Goal: Task Accomplishment & Management: Use online tool/utility

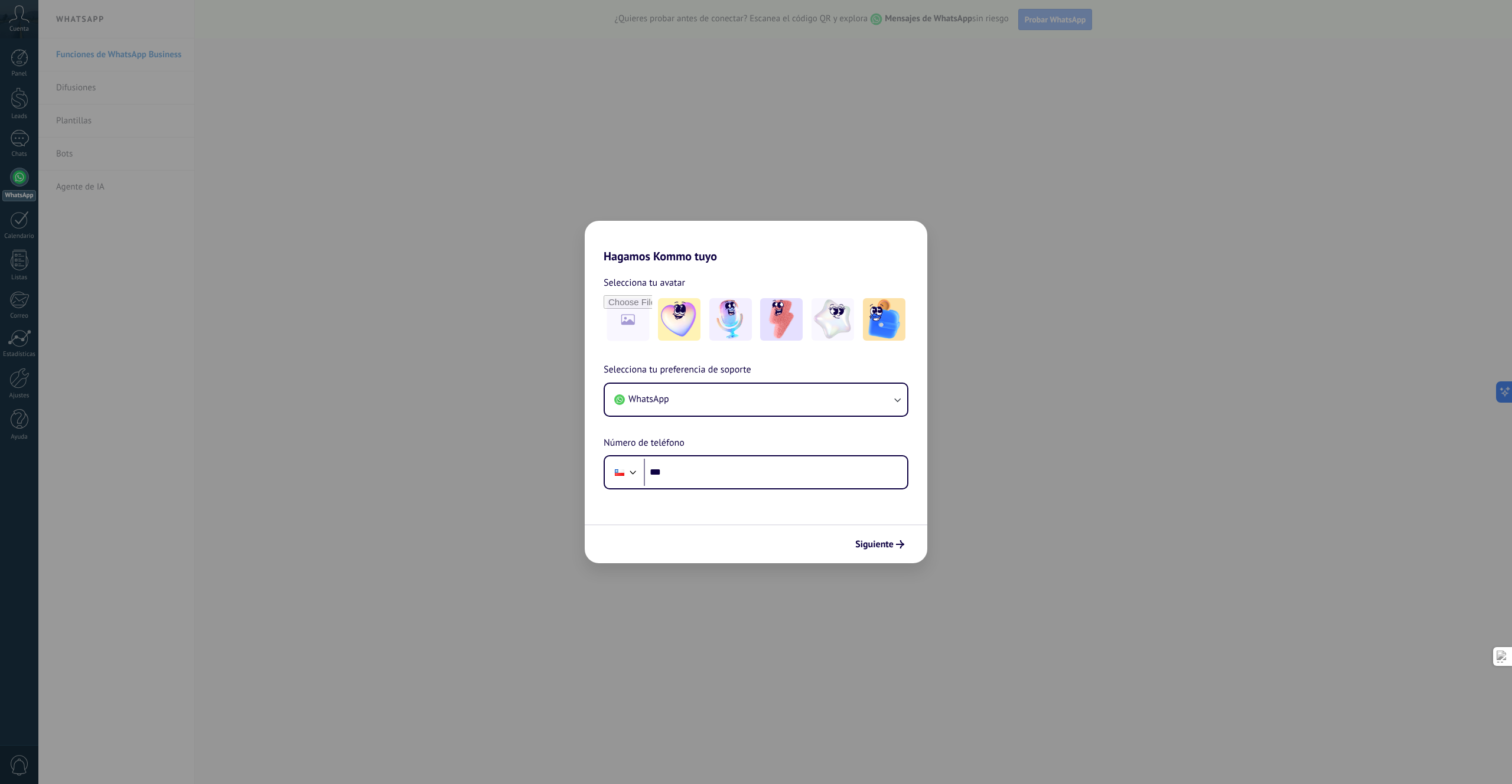
drag, startPoint x: 995, startPoint y: 507, endPoint x: 989, endPoint y: 339, distance: 168.1
click at [995, 505] on div "Hagamos Kommo tuyo Selecciona tu avatar Selecciona tu preferencia de soporte Wh…" at bounding box center [756, 392] width 1512 height 784
drag, startPoint x: 974, startPoint y: 237, endPoint x: 929, endPoint y: 222, distance: 47.4
click at [974, 238] on div "Hagamos Kommo tuyo Selecciona tu avatar Selecciona tu preferencia de soporte Wh…" at bounding box center [756, 392] width 1512 height 784
click at [628, 160] on div "Hagamos Kommo tuyo Selecciona tu avatar Selecciona tu preferencia de soporte Wh…" at bounding box center [756, 392] width 1512 height 784
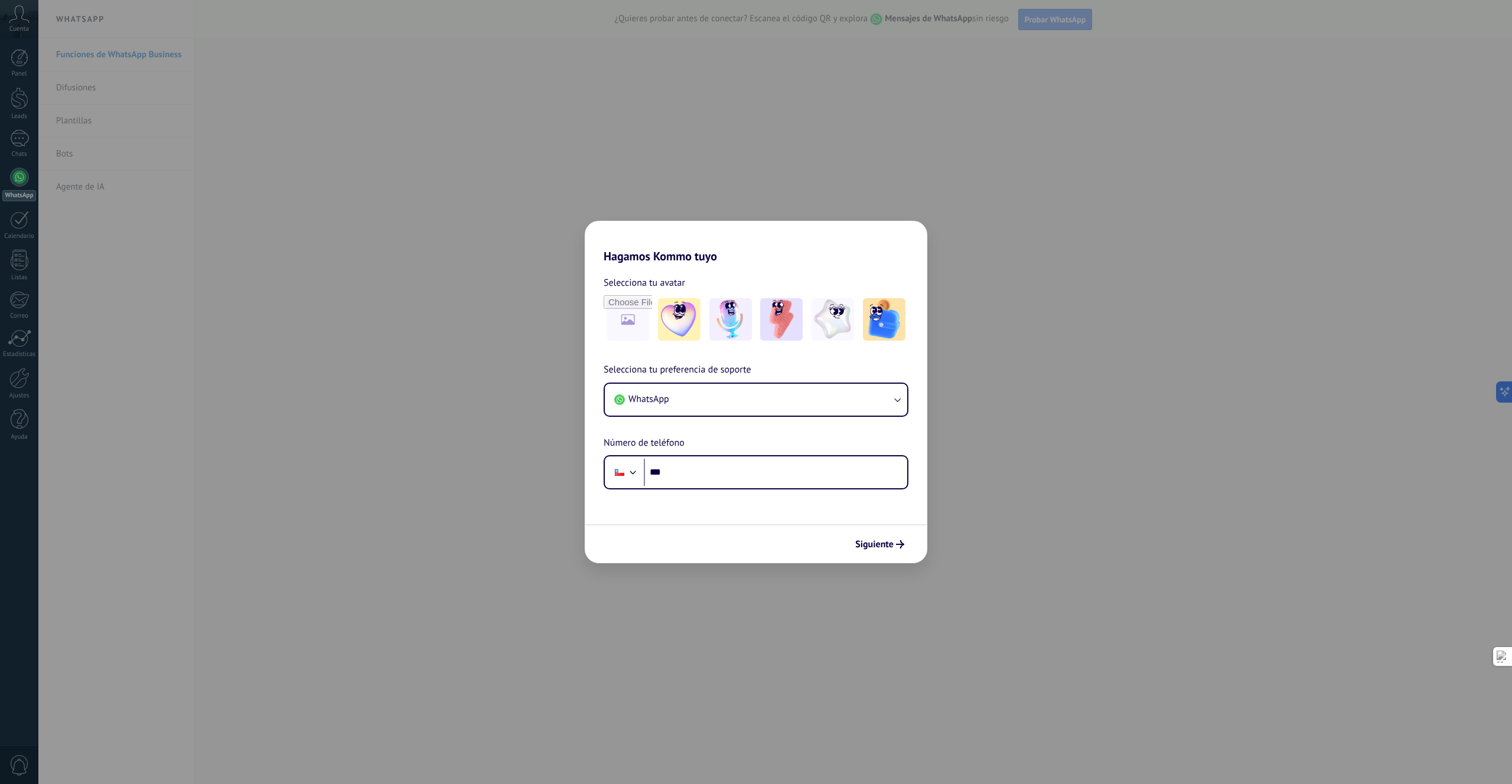
click at [507, 187] on div "Hagamos Kommo tuyo Selecciona tu avatar Selecciona tu preferencia de soporte Wh…" at bounding box center [756, 392] width 1512 height 784
click at [507, 189] on div "Hagamos Kommo tuyo Selecciona tu avatar Selecciona tu preferencia de soporte Wh…" at bounding box center [756, 392] width 1512 height 784
click at [40, 227] on div "Hagamos Kommo tuyo Selecciona tu avatar Selecciona tu preferencia de soporte Wh…" at bounding box center [756, 392] width 1512 height 784
click at [5, 236] on div "Hagamos Kommo tuyo Selecciona tu avatar Selecciona tu preferencia de soporte Wh…" at bounding box center [756, 392] width 1512 height 784
click at [133, 211] on div "Hagamos Kommo tuyo Selecciona tu avatar Selecciona tu preferencia de soporte Wh…" at bounding box center [756, 392] width 1512 height 784
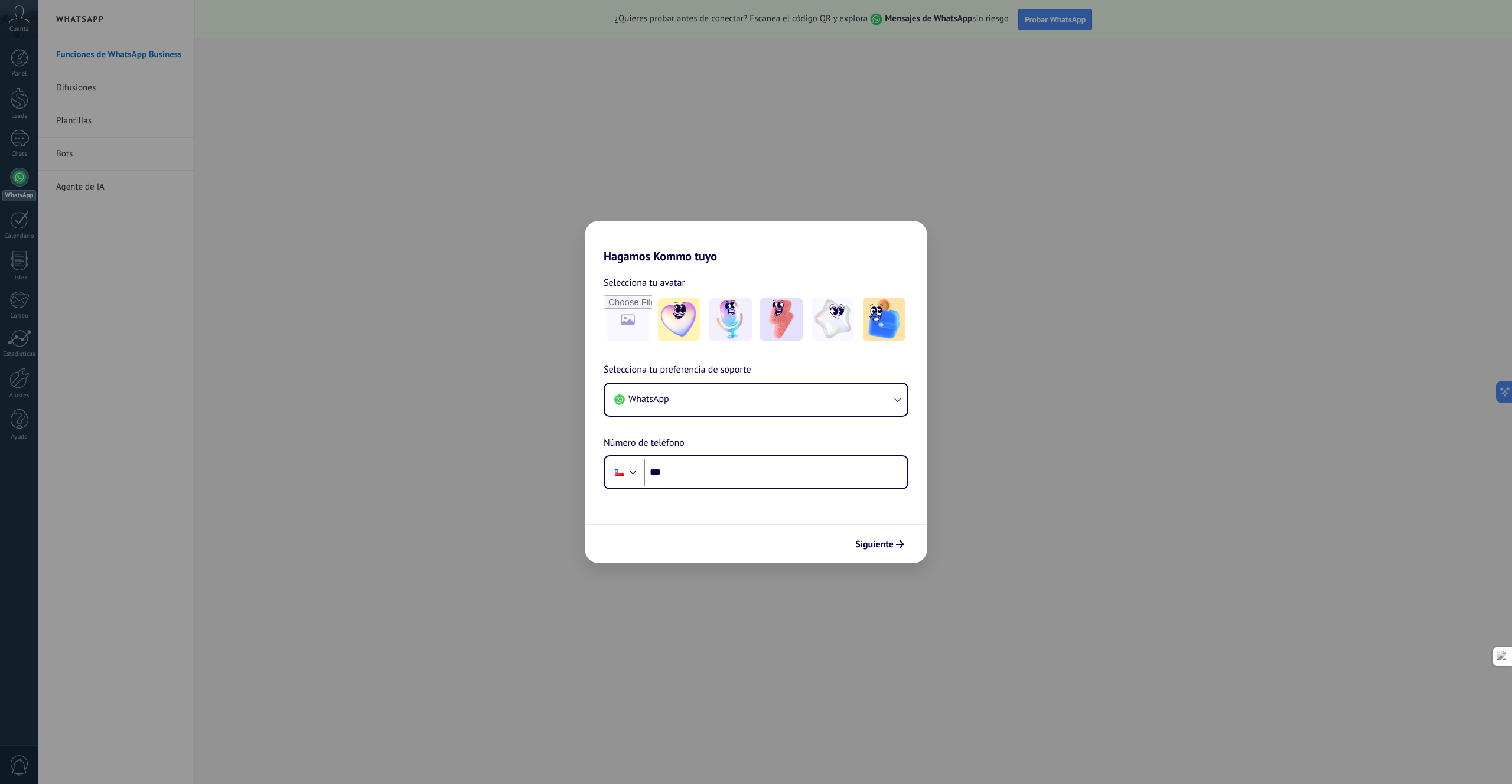
click at [408, 208] on div "Hagamos Kommo tuyo Selecciona tu avatar Selecciona tu preferencia de soporte Wh…" at bounding box center [756, 392] width 1512 height 784
click at [397, 372] on div "Hagamos Kommo tuyo Selecciona tu avatar Selecciona tu preferencia de soporte Wh…" at bounding box center [756, 392] width 1512 height 784
click at [693, 476] on input "***" at bounding box center [776, 473] width 264 height 27
click at [682, 376] on span "Selecciona tu preferencia de soporte" at bounding box center [677, 370] width 148 height 15
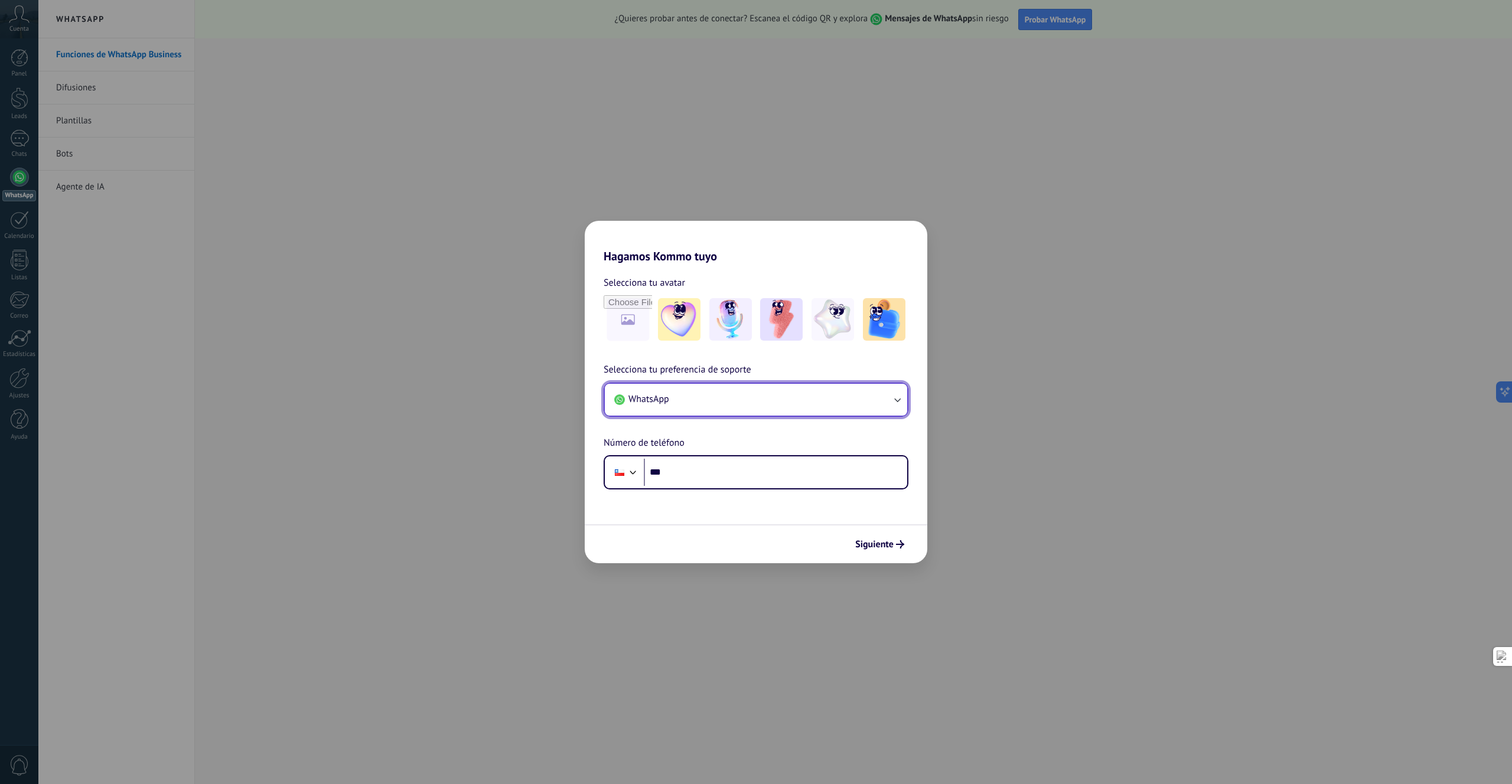
click at [682, 401] on button "WhatsApp" at bounding box center [755, 400] width 302 height 32
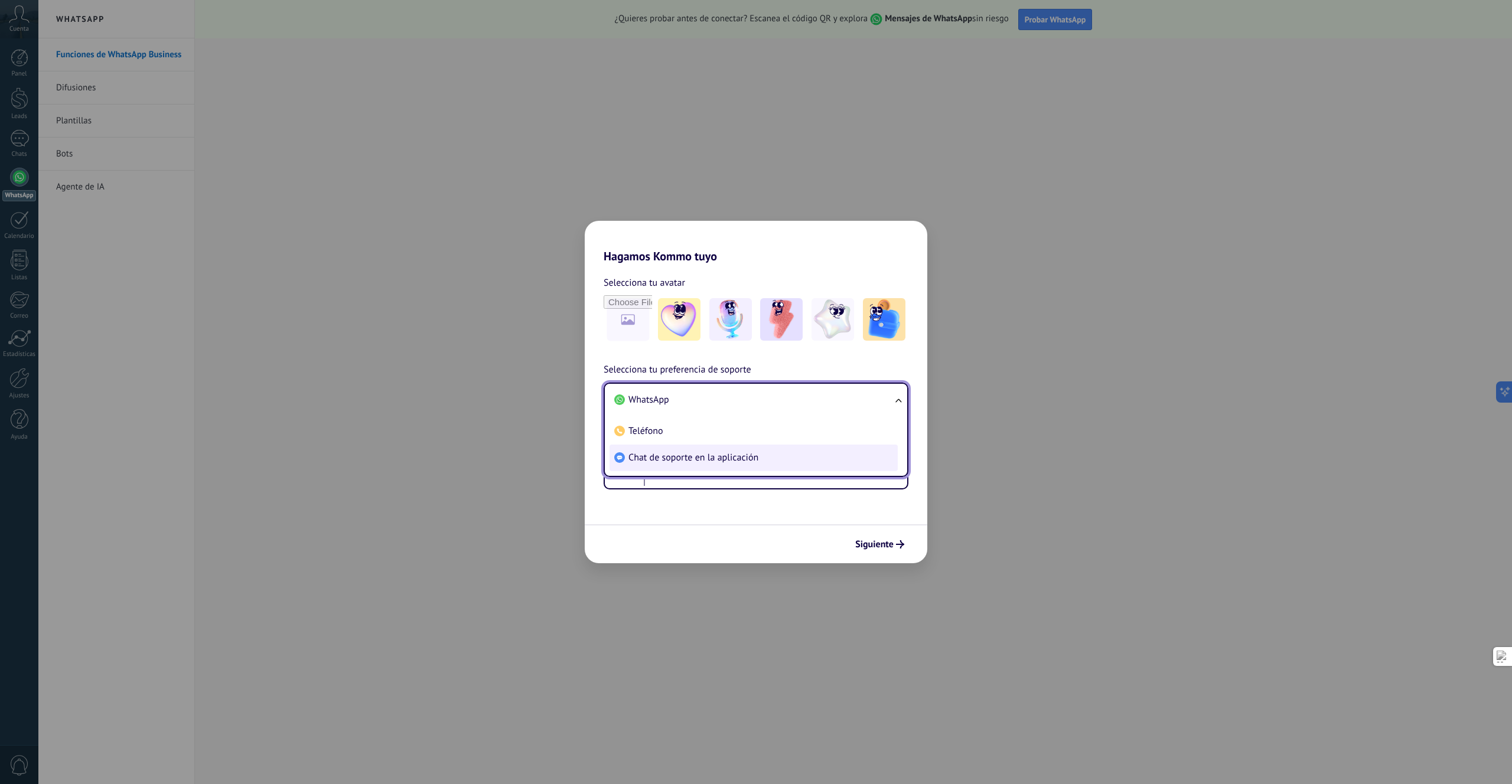
click at [666, 457] on span "Chat de soporte en la aplicación" at bounding box center [694, 458] width 130 height 12
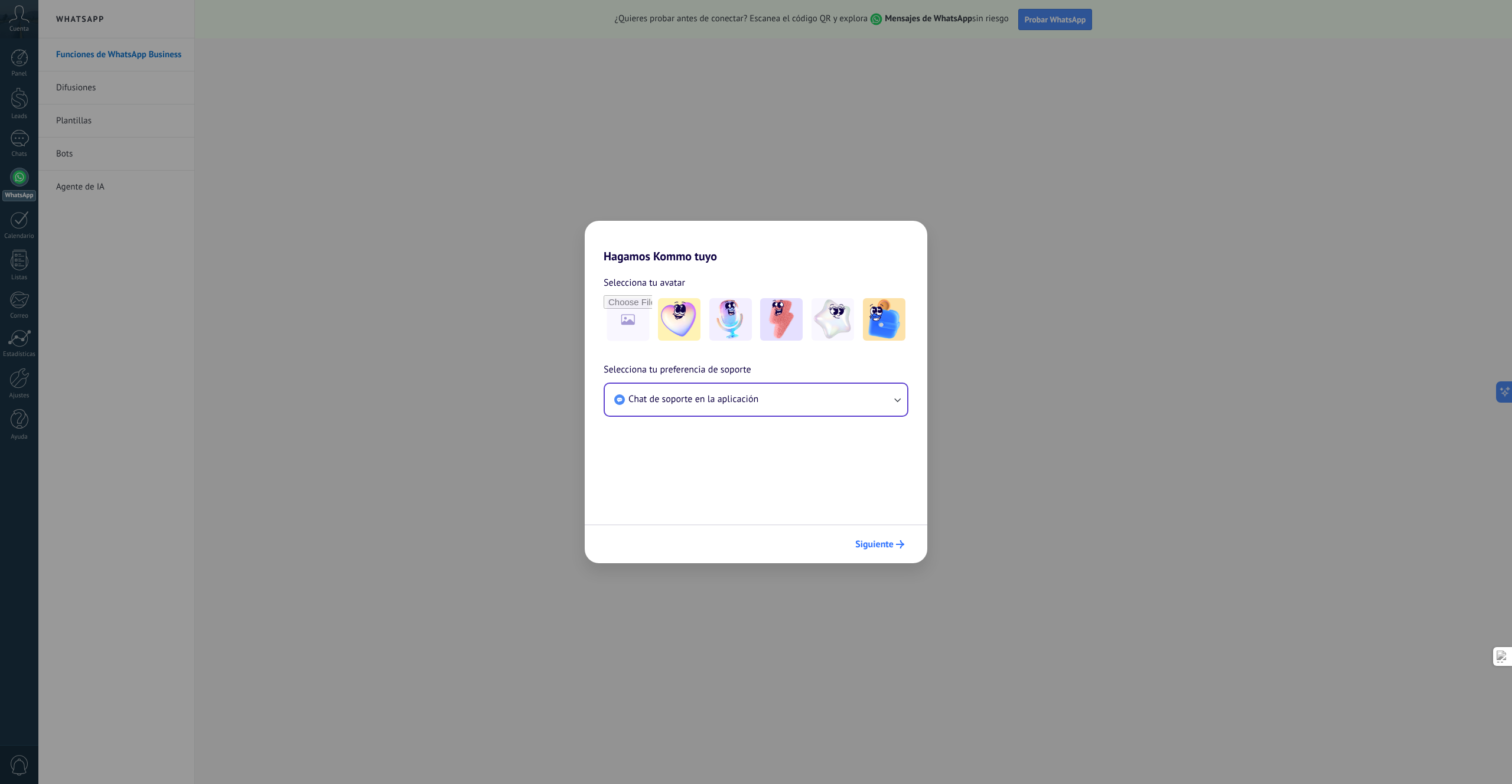
click at [907, 544] on button "Siguiente" at bounding box center [879, 545] width 60 height 20
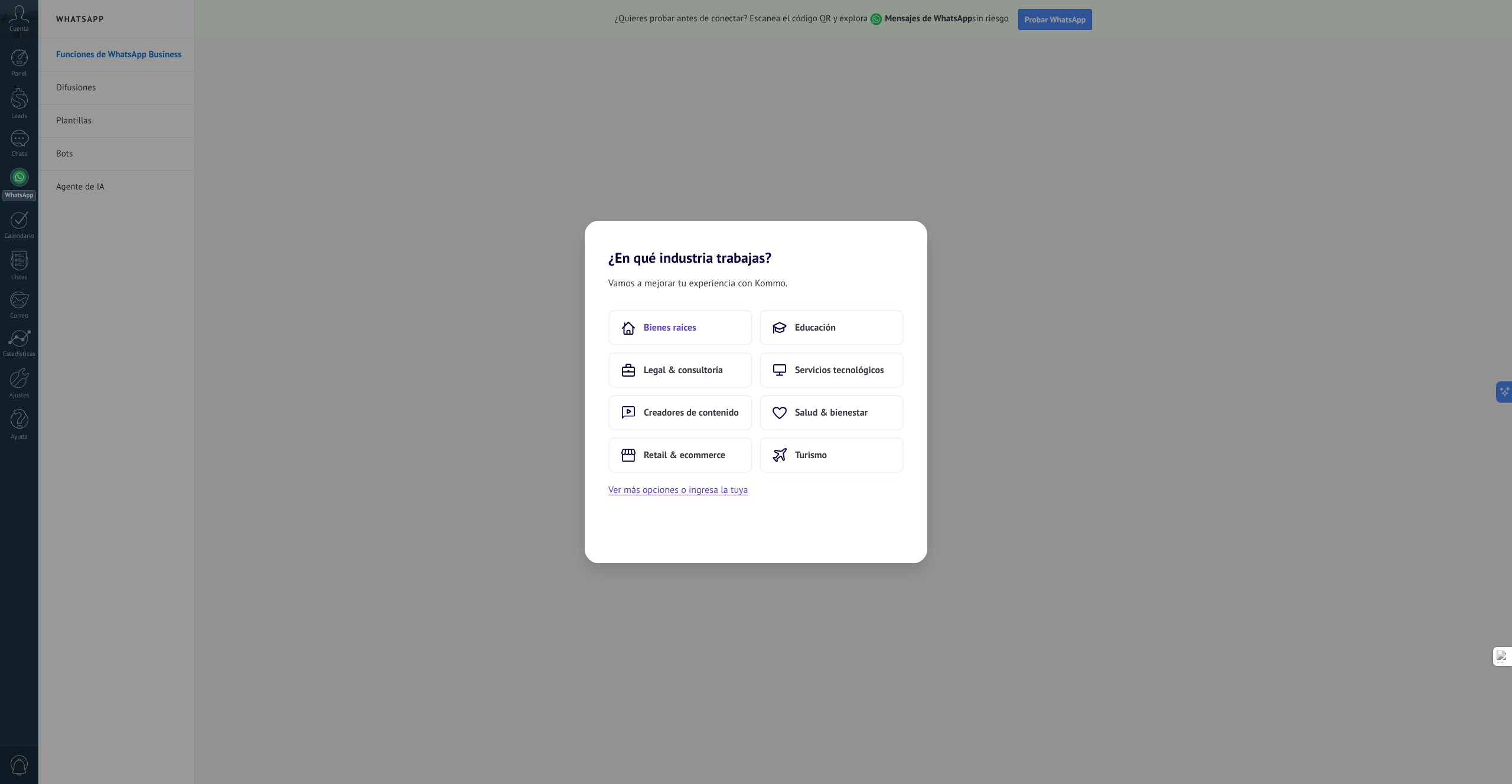
click at [712, 328] on button "Bienes raíces" at bounding box center [680, 327] width 144 height 36
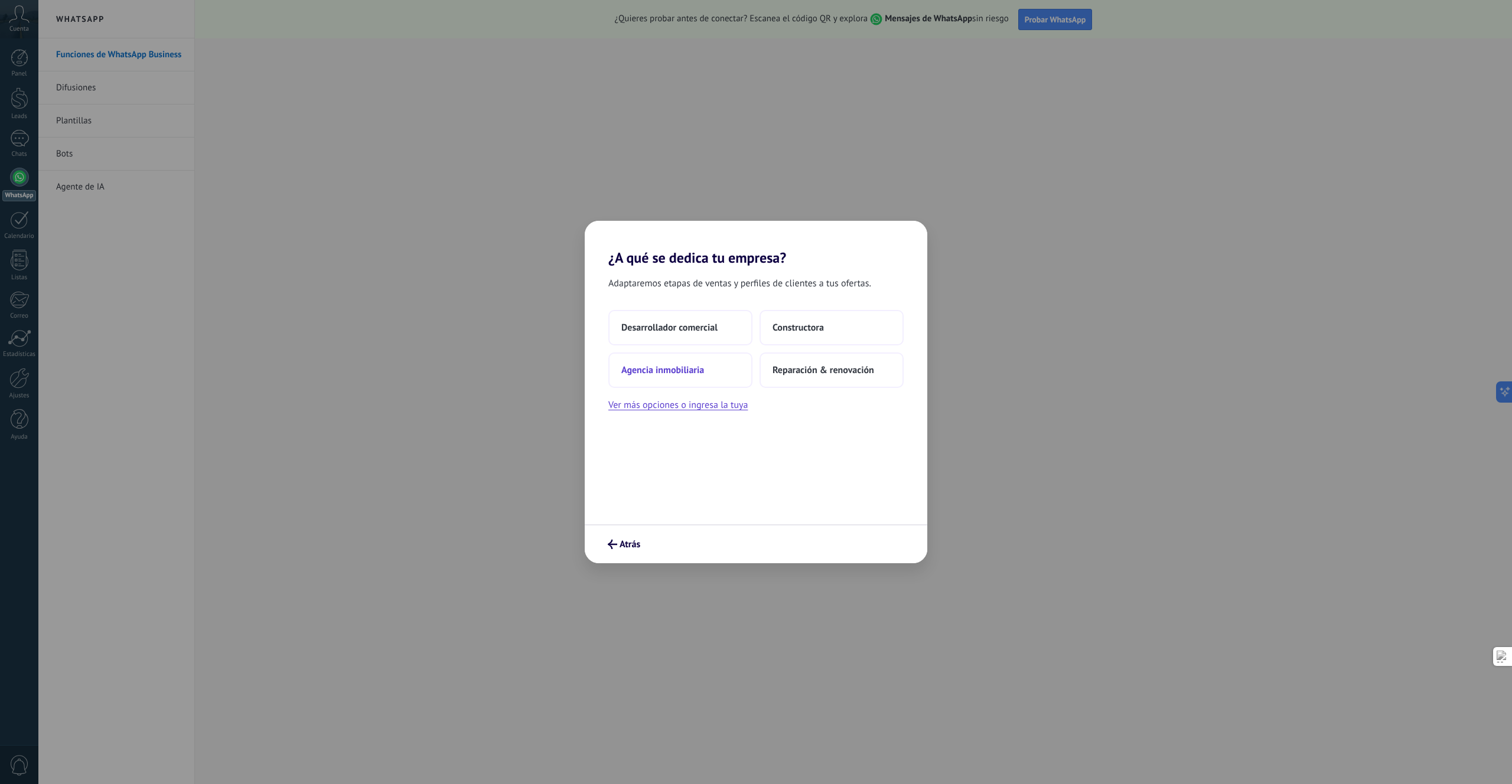
click at [708, 371] on button "Agencia inmobiliaria" at bounding box center [680, 370] width 144 height 36
click at [686, 324] on button "Solo yo" at bounding box center [680, 327] width 144 height 36
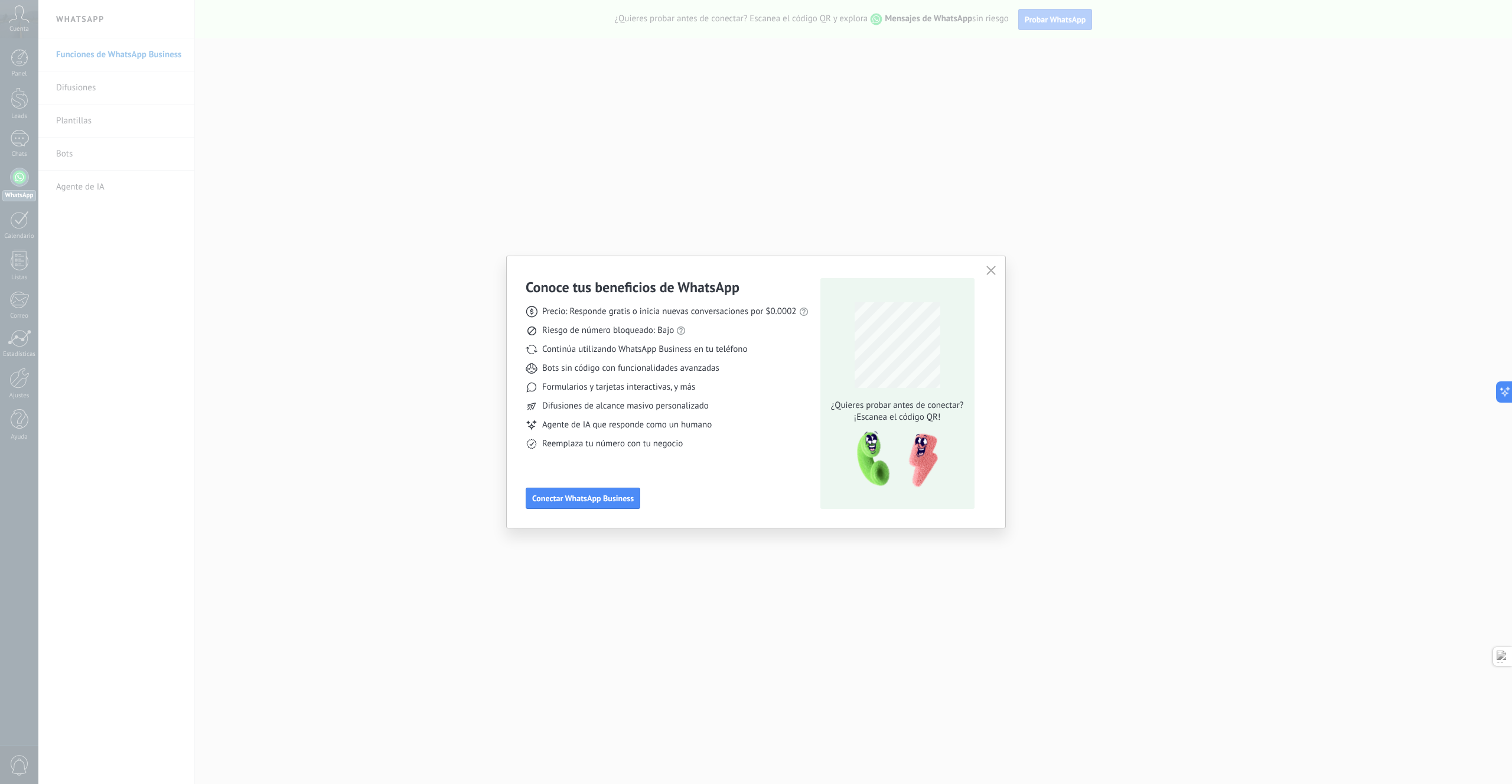
click at [990, 273] on icon "button" at bounding box center [991, 270] width 9 height 9
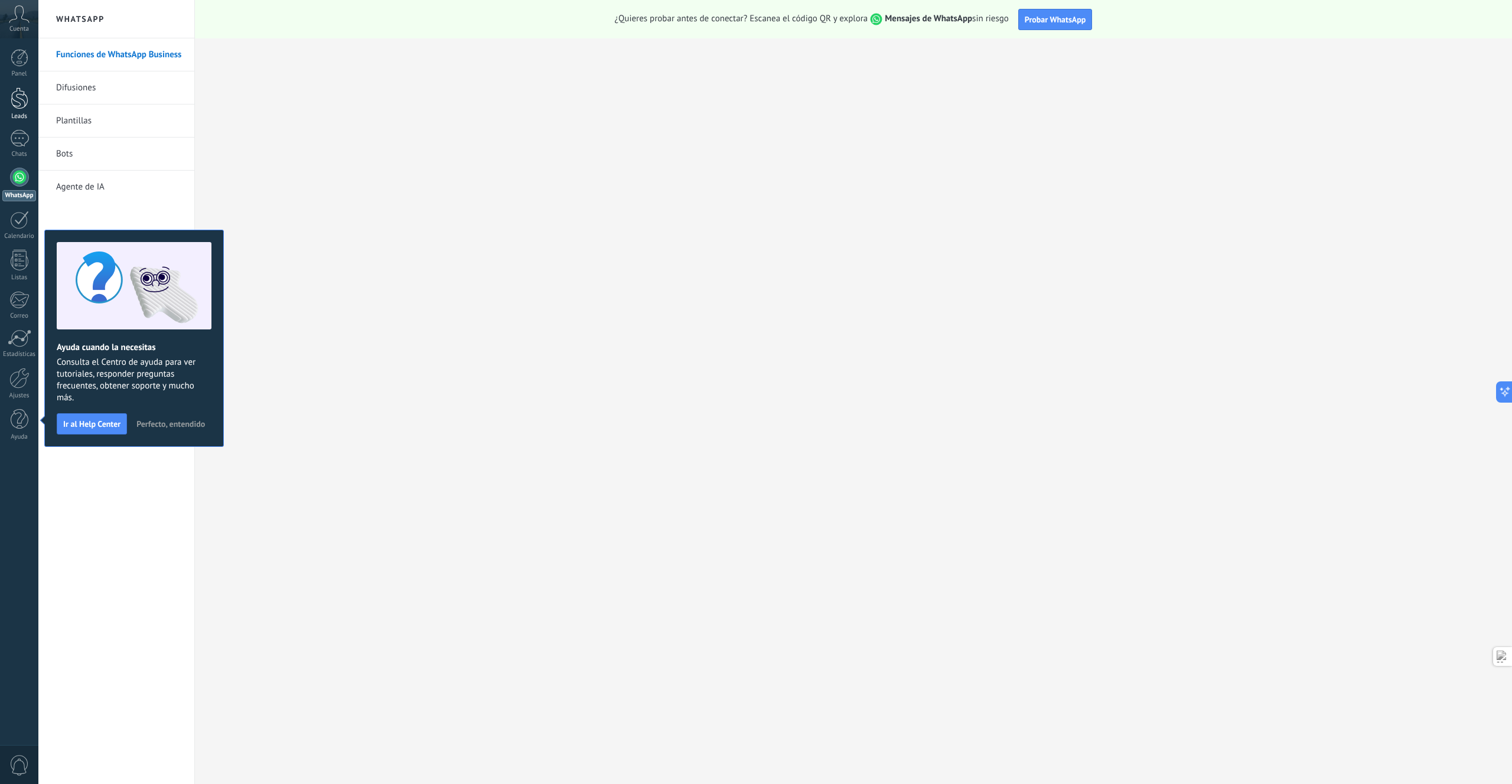
click at [8, 96] on link "Leads" at bounding box center [19, 104] width 39 height 33
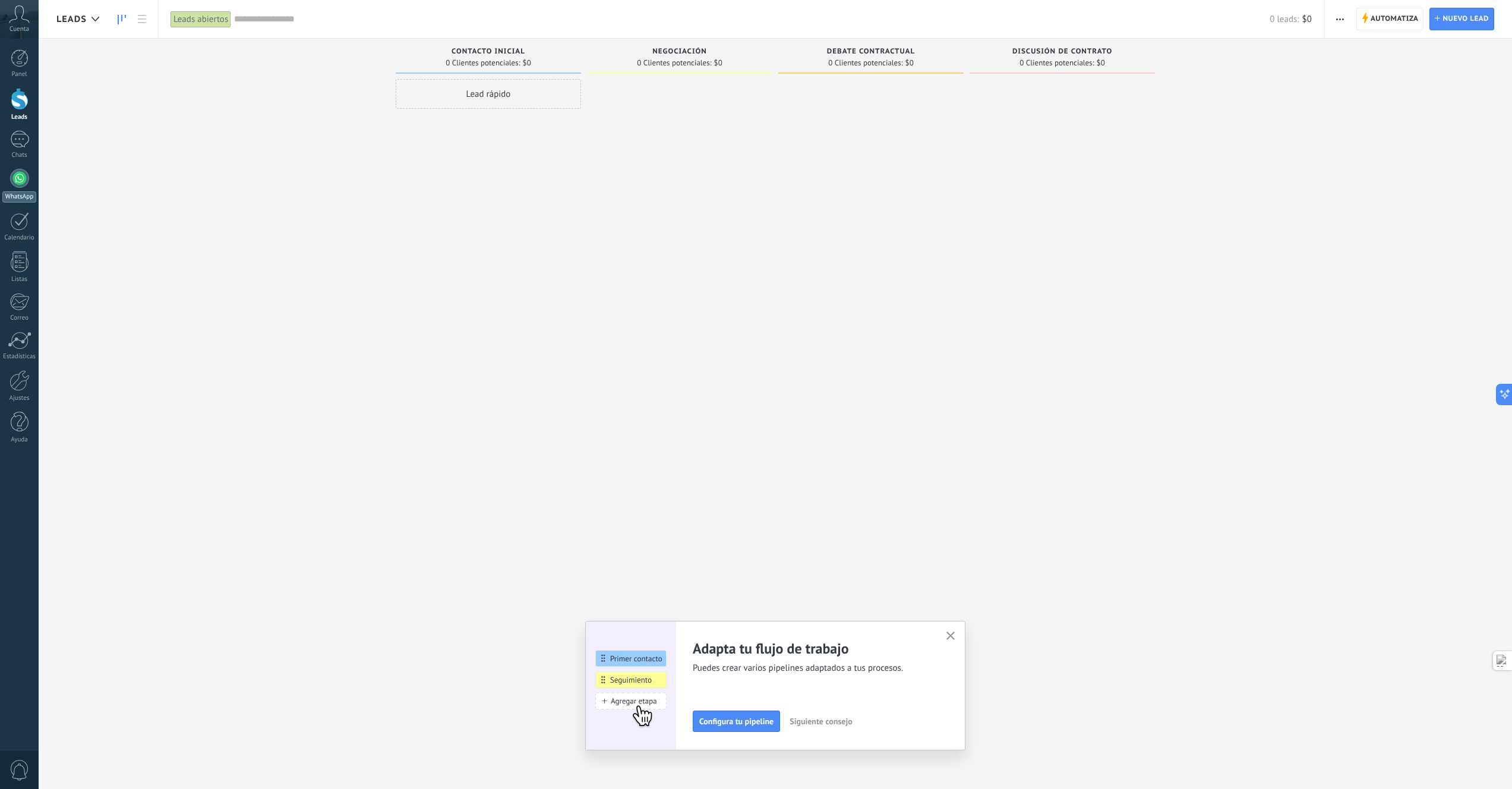
click at [11, 181] on div at bounding box center [19, 178] width 19 height 19
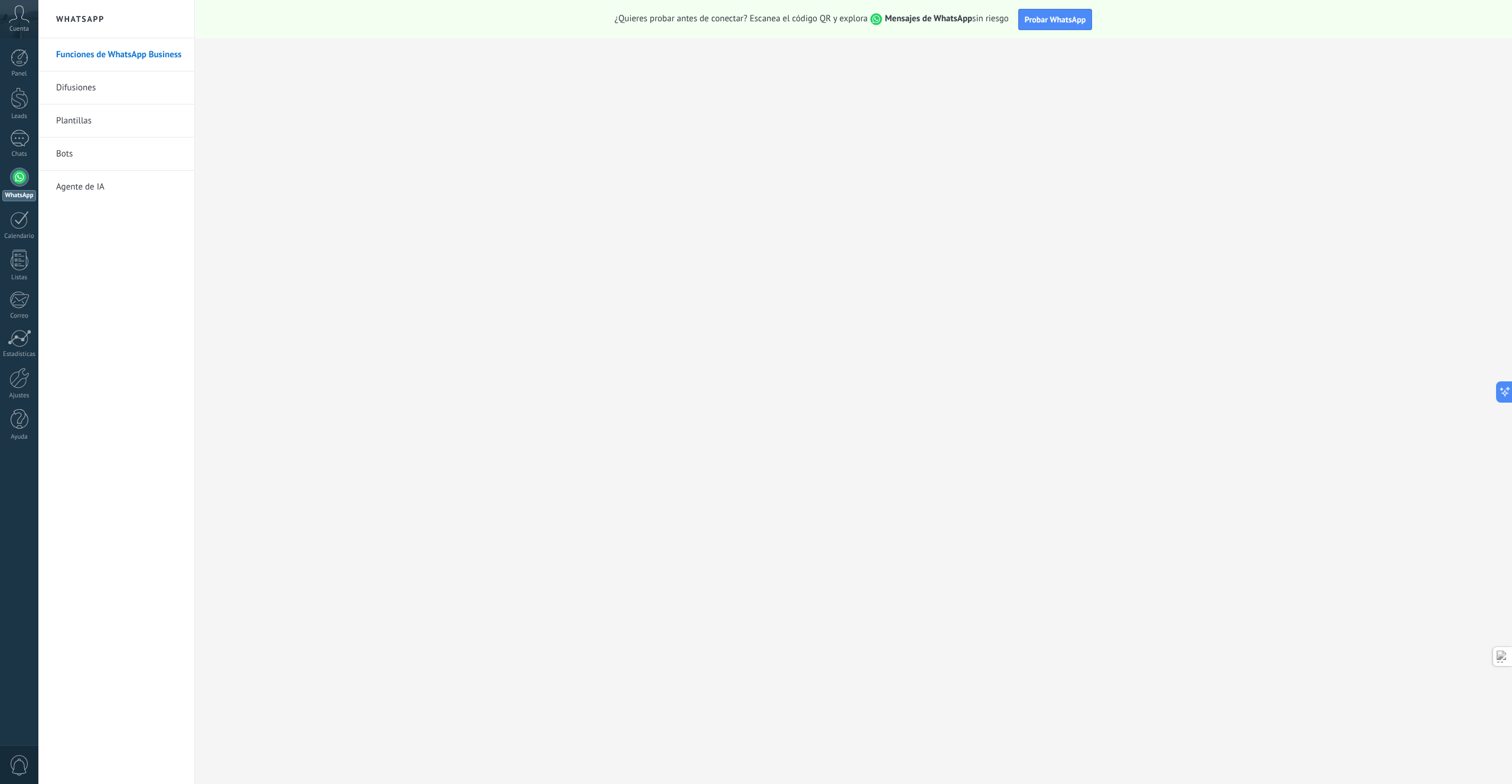
click at [77, 89] on link "Difusiones" at bounding box center [119, 88] width 127 height 33
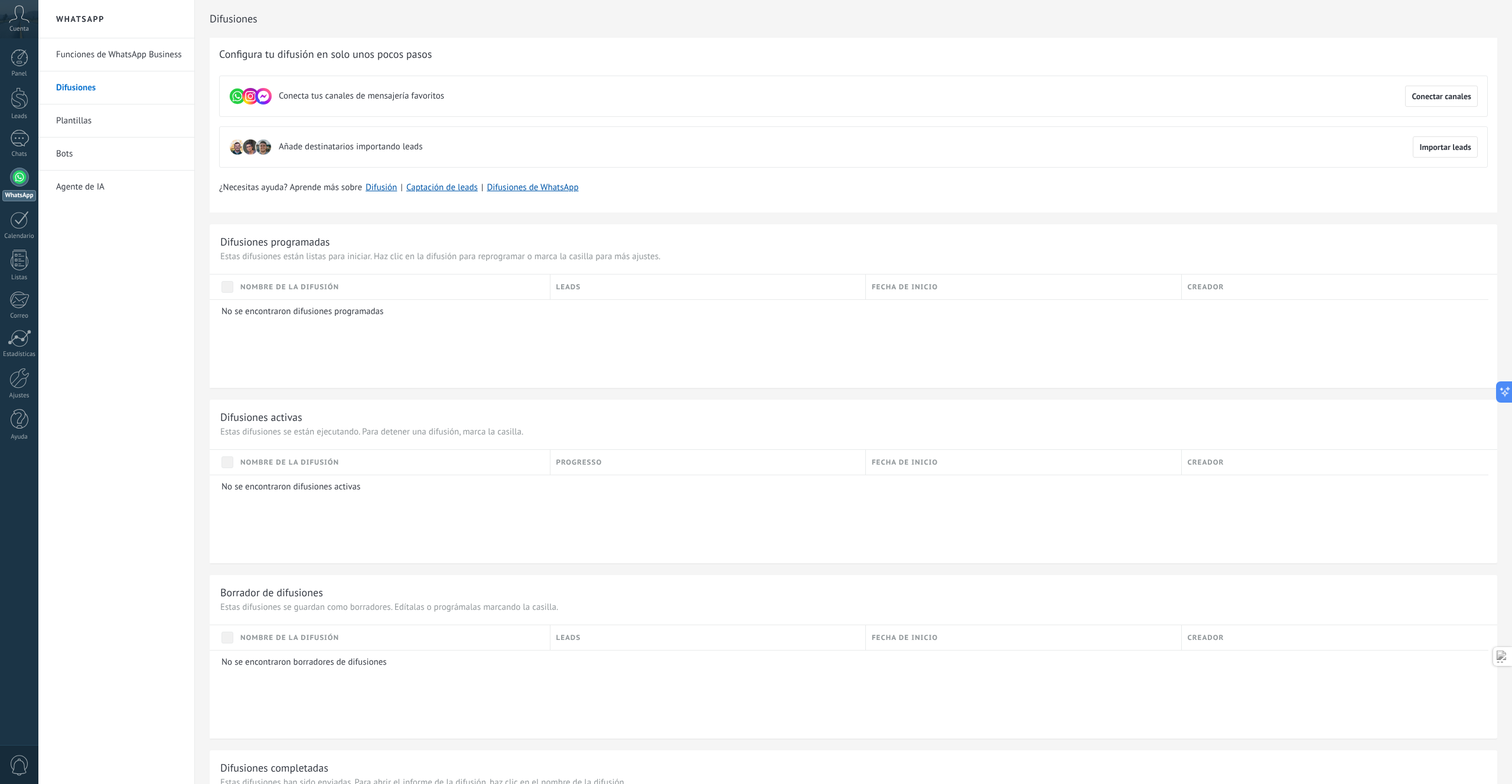
click at [95, 53] on link "Funciones de WhatsApp Business" at bounding box center [119, 55] width 127 height 33
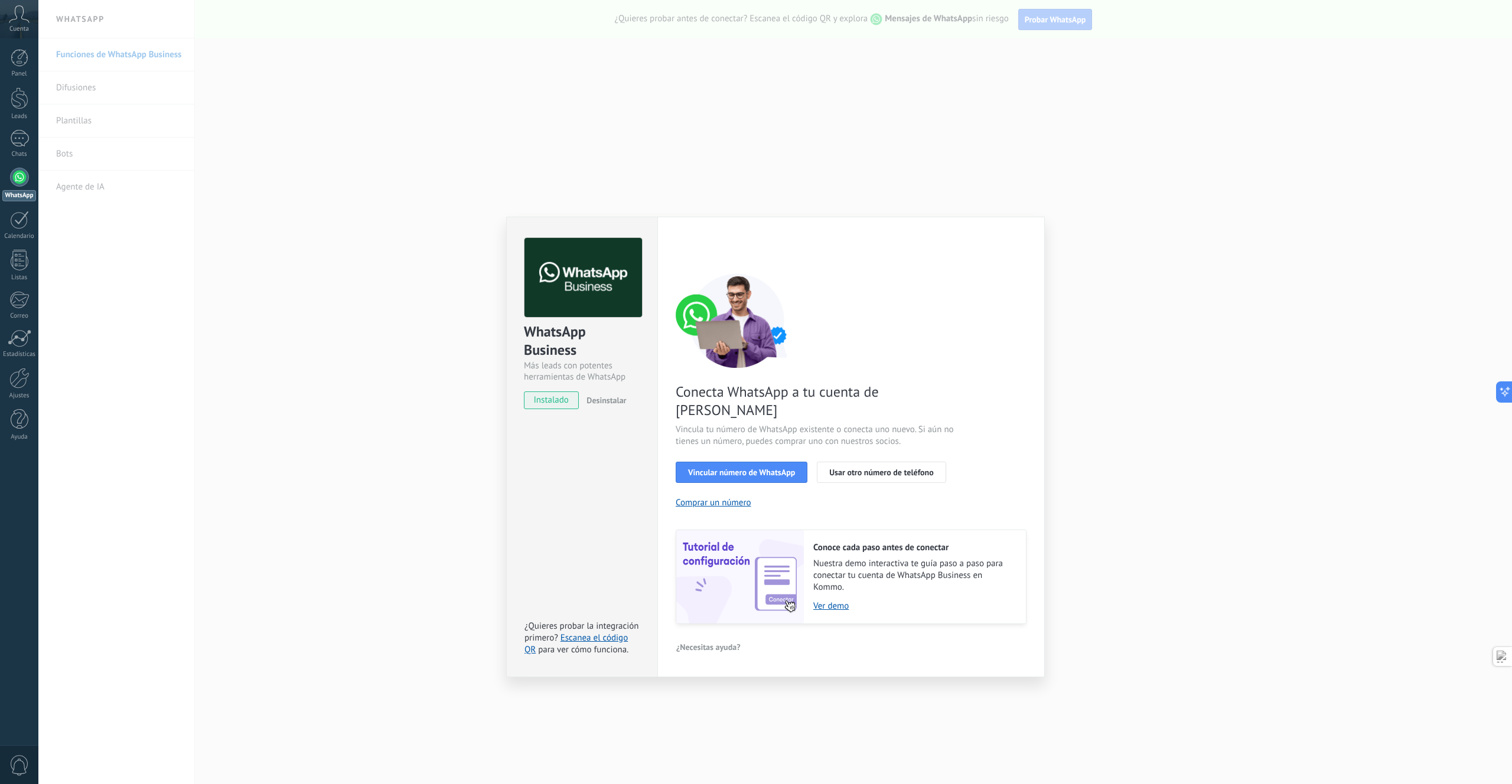
click at [1124, 273] on div "WhatsApp Business Más leads con potentes herramientas de WhatsApp instalado Des…" at bounding box center [775, 392] width 1473 height 784
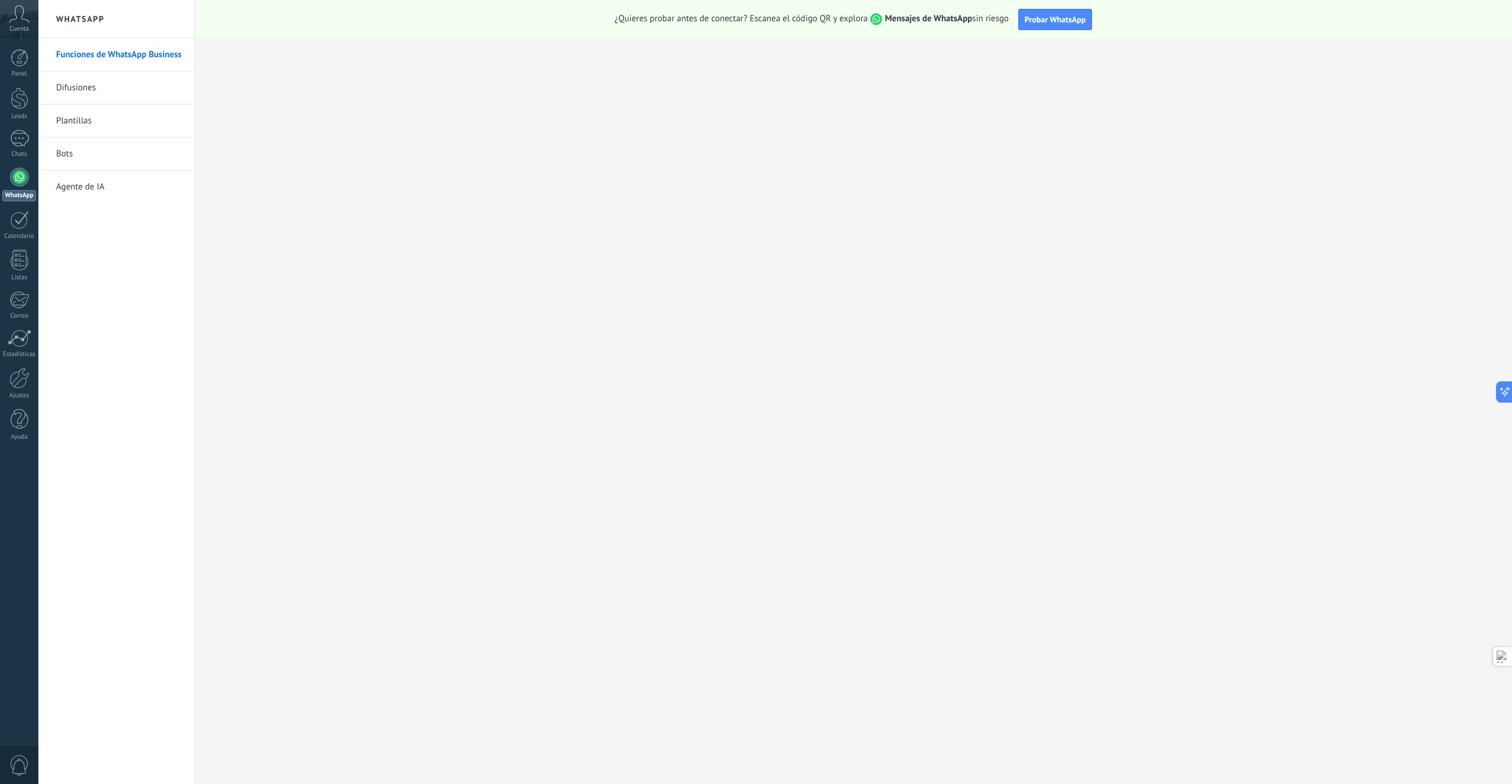
click at [17, 26] on span "Cuenta" at bounding box center [19, 30] width 20 height 8
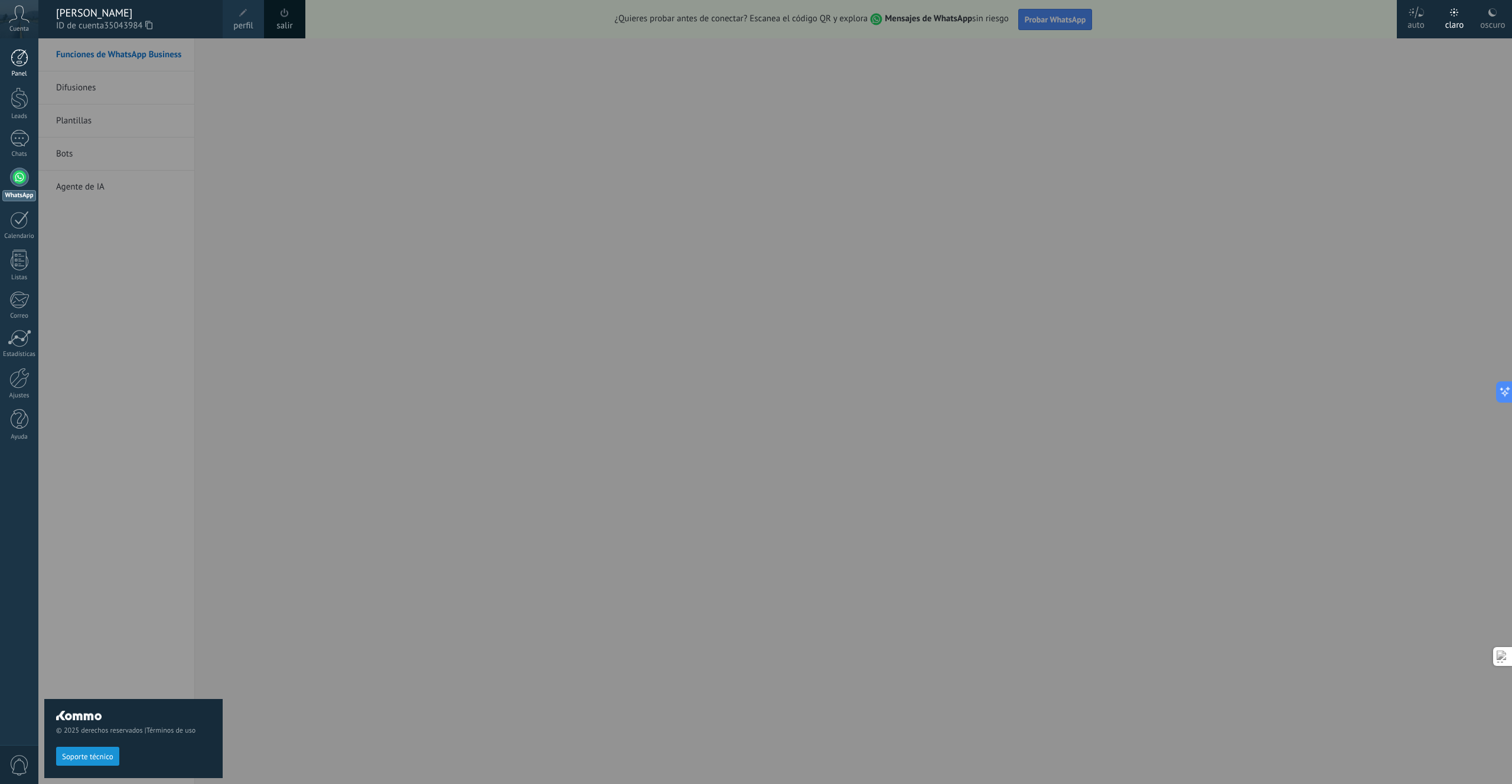
click at [19, 54] on div at bounding box center [19, 58] width 17 height 17
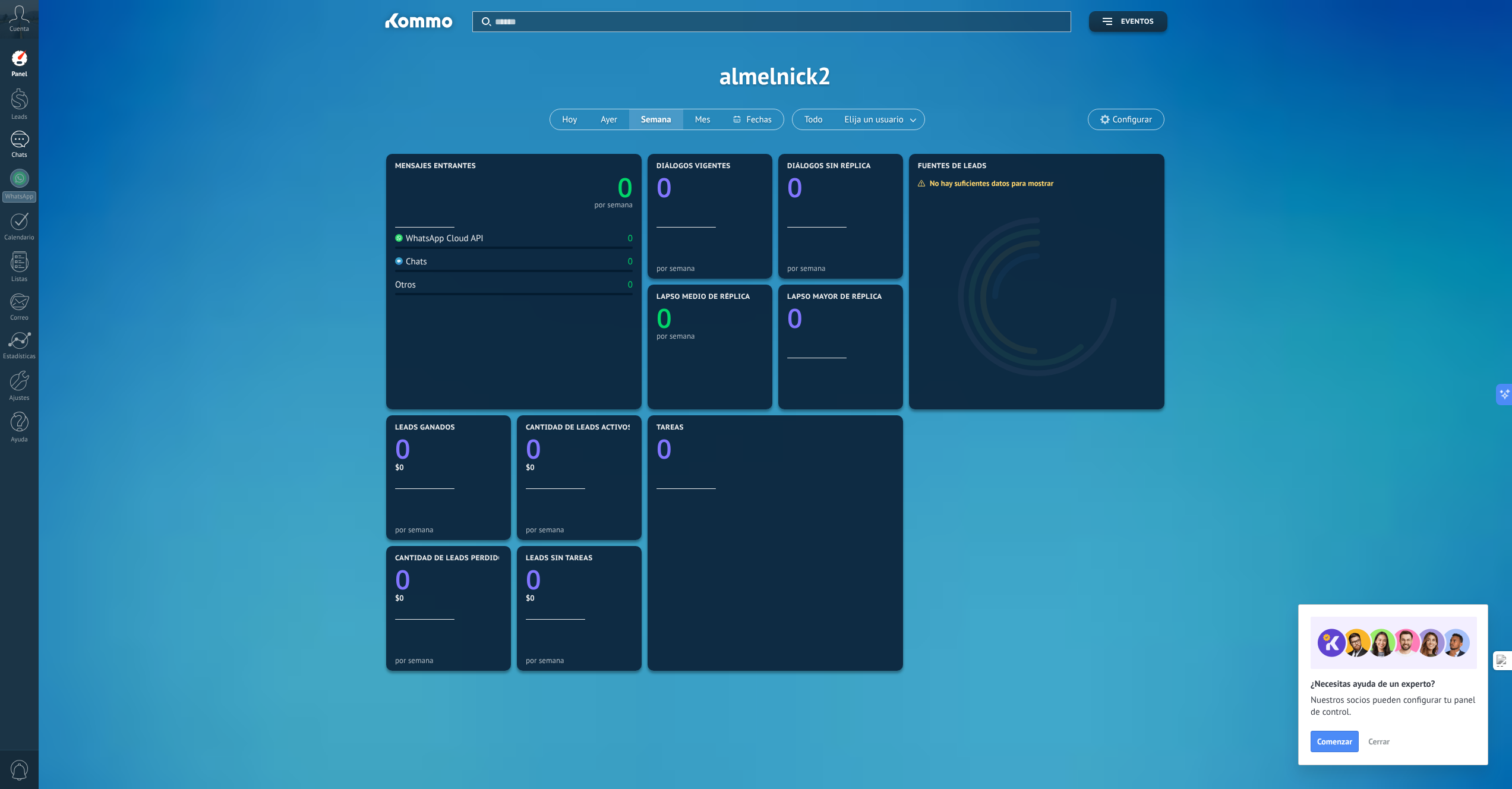
click at [20, 146] on div at bounding box center [19, 140] width 19 height 18
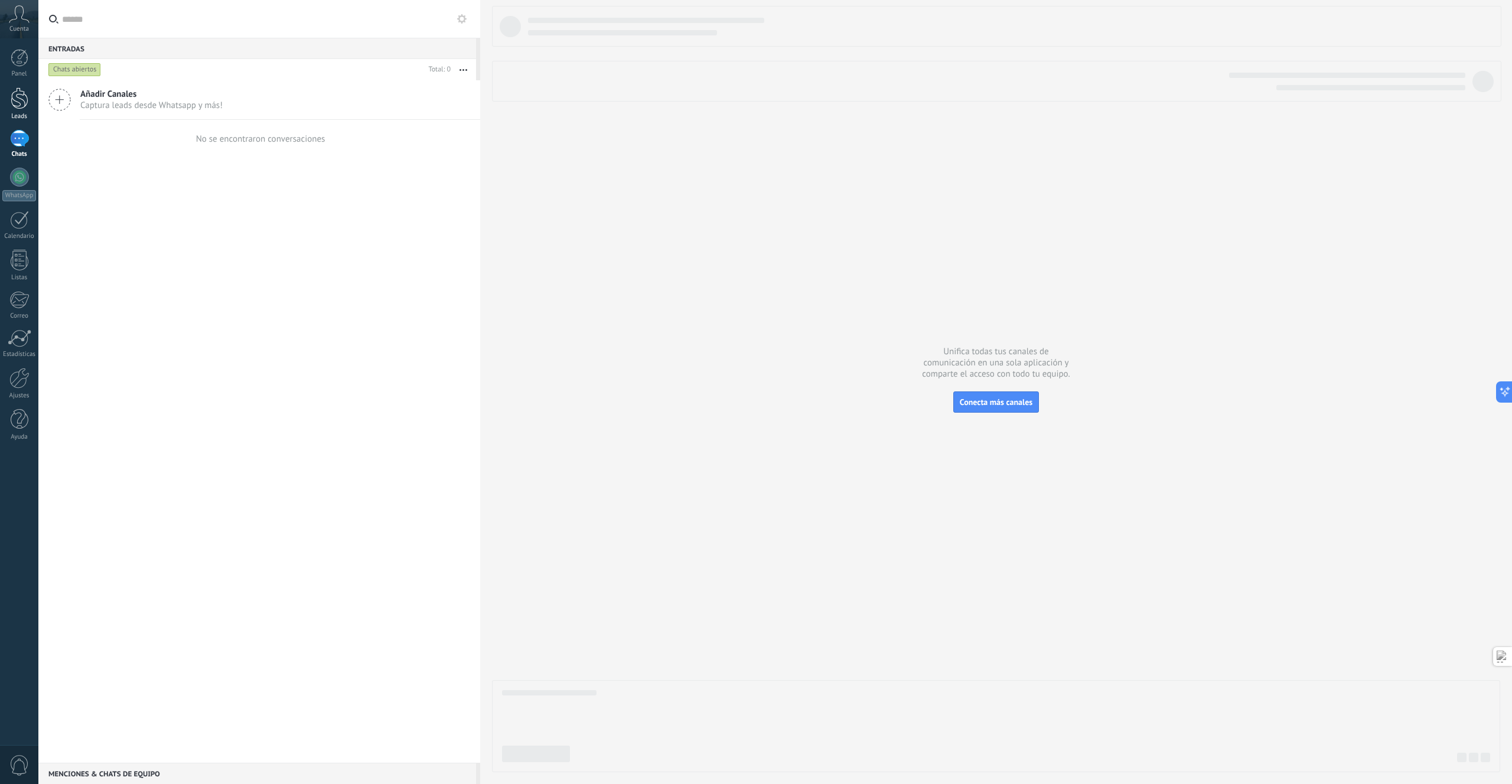
click at [20, 108] on div at bounding box center [19, 98] width 17 height 22
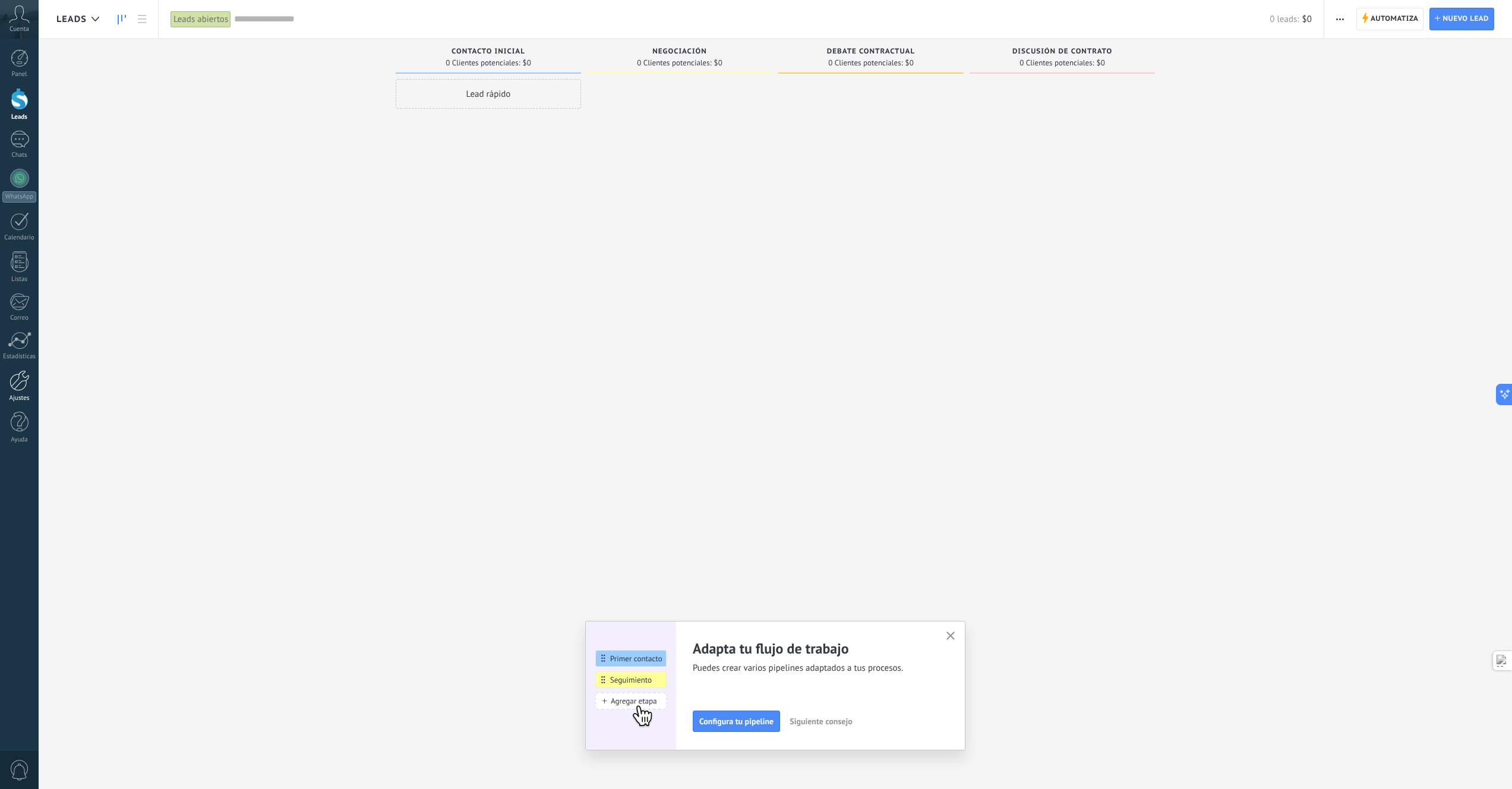
click at [12, 384] on div at bounding box center [19, 380] width 21 height 21
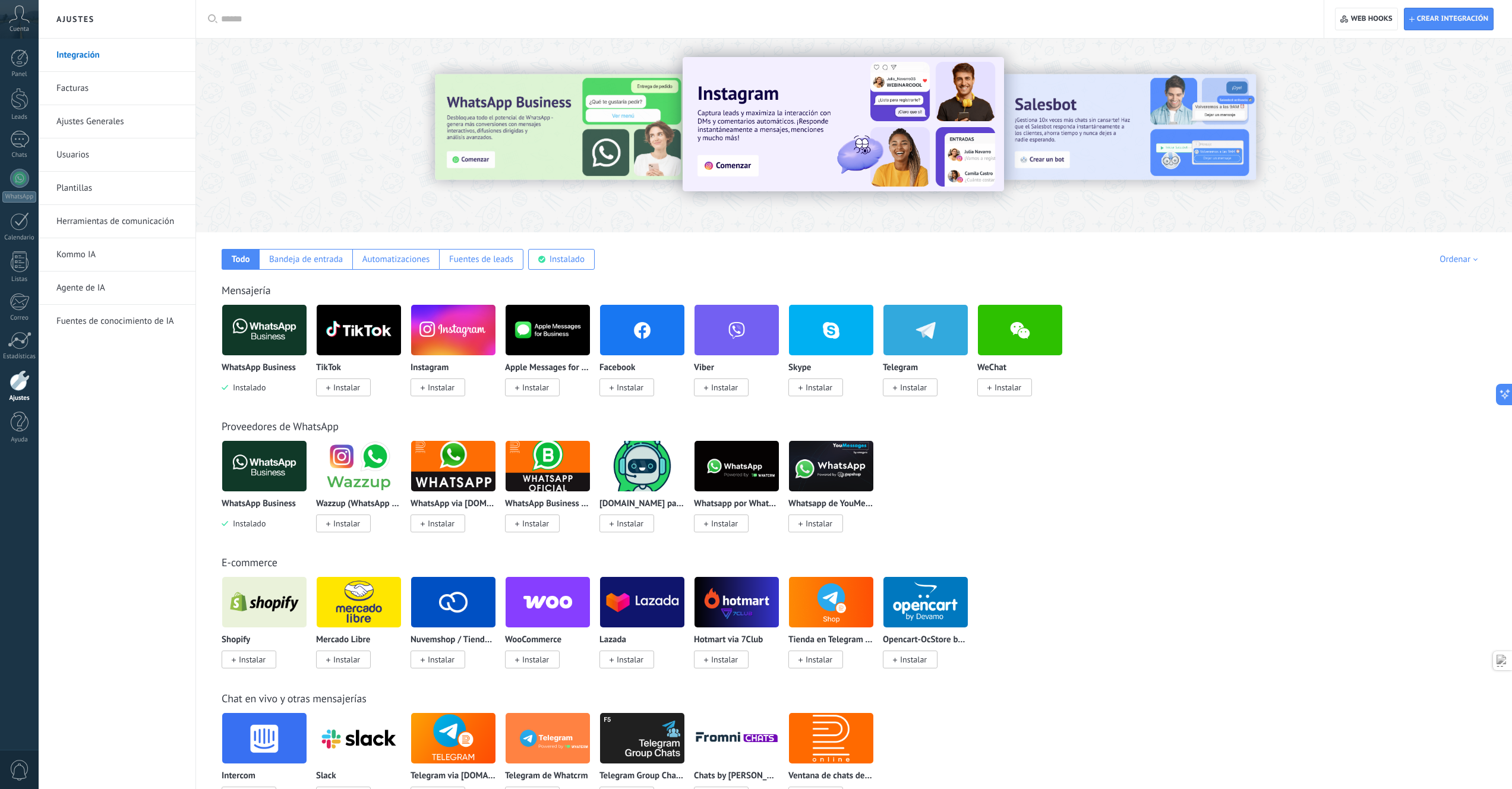
click at [78, 90] on link "Facturas" at bounding box center [120, 88] width 127 height 34
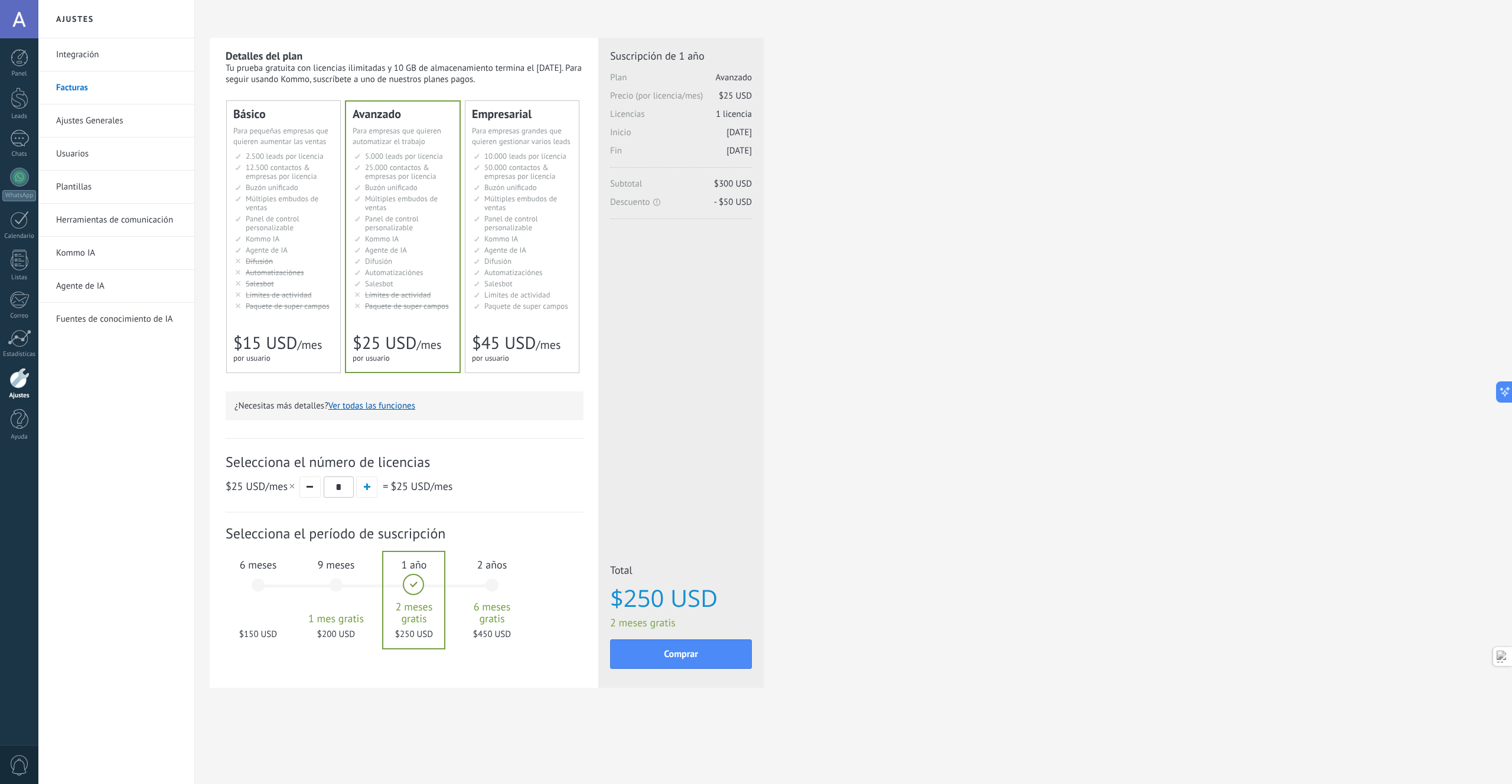
click at [284, 230] on span "Panel de control personalizable" at bounding box center [272, 223] width 54 height 19
click at [257, 585] on div "6 meses $90 USD" at bounding box center [258, 591] width 64 height 83
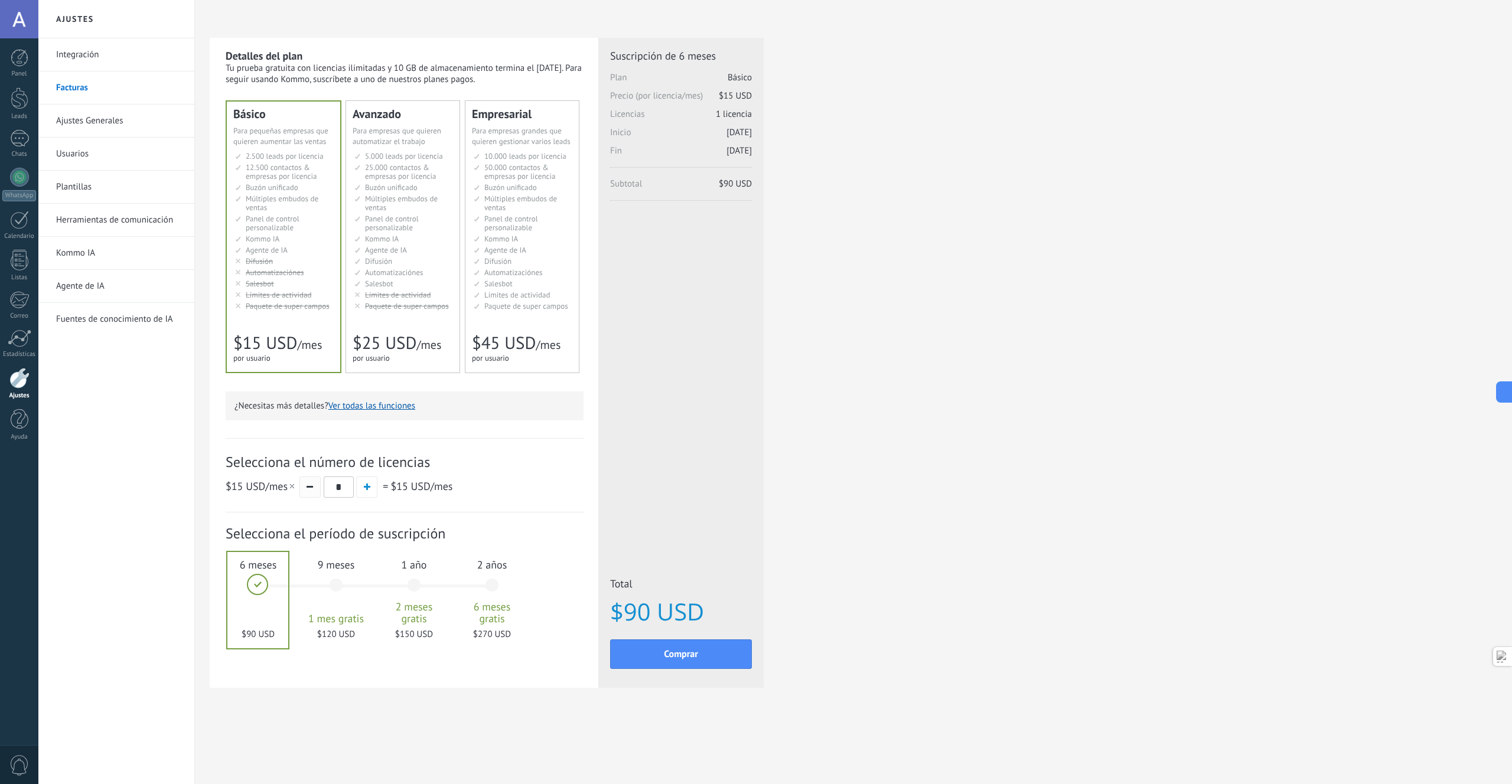
click at [313, 492] on button "button" at bounding box center [310, 487] width 21 height 21
click at [433, 289] on ul "5.000 сделок на место 5.000 leads per seat 5.000 leads por licencia 添加线索和联系人 5.…" at bounding box center [404, 231] width 98 height 159
click at [117, 223] on link "Herramientas de comunicación" at bounding box center [119, 220] width 127 height 33
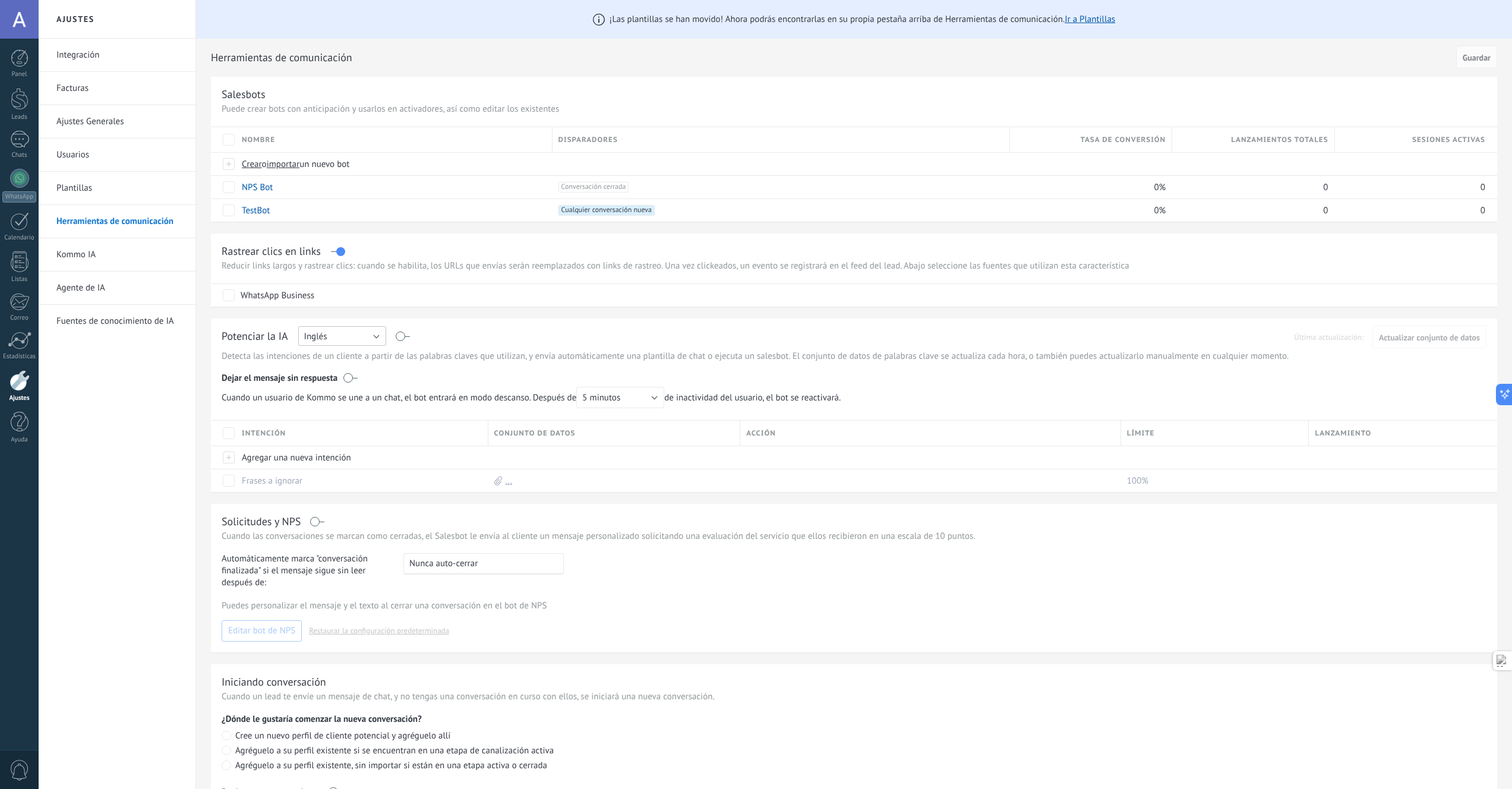
click at [365, 341] on button "Inglés" at bounding box center [341, 336] width 88 height 20
click at [338, 380] on span "Español" at bounding box center [336, 377] width 91 height 11
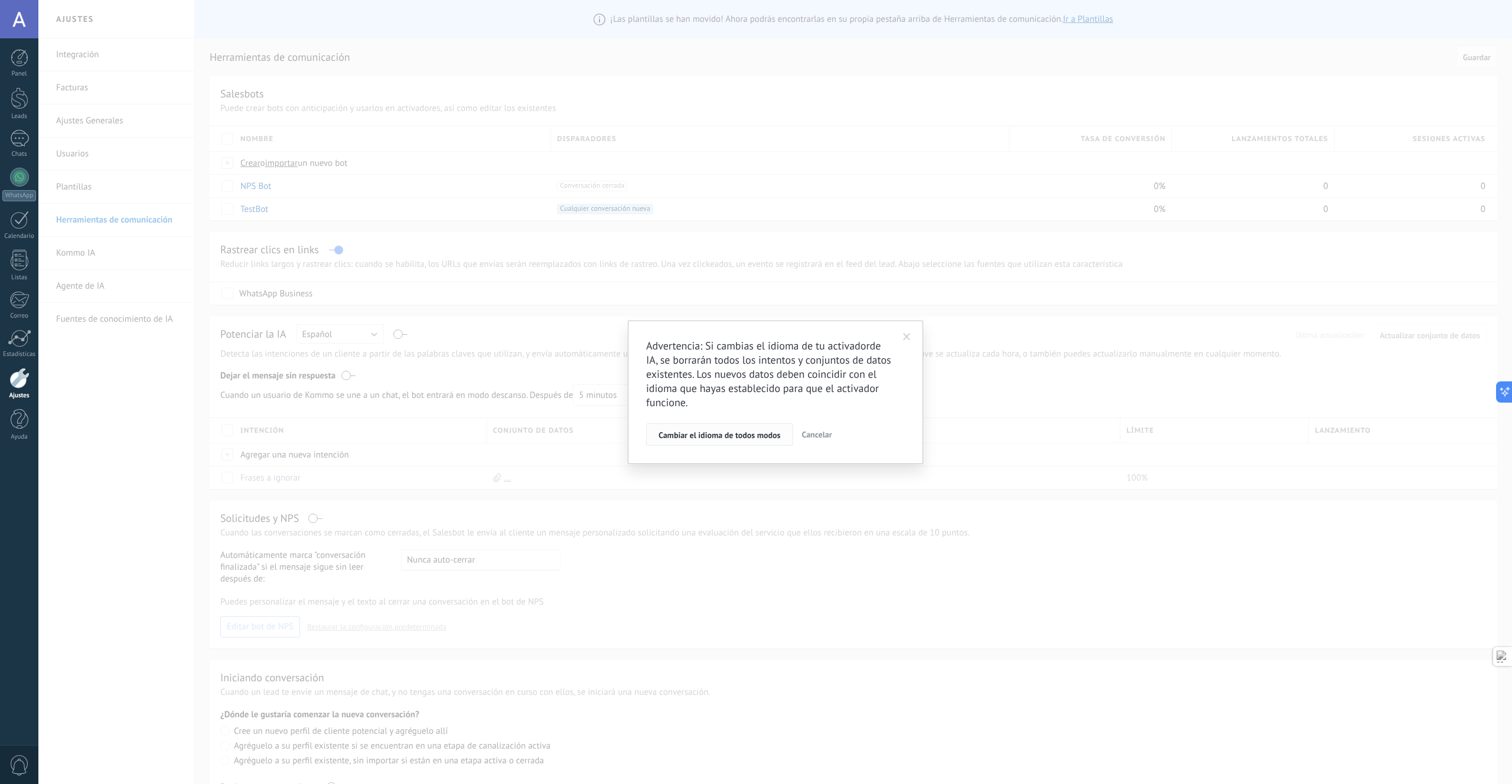
click at [734, 439] on span "Cambiar el idioma de todos modos" at bounding box center [719, 435] width 122 height 8
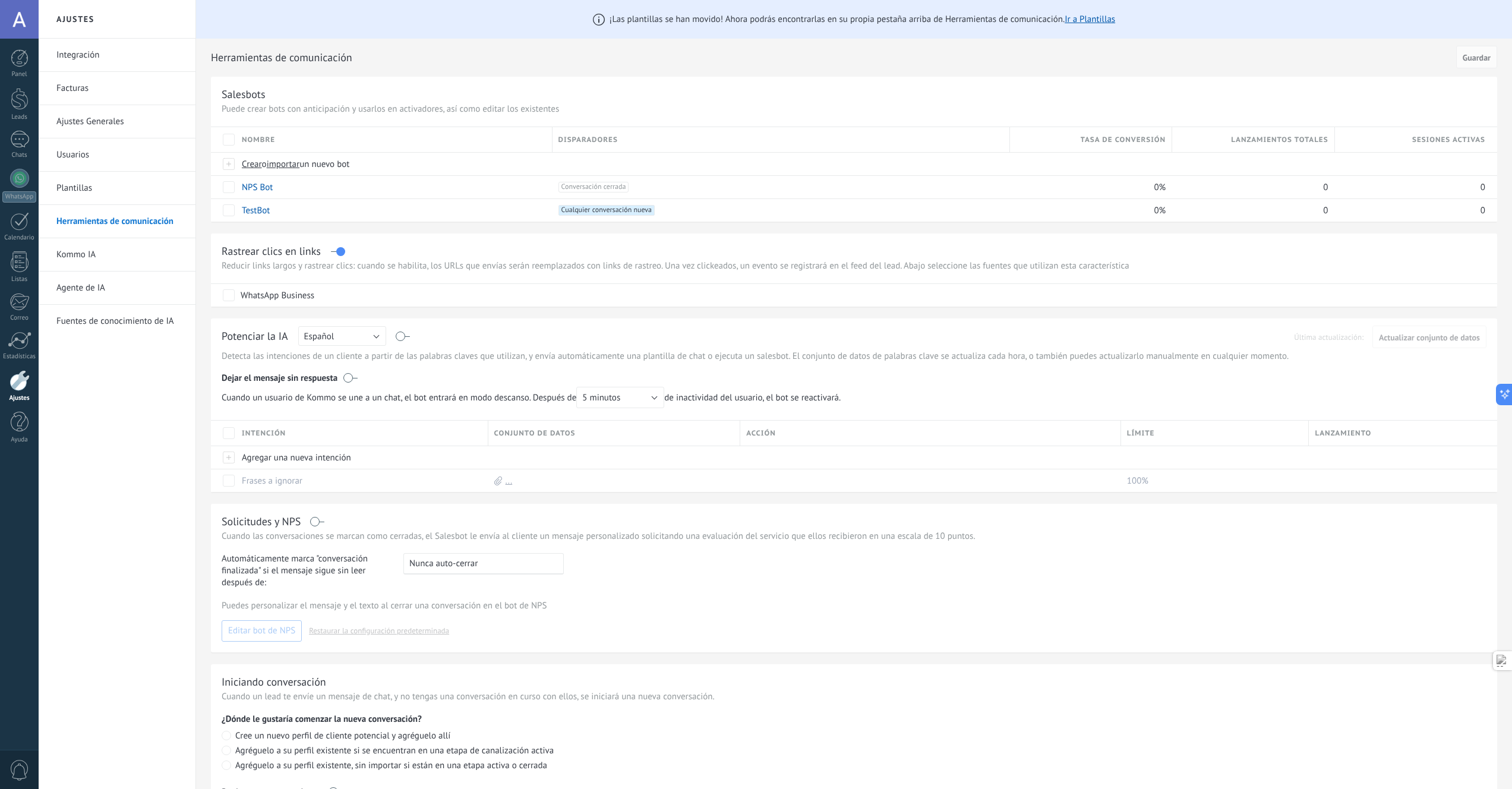
click at [115, 322] on link "Fuentes de conocimiento de IA" at bounding box center [120, 322] width 127 height 34
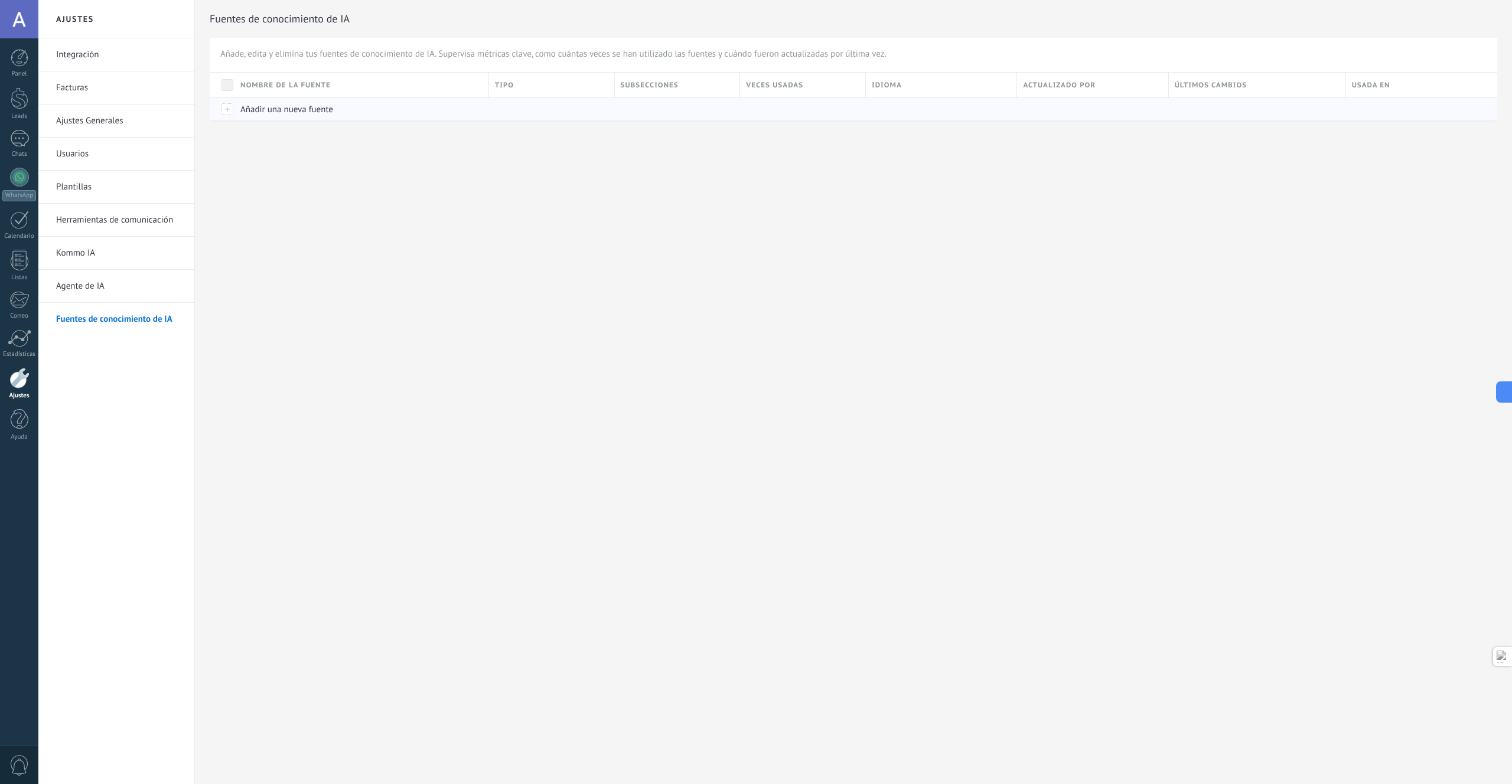
click at [278, 109] on span "Añadir una nueva fuente" at bounding box center [286, 109] width 92 height 11
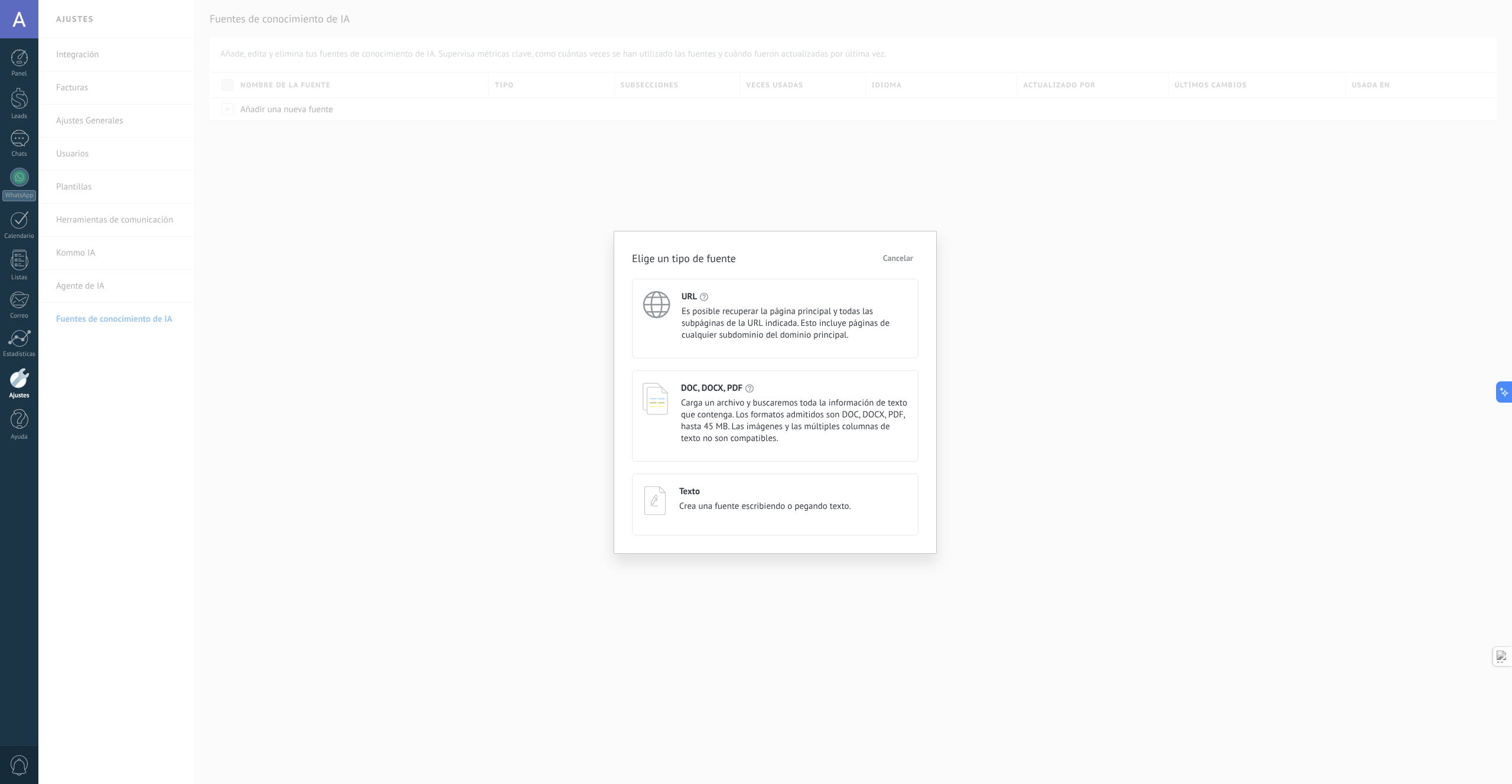
click at [795, 325] on span "Es posible recuperar la página principal y todas las subpáginas de la URL indic…" at bounding box center [795, 323] width 226 height 36
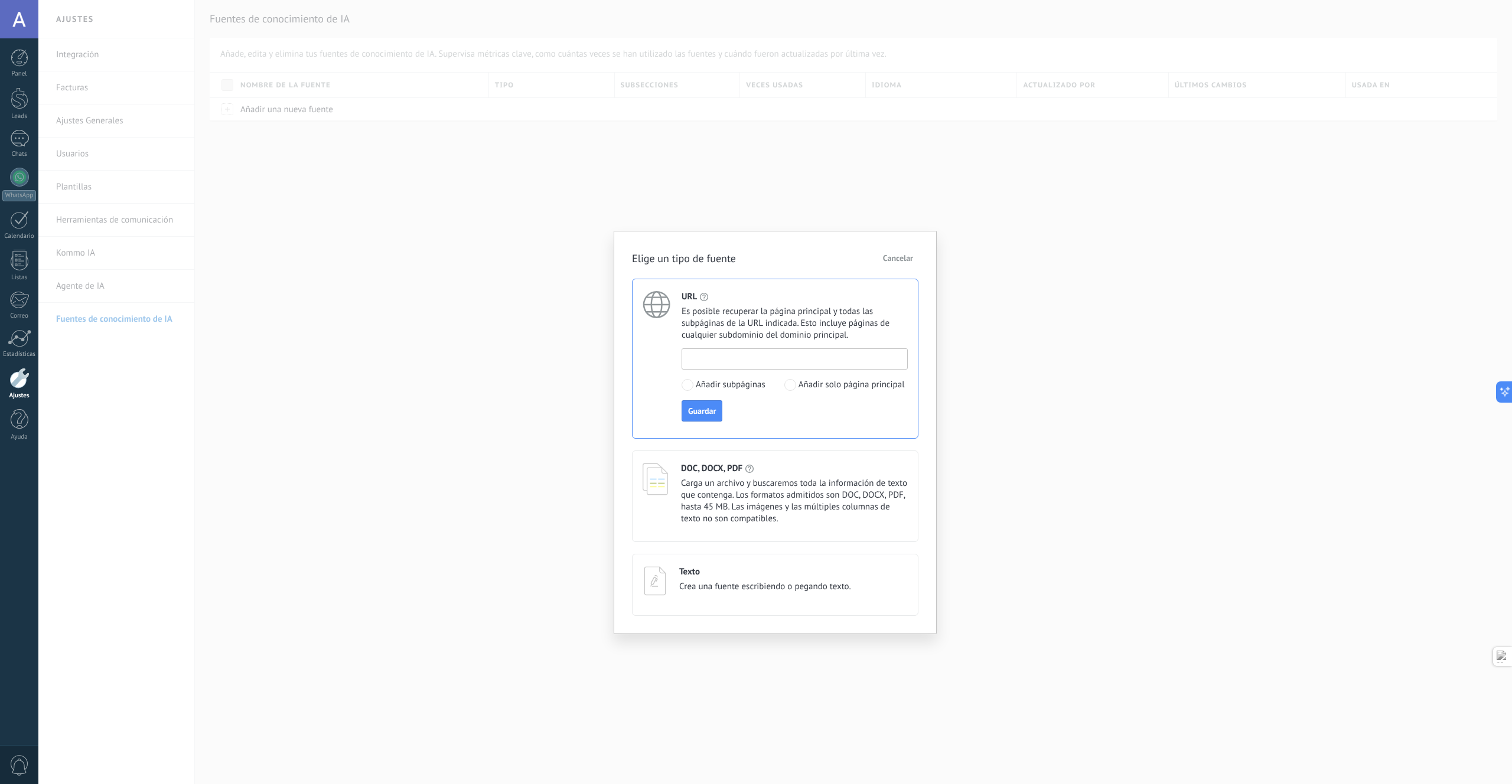
click at [766, 363] on input at bounding box center [794, 358] width 225 height 19
click at [920, 305] on div "Elige un tipo de fuente Cancelar URL Es posible recuperar la página principal y…" at bounding box center [775, 433] width 323 height 403
click at [728, 358] on input at bounding box center [794, 358] width 225 height 19
paste input "**********"
type input "**********"
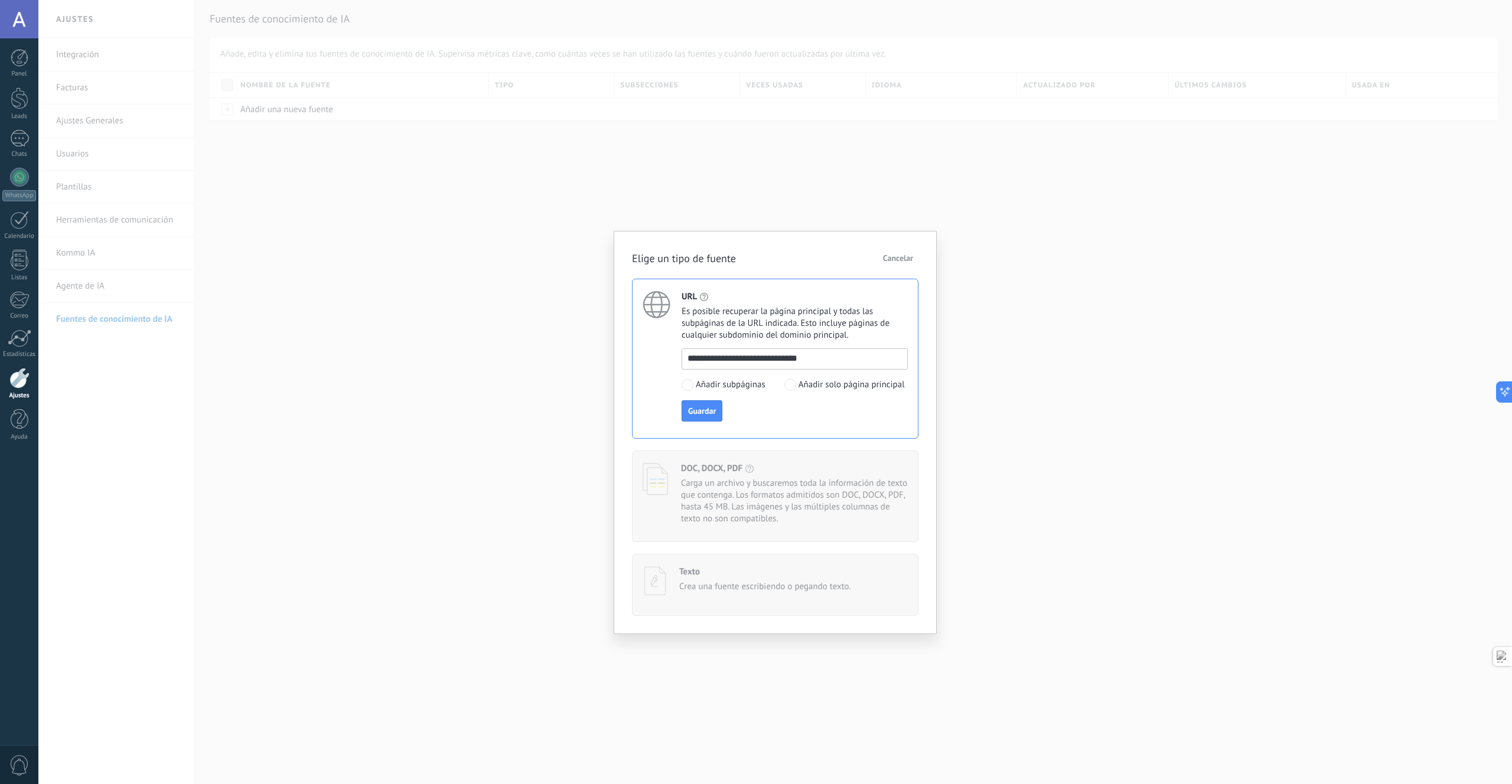
click at [804, 414] on div "**********" at bounding box center [795, 385] width 226 height 73
click at [711, 414] on span "Guardar" at bounding box center [701, 411] width 28 height 8
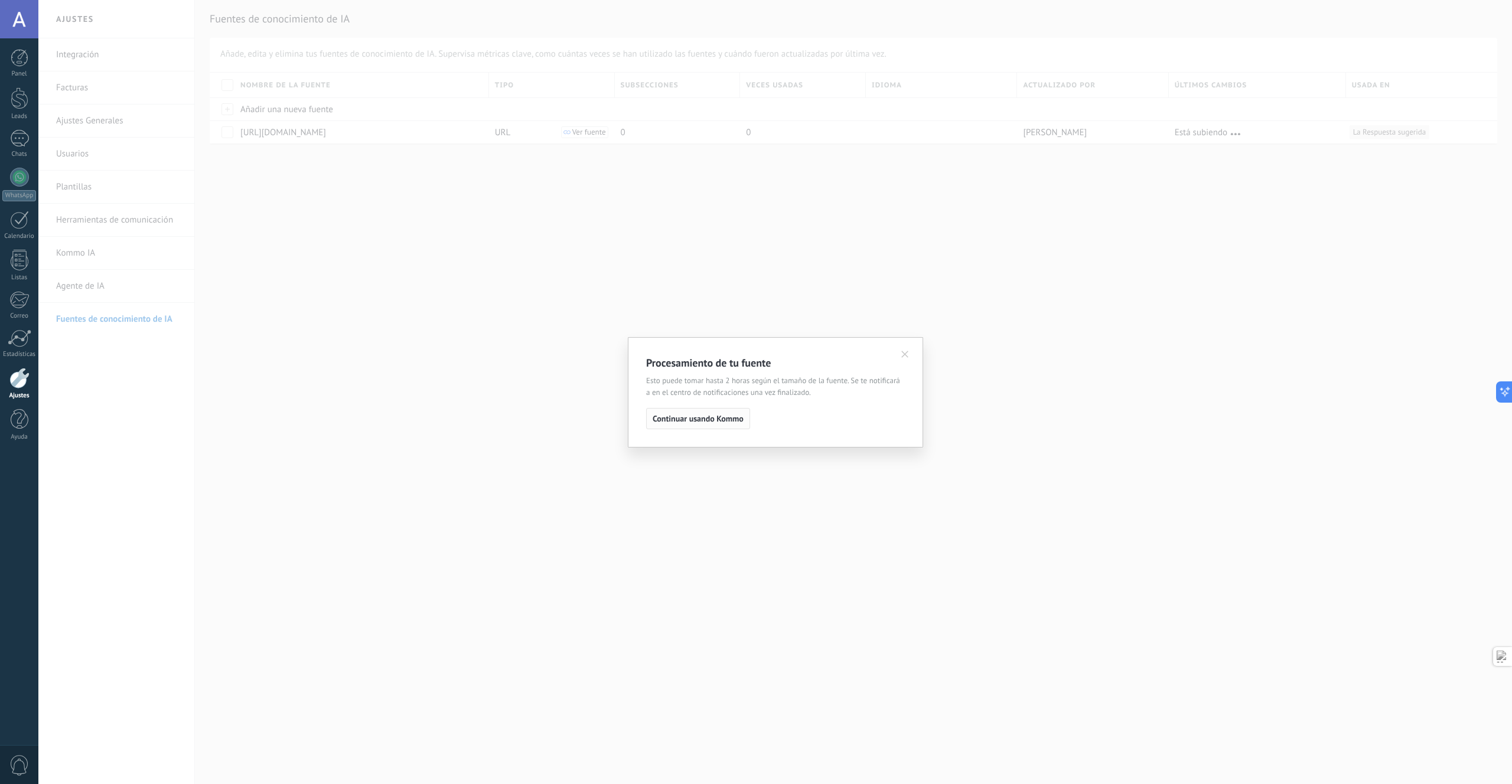
click at [694, 422] on span "Continuar usando Kommo" at bounding box center [698, 418] width 91 height 8
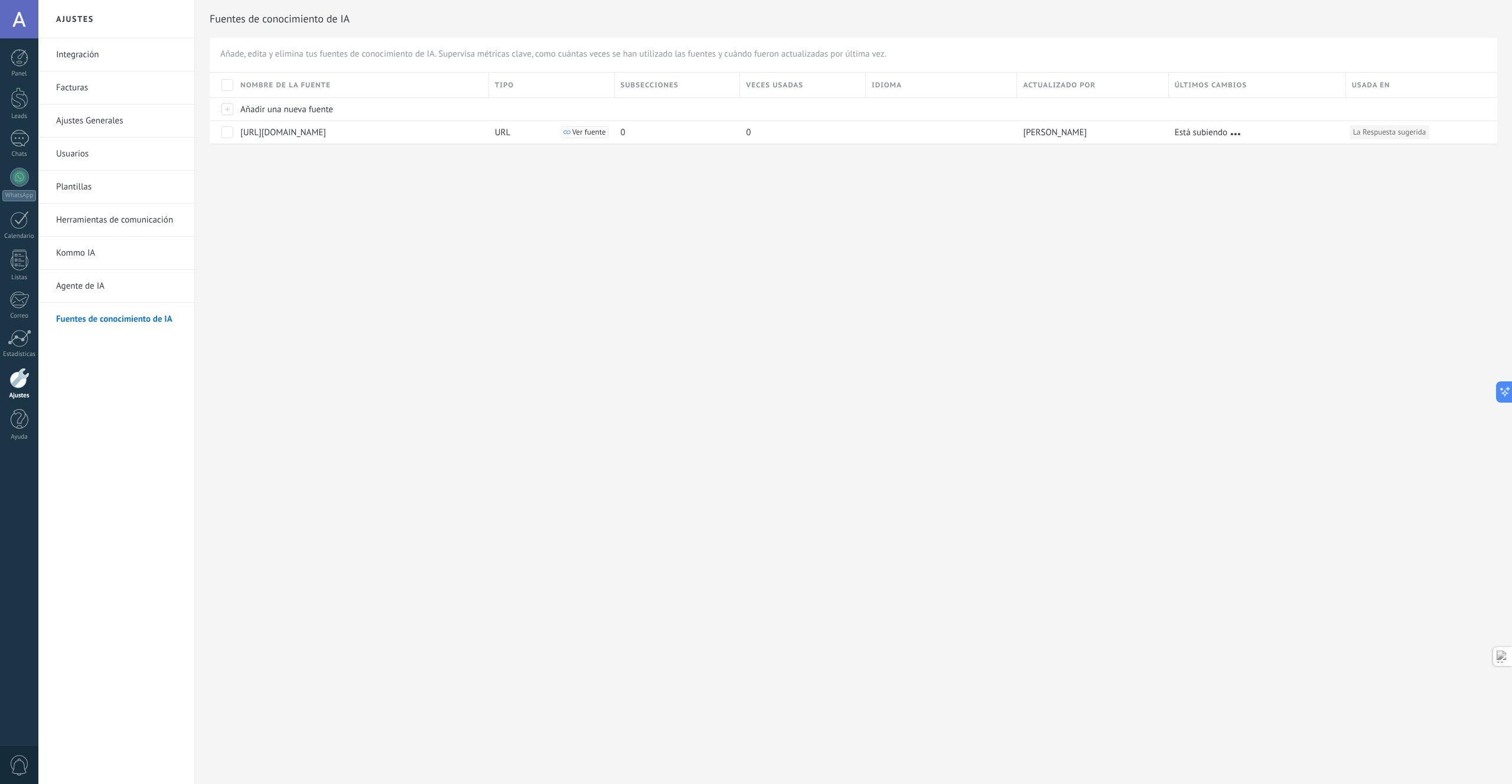
click at [80, 289] on link "Agente de IA" at bounding box center [119, 286] width 127 height 33
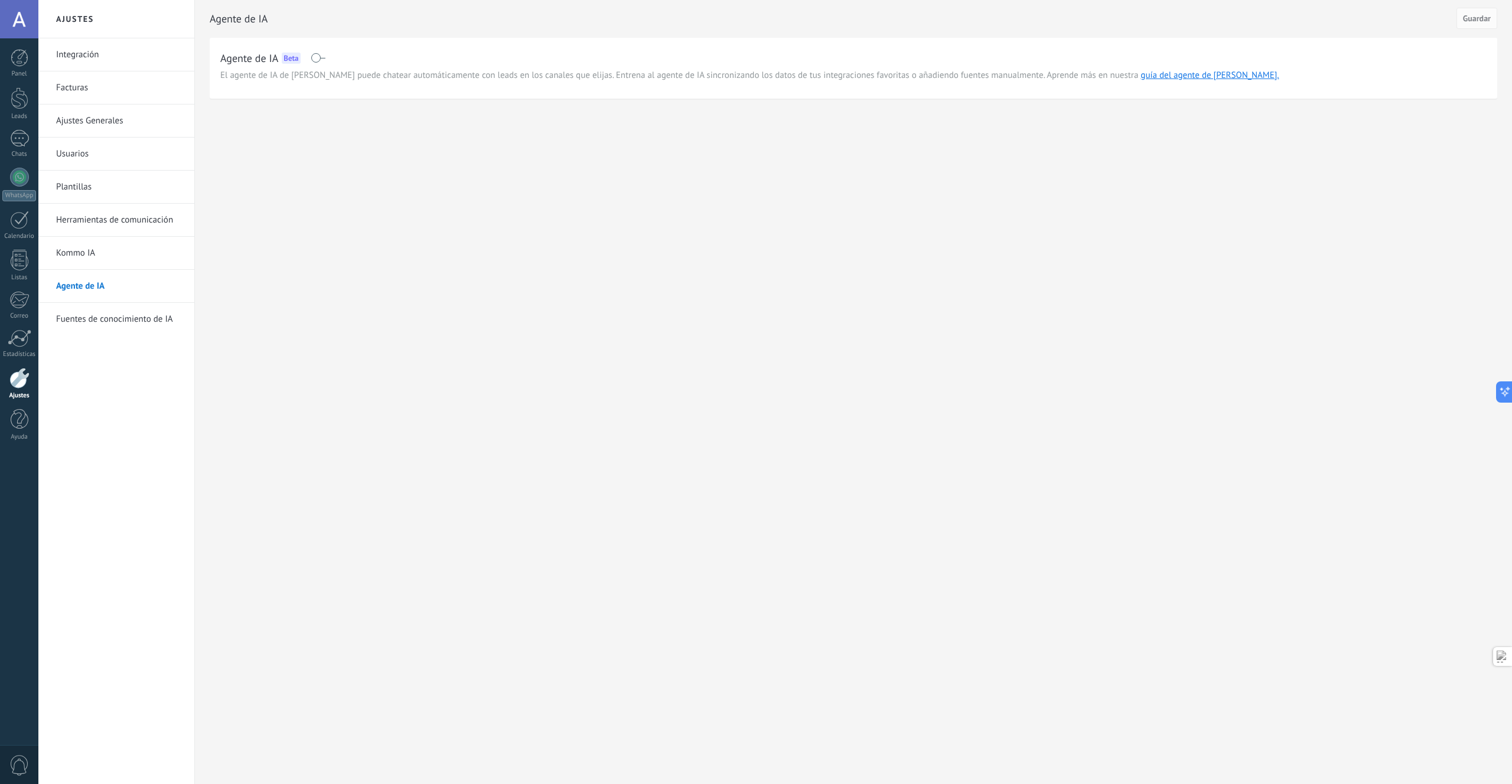
click at [320, 55] on span at bounding box center [317, 58] width 14 height 9
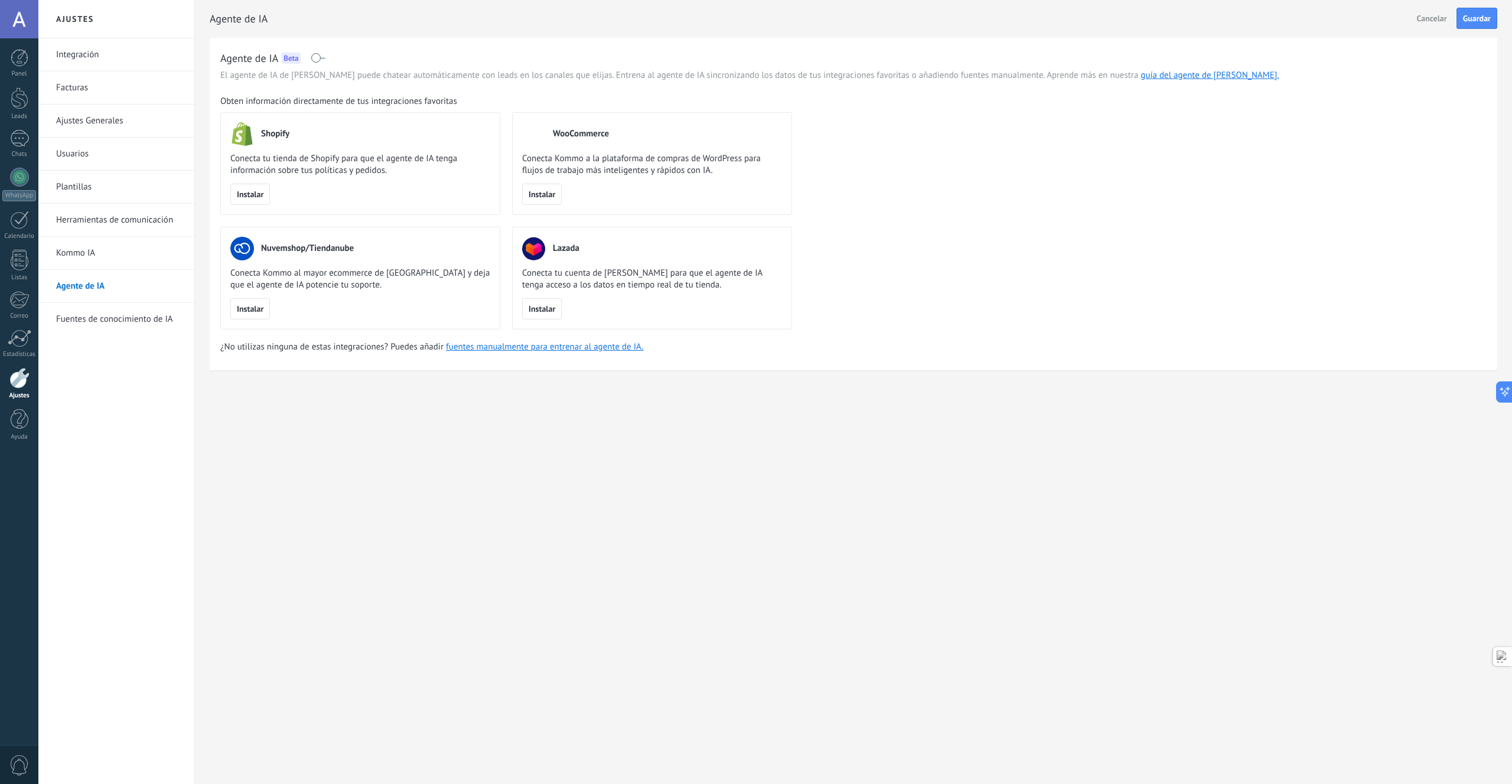
click at [317, 58] on span at bounding box center [317, 58] width 14 height 9
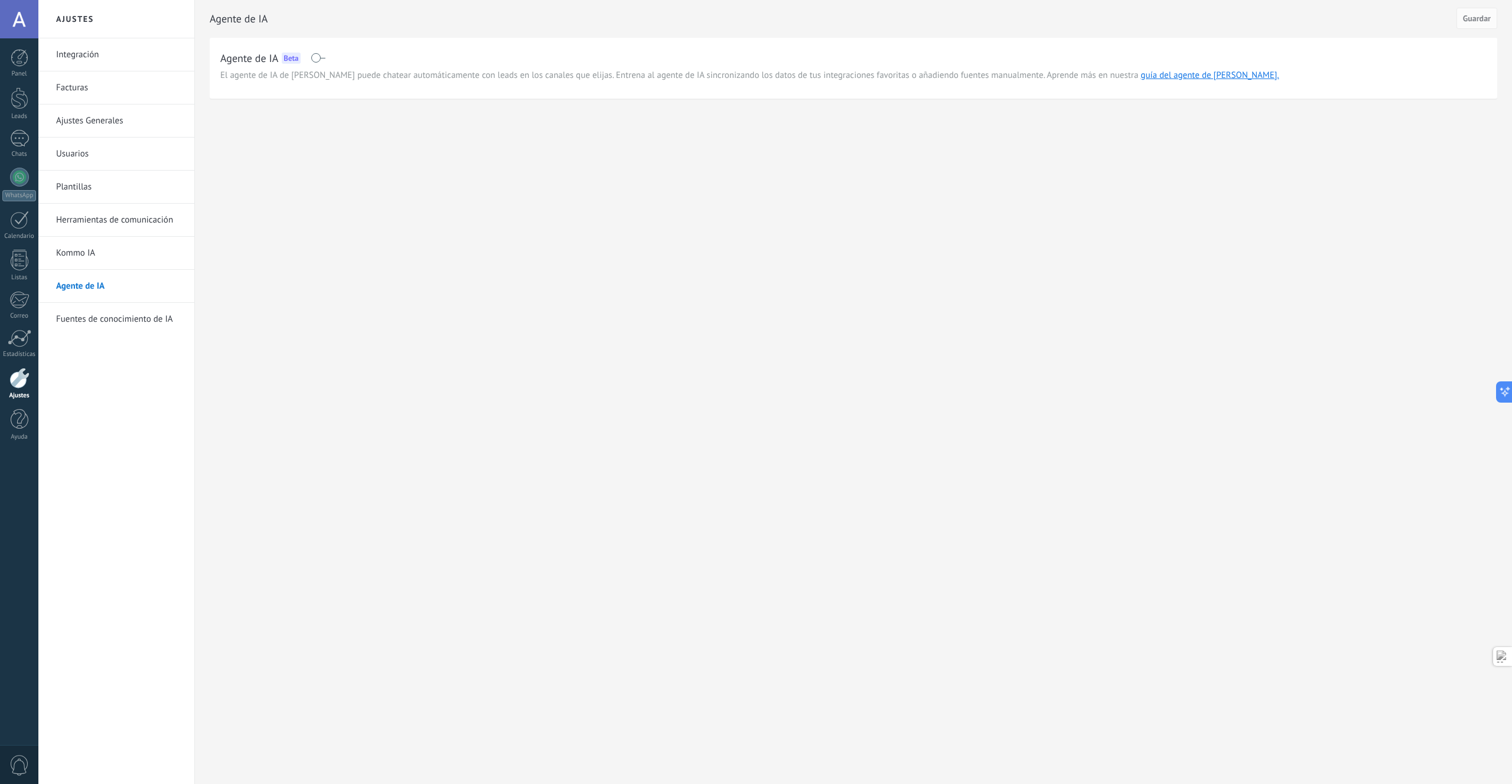
click at [114, 253] on link "Kommo IA" at bounding box center [119, 254] width 127 height 33
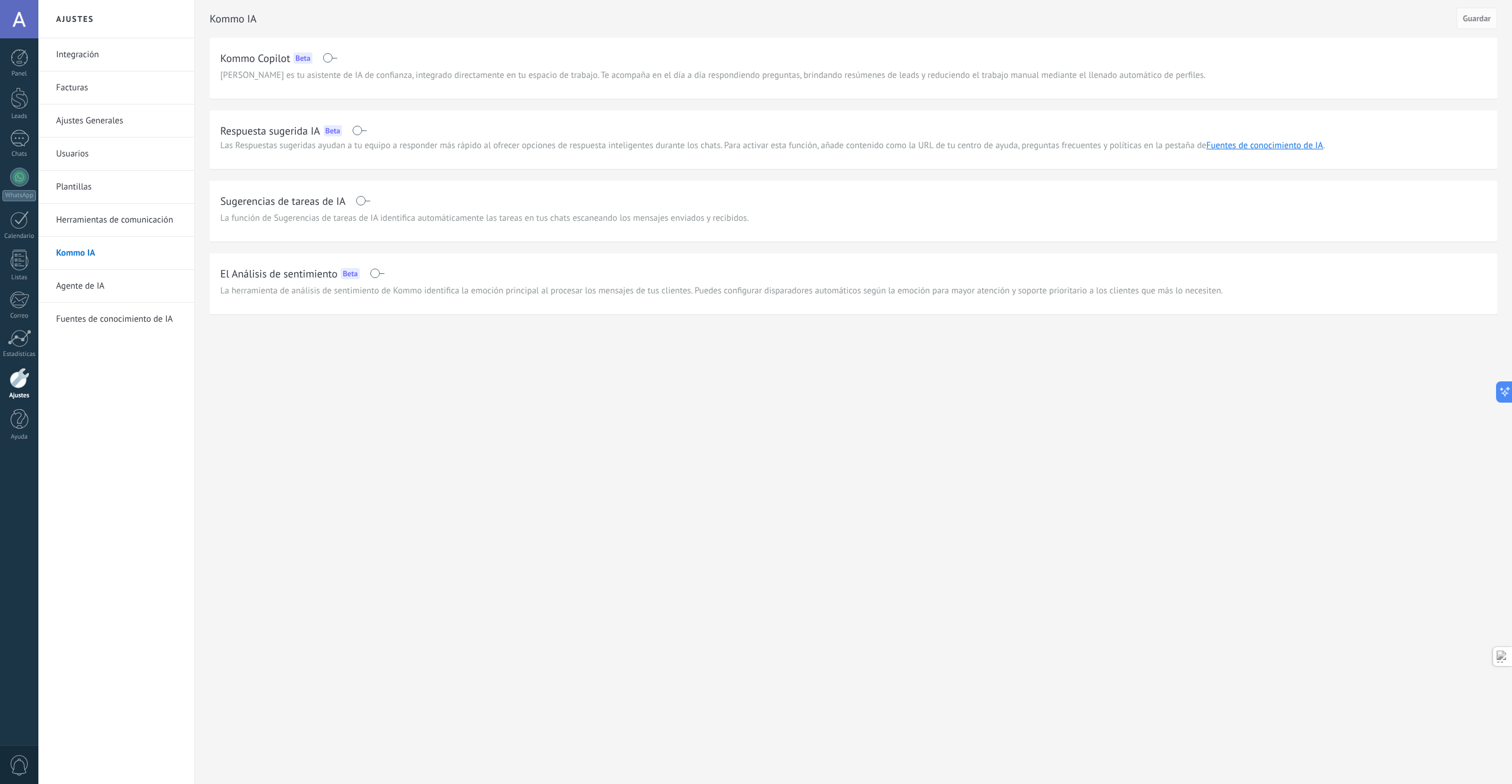
click at [108, 217] on link "Herramientas de comunicación" at bounding box center [119, 220] width 127 height 33
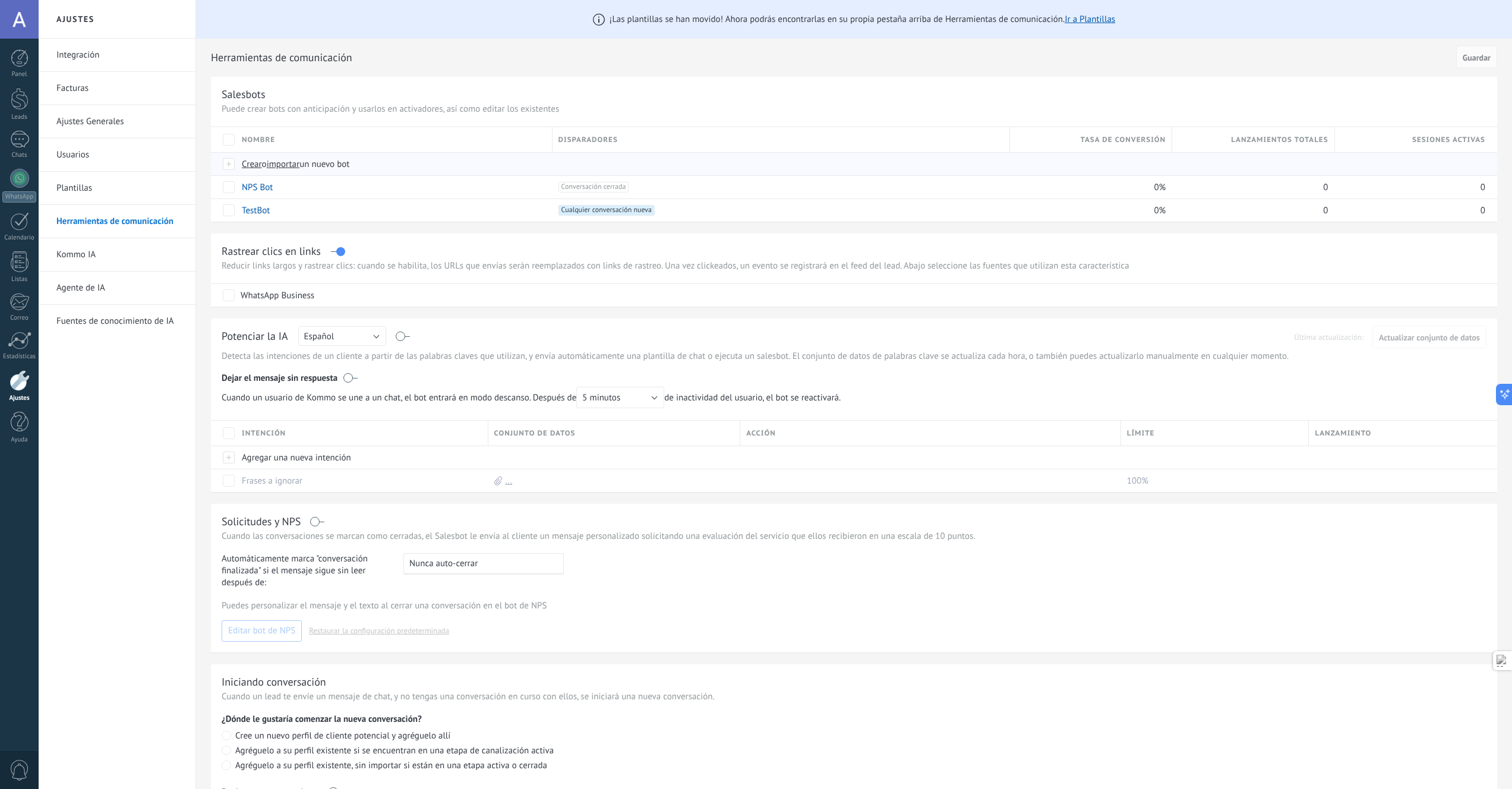
click at [248, 166] on span "Crear" at bounding box center [251, 164] width 21 height 11
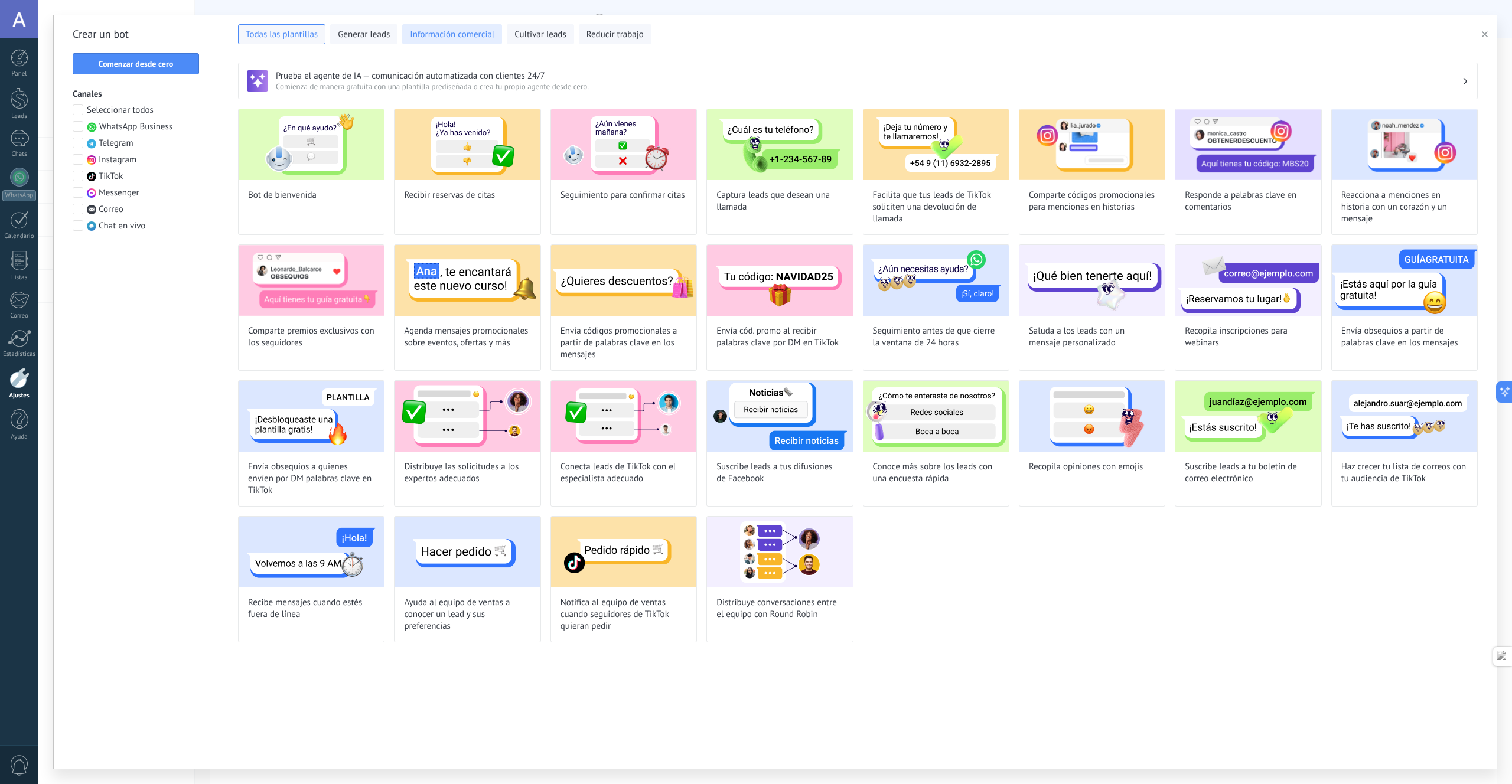
click at [439, 42] on button "Información comercial" at bounding box center [452, 34] width 100 height 20
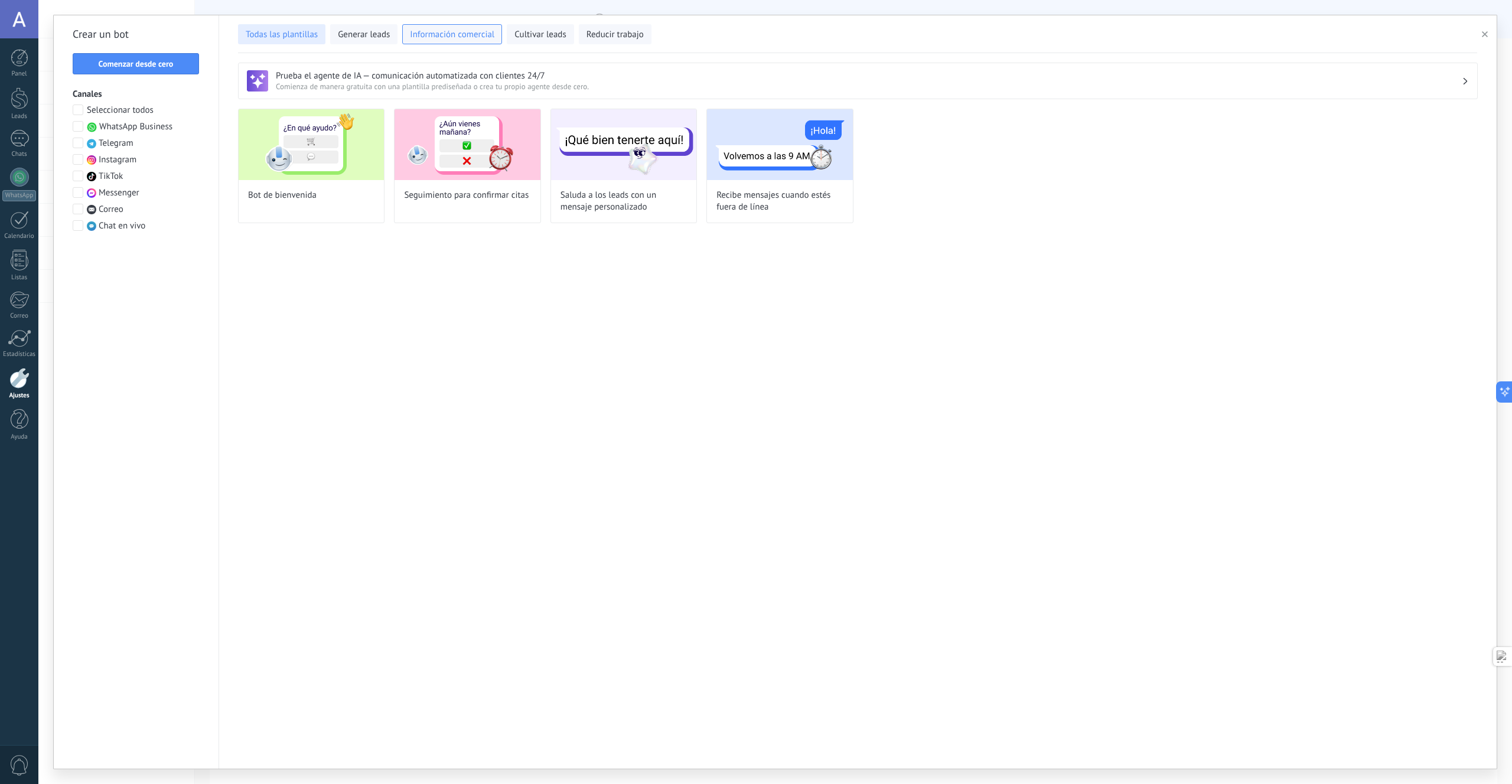
click at [283, 41] on button "Todas las plantillas" at bounding box center [281, 34] width 87 height 20
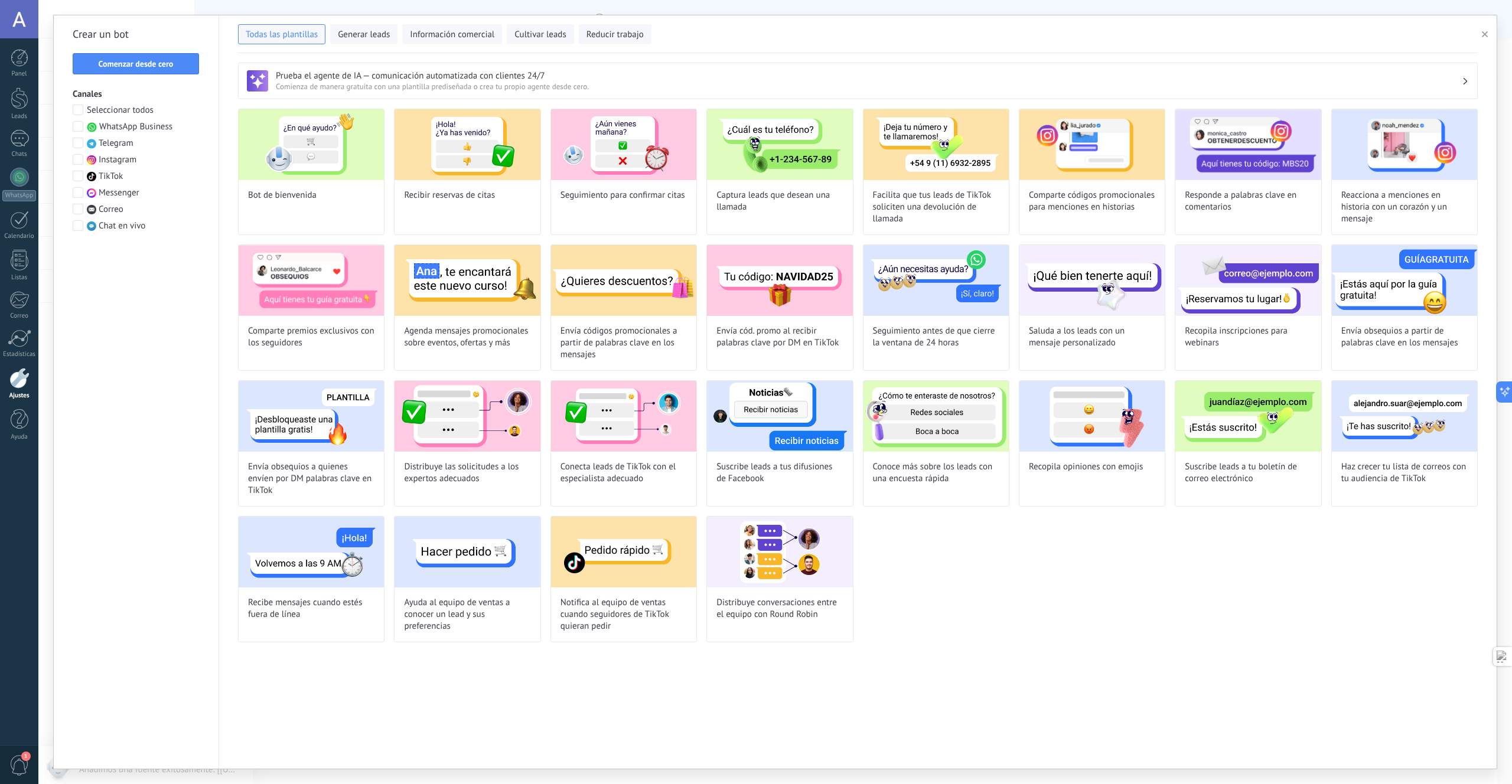
click at [1446, 92] on div "Prueba el agente de IA — comunicación automatizada con clientes 24/7 Comienza d…" at bounding box center [858, 81] width 1239 height 36
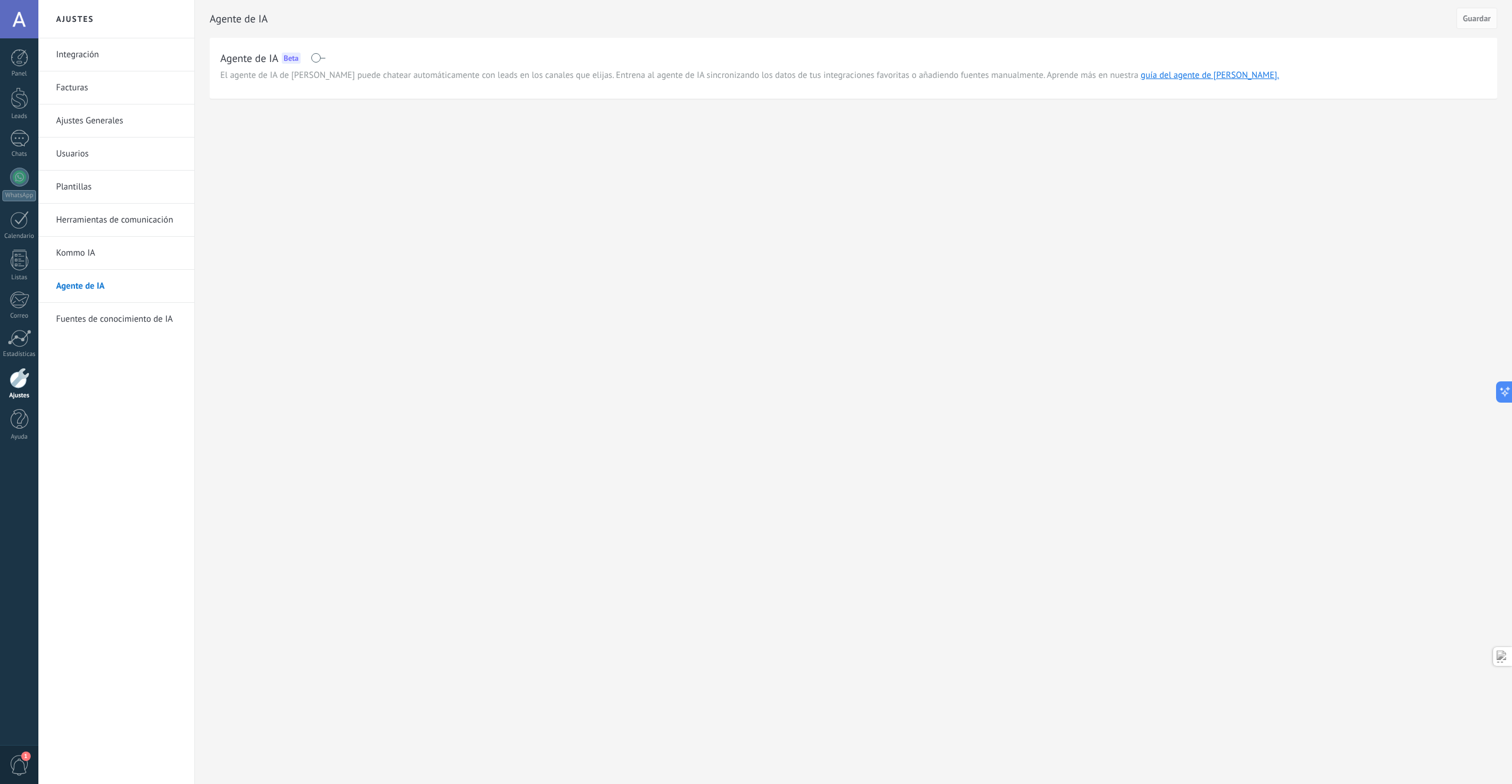
click at [311, 53] on span at bounding box center [317, 58] width 14 height 9
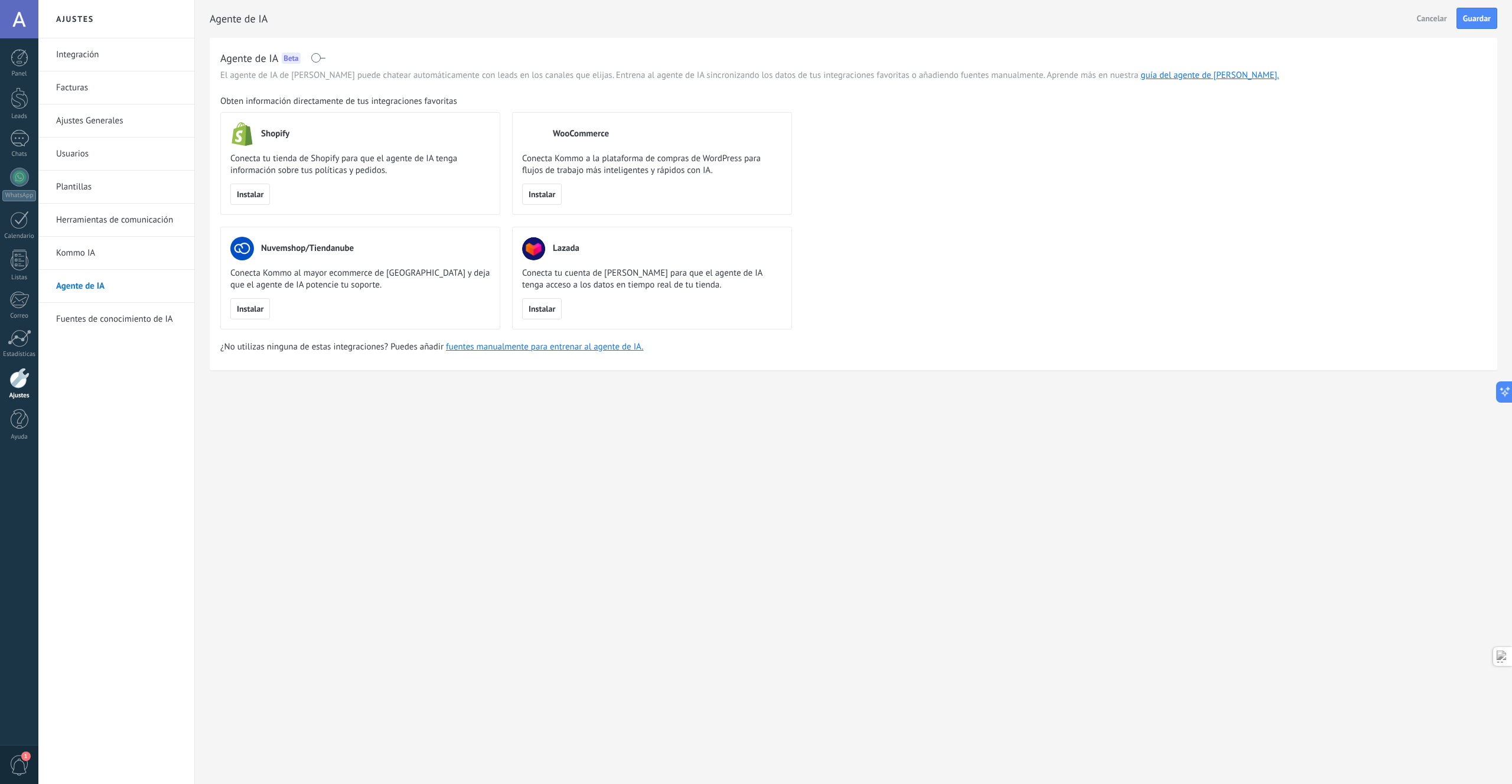
drag, startPoint x: 317, startPoint y: 61, endPoint x: 308, endPoint y: 67, distance: 10.8
click at [318, 61] on span at bounding box center [317, 58] width 14 height 9
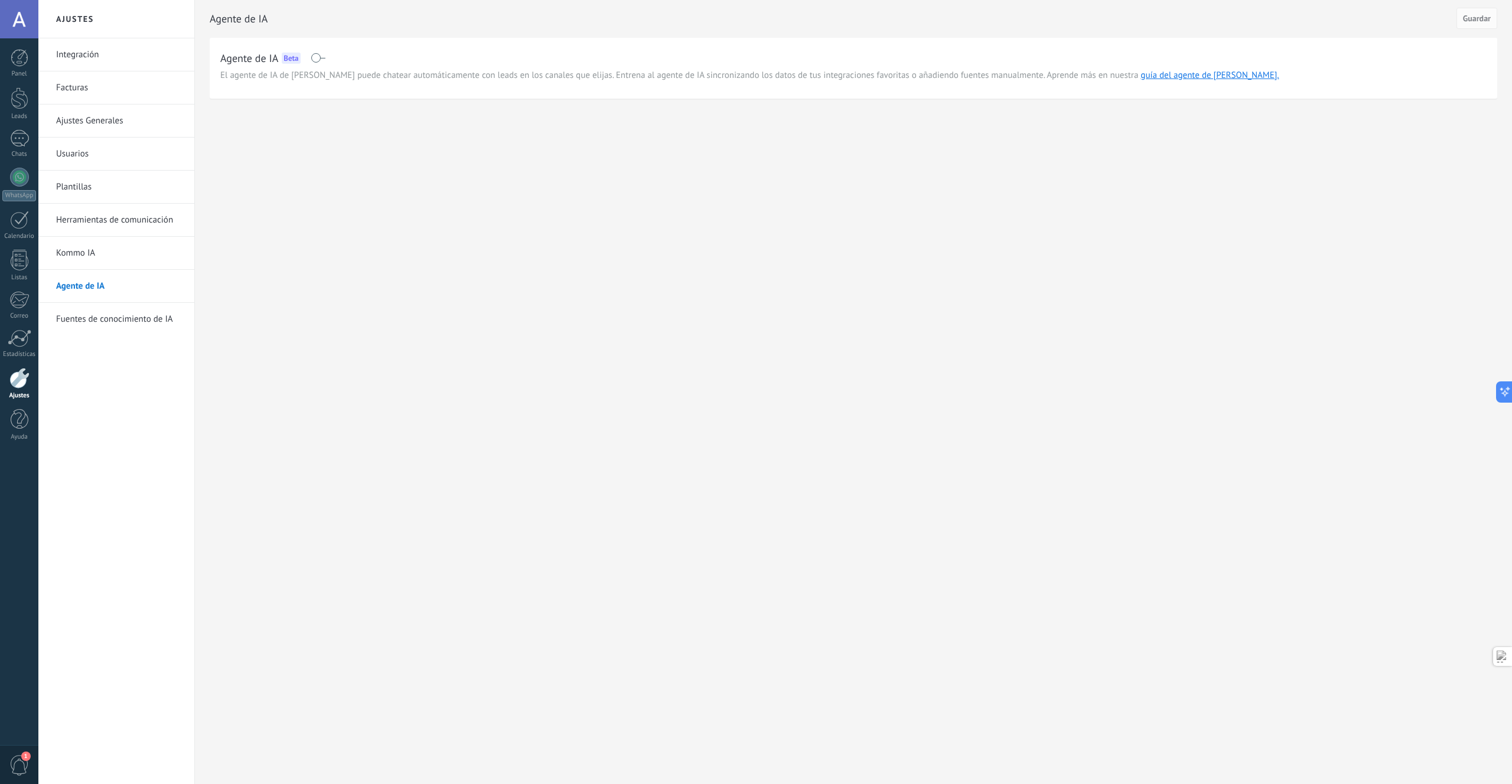
click at [111, 223] on link "Herramientas de comunicación" at bounding box center [119, 220] width 127 height 33
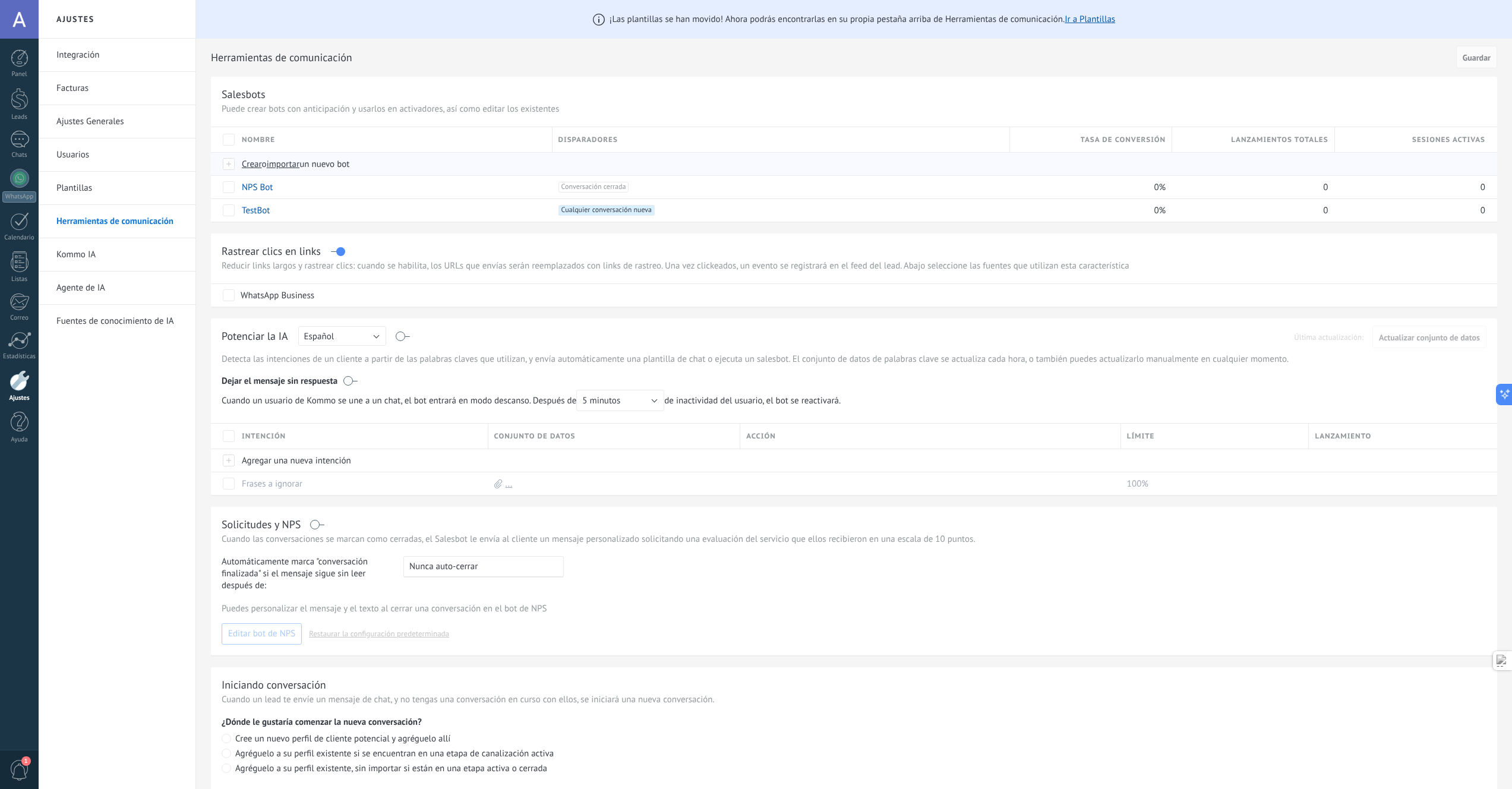
click at [282, 166] on span "importar" at bounding box center [284, 164] width 34 height 11
click at [0, 0] on input "importar un nuevo bot" at bounding box center [0, 0] width 0 height 0
click at [250, 167] on span "Crear" at bounding box center [251, 164] width 21 height 11
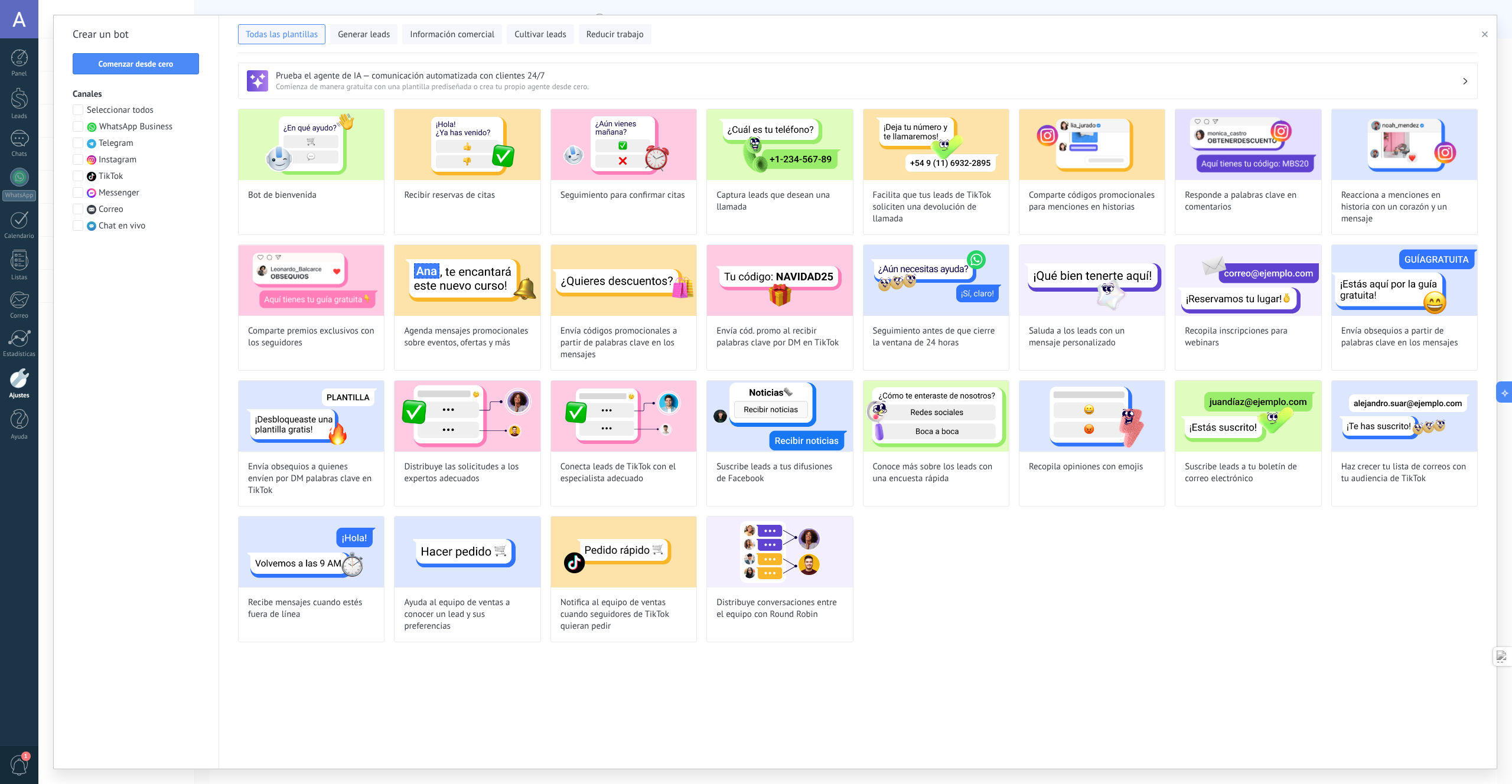
drag, startPoint x: 163, startPoint y: 125, endPoint x: 192, endPoint y: 123, distance: 29.1
click at [163, 125] on span "WhatsApp Business" at bounding box center [136, 127] width 73 height 12
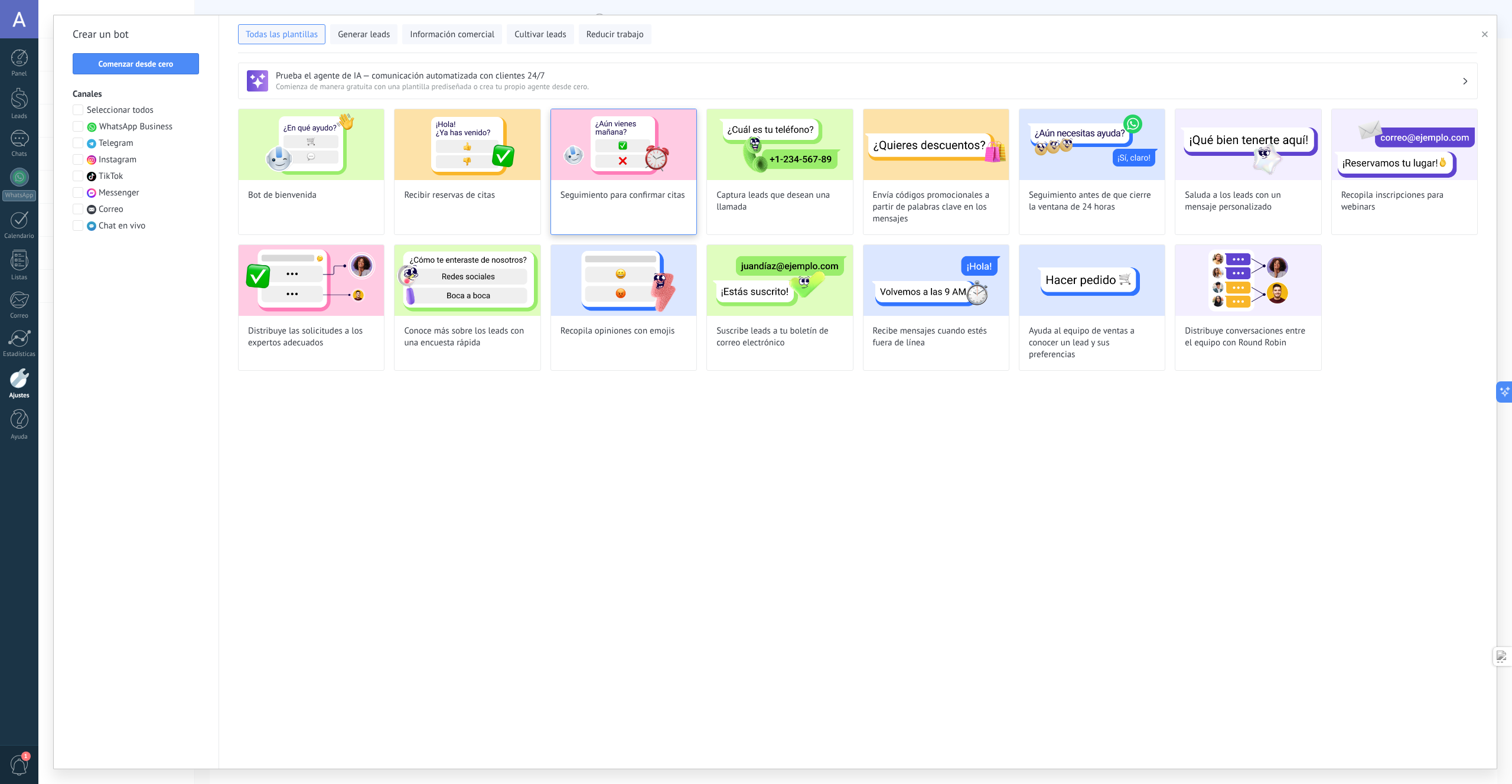
click at [629, 176] on img at bounding box center [623, 145] width 145 height 71
type input "**********"
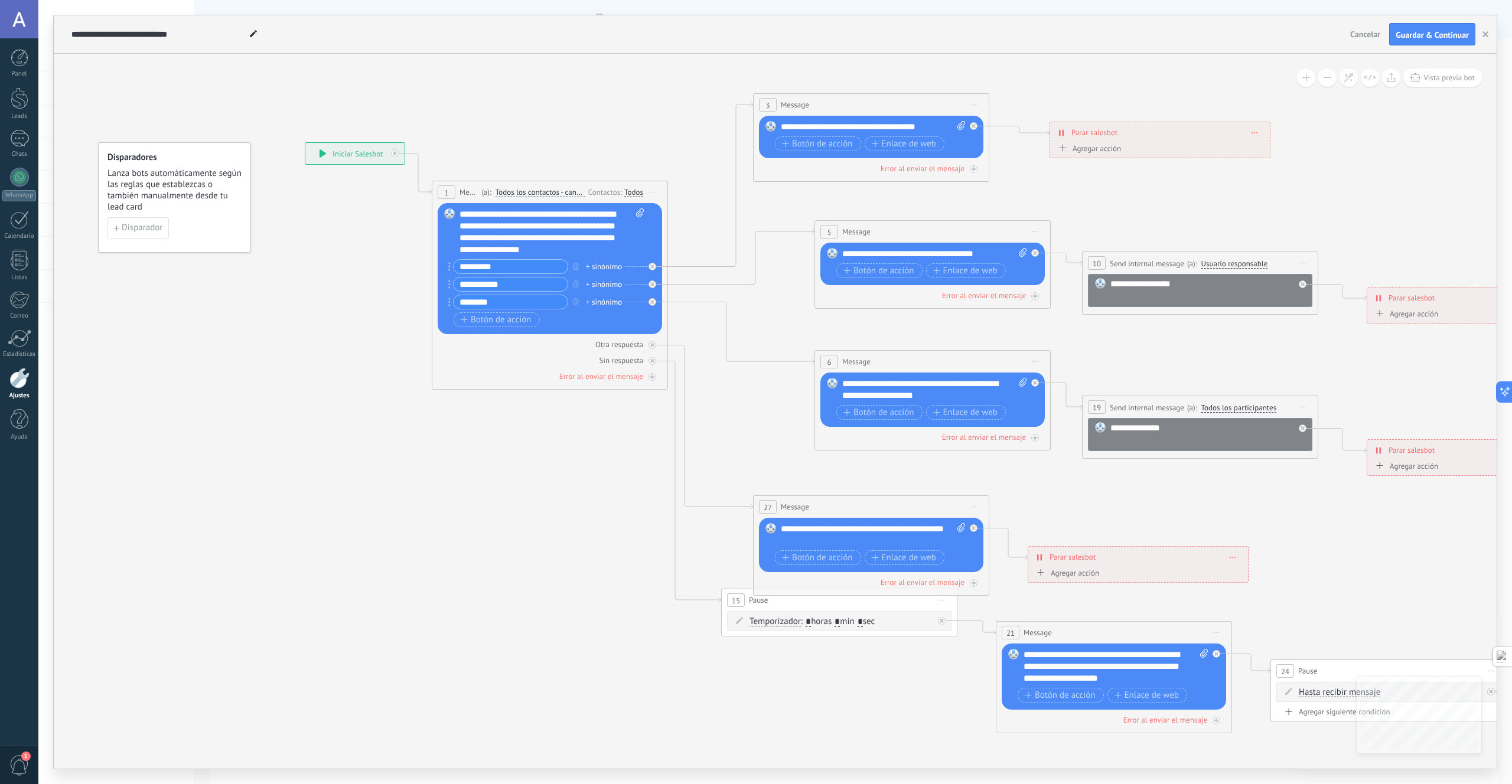
click at [532, 233] on div "**********" at bounding box center [552, 232] width 185 height 47
click at [503, 222] on div "**********" at bounding box center [552, 232] width 185 height 47
click at [350, 155] on div "**********" at bounding box center [355, 154] width 99 height 21
click at [395, 152] on icon at bounding box center [394, 153] width 4 height 4
click at [505, 582] on span "Suscribirse (Meta)" at bounding box center [508, 580] width 67 height 11
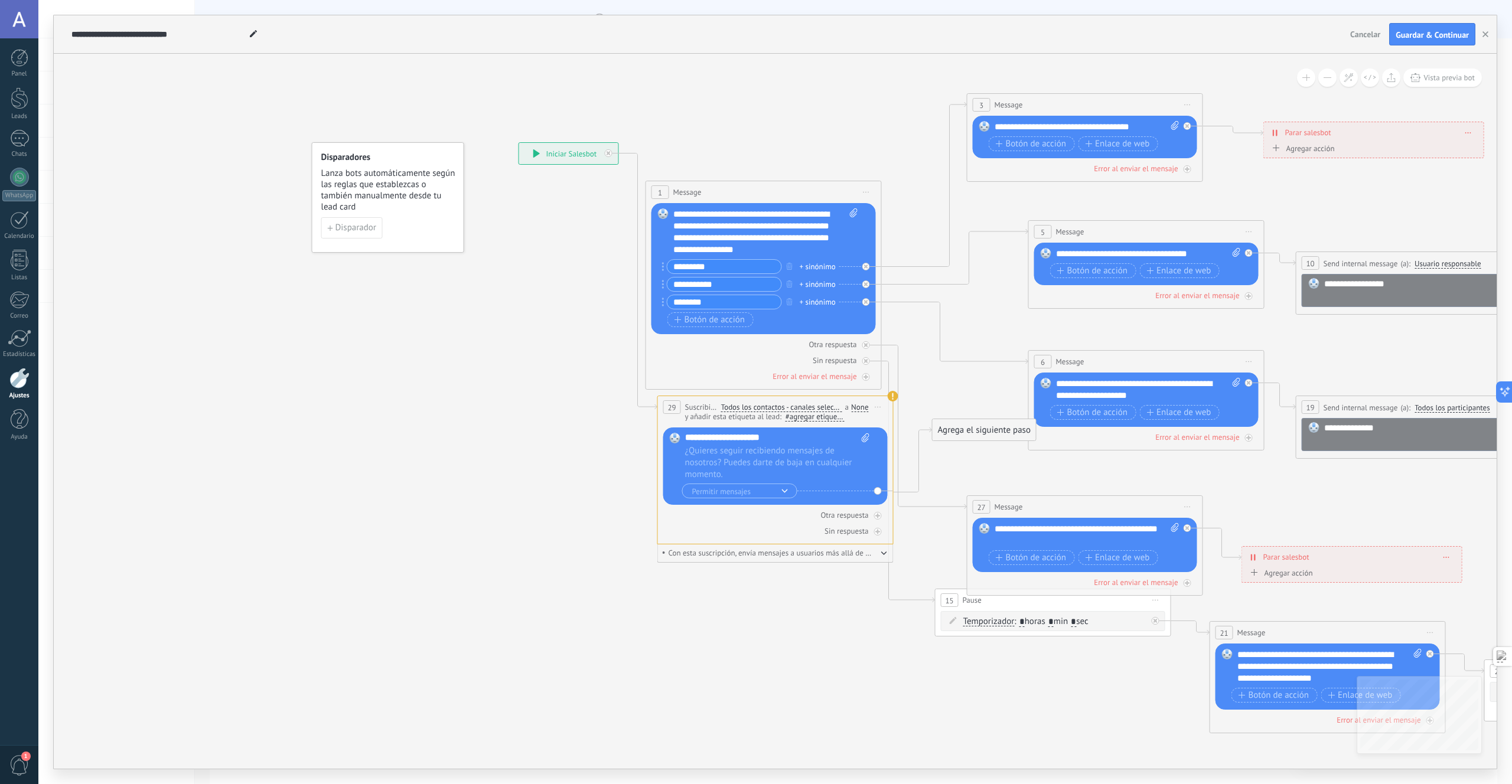
click at [599, 155] on div "**********" at bounding box center [568, 154] width 99 height 21
click at [607, 154] on icon at bounding box center [608, 153] width 4 height 4
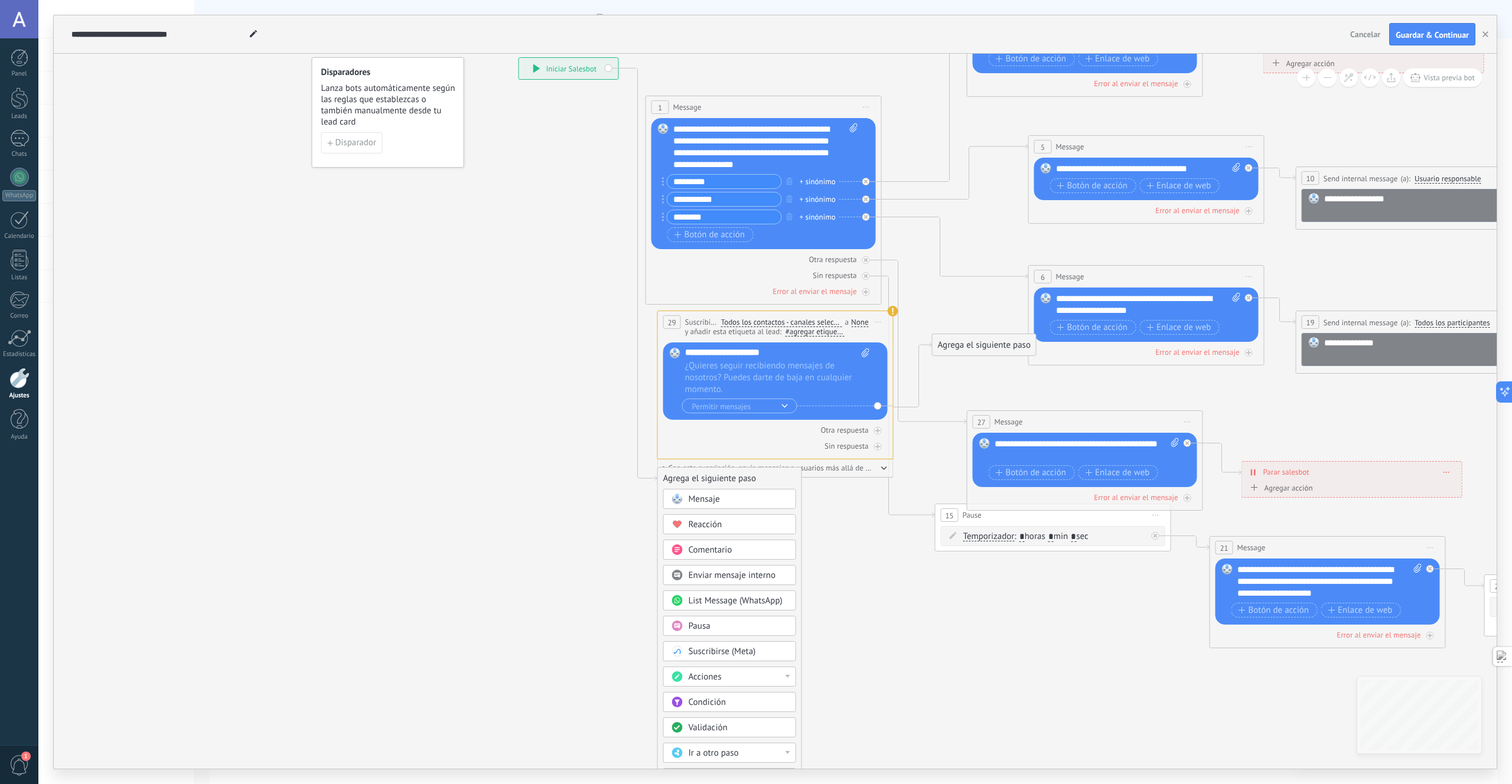
click at [587, 633] on icon at bounding box center [1386, 445] width 2326 height 1465
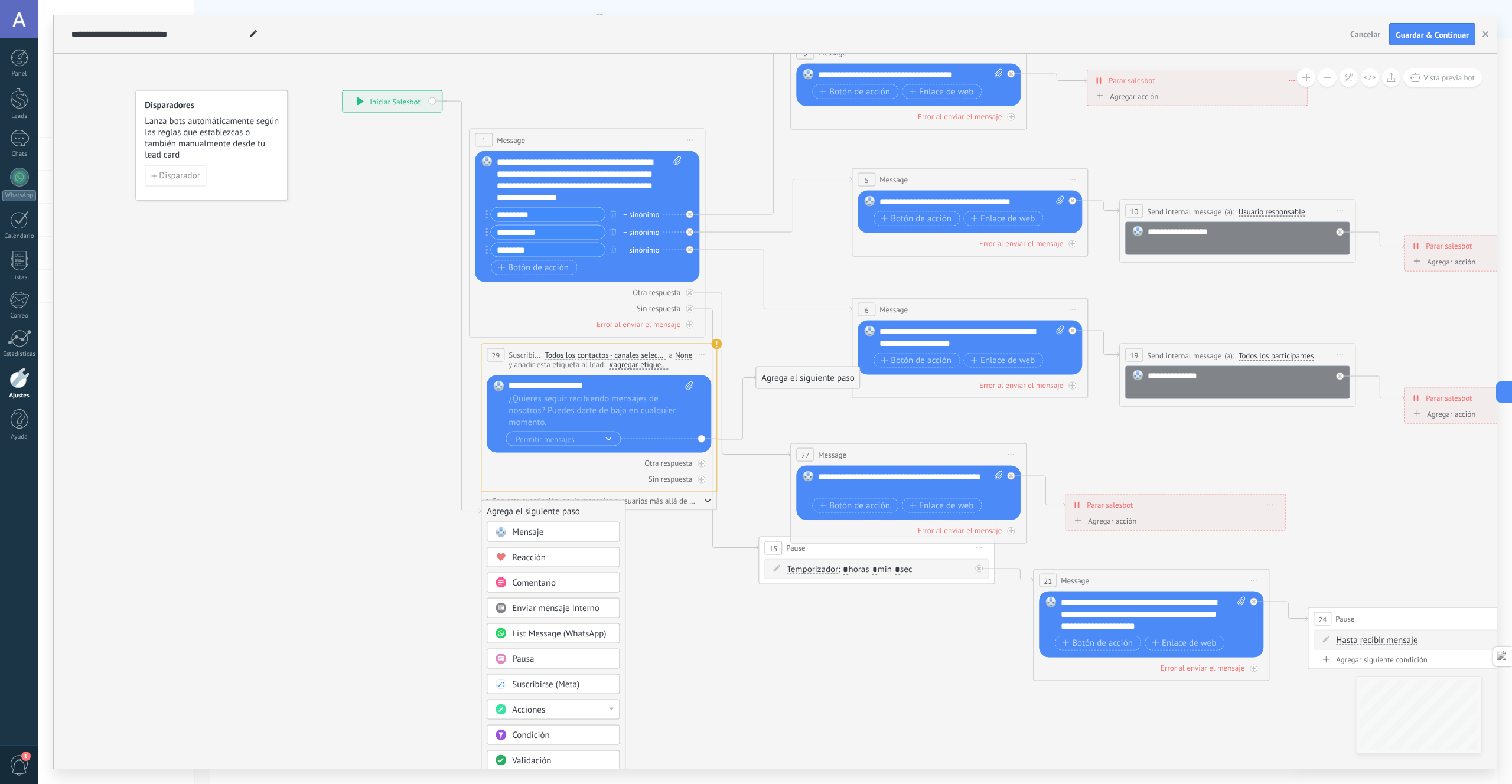
drag, startPoint x: 582, startPoint y: 521, endPoint x: 409, endPoint y: 570, distance: 179.8
click at [407, 564] on icon at bounding box center [1210, 479] width 2326 height 1465
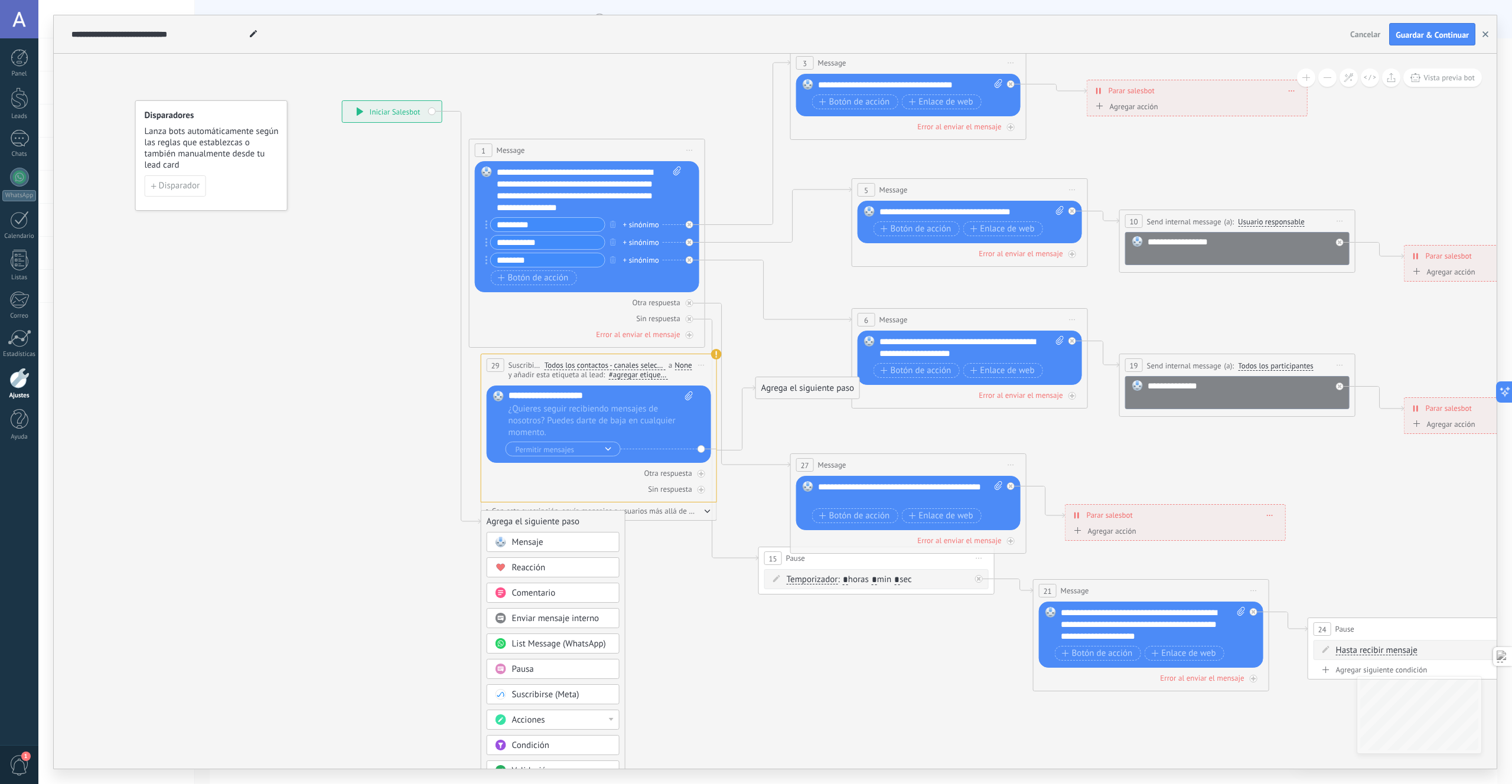
click at [1492, 35] on button "button" at bounding box center [1485, 34] width 17 height 23
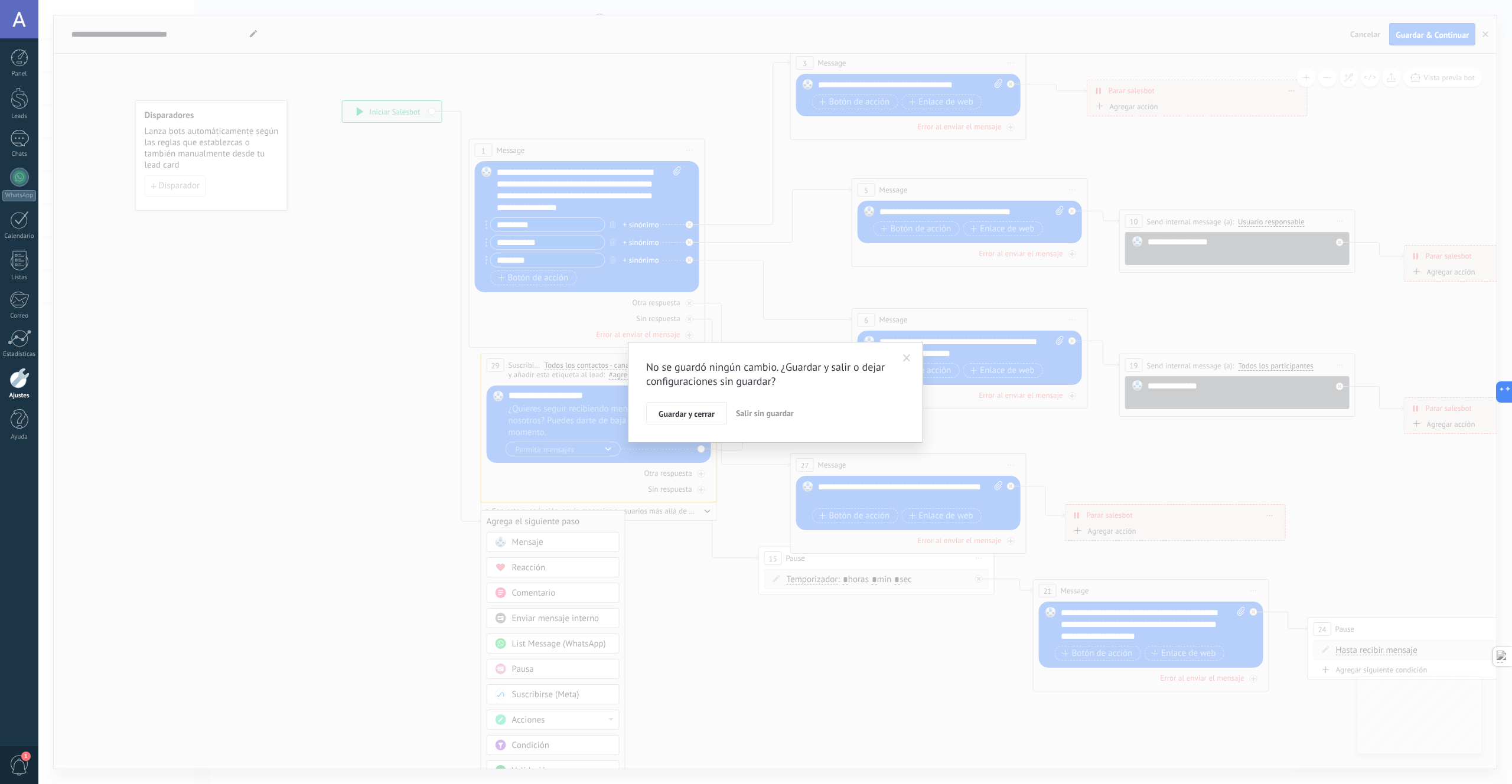
click at [751, 419] on button "Salir sin guardar" at bounding box center [764, 414] width 67 height 23
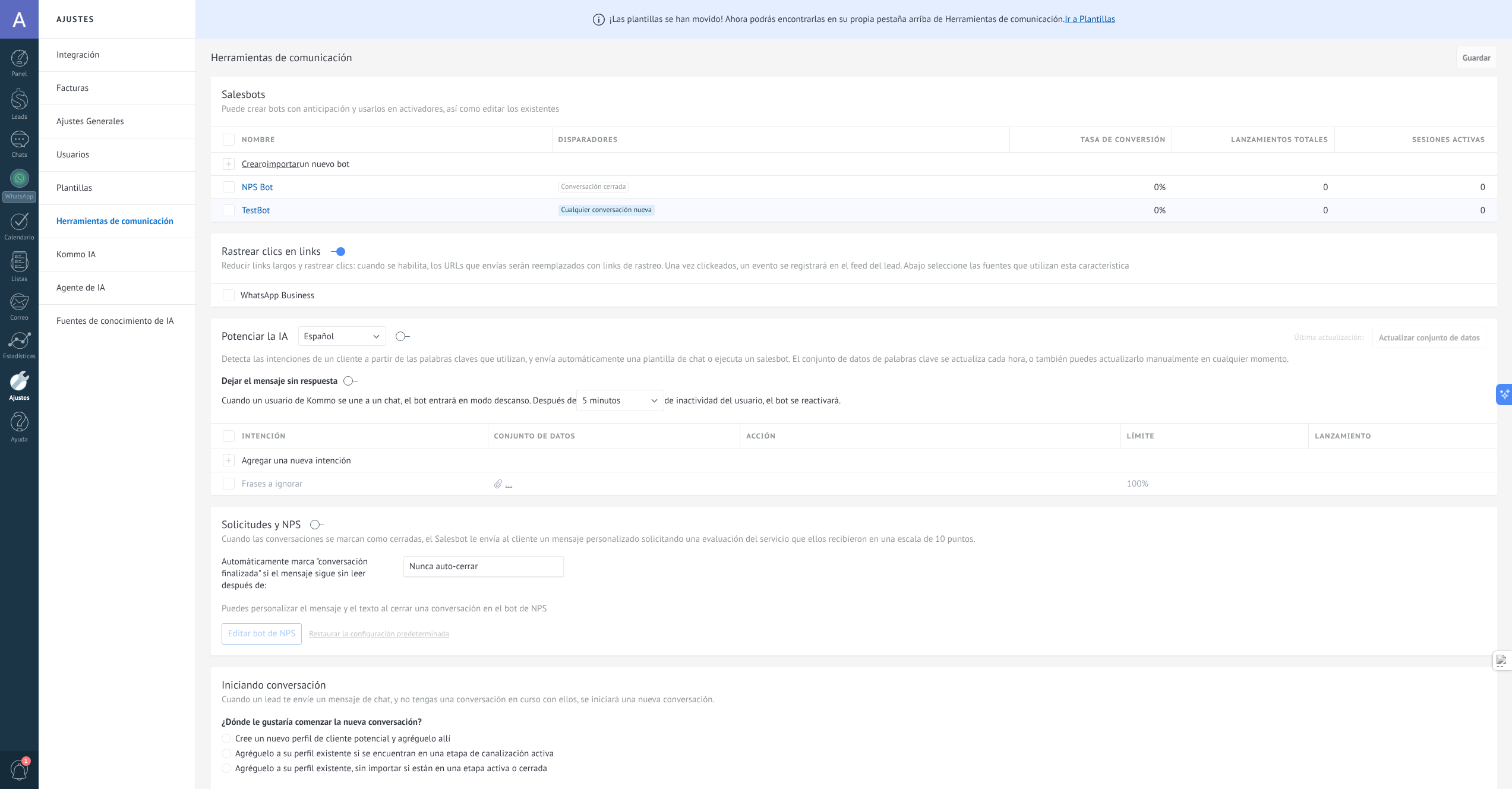
click at [256, 208] on link "TestBot" at bounding box center [255, 210] width 28 height 11
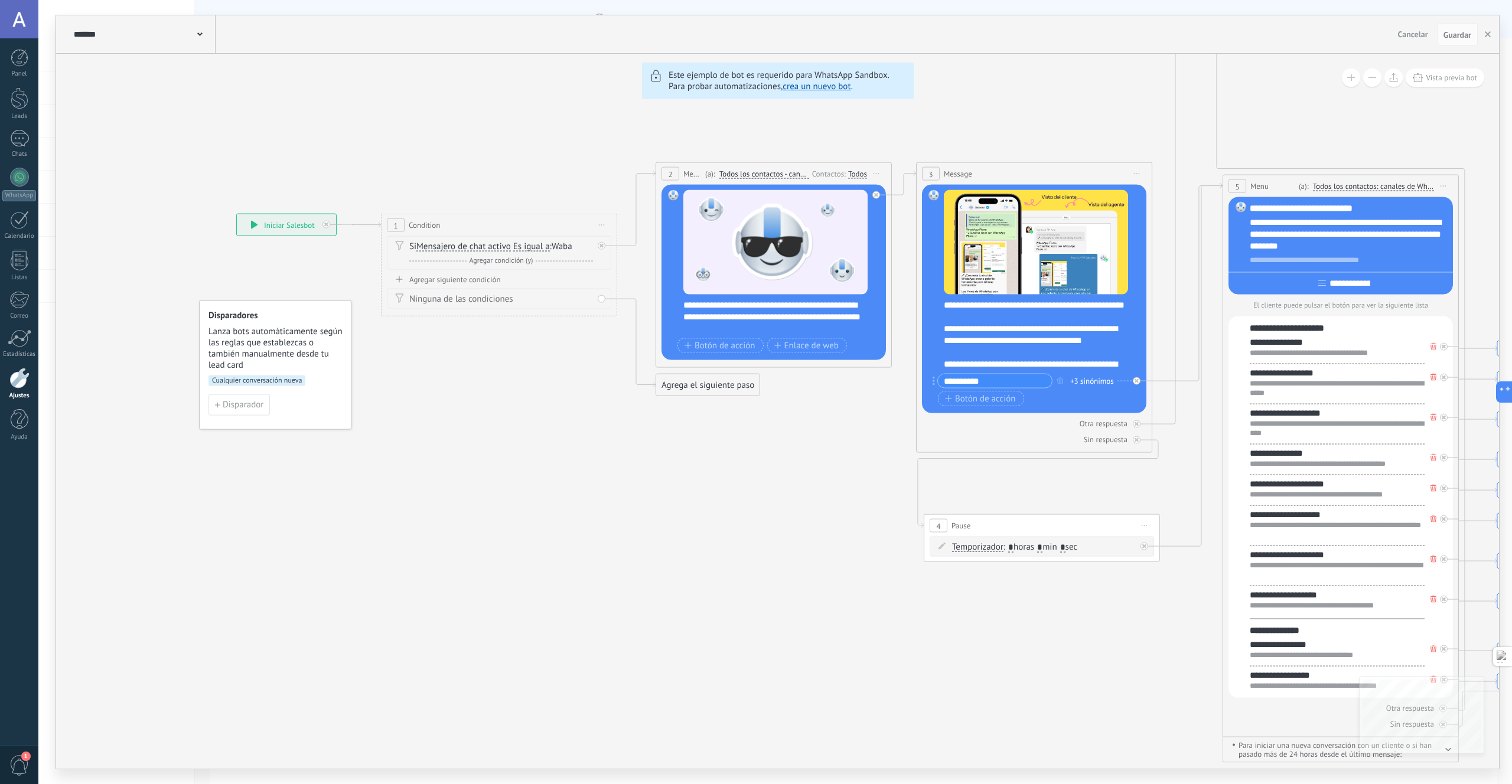
drag, startPoint x: 264, startPoint y: 466, endPoint x: 723, endPoint y: 460, distance: 459.0
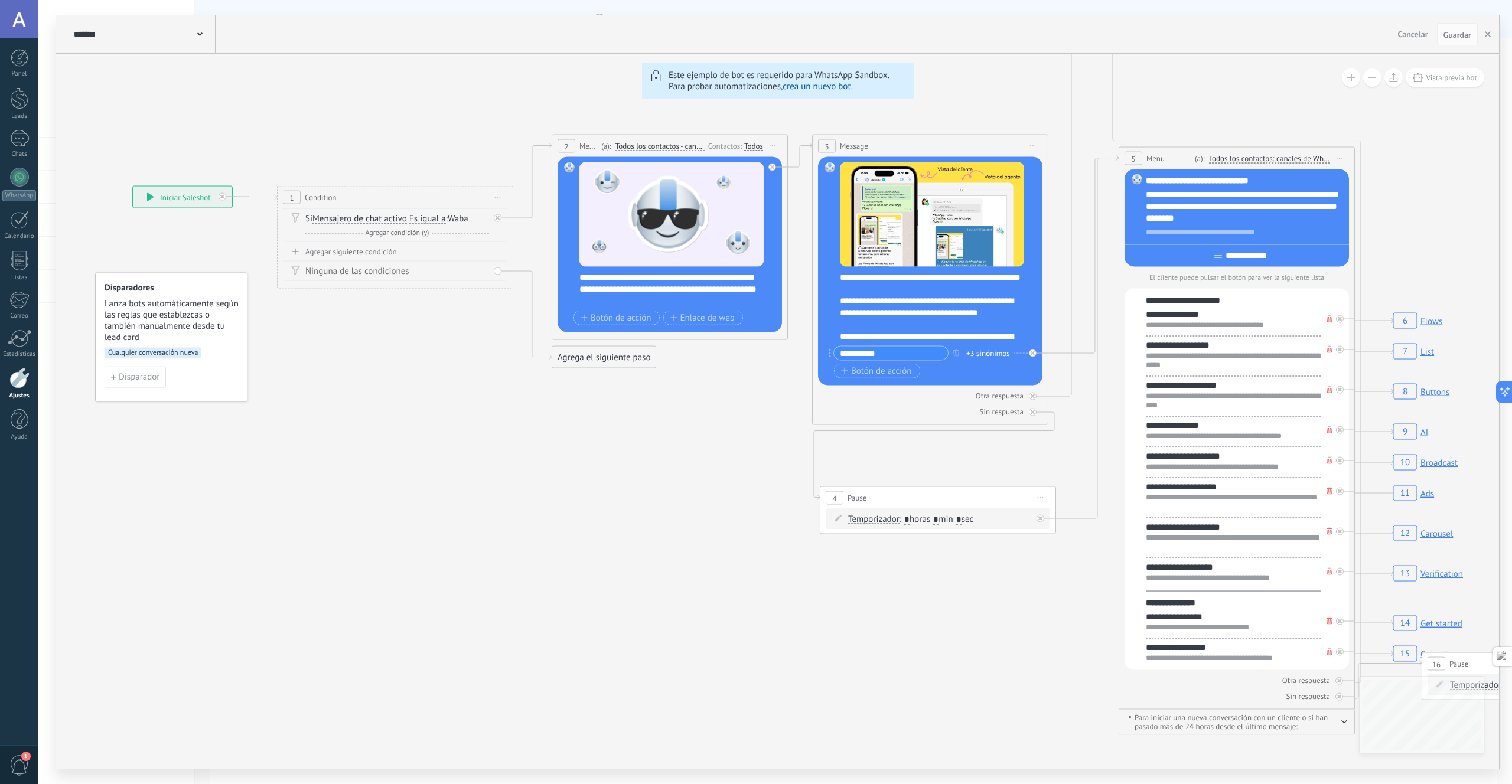
drag, startPoint x: 514, startPoint y: 474, endPoint x: 366, endPoint y: 433, distance: 153.6
click at [163, 305] on span "Lanza bots automáticamente según las reglas que establezcas o también manualmen…" at bounding box center [172, 319] width 135 height 45
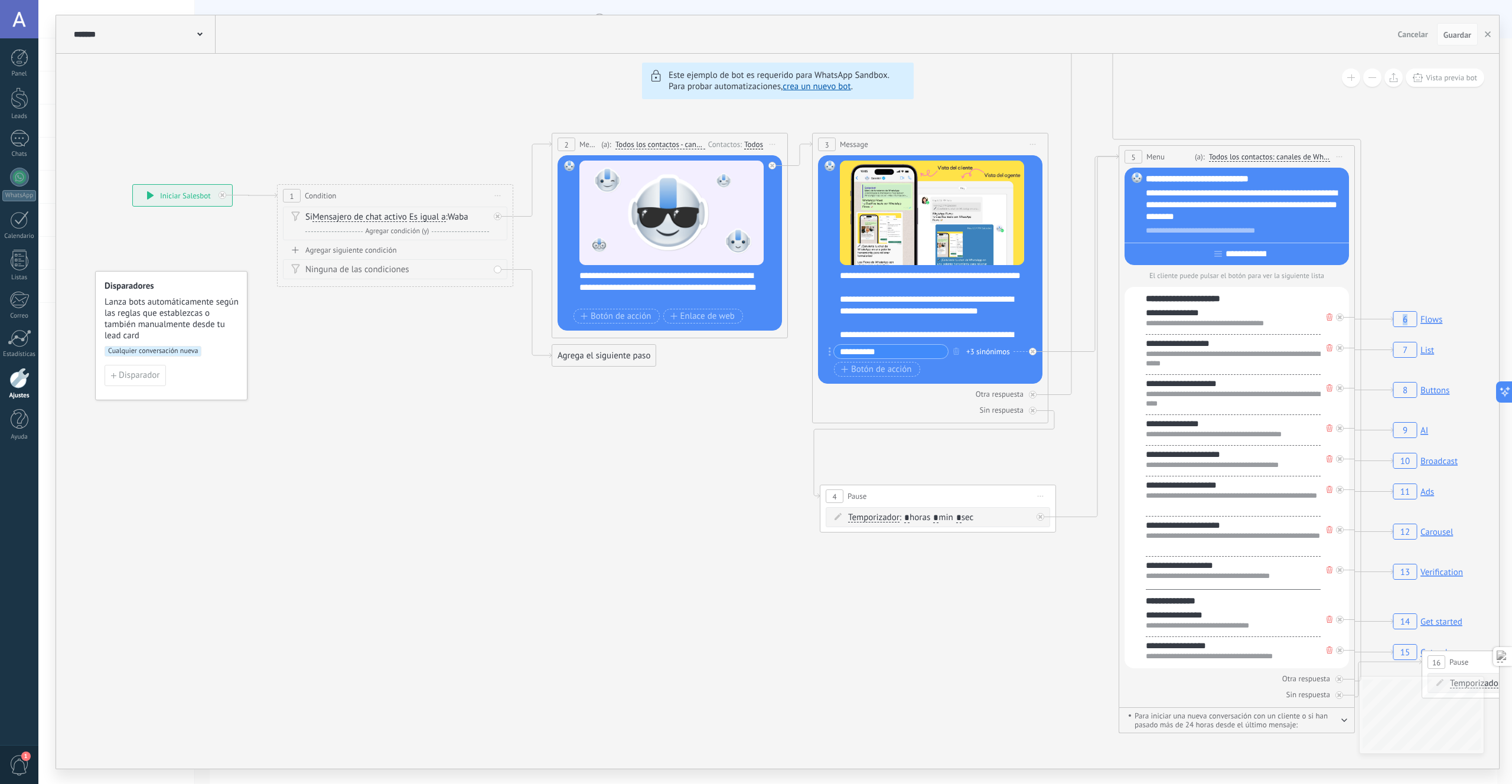
click at [823, 87] on link "crea un nuevo bot" at bounding box center [817, 86] width 68 height 11
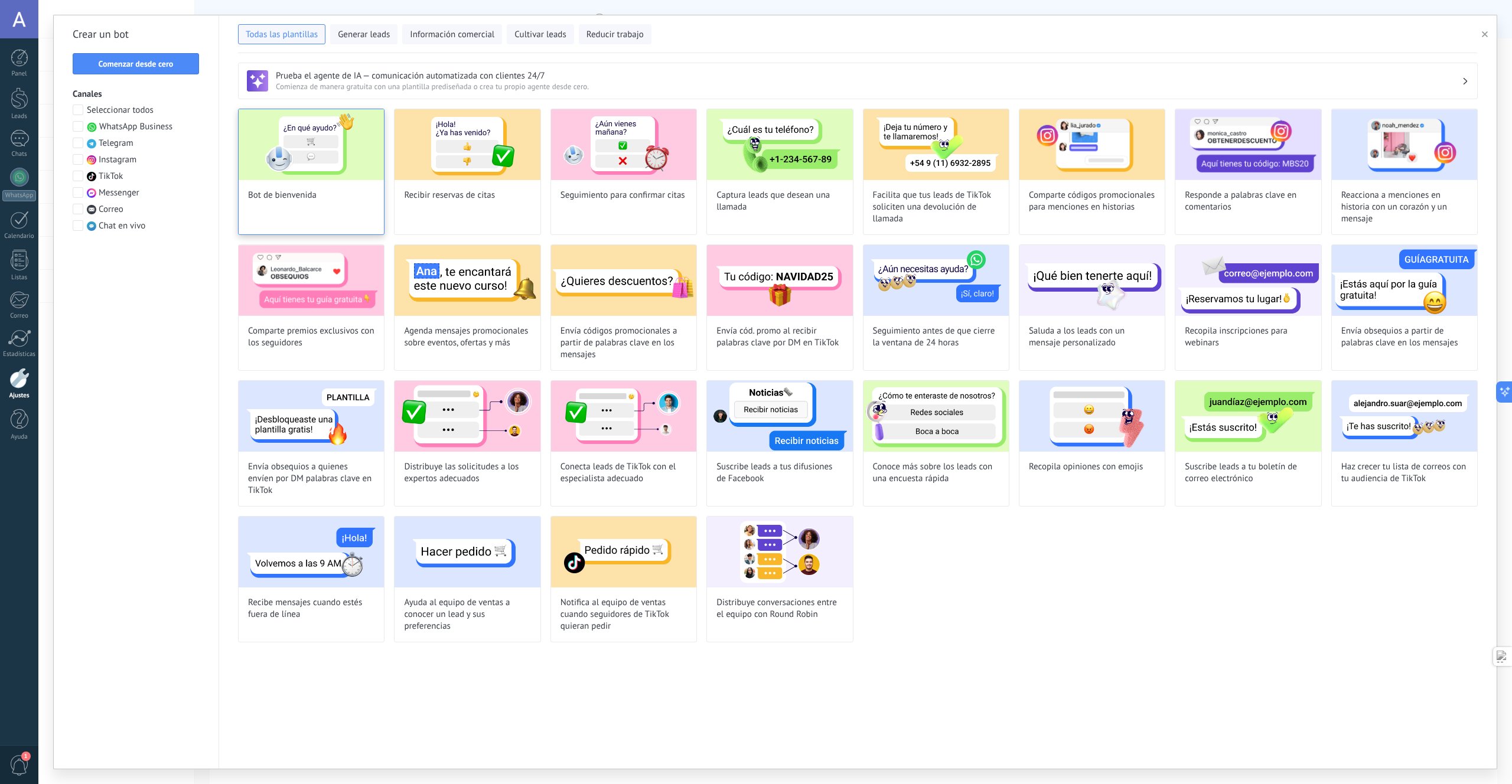
click at [336, 179] on img at bounding box center [311, 145] width 145 height 71
type input "**********"
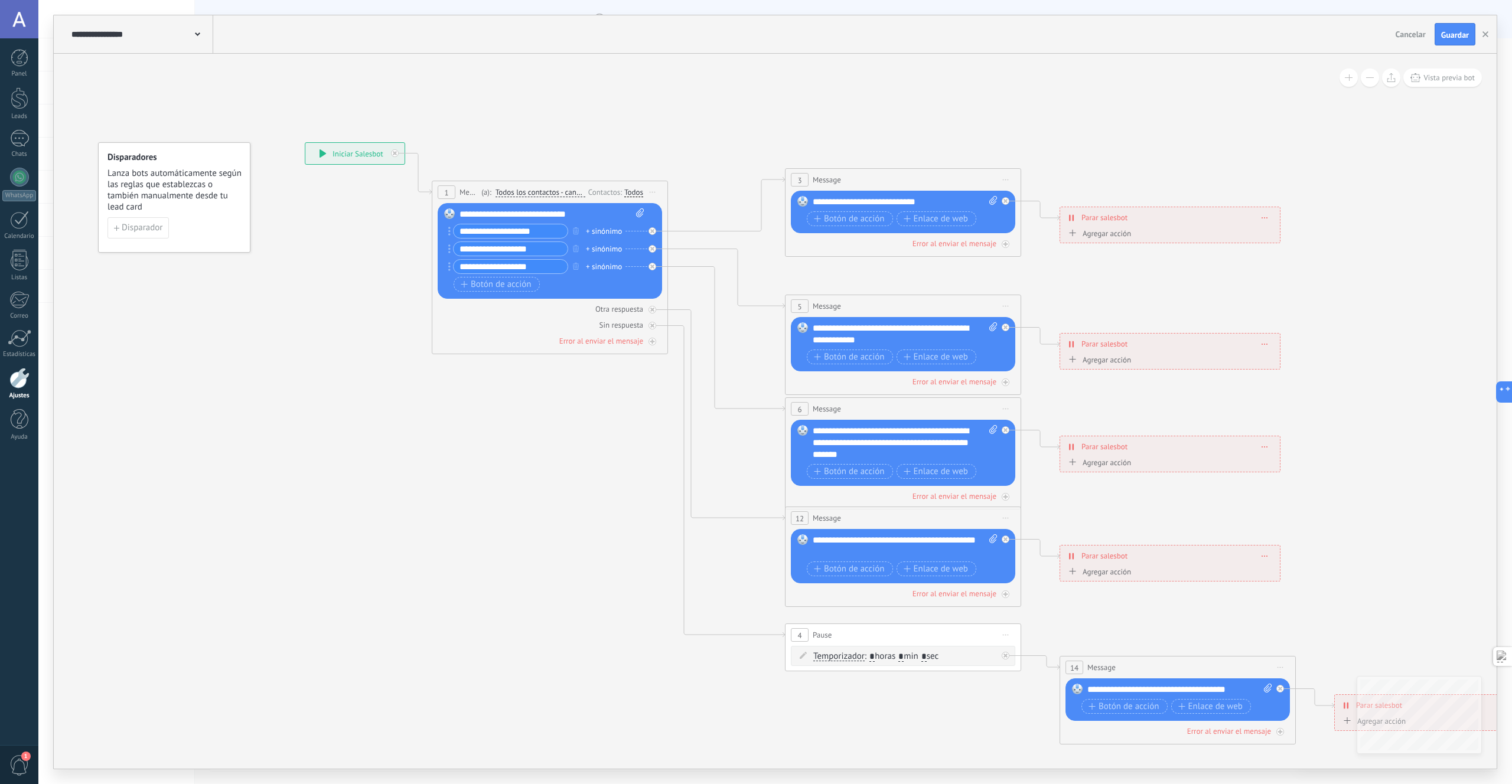
click at [348, 158] on div "**********" at bounding box center [355, 154] width 99 height 21
click at [349, 157] on div "**********" at bounding box center [355, 154] width 99 height 21
click at [486, 215] on div "**********" at bounding box center [552, 214] width 185 height 12
click at [480, 235] on input "**********" at bounding box center [511, 231] width 114 height 14
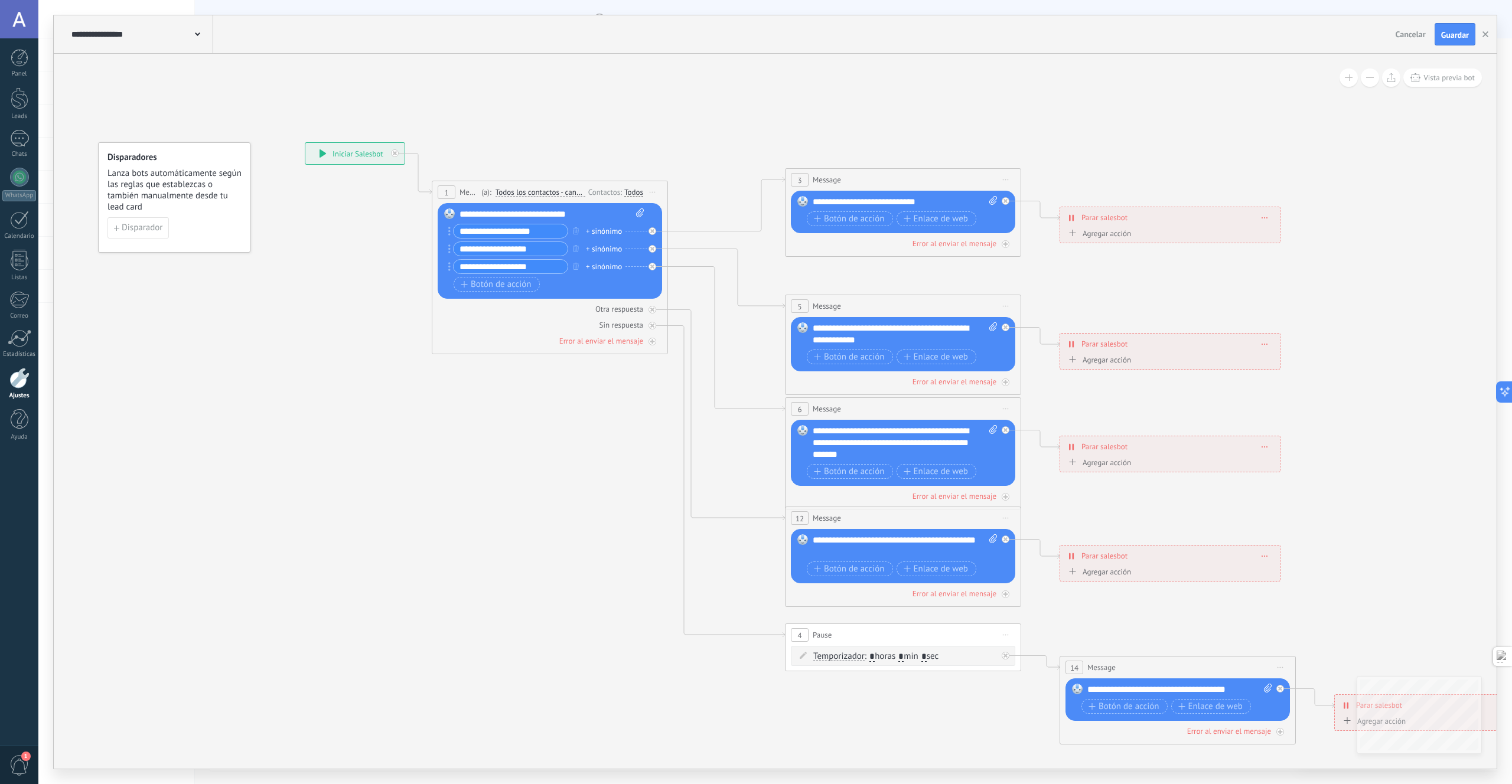
click at [476, 233] on input "**********" at bounding box center [511, 231] width 114 height 14
click at [477, 233] on input "**********" at bounding box center [511, 231] width 114 height 14
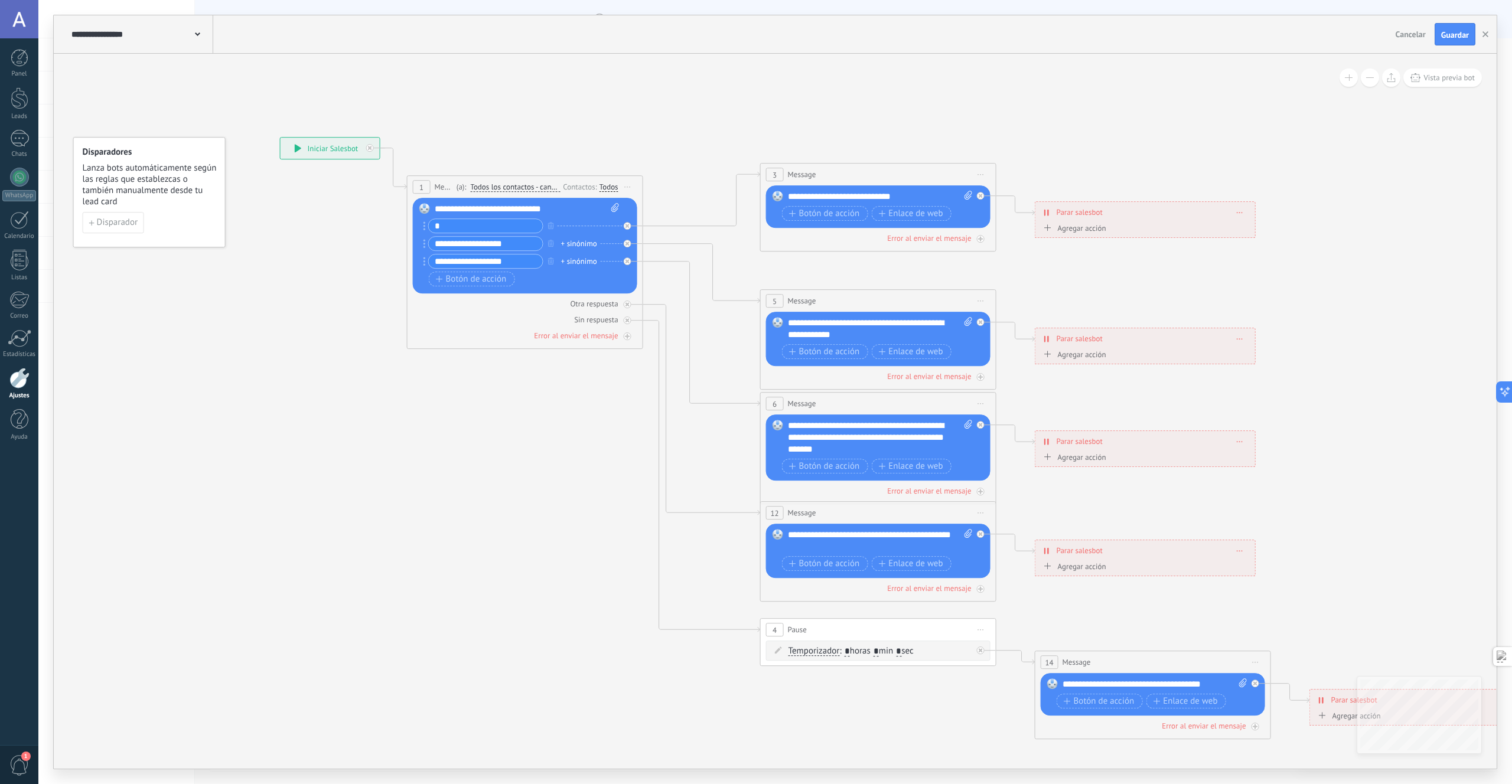
drag, startPoint x: 665, startPoint y: 156, endPoint x: 607, endPoint y: 148, distance: 58.5
click at [607, 148] on icon at bounding box center [905, 438] width 1841 height 1193
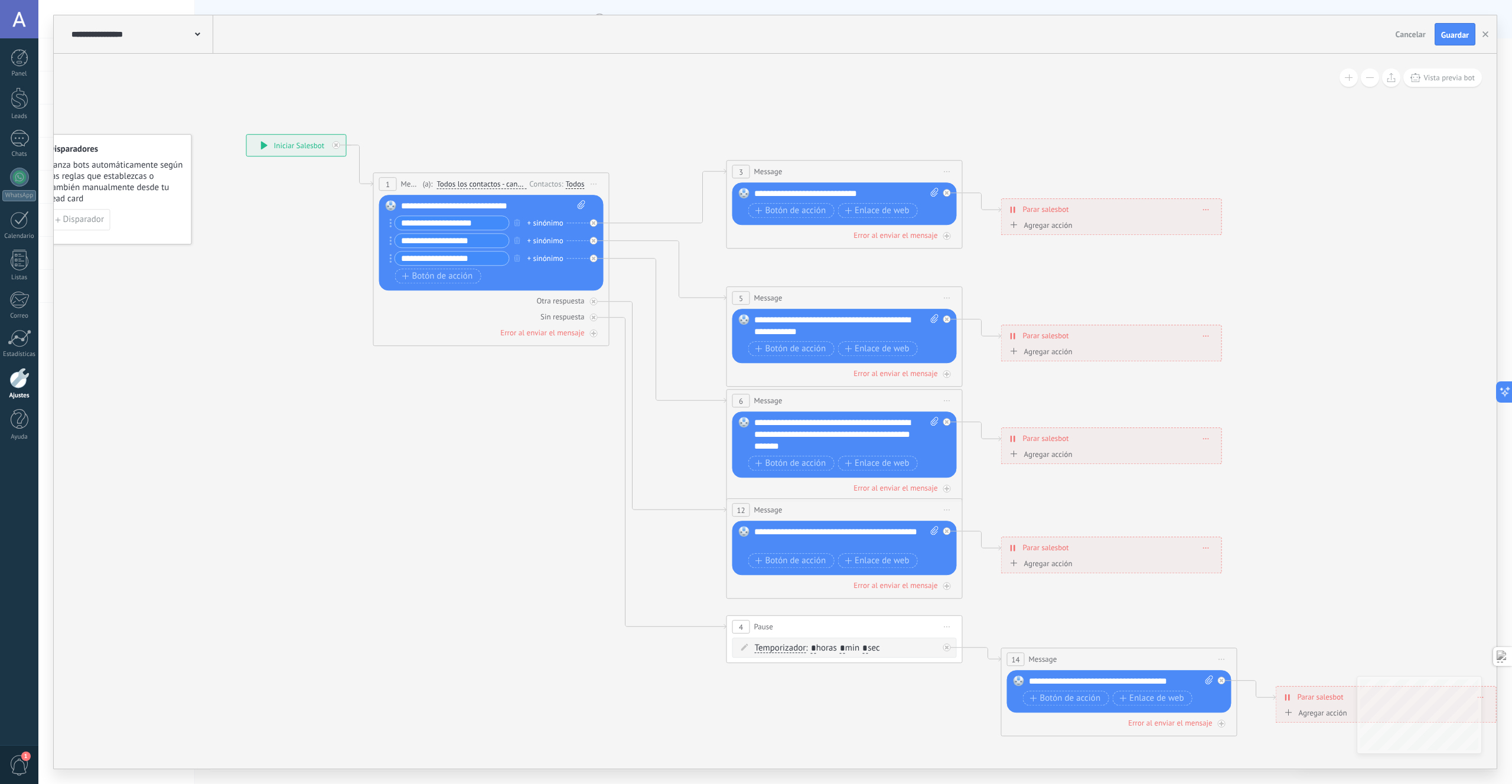
type input "**********"
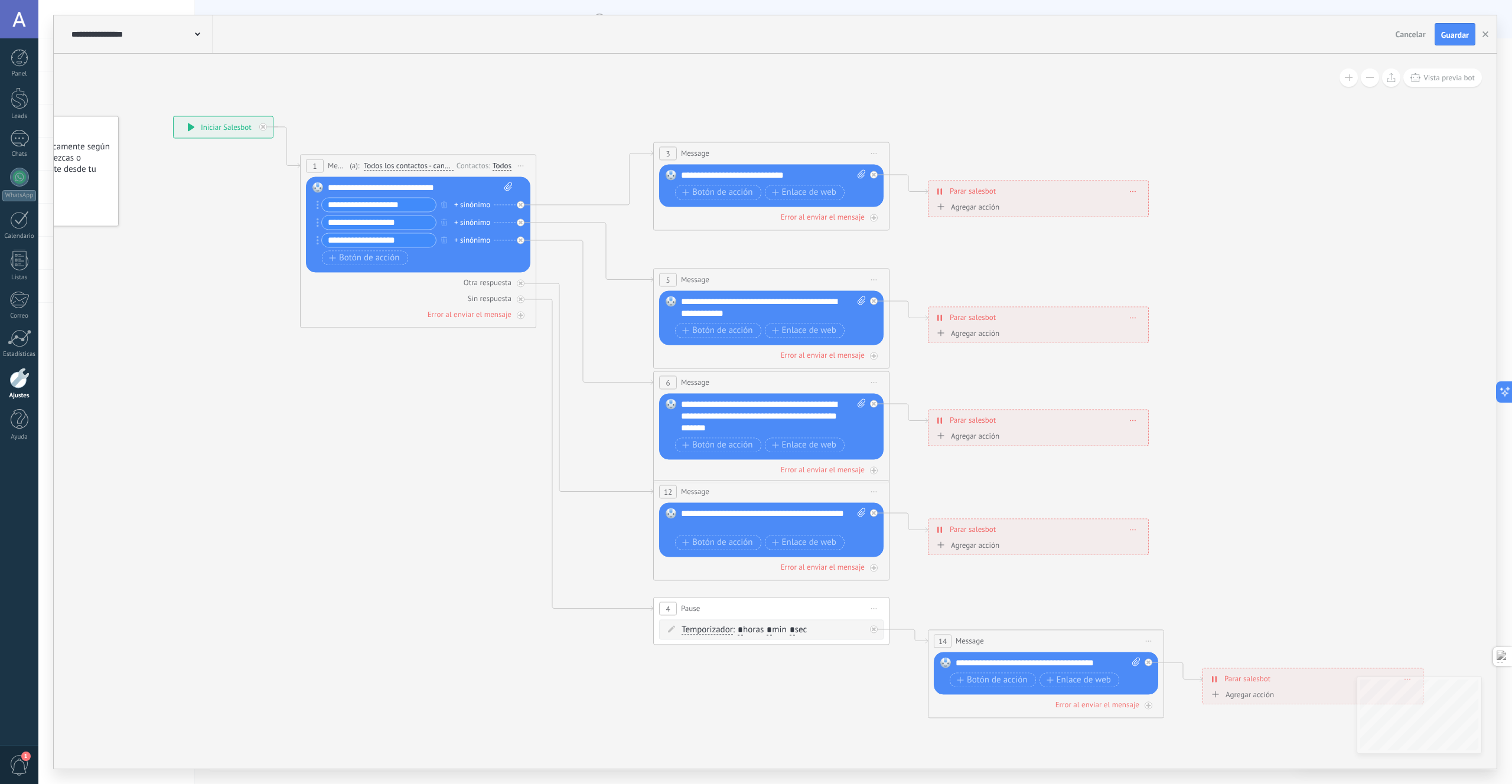
drag, startPoint x: 523, startPoint y: 409, endPoint x: 414, endPoint y: 383, distance: 112.1
click at [414, 383] on icon at bounding box center [798, 417] width 1841 height 1193
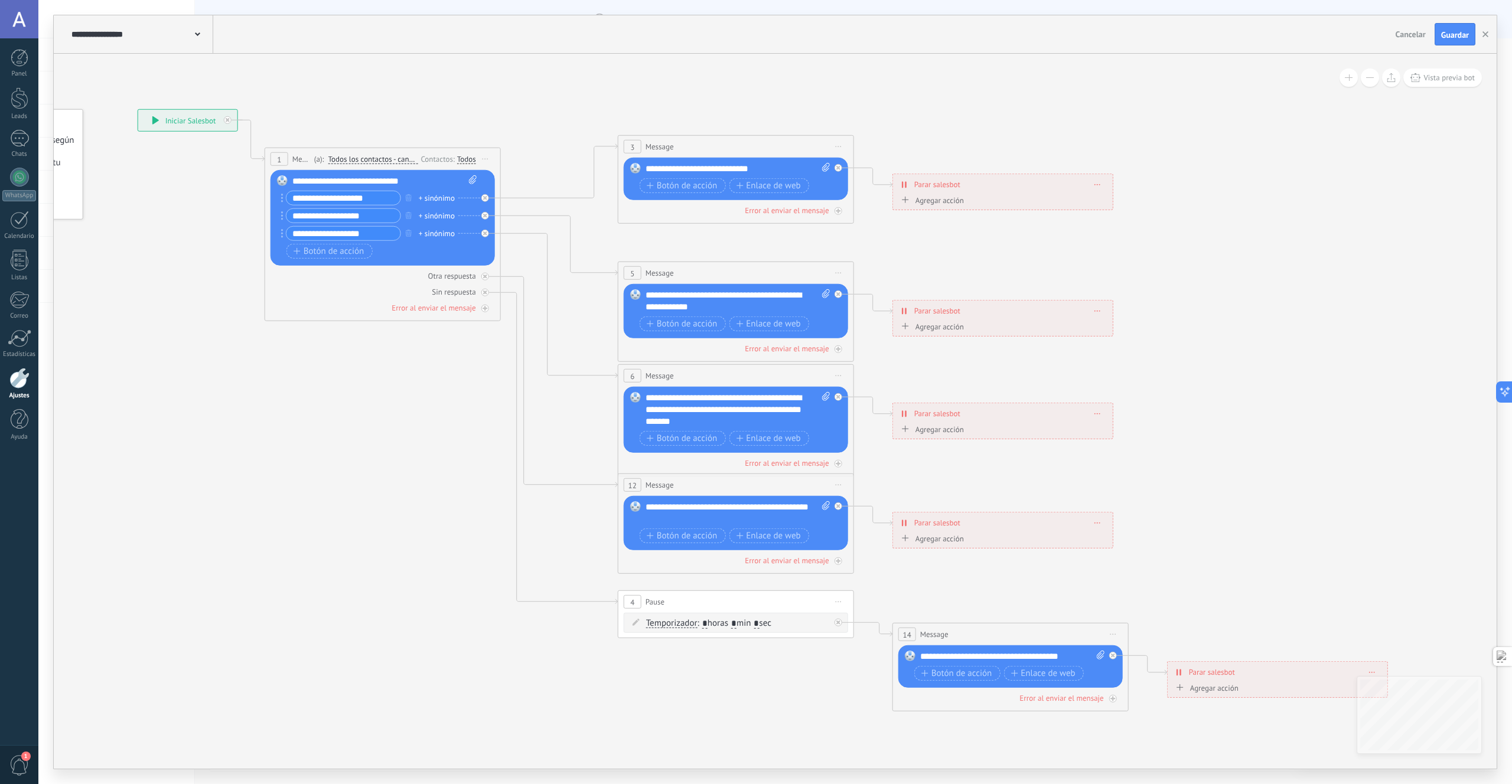
click at [1103, 183] on div "**********" at bounding box center [1003, 184] width 220 height 20
click at [1099, 186] on span at bounding box center [1097, 184] width 5 height 7
click at [1214, 188] on icon at bounding box center [763, 410] width 1841 height 1193
click at [690, 173] on div "**********" at bounding box center [738, 169] width 185 height 12
click at [1487, 33] on icon "button" at bounding box center [1485, 34] width 6 height 6
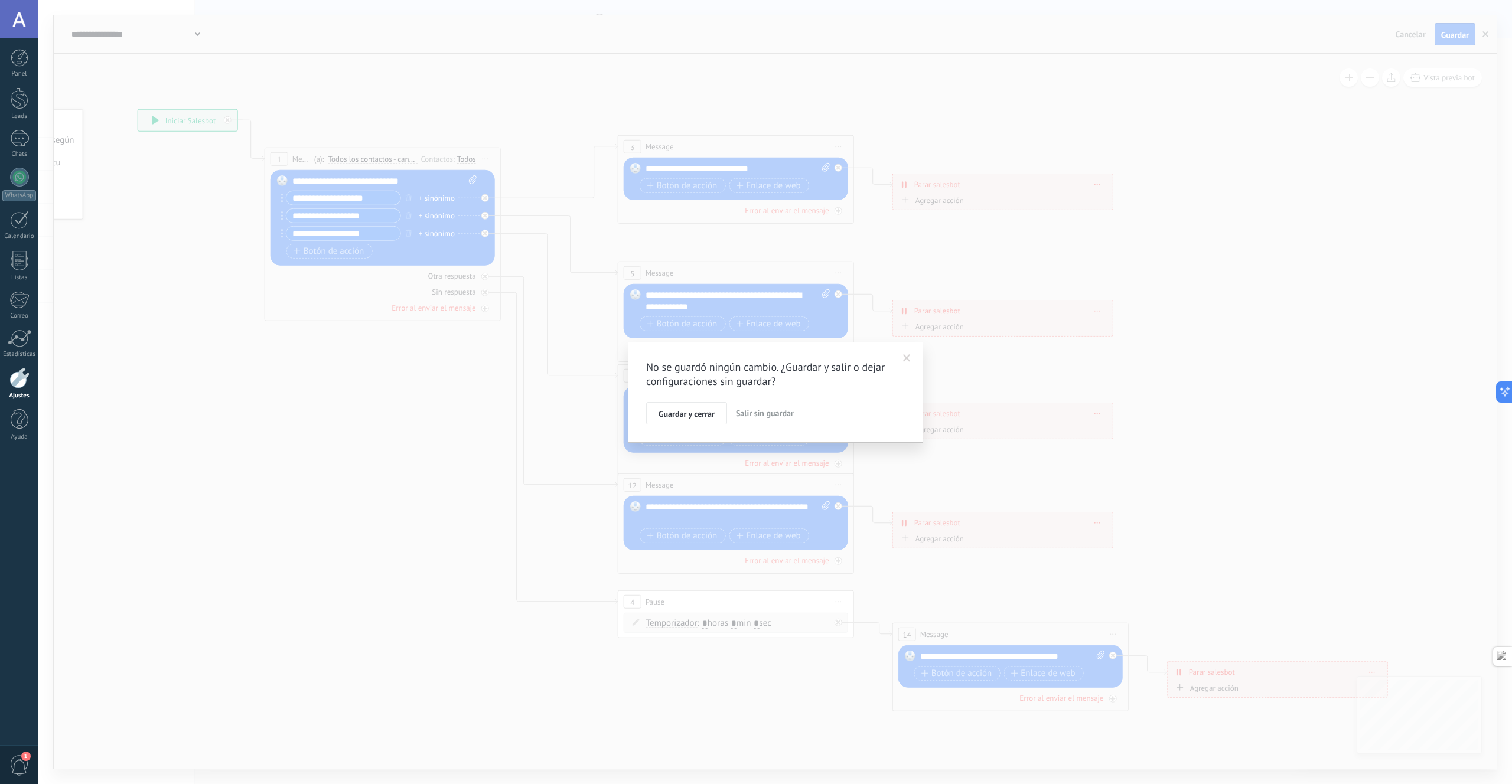
click at [758, 425] on div "No se guardó ningún cambio. ¿Guardar y salir o dejar configuraciones sin guarda…" at bounding box center [776, 392] width 295 height 101
click at [761, 411] on span "Salir sin guardar" at bounding box center [764, 414] width 58 height 11
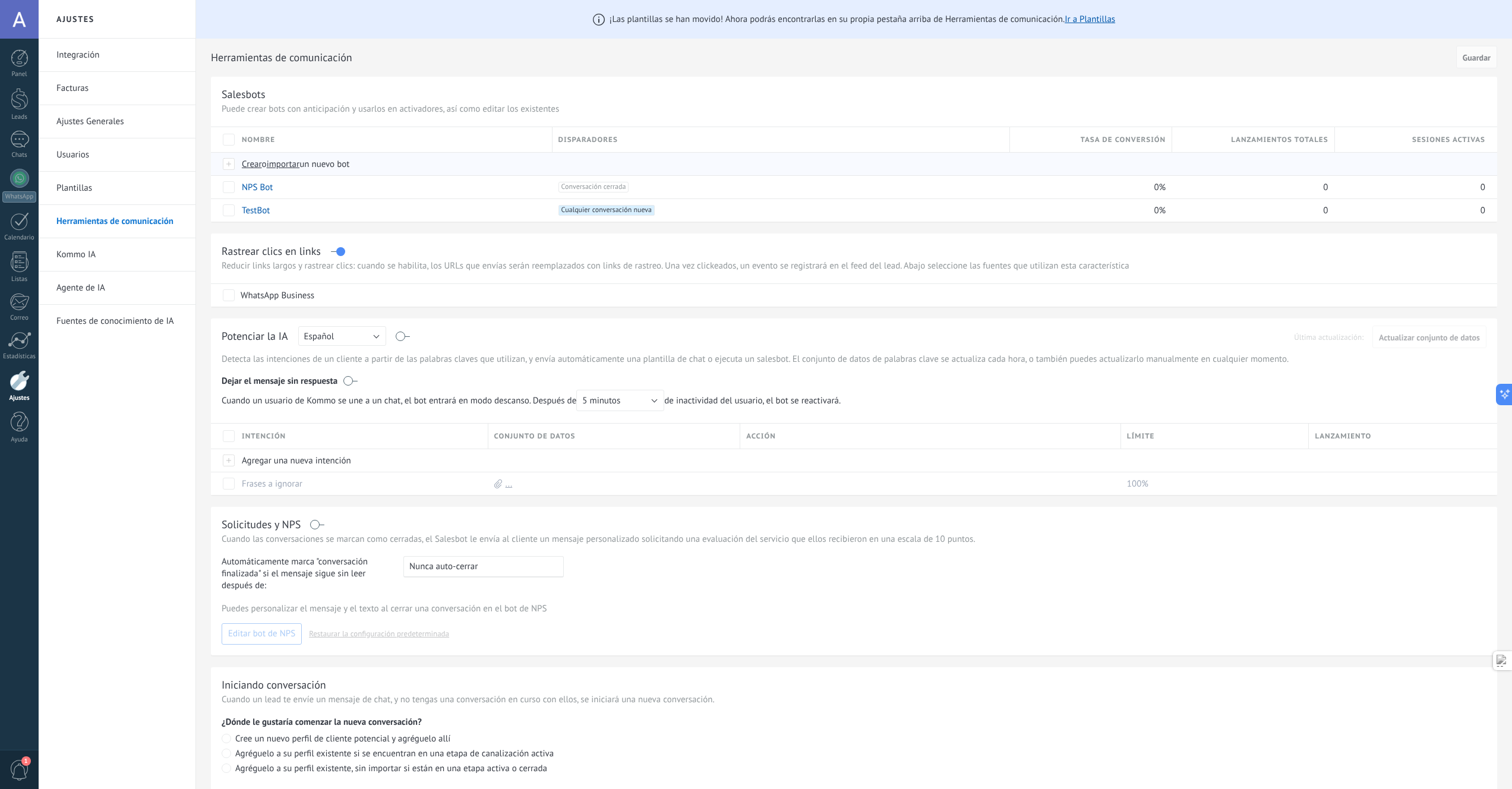
click at [252, 167] on span "Crear" at bounding box center [251, 164] width 21 height 11
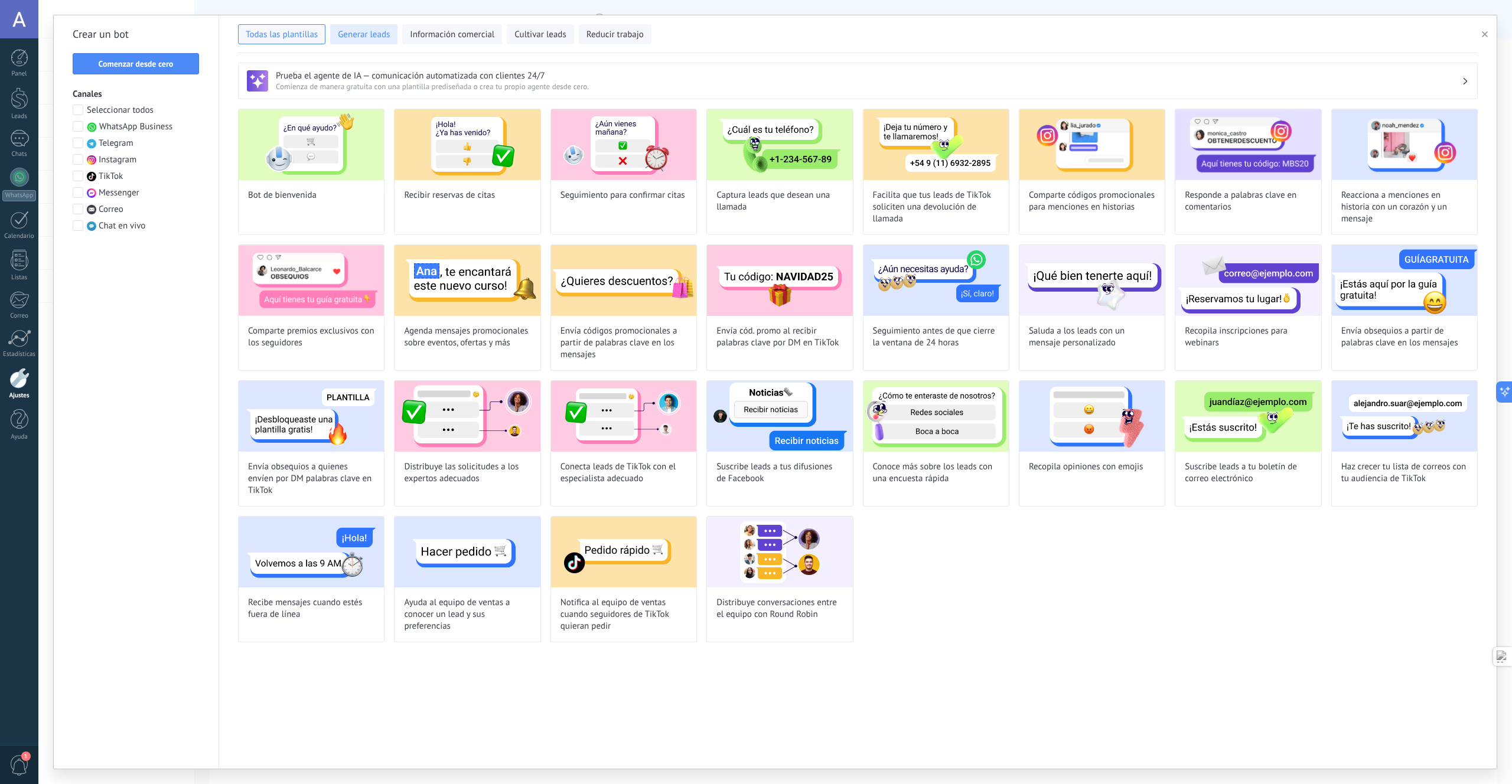
click at [363, 39] on span "Generar leads" at bounding box center [364, 35] width 52 height 12
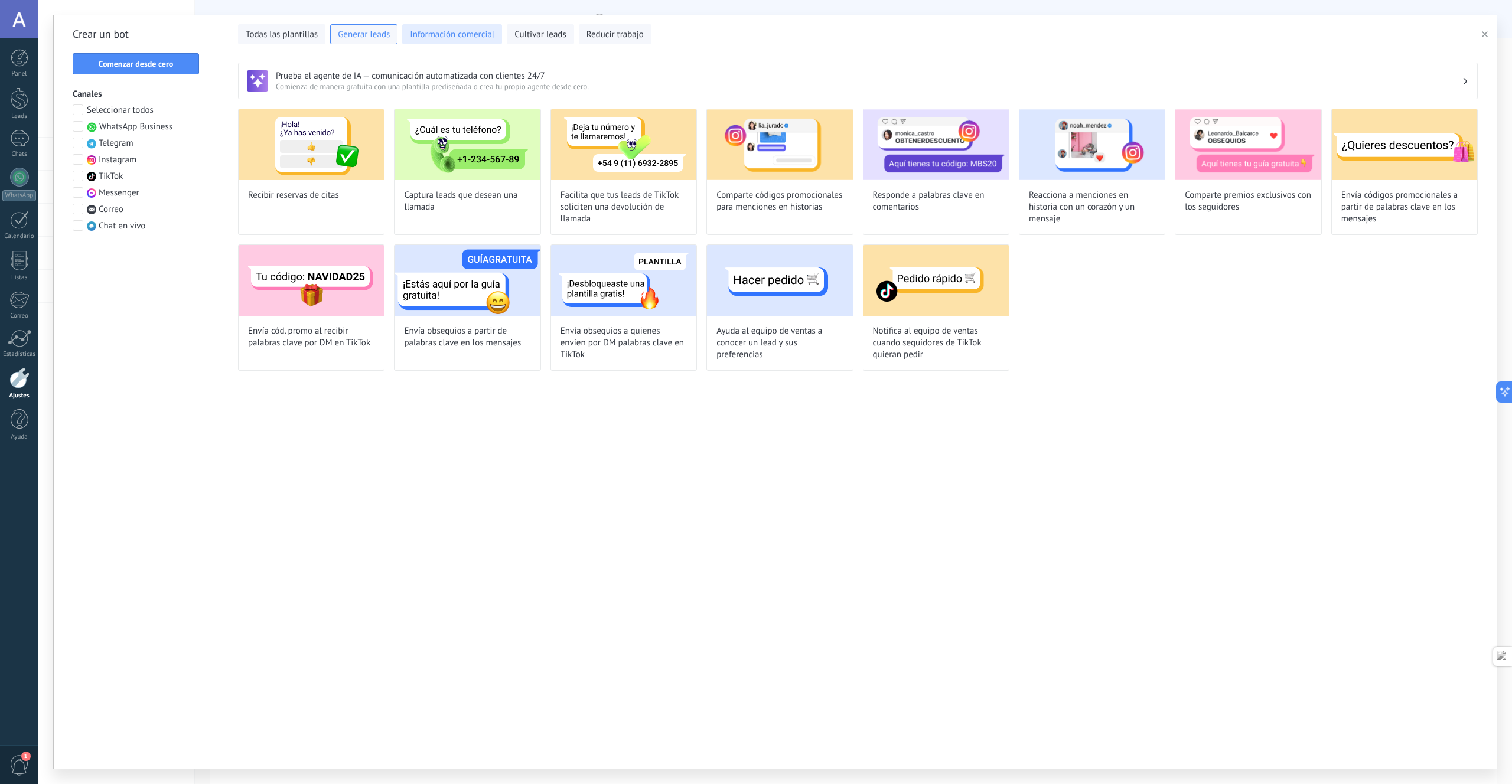
click at [476, 40] on span "Información comercial" at bounding box center [451, 35] width 84 height 12
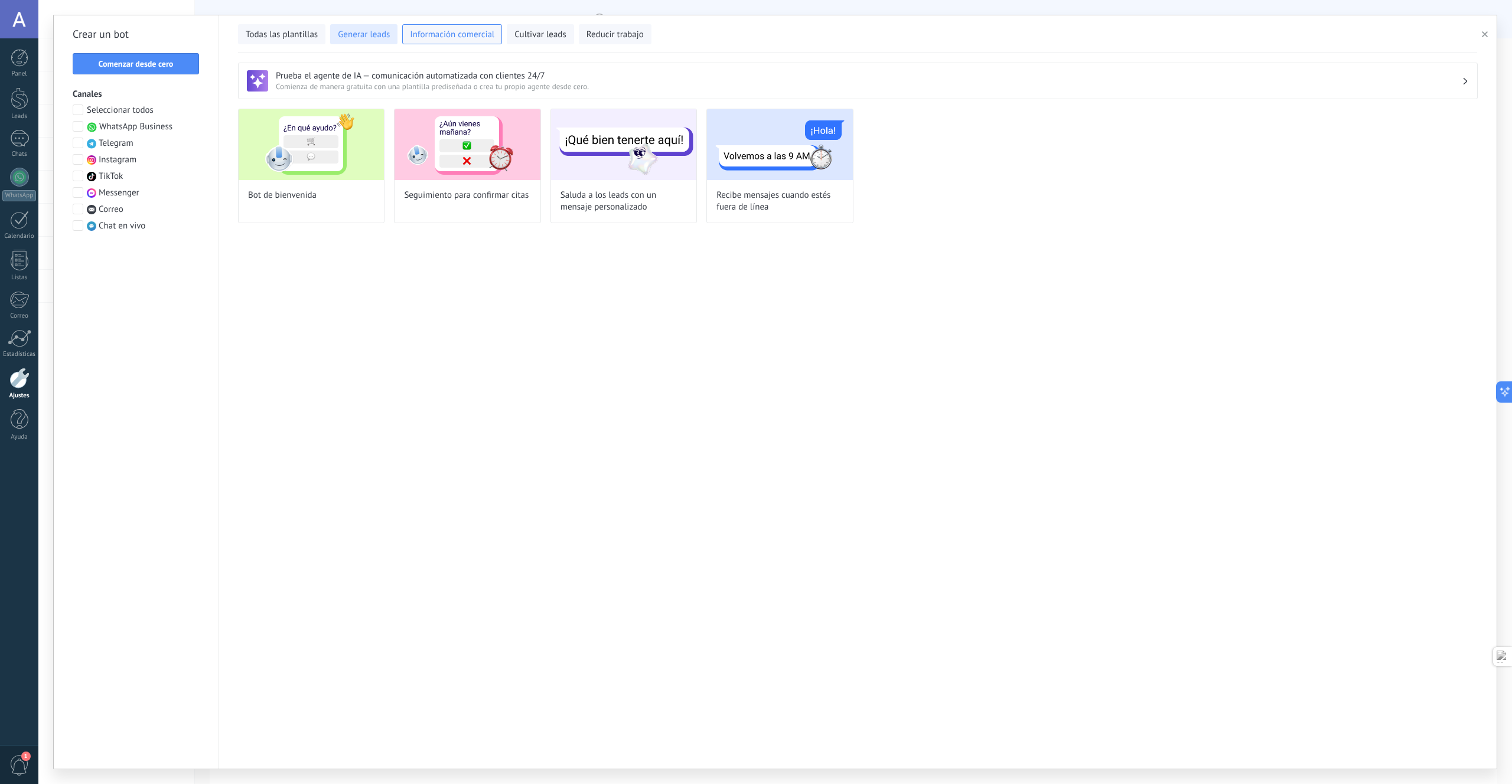
click at [377, 35] on span "Generar leads" at bounding box center [364, 35] width 52 height 12
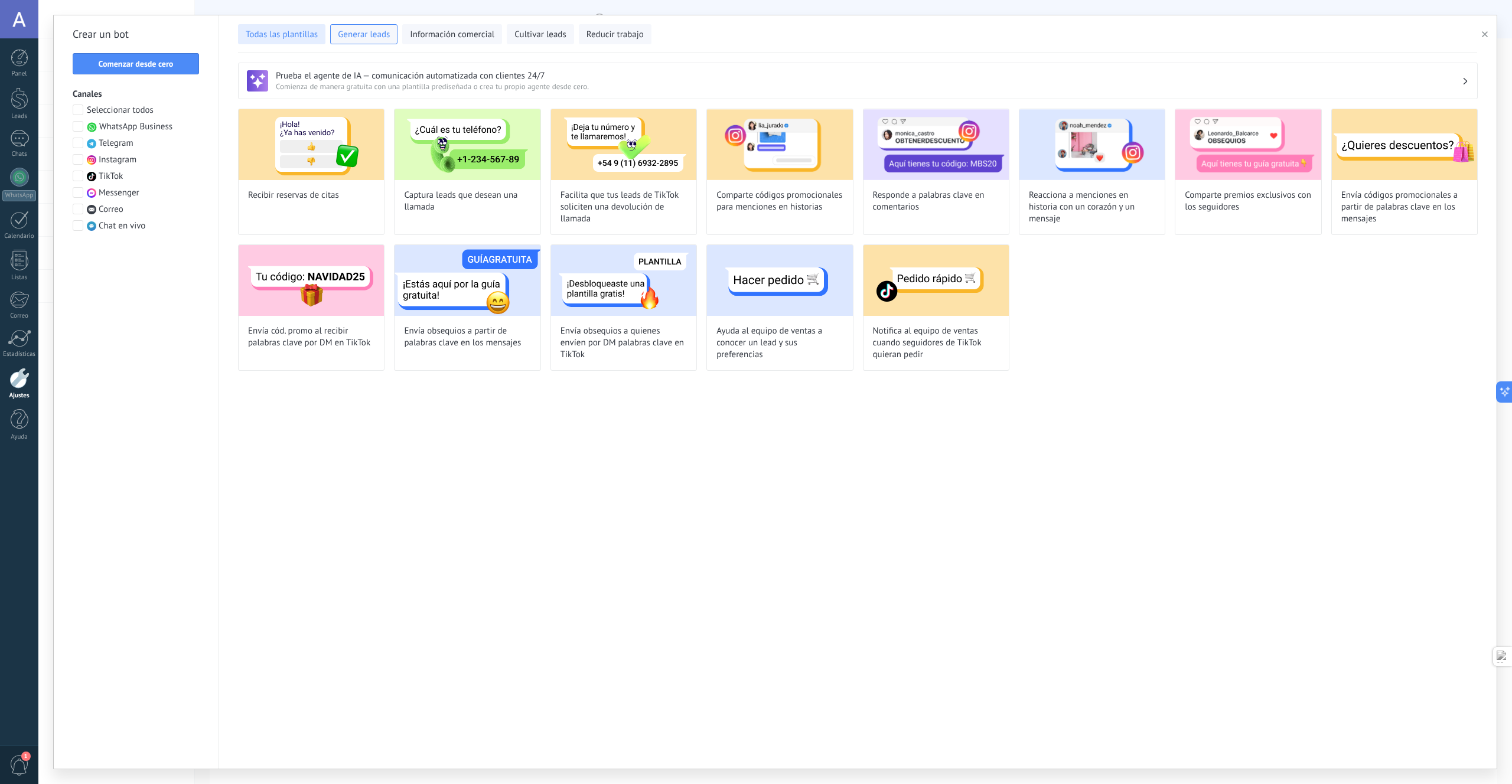
click at [315, 36] on span "Todas las plantillas" at bounding box center [281, 35] width 72 height 12
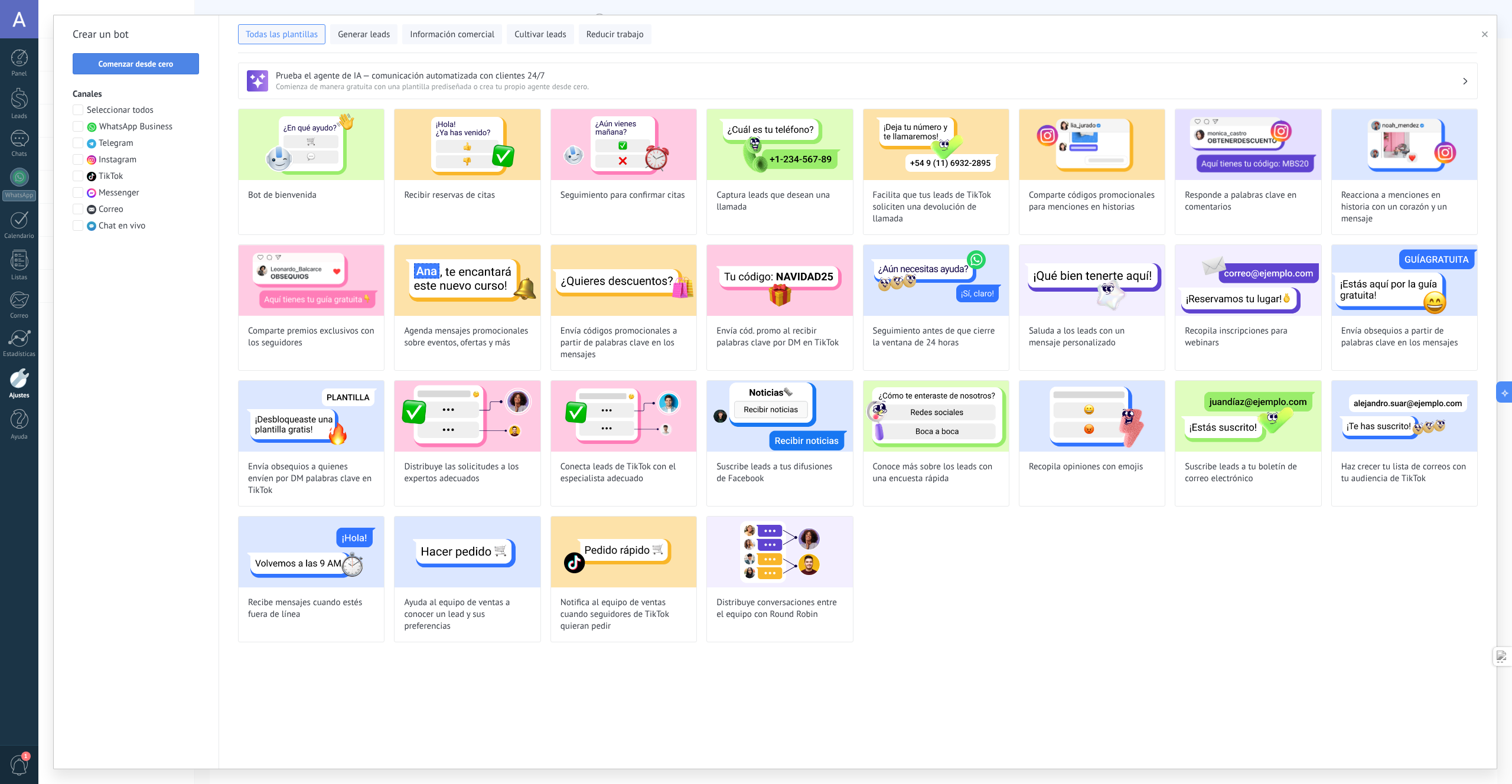
click at [167, 61] on span "Comenzar desde cero" at bounding box center [136, 64] width 75 height 8
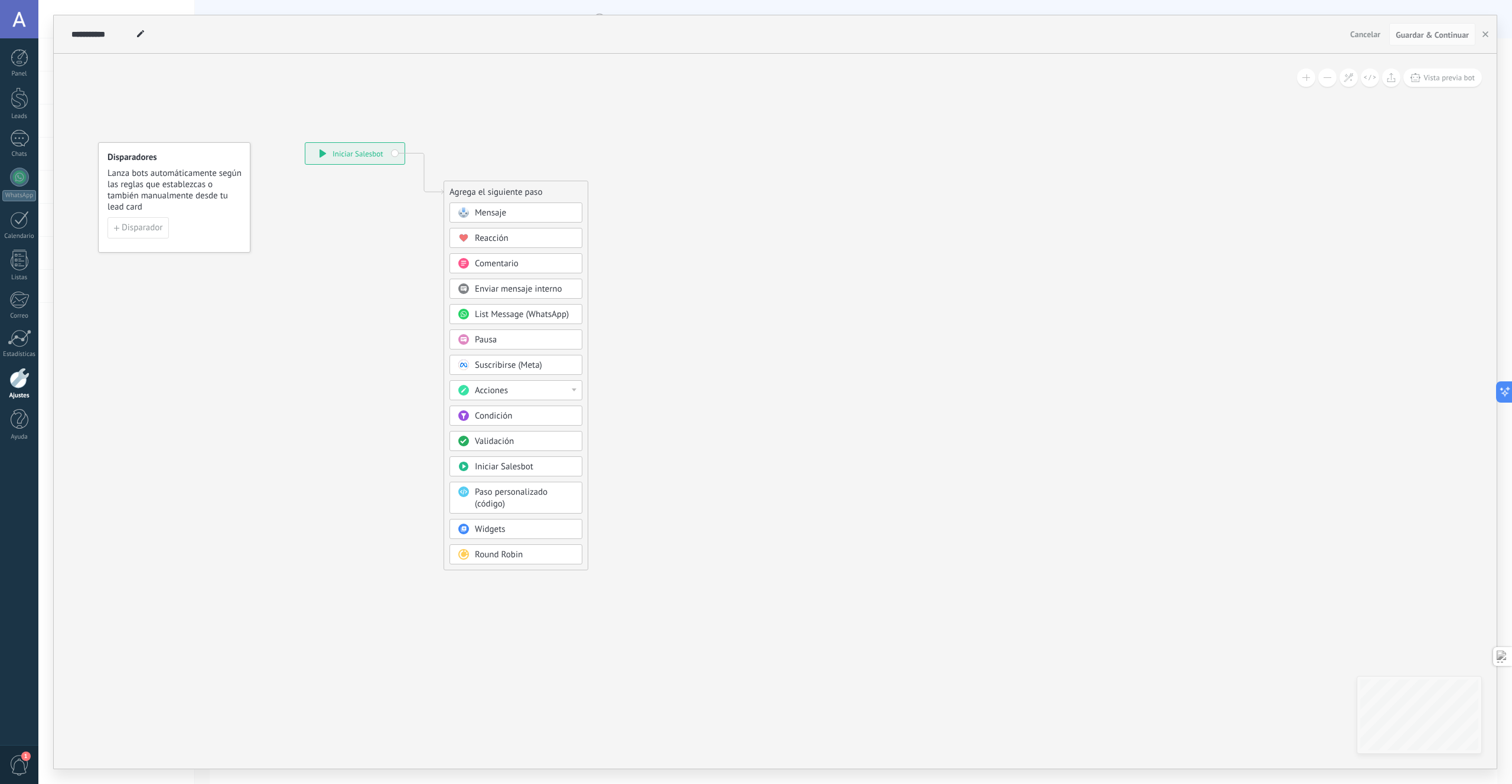
click at [473, 366] on span at bounding box center [463, 365] width 23 height 9
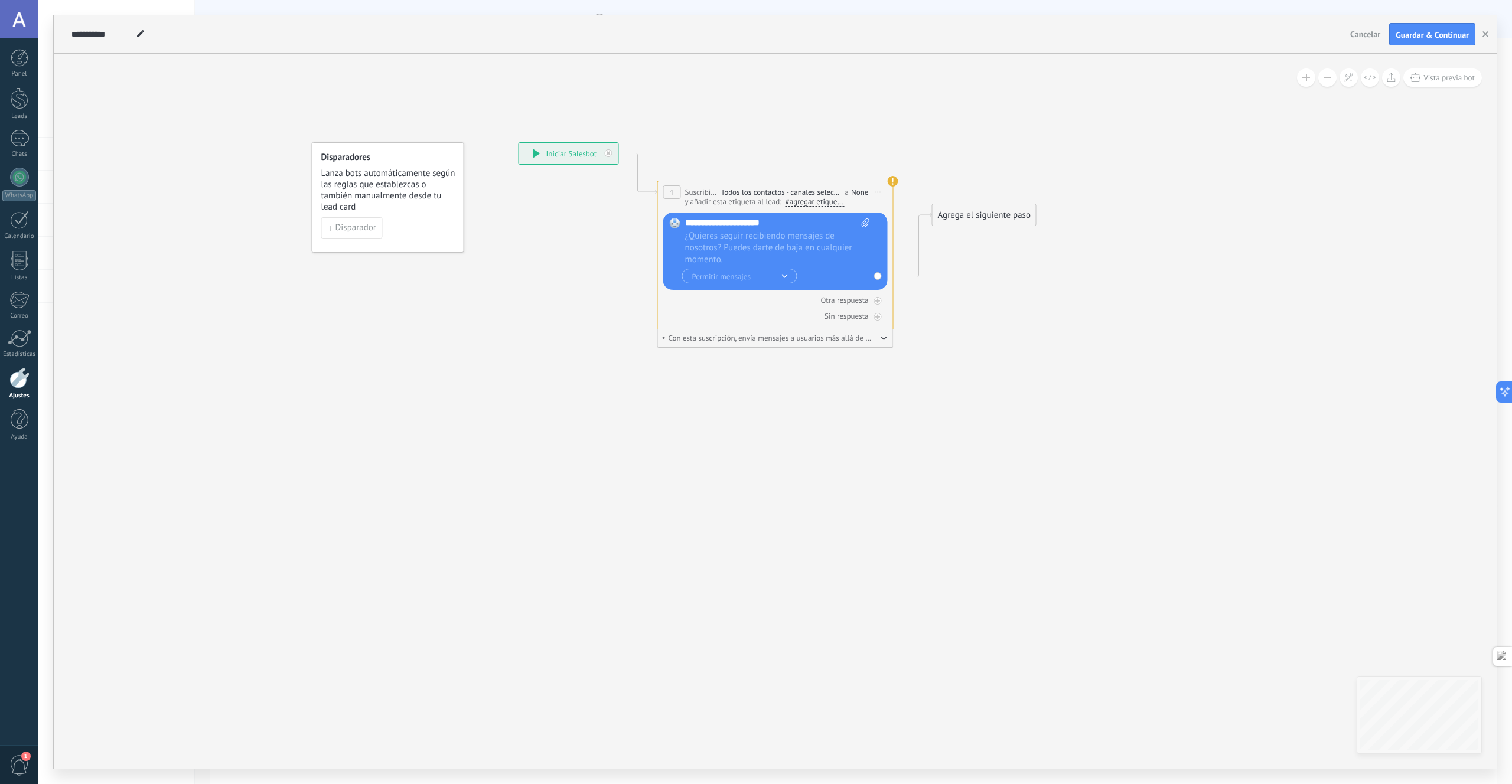
click at [881, 342] on button "button" at bounding box center [884, 338] width 6 height 9
click at [601, 145] on div "**********" at bounding box center [568, 154] width 99 height 21
click at [578, 154] on div "**********" at bounding box center [568, 154] width 99 height 21
click at [612, 156] on div at bounding box center [611, 150] width 14 height 14
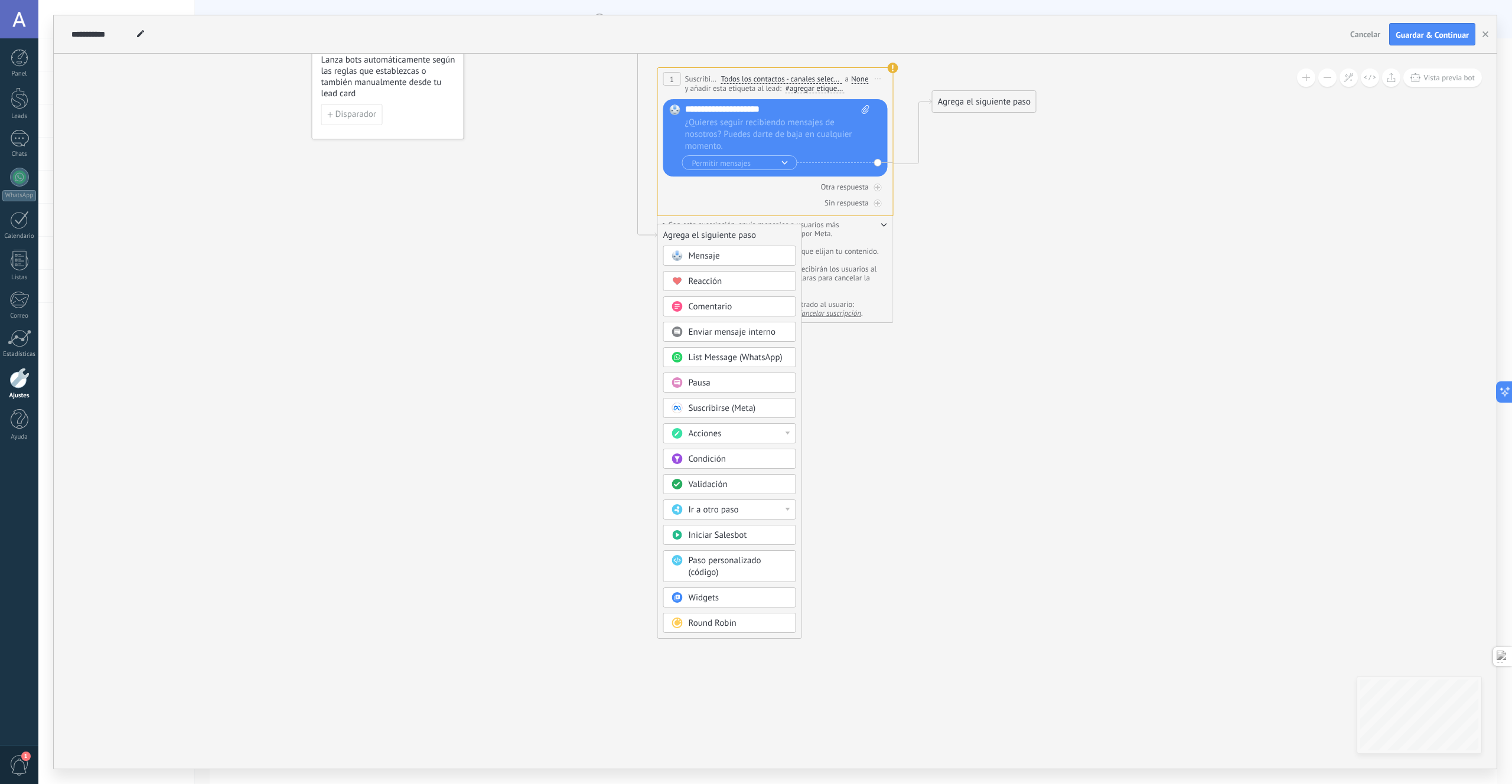
click at [736, 358] on span "List Message (WhatsApp)" at bounding box center [736, 358] width 94 height 11
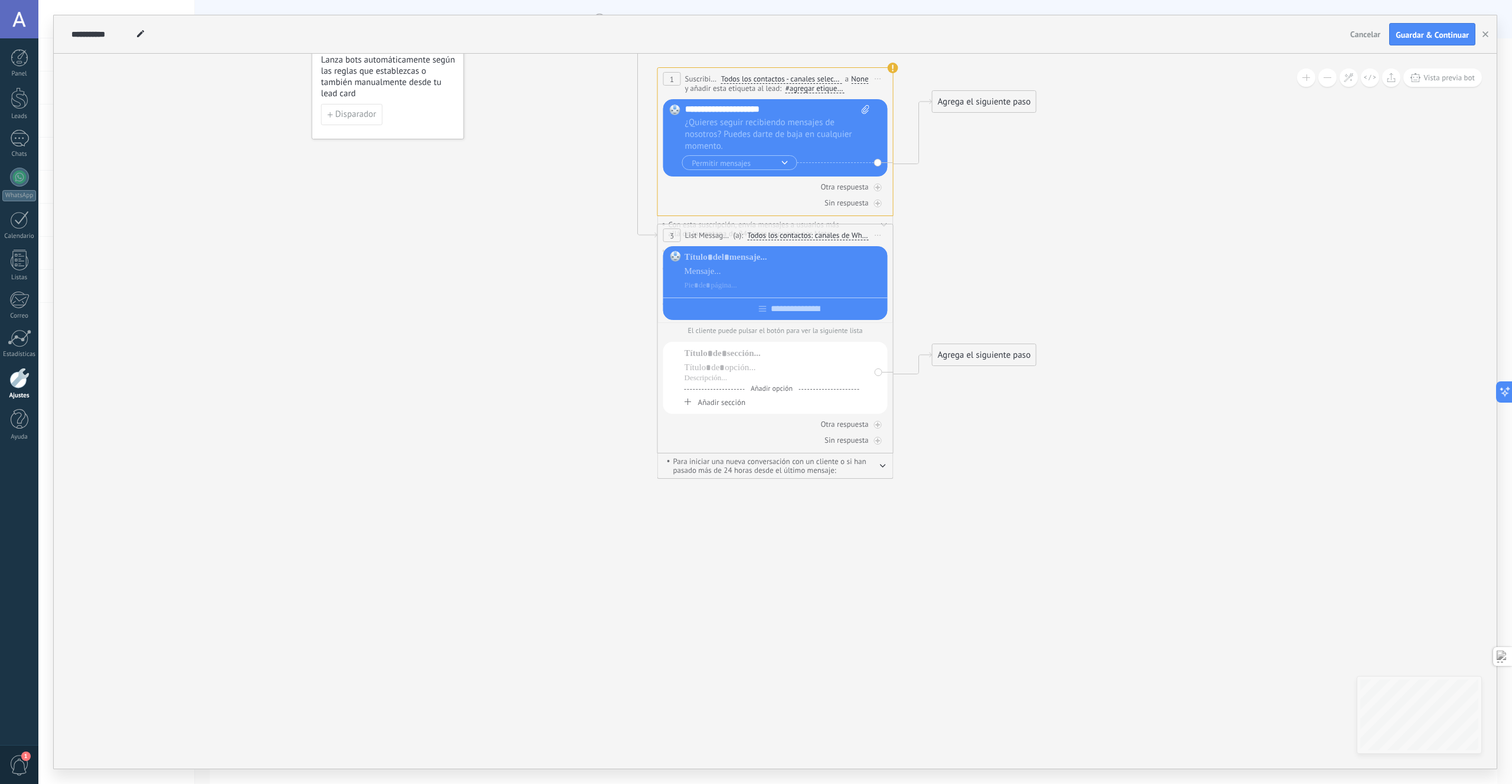
click at [945, 307] on icon at bounding box center [758, 242] width 1068 height 1017
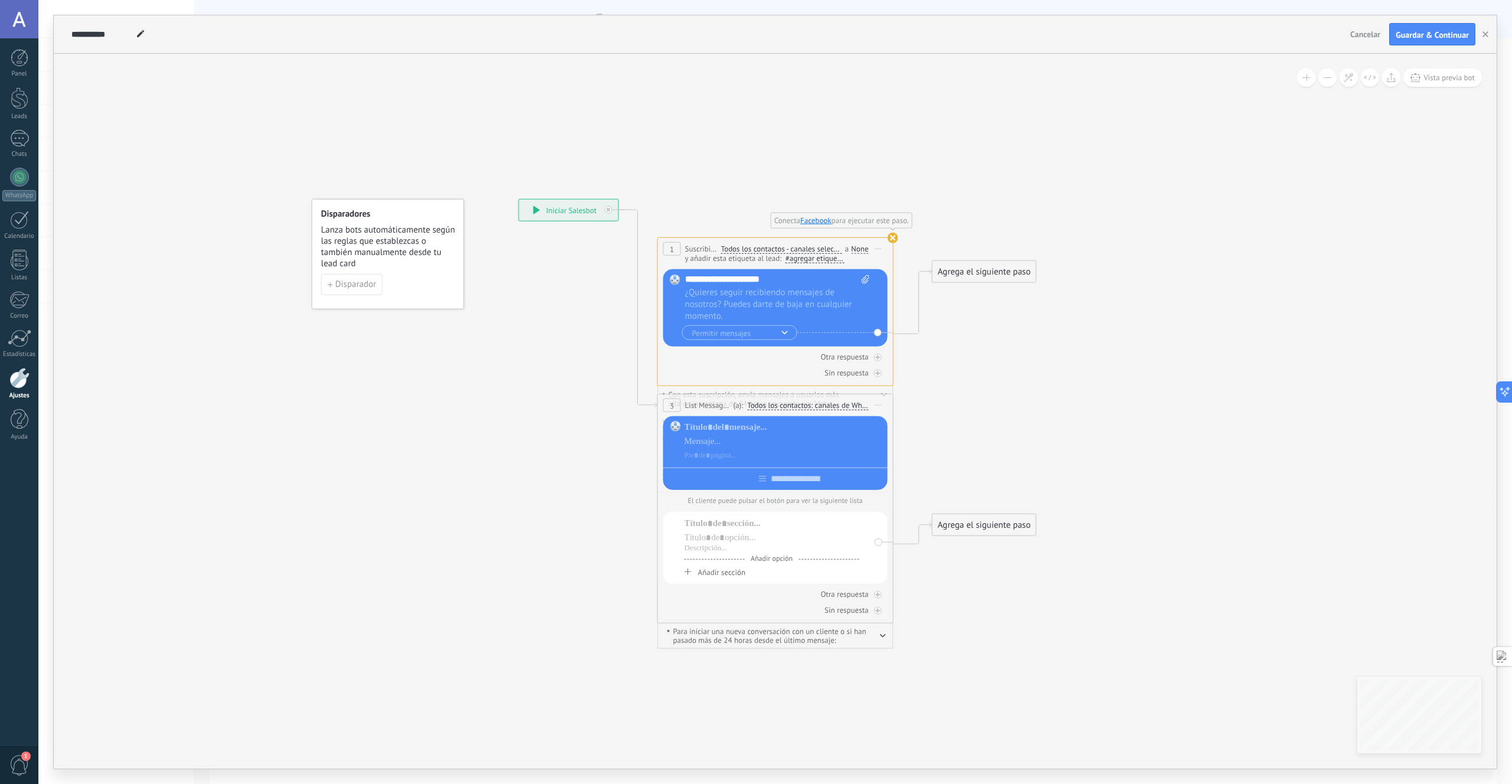
click at [883, 401] on span "Iniciar vista previa aquí Cambiar nombre Duplicar [GEOGRAPHIC_DATA]" at bounding box center [878, 405] width 19 height 17
click at [908, 492] on div "Iniciar vista previa aquí Cambiar nombre Duplicar [GEOGRAPHIC_DATA]" at bounding box center [932, 452] width 118 height 82
click at [908, 484] on div "Borrar" at bounding box center [932, 483] width 117 height 20
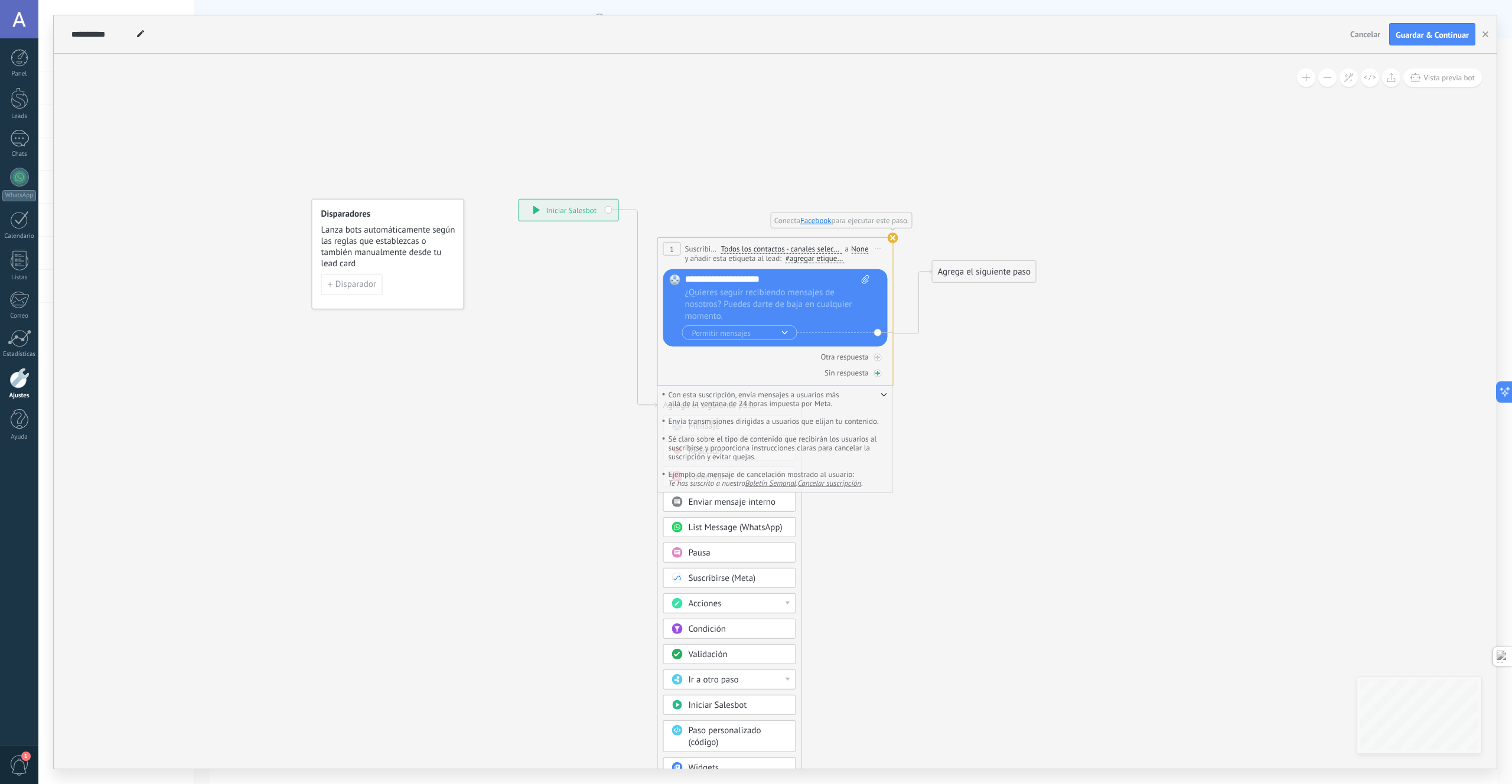
drag, startPoint x: 878, startPoint y: 410, endPoint x: 877, endPoint y: 373, distance: 37.0
click at [878, 411] on div "Con esta suscripción, envía mensajes a usuarios más allá de la ventana de 24 ho…" at bounding box center [776, 439] width 236 height 107
click at [894, 236] on use at bounding box center [893, 238] width 11 height 11
click at [878, 255] on span "Iniciar vista previa aquí Cambiar nombre Duplicar [GEOGRAPHIC_DATA]" at bounding box center [878, 248] width 19 height 17
click at [908, 320] on div "Borrar" at bounding box center [932, 326] width 117 height 20
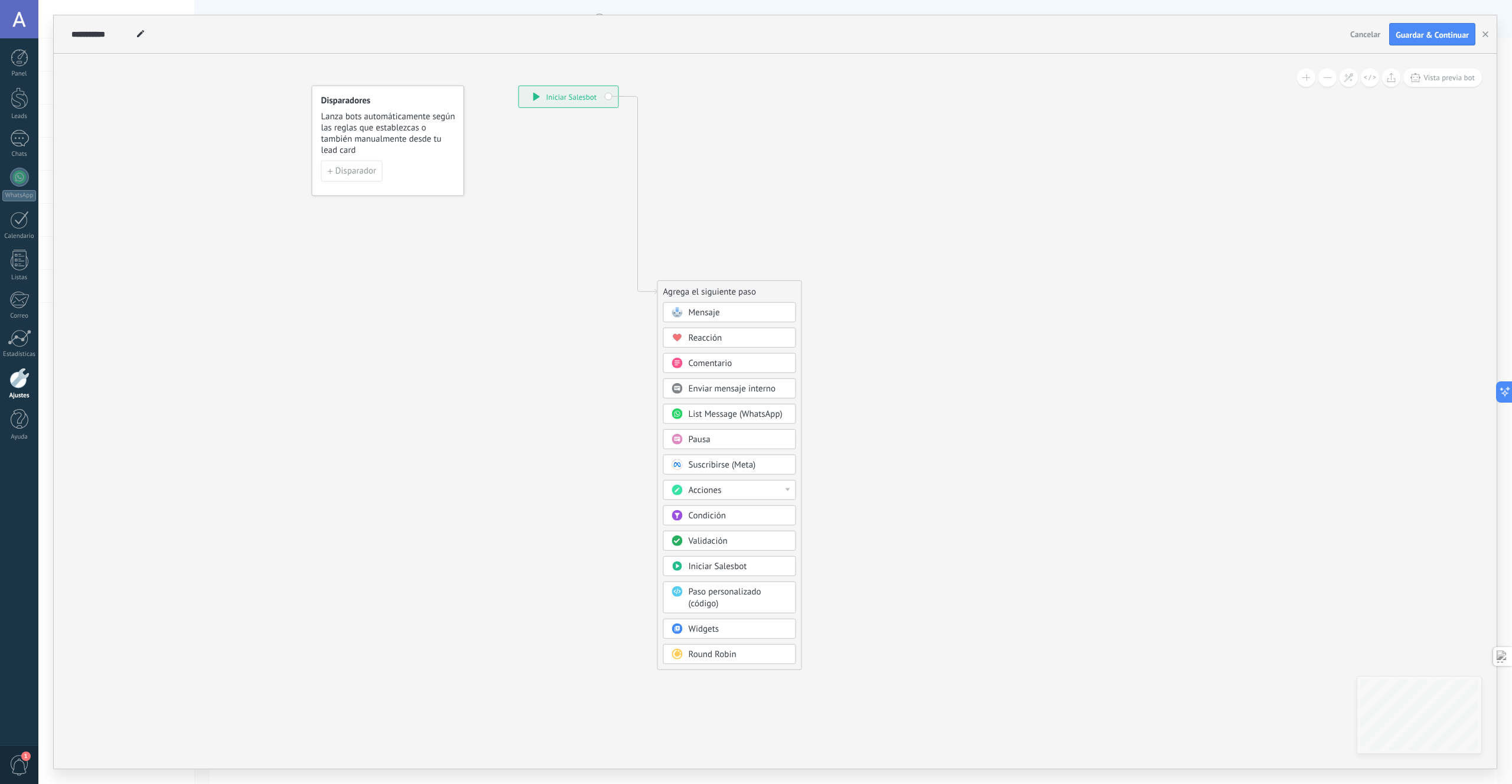
click at [715, 414] on span "List Message (WhatsApp)" at bounding box center [736, 414] width 94 height 11
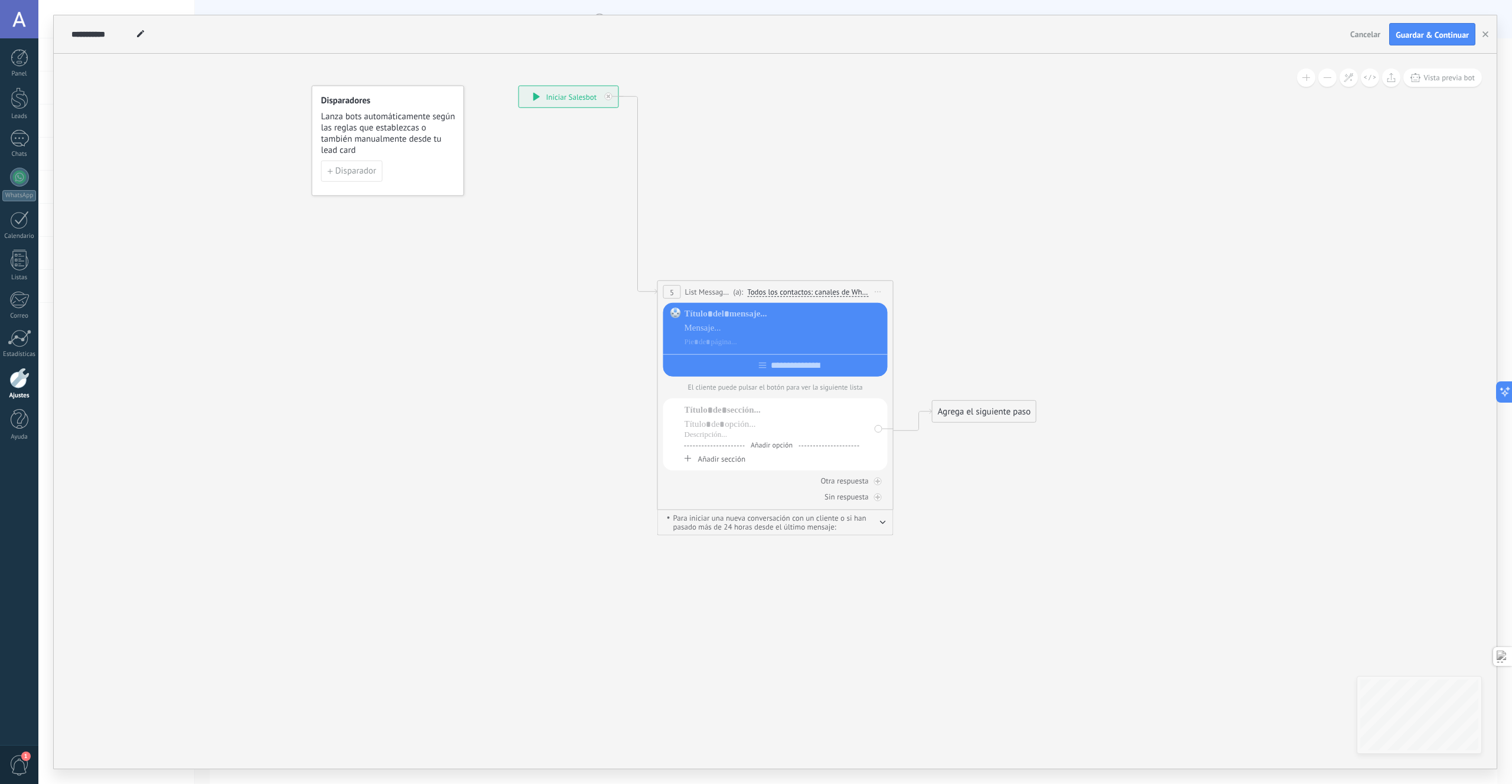
click at [880, 526] on button "button" at bounding box center [883, 522] width 6 height 9
click at [731, 317] on div at bounding box center [784, 314] width 199 height 12
click at [878, 292] on span "Iniciar vista previa aquí Cambiar nombre Duplicar [GEOGRAPHIC_DATA]" at bounding box center [878, 292] width 19 height 17
click at [894, 366] on div "Borrar" at bounding box center [932, 369] width 117 height 20
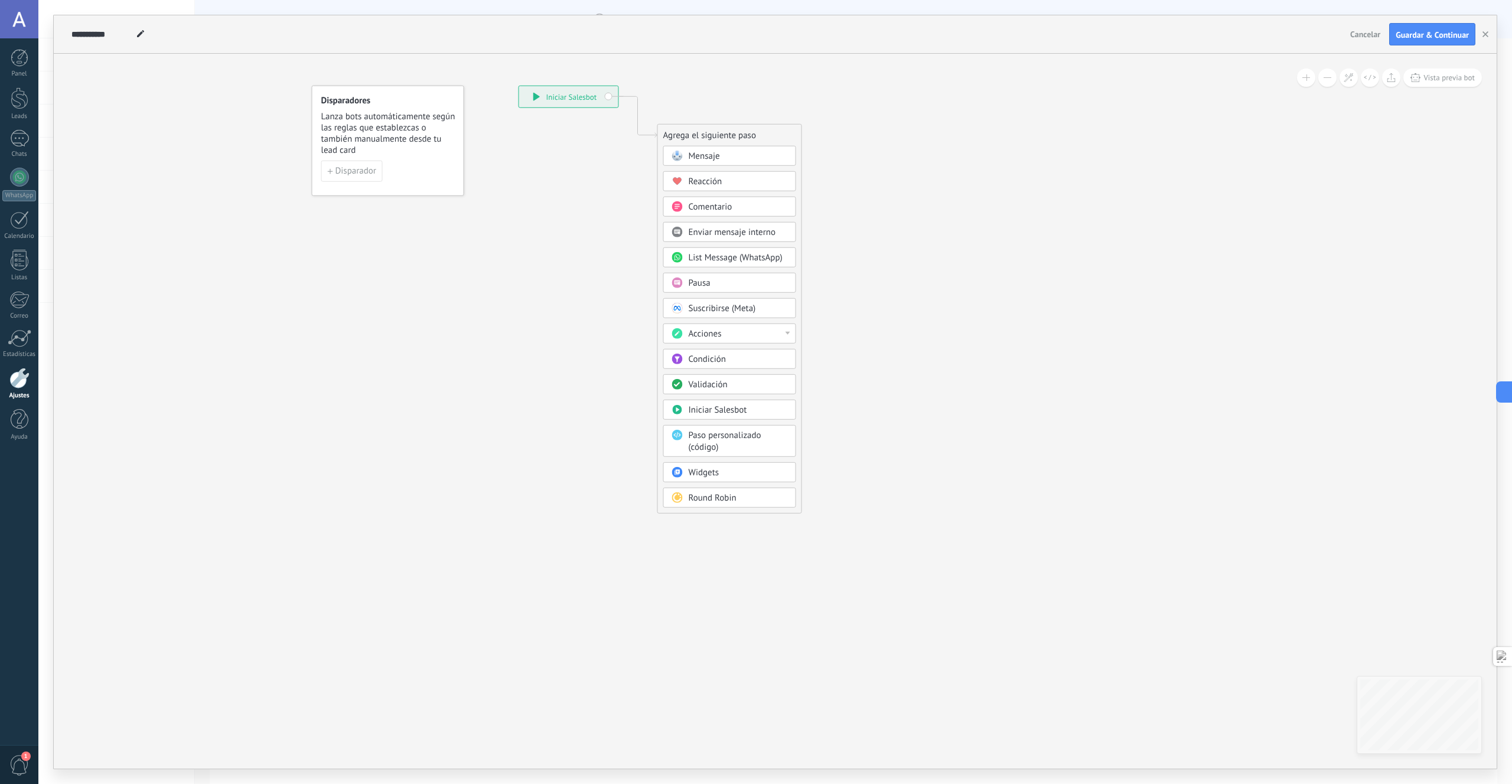
click at [708, 156] on span "Mensaje" at bounding box center [704, 156] width 31 height 11
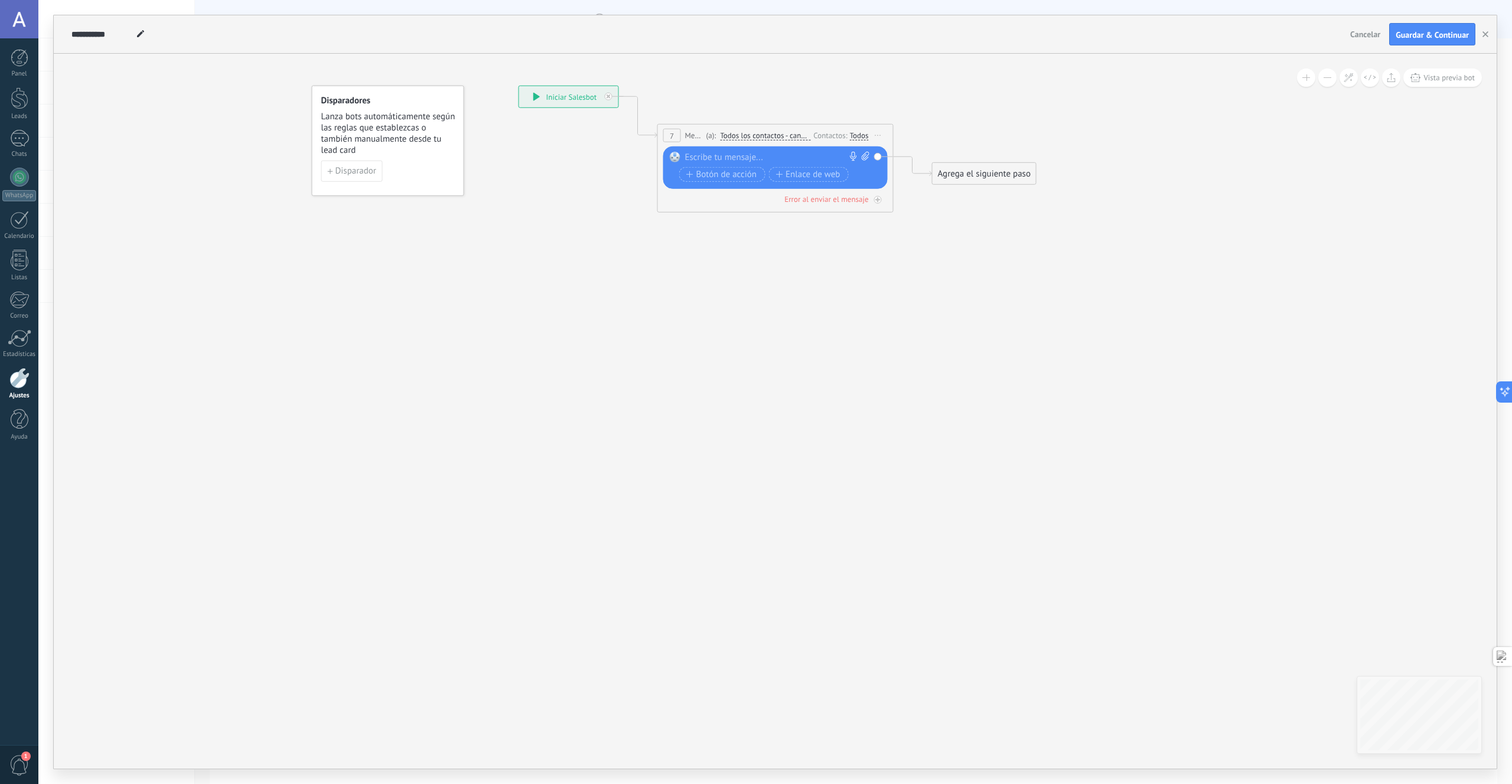
click at [715, 156] on div at bounding box center [773, 158] width 176 height 12
click at [610, 98] on div at bounding box center [608, 96] width 8 height 8
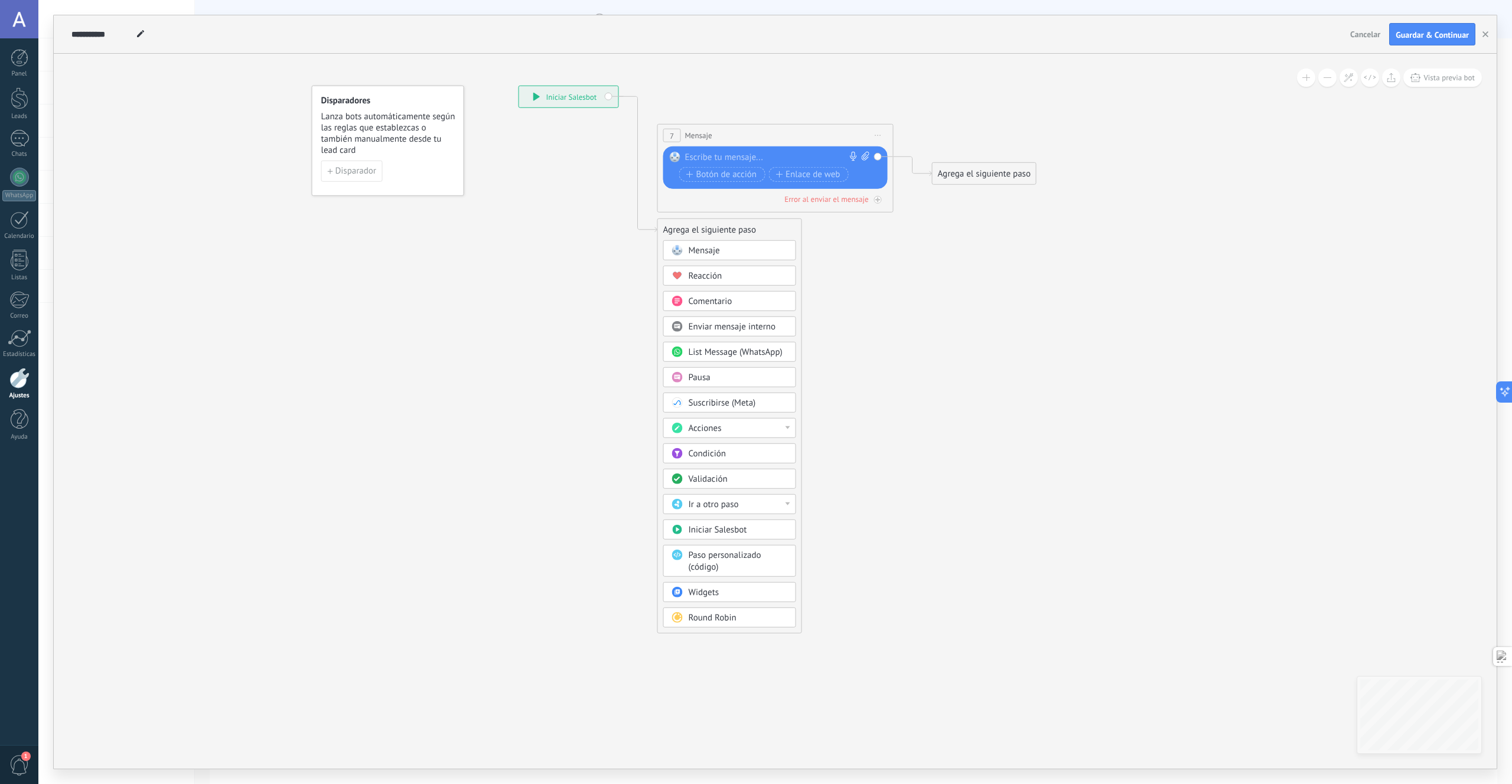
click at [591, 101] on div "**********" at bounding box center [568, 97] width 99 height 21
click at [730, 532] on span "Iniciar Salesbot" at bounding box center [717, 529] width 58 height 11
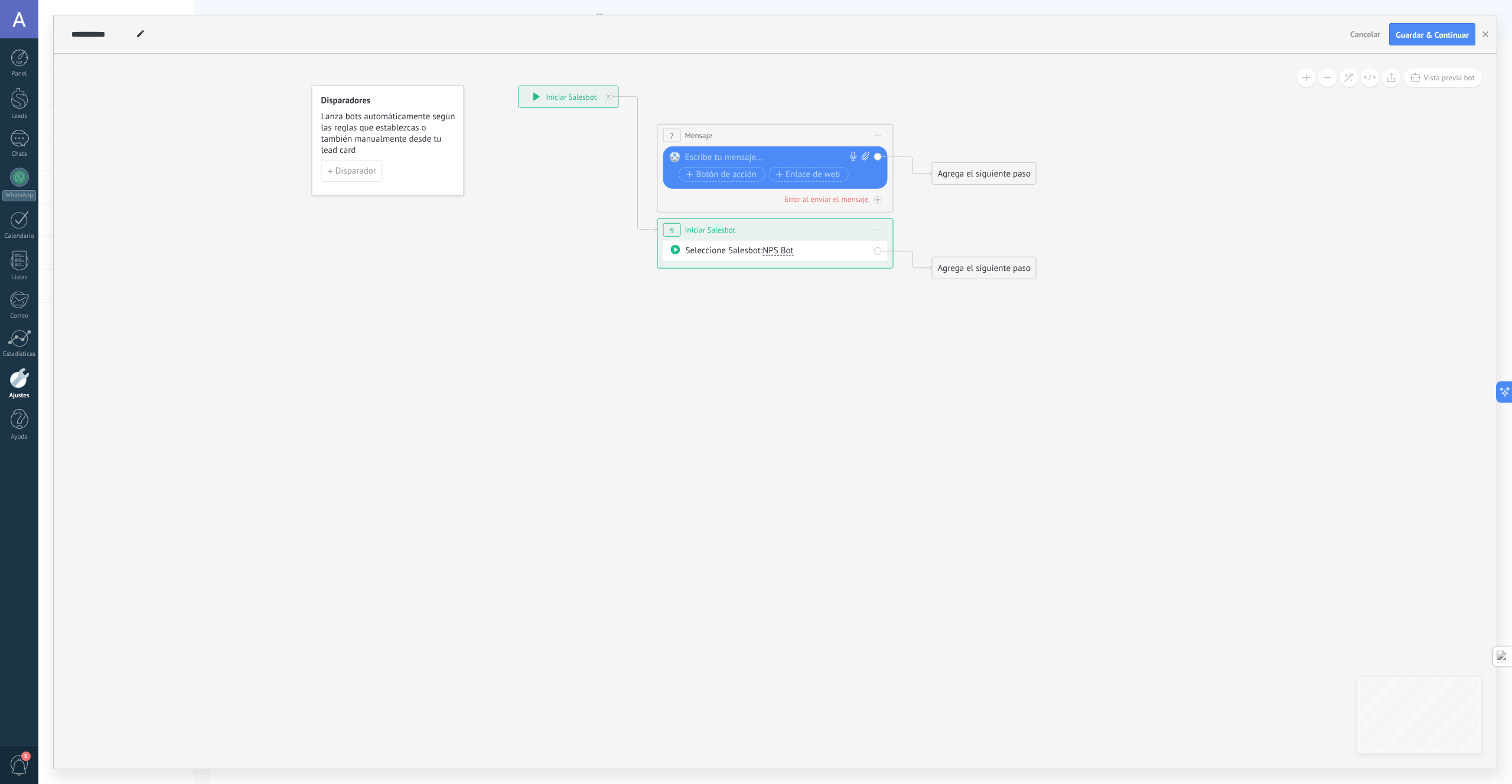
click at [879, 141] on span "Iniciar vista previa aquí Cambiar nombre Duplicar [GEOGRAPHIC_DATA]" at bounding box center [878, 136] width 19 height 17
click at [899, 213] on div "Borrar" at bounding box center [932, 212] width 117 height 20
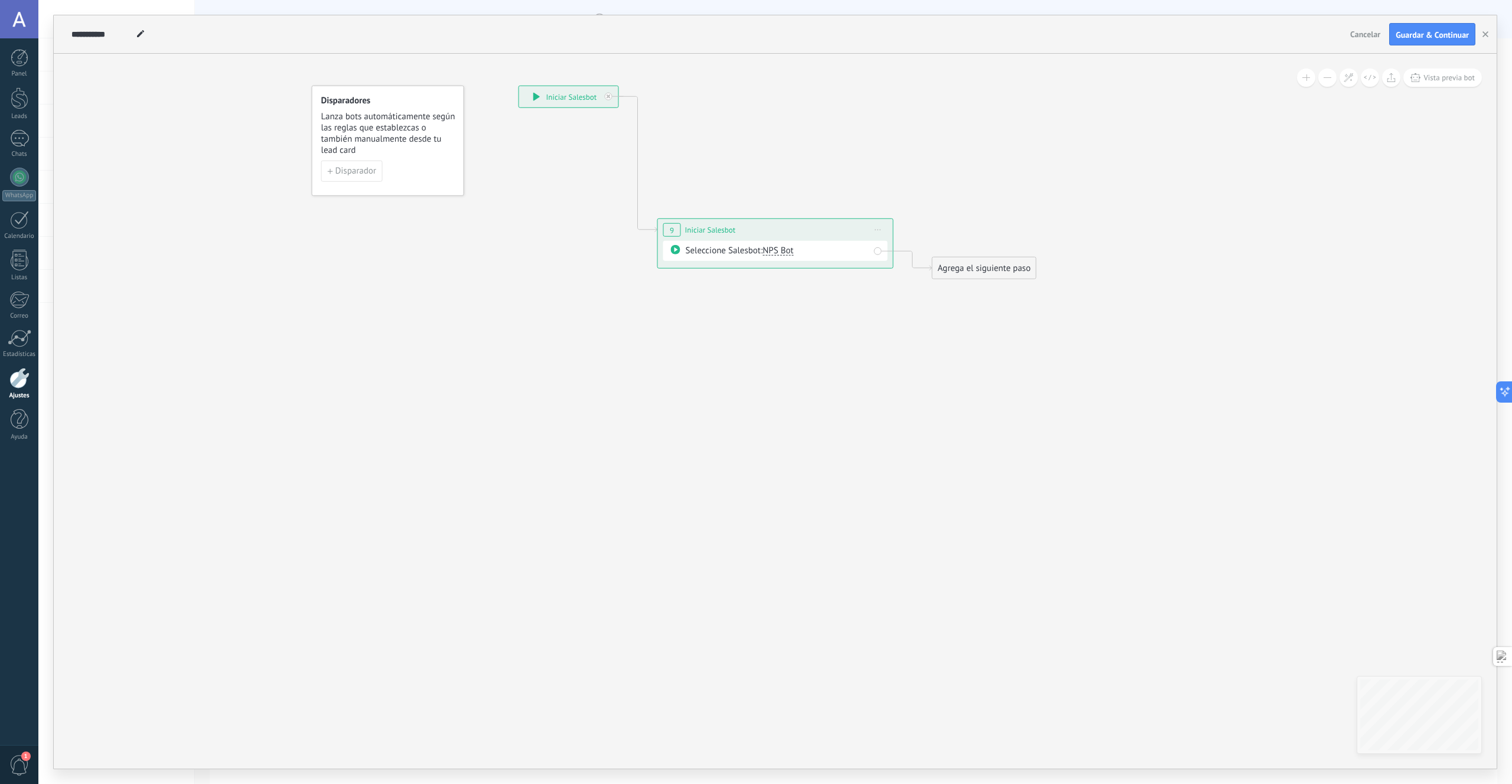
click at [836, 258] on div "Seleccione Salesbot: NPS Bot" at bounding box center [776, 251] width 224 height 20
click at [878, 234] on span "Iniciar vista previa aquí Cambiar nombre Duplicar [GEOGRAPHIC_DATA]" at bounding box center [878, 230] width 19 height 17
drag, startPoint x: 834, startPoint y: 267, endPoint x: 782, endPoint y: 253, distance: 53.9
click at [834, 267] on div "**********" at bounding box center [776, 243] width 236 height 50
click at [781, 253] on span "NPS Bot" at bounding box center [778, 251] width 31 height 11
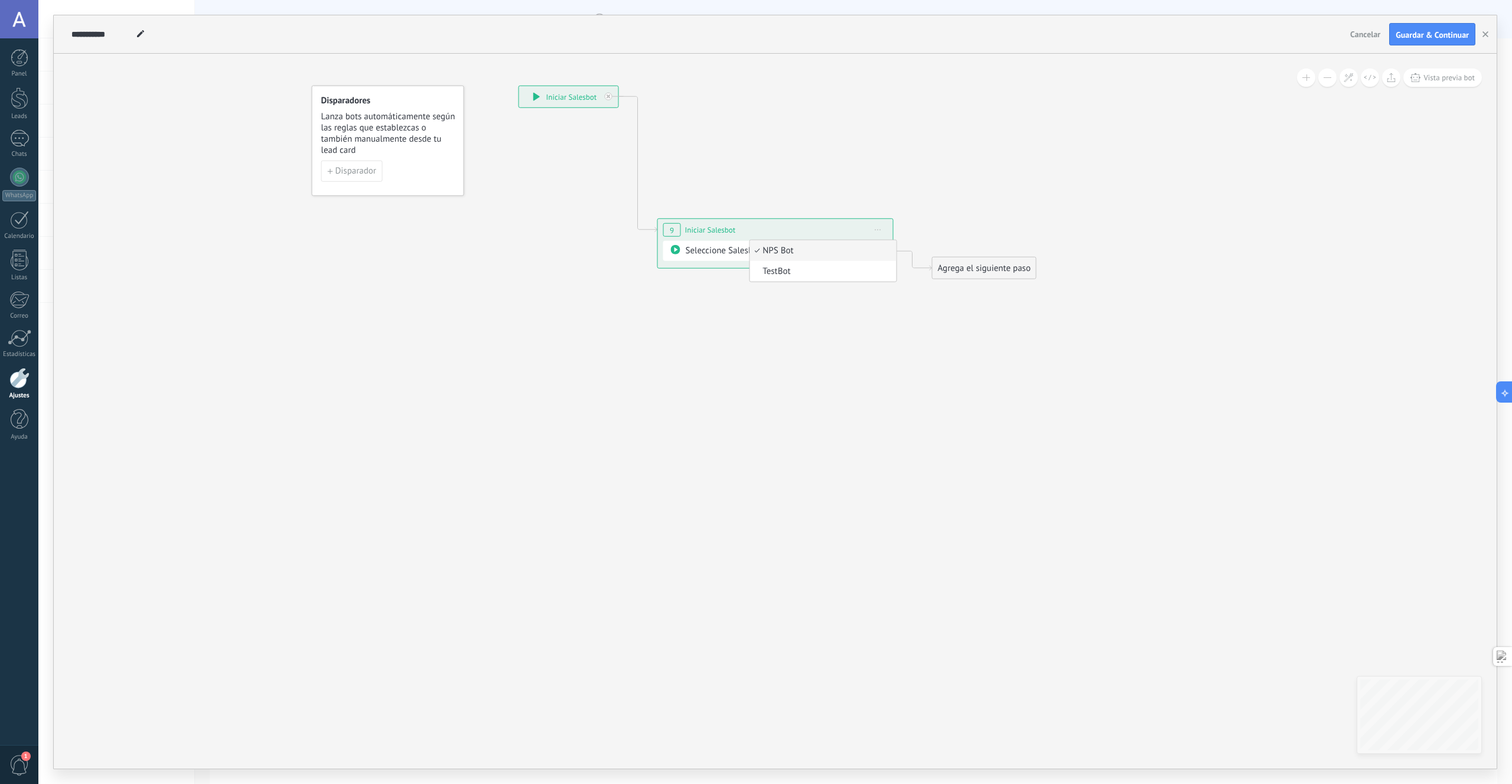
click at [724, 267] on div "**********" at bounding box center [776, 243] width 236 height 50
click at [683, 230] on div "**********" at bounding box center [776, 230] width 235 height 22
drag, startPoint x: 167, startPoint y: 96, endPoint x: 1198, endPoint y: 49, distance: 1032.1
click at [167, 96] on div "**********" at bounding box center [775, 411] width 1443 height 715
click at [1486, 33] on use "button" at bounding box center [1485, 34] width 6 height 6
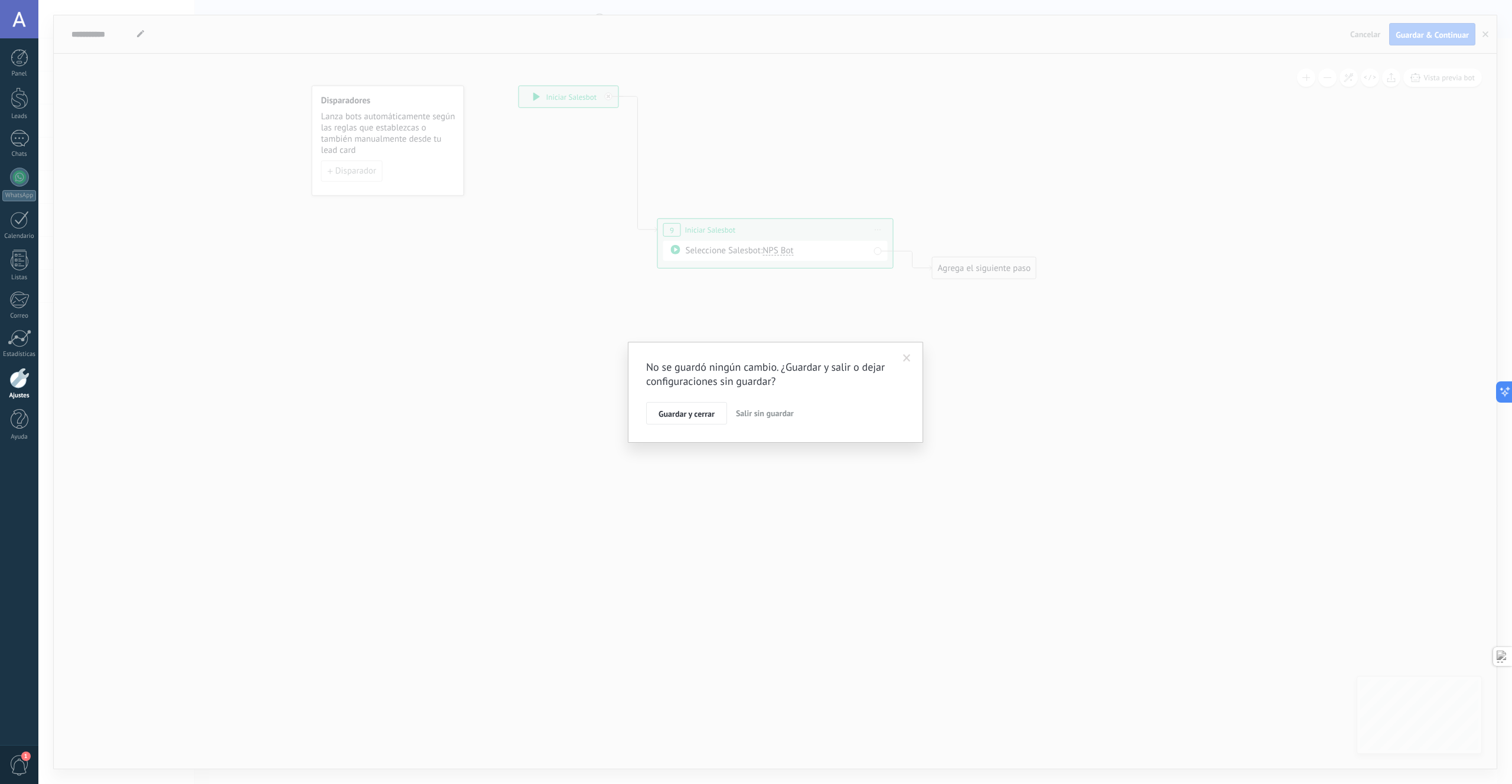
click at [754, 420] on button "Salir sin guardar" at bounding box center [764, 414] width 67 height 23
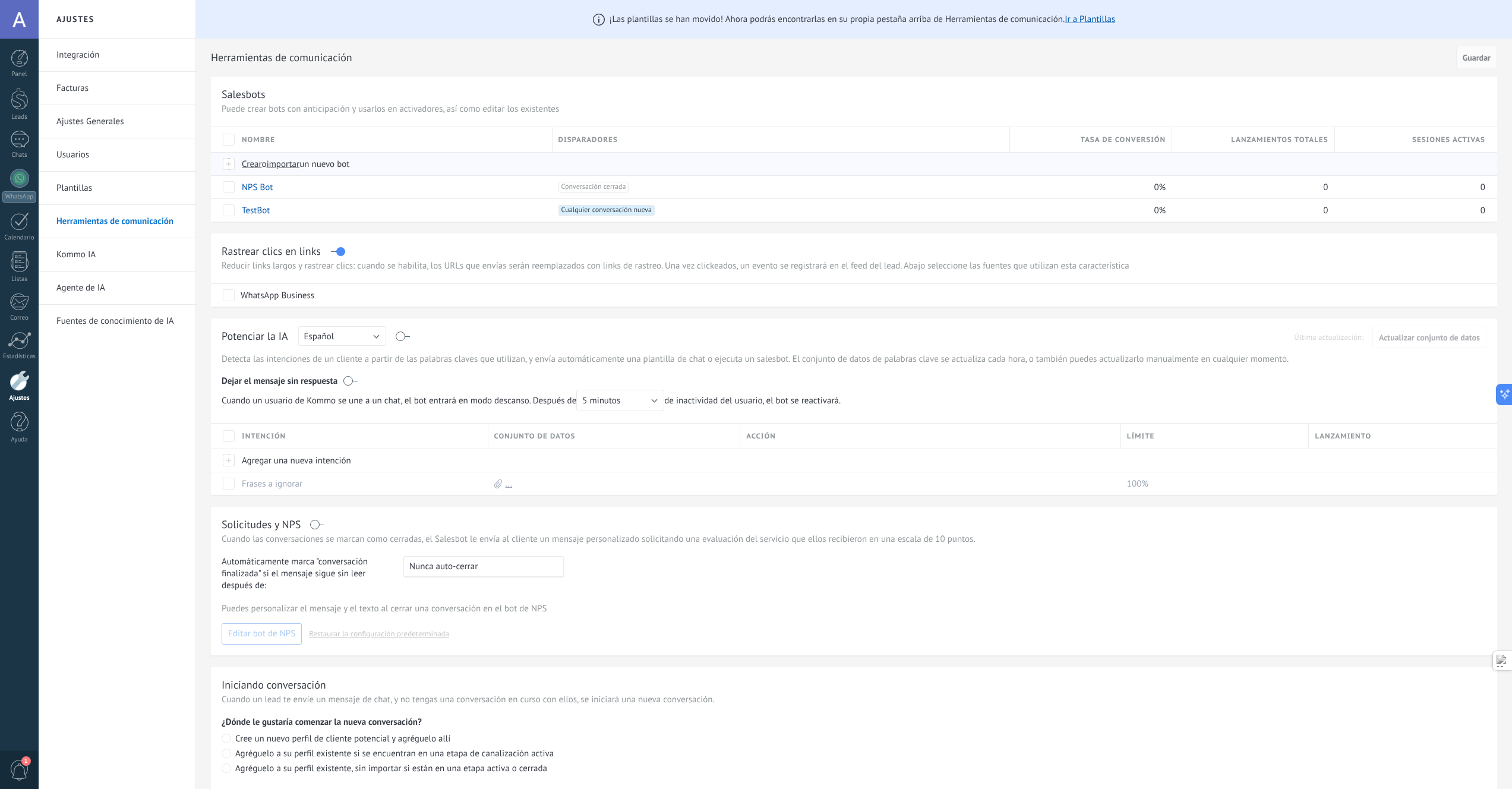
click at [248, 162] on span "Crear" at bounding box center [251, 164] width 21 height 11
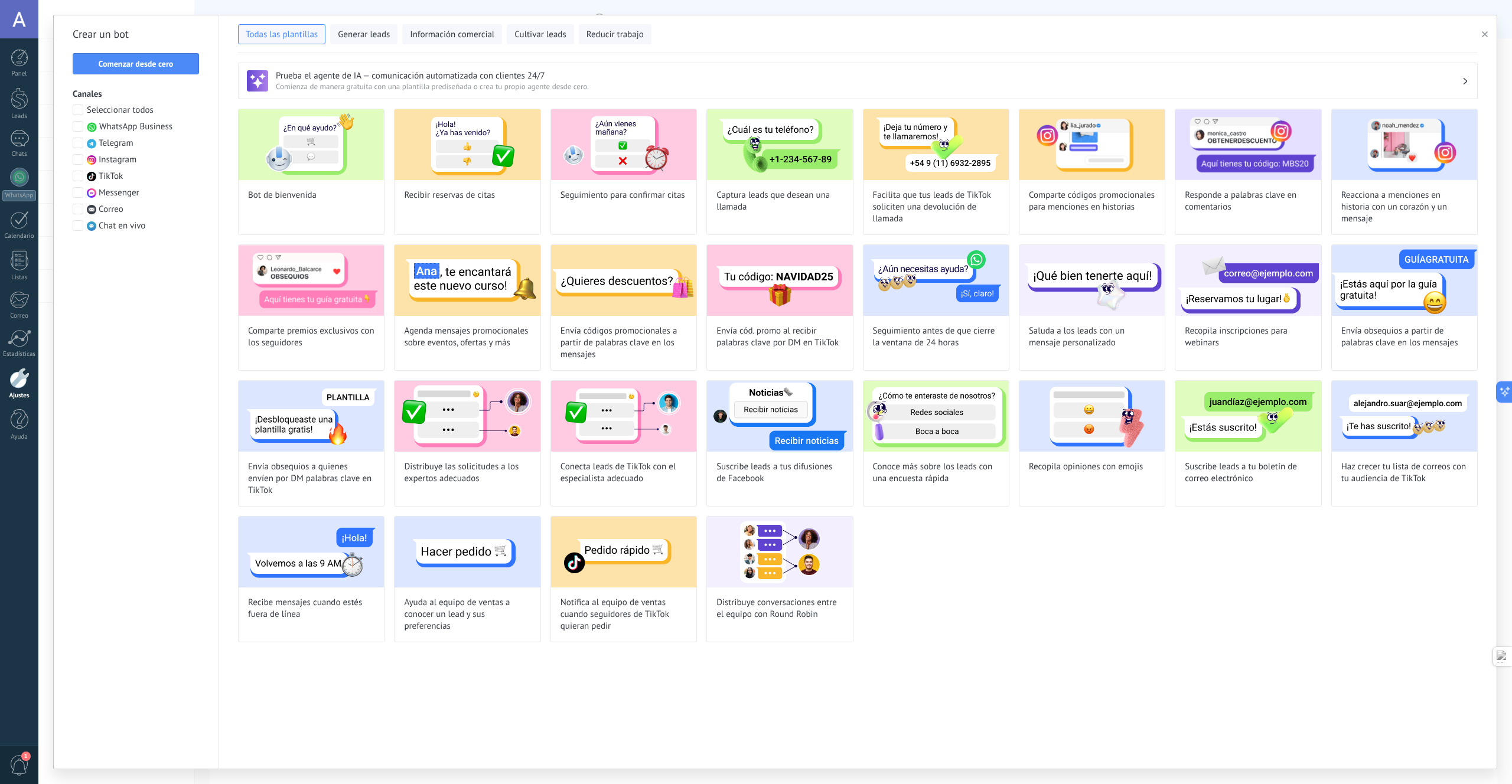
click at [614, 427] on img at bounding box center [623, 417] width 145 height 71
type input "**********"
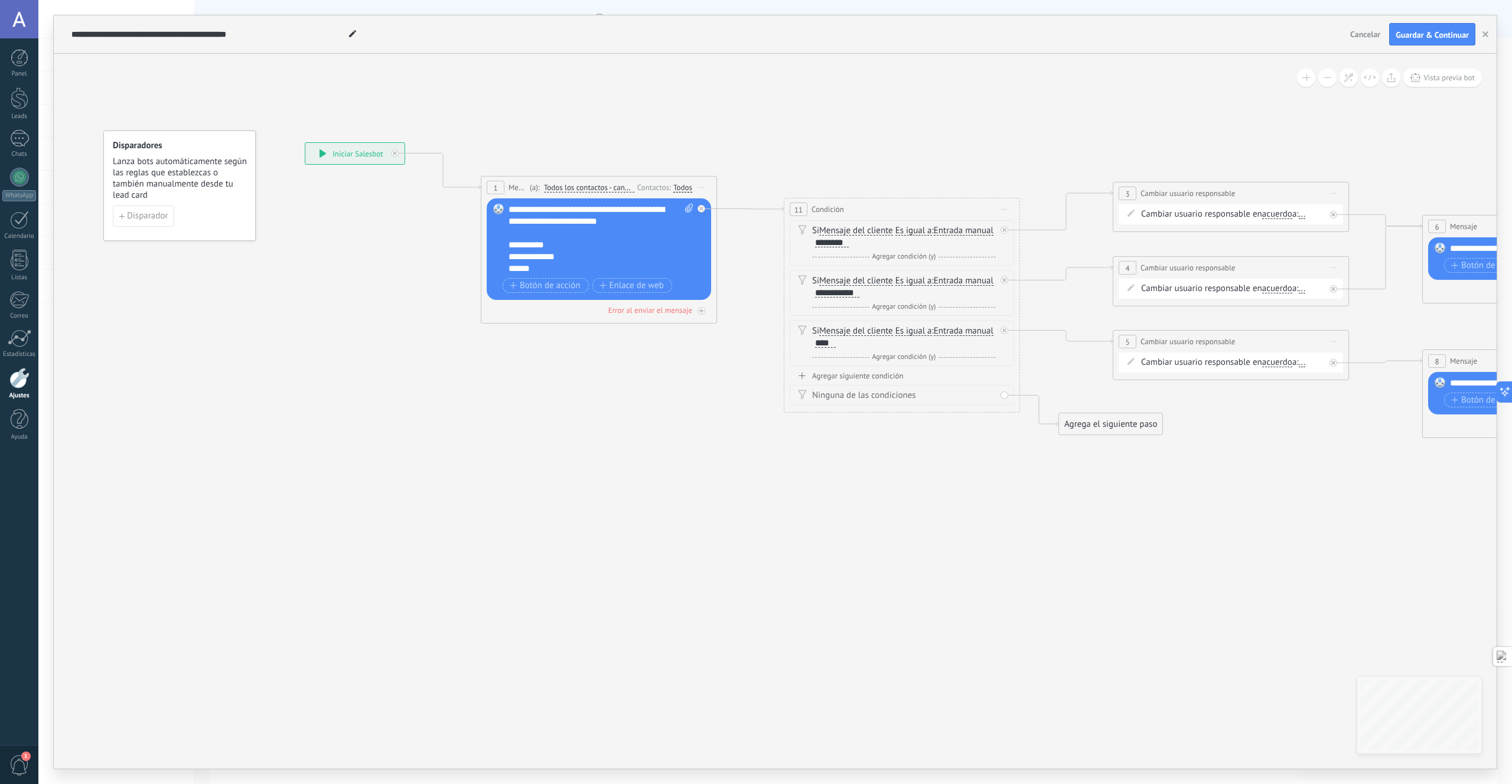
click at [552, 212] on div "**********" at bounding box center [601, 239] width 185 height 71
click at [373, 149] on div "**********" at bounding box center [355, 154] width 99 height 21
click at [358, 153] on div "**********" at bounding box center [355, 154] width 99 height 21
click at [582, 186] on span "Todos los contactos - canales seleccionados" at bounding box center [589, 188] width 90 height 9
click at [582, 186] on button "Todos los contactos - canales seleccionados" at bounding box center [611, 188] width 148 height 21
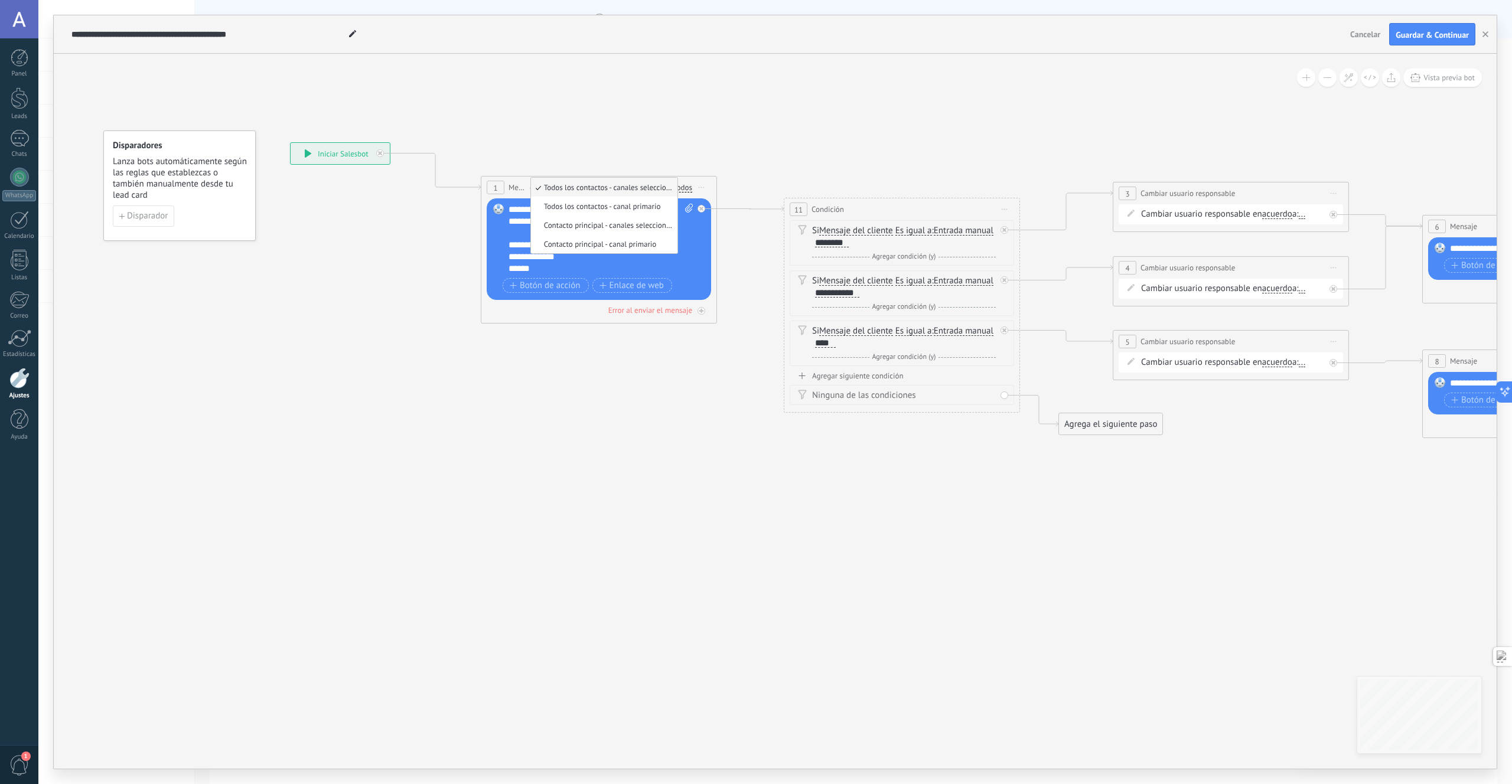
click at [705, 186] on span "Iniciar vista previa aquí Cambiar nombre Duplicar [GEOGRAPHIC_DATA]" at bounding box center [701, 187] width 19 height 17
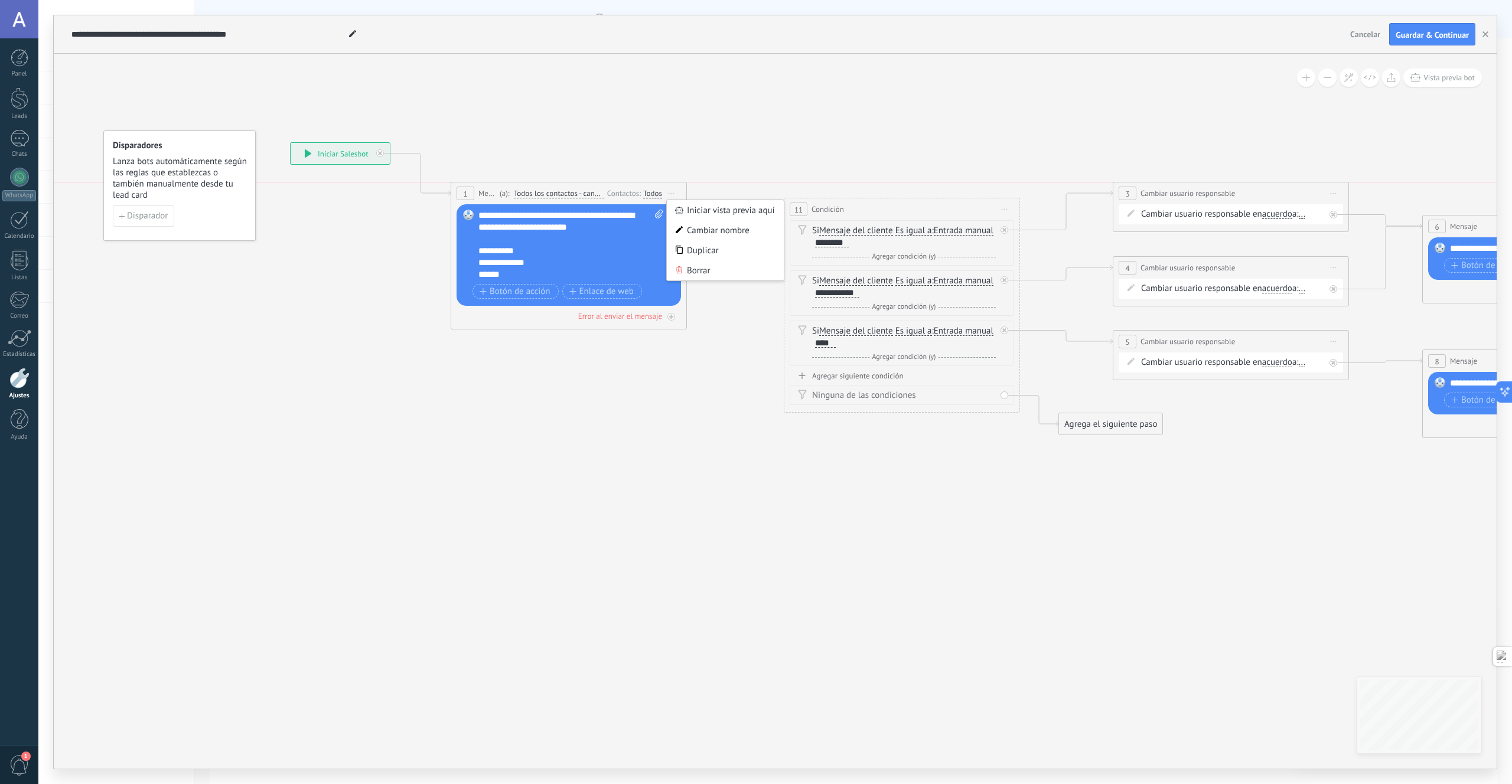
drag, startPoint x: 742, startPoint y: 264, endPoint x: 607, endPoint y: 265, distance: 135.0
click at [667, 274] on div "Borrar" at bounding box center [725, 270] width 117 height 20
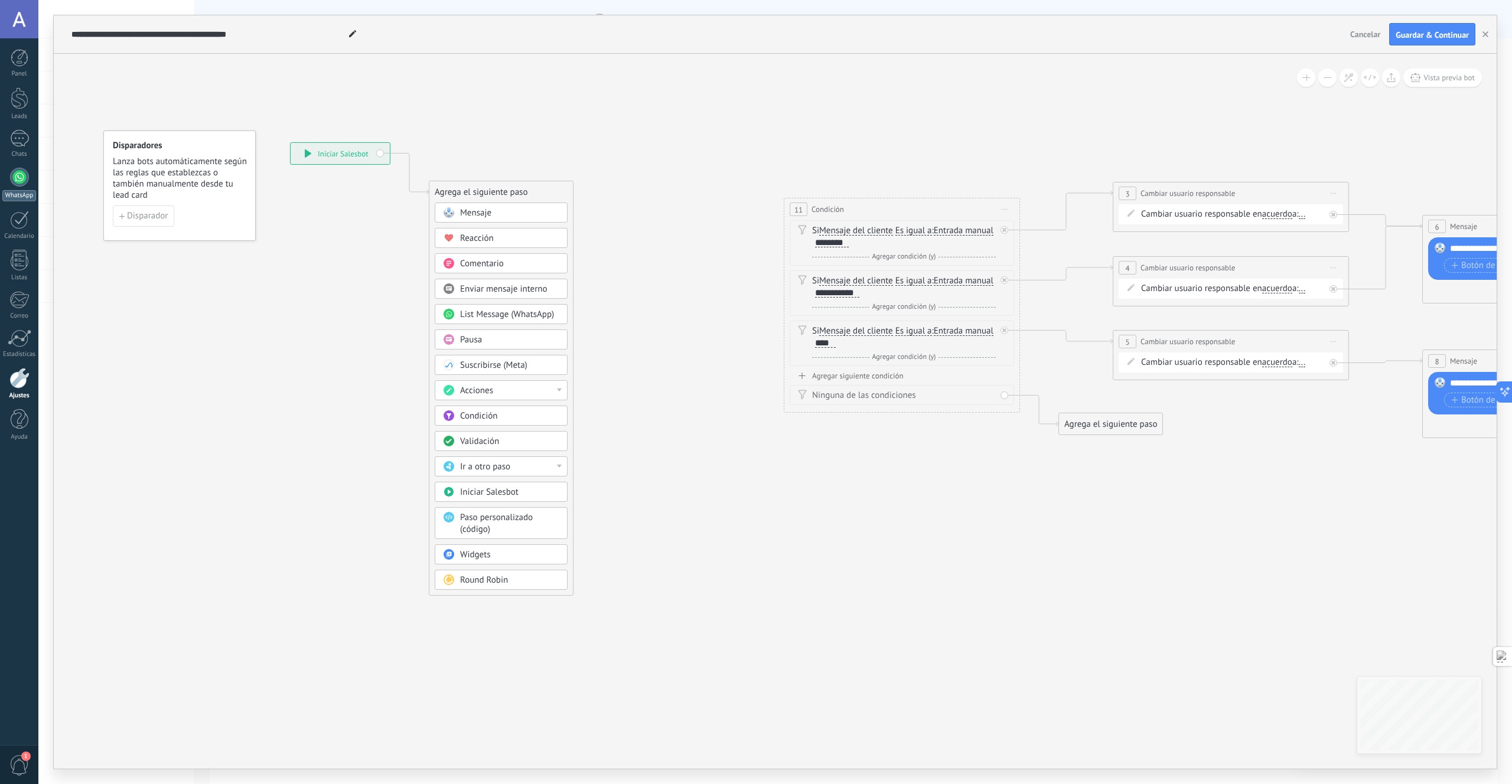
click at [23, 179] on div at bounding box center [19, 176] width 19 height 19
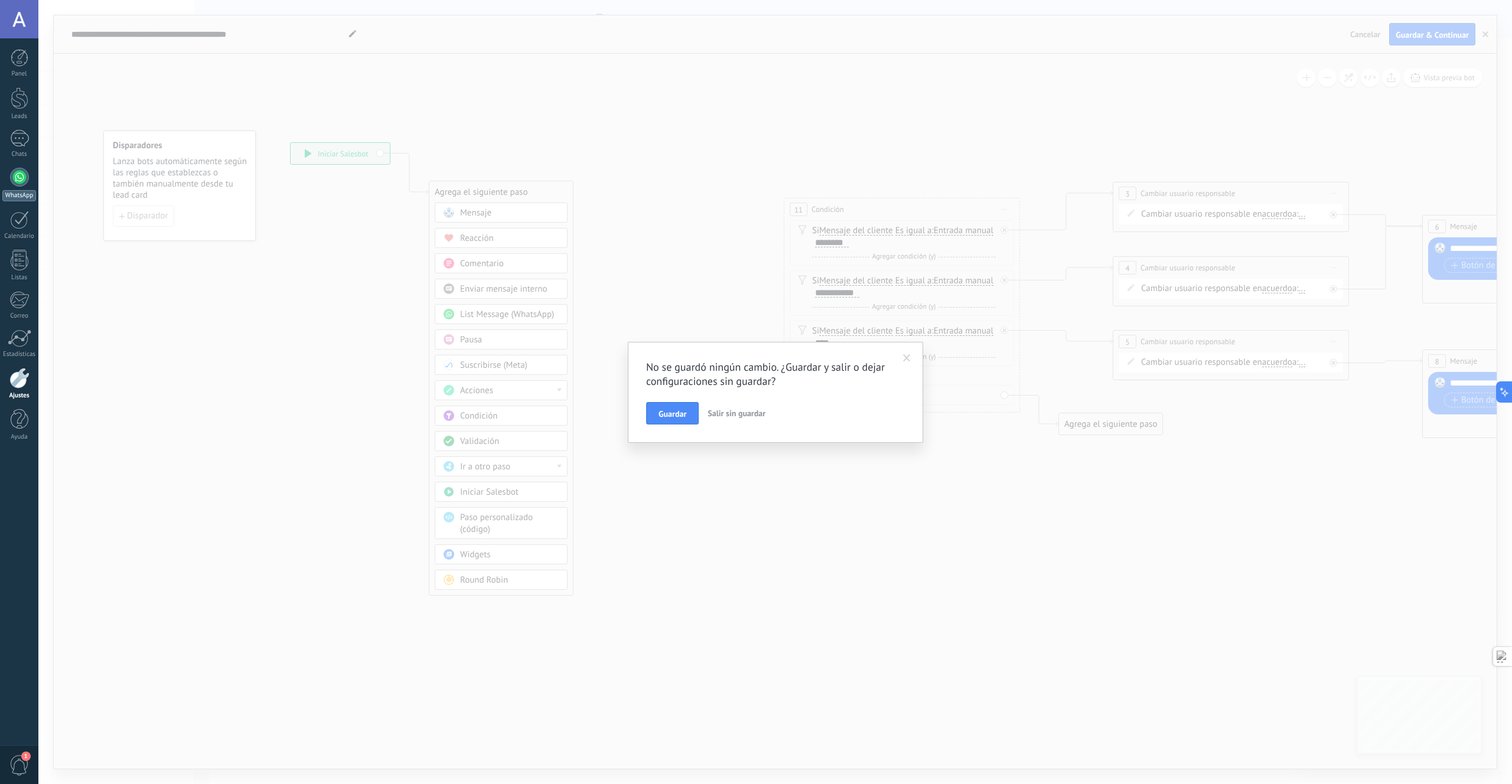
click at [13, 175] on div at bounding box center [19, 176] width 19 height 19
click at [717, 414] on span "Salir sin guardar" at bounding box center [736, 414] width 58 height 11
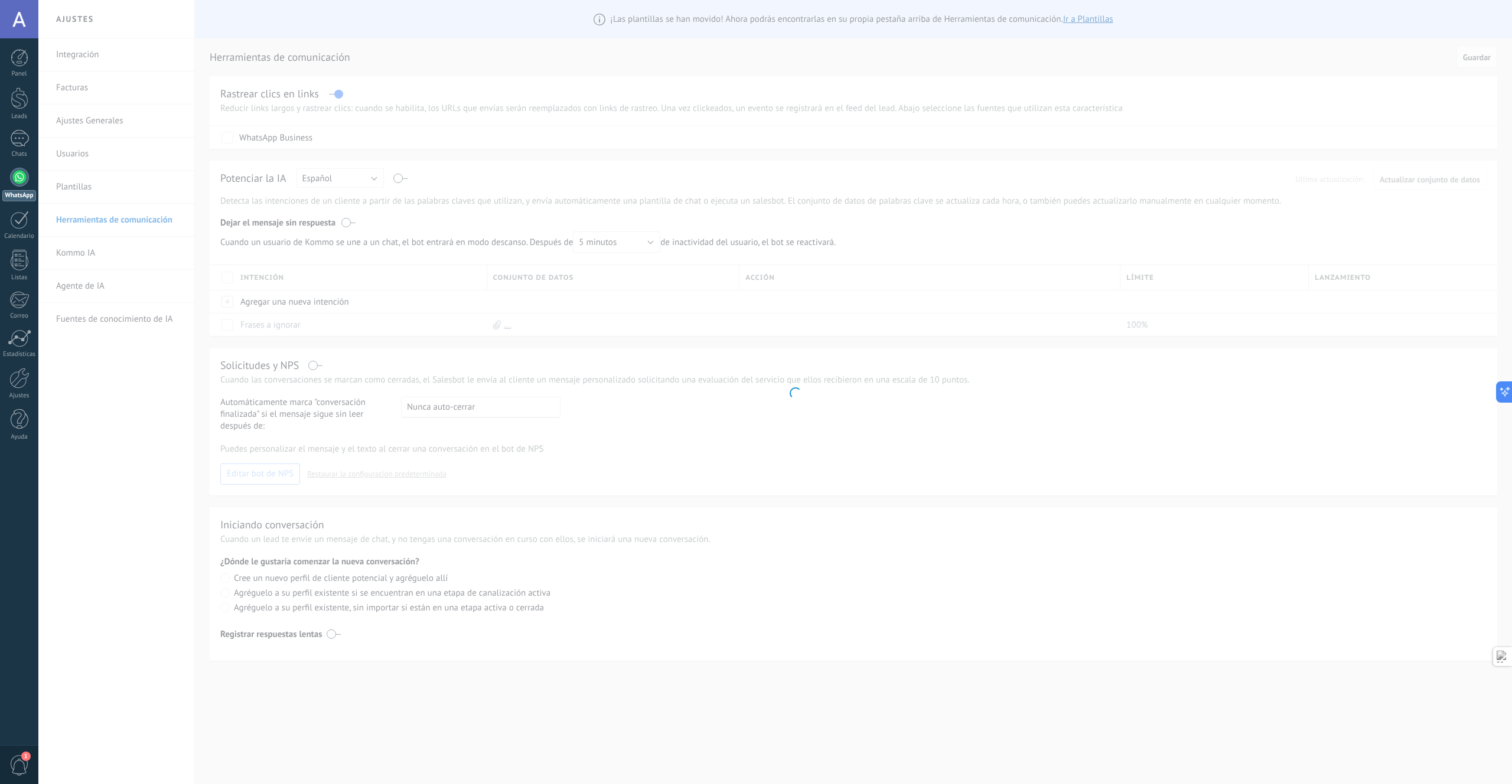
click at [31, 186] on link "WhatsApp" at bounding box center [19, 184] width 39 height 33
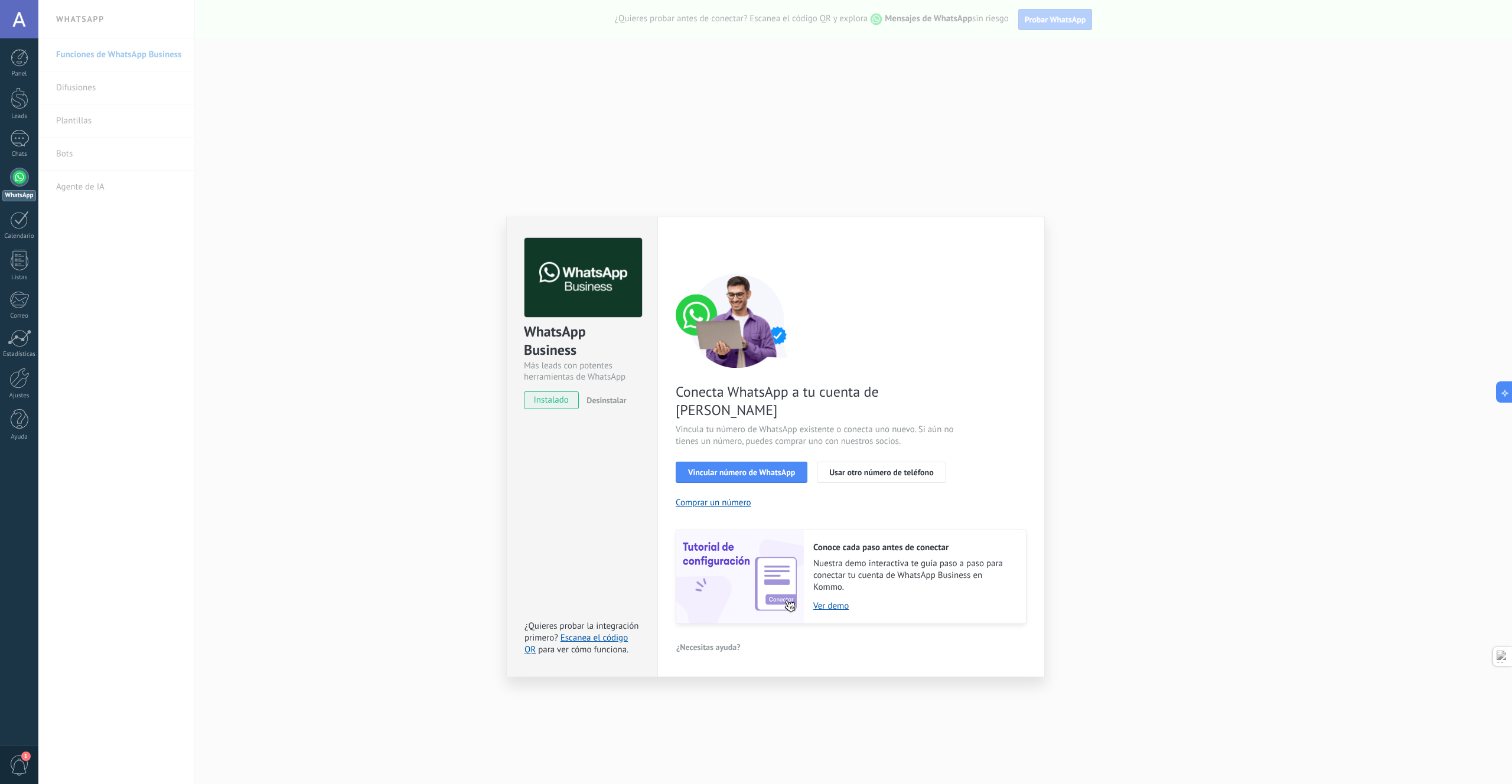
click at [973, 399] on div "Conecta WhatsApp a tu cuenta de Kommo Vincula tu número de WhatsApp existente o…" at bounding box center [851, 448] width 351 height 351
click at [827, 601] on link "Ver demo" at bounding box center [914, 606] width 201 height 11
click at [870, 468] on span "Usar otro número de teléfono" at bounding box center [881, 472] width 104 height 8
click at [1015, 202] on div "WhatsApp Business Más leads con potentes herramientas de WhatsApp instalado Des…" at bounding box center [775, 392] width 1473 height 784
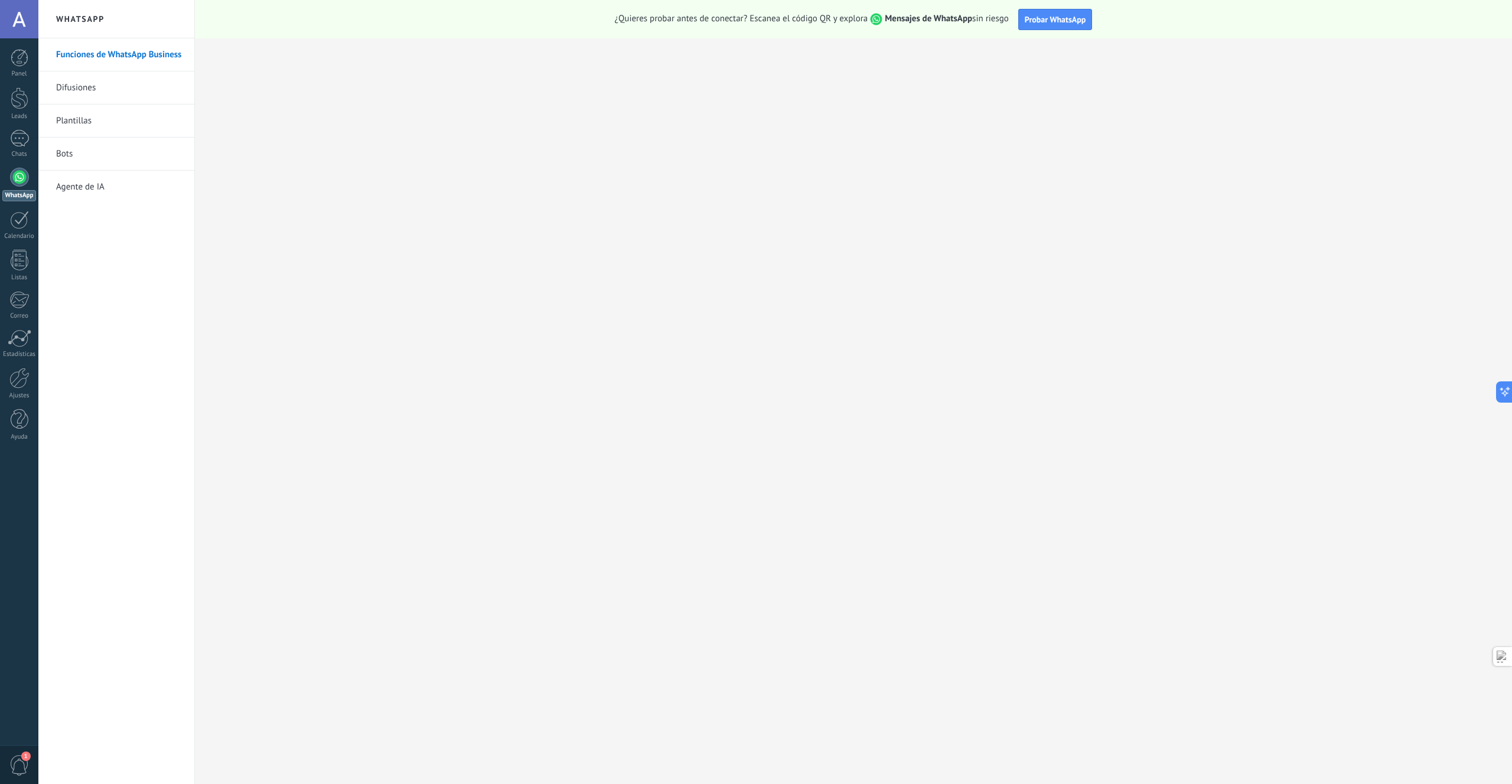
click at [92, 121] on link "Plantillas" at bounding box center [119, 121] width 127 height 33
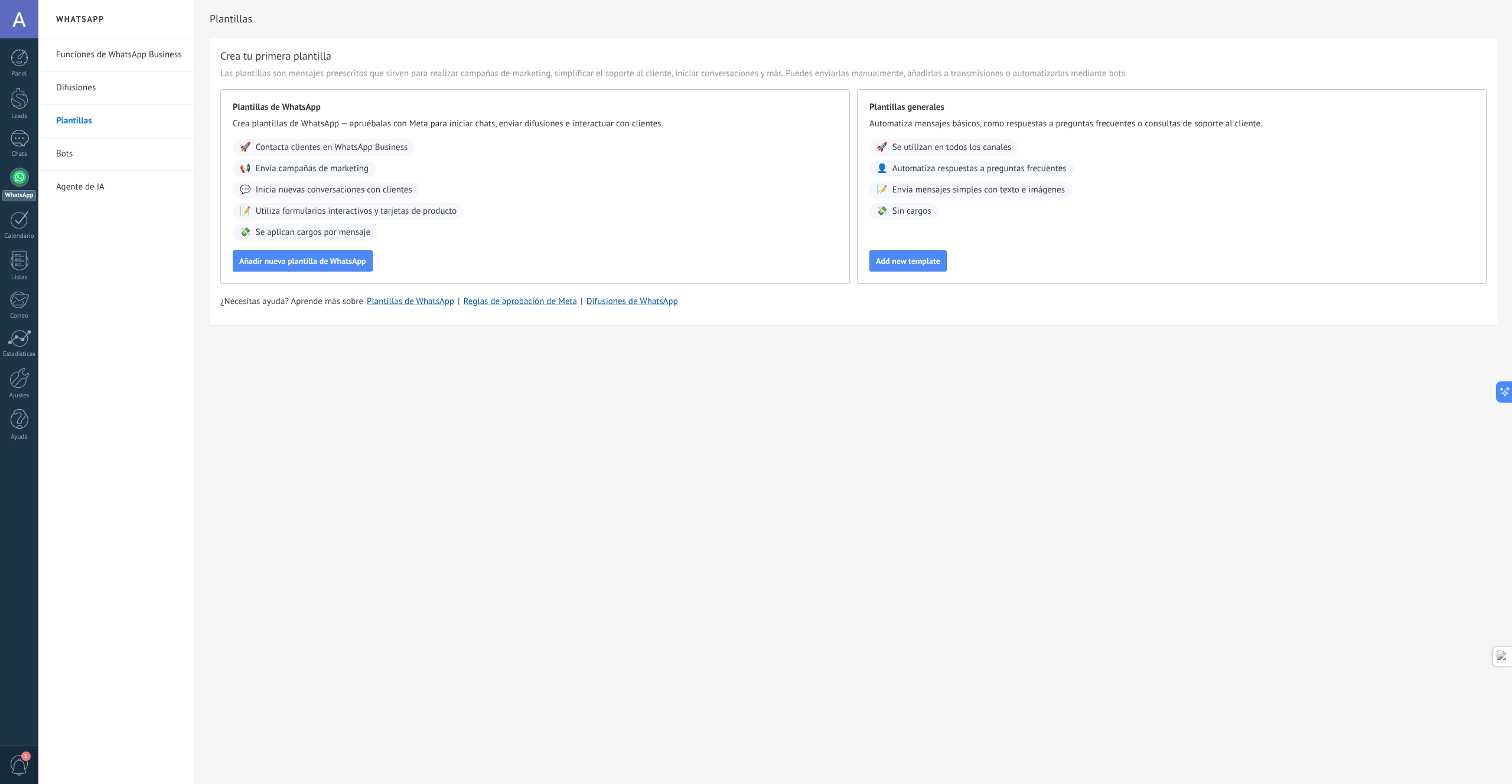
drag, startPoint x: 248, startPoint y: 123, endPoint x: 516, endPoint y: 126, distance: 268.0
click at [516, 126] on span "Crea plantillas de WhatsApp — apruébalas con Meta para iniciar chats, enviar di…" at bounding box center [535, 124] width 604 height 12
click at [516, 127] on span "Crea plantillas de WhatsApp — apruébalas con Meta para iniciar chats, enviar di…" at bounding box center [535, 124] width 604 height 12
click at [275, 262] on span "Añadir nueva plantilla de WhatsApp" at bounding box center [303, 261] width 127 height 8
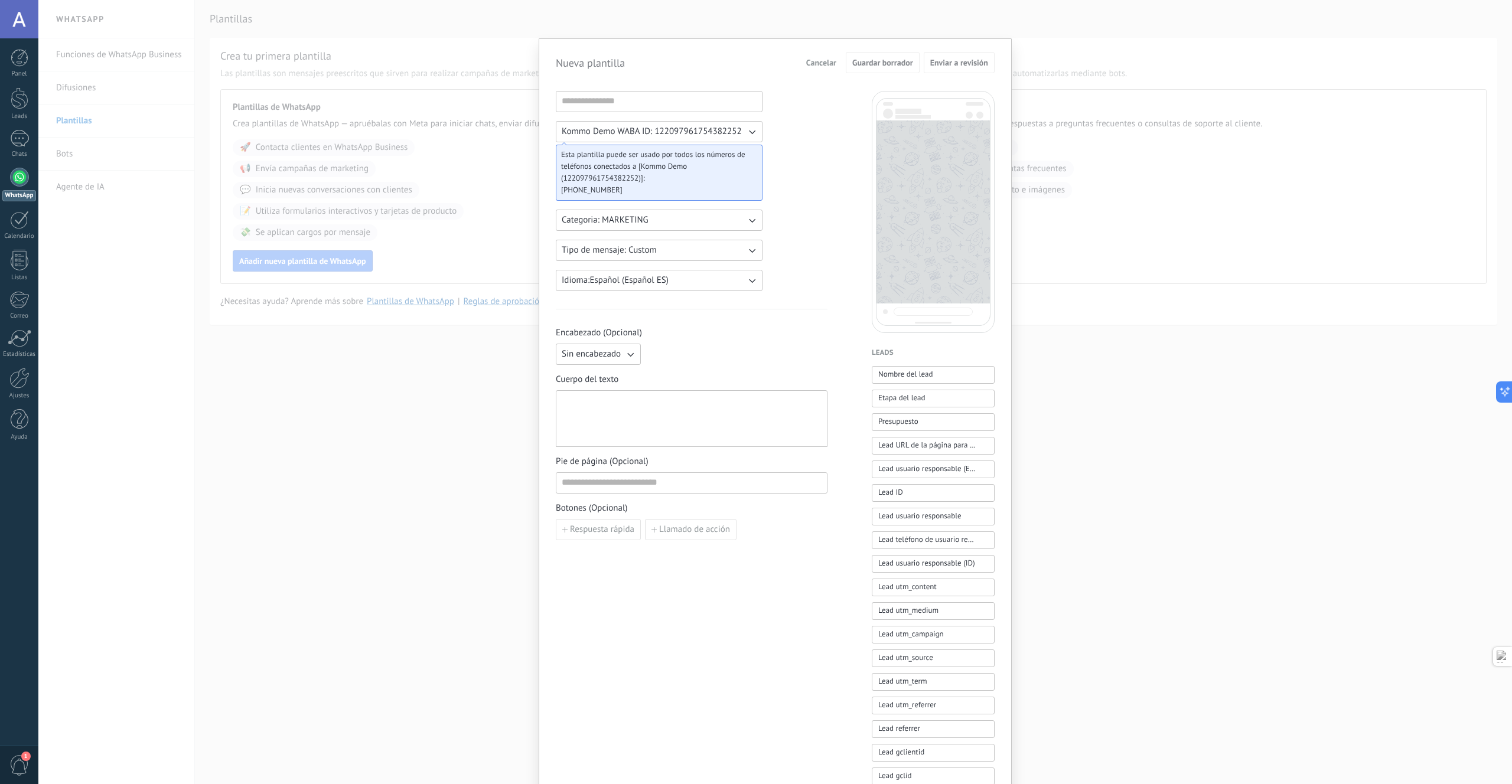
click at [92, 155] on div "Nueva plantilla Cancelar Guardar borrador Enviar a revisión Kommo Demo WABA ID:…" at bounding box center [775, 392] width 1473 height 784
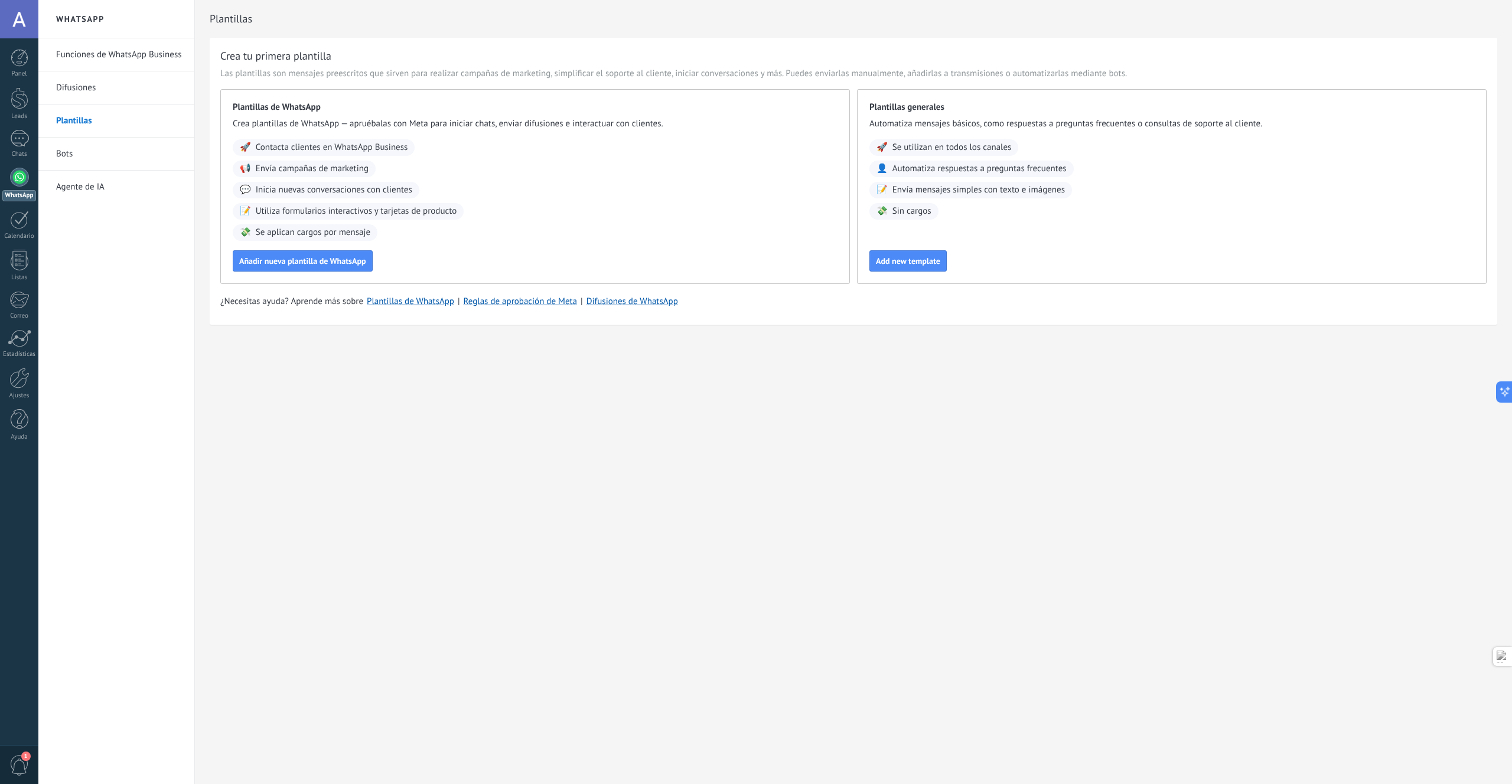
click at [80, 152] on link "Bots" at bounding box center [119, 155] width 127 height 33
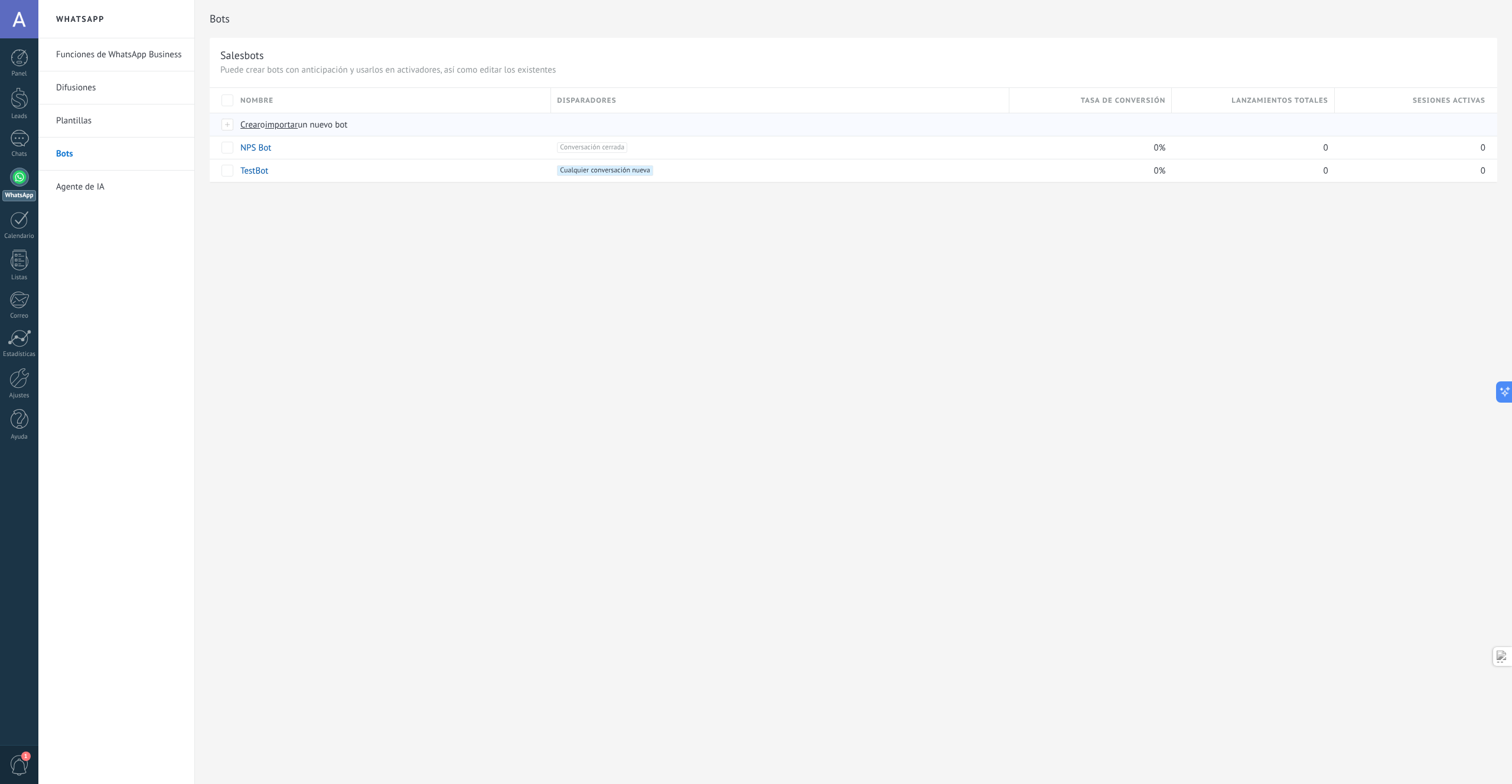
click at [245, 127] on span "Crear" at bounding box center [250, 124] width 20 height 11
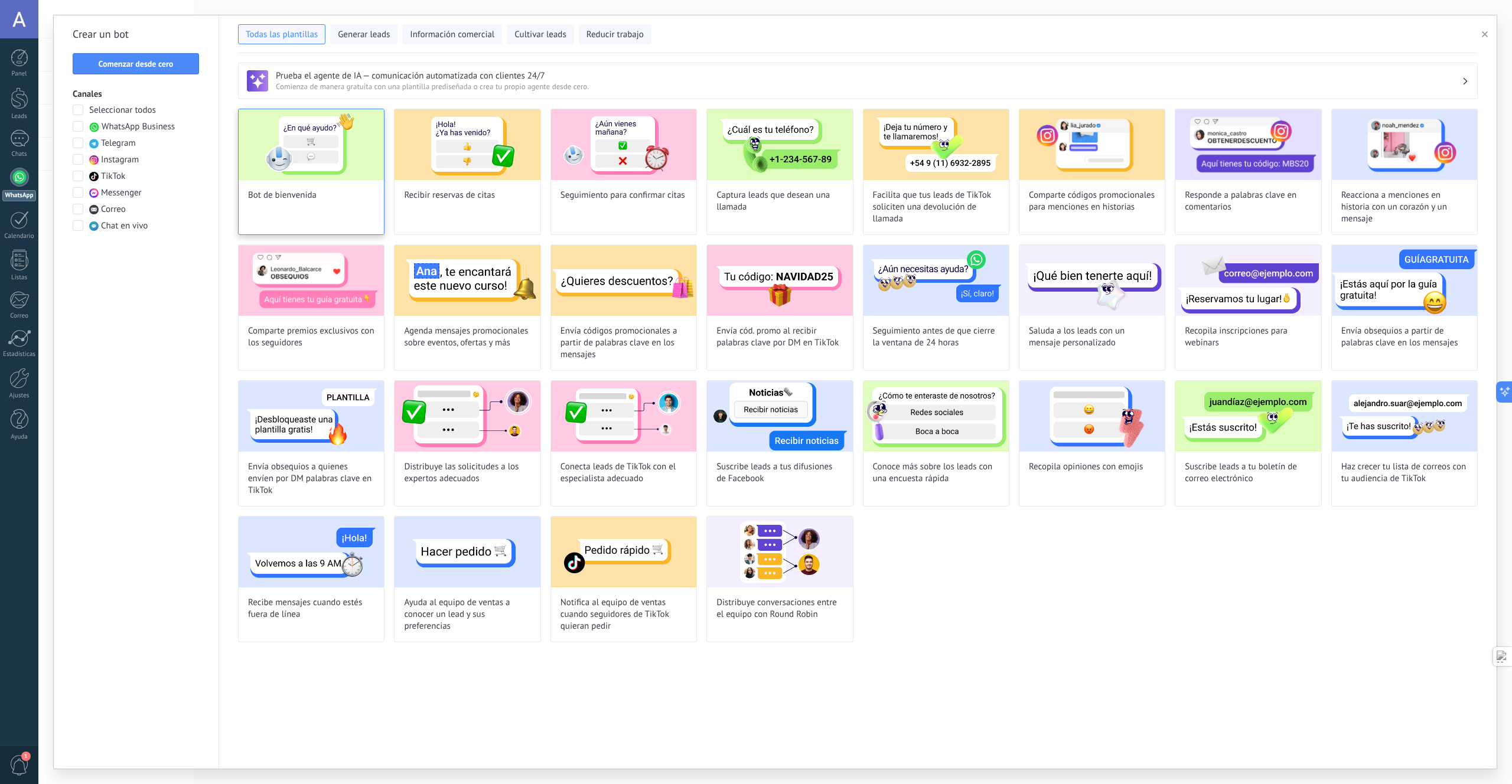
click at [335, 182] on div "Bot de bienvenida" at bounding box center [311, 171] width 146 height 127
type input "**********"
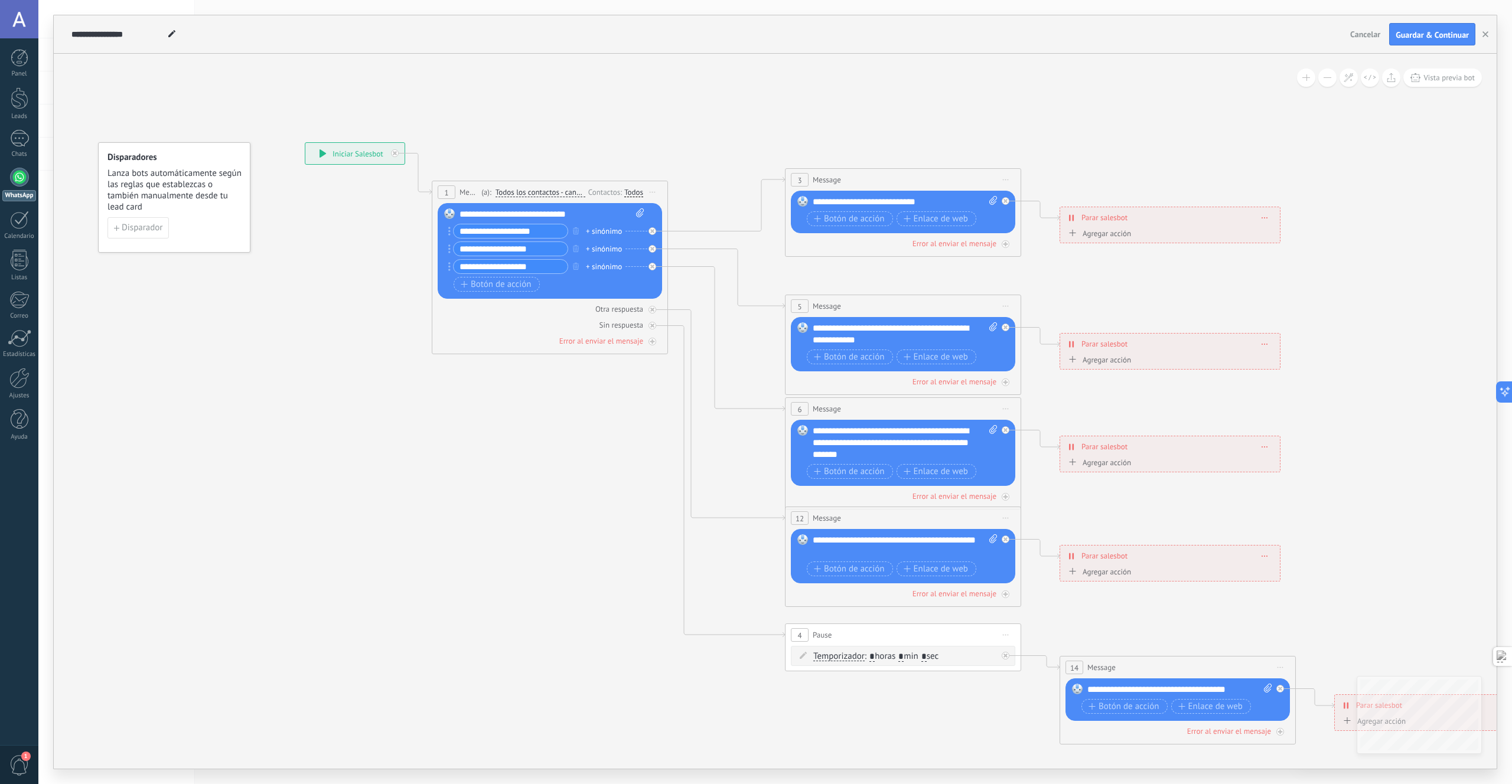
click at [175, 198] on span "Lanza bots automáticamente según las reglas que establezcas o también manualmen…" at bounding box center [175, 189] width 135 height 45
click at [337, 170] on icon at bounding box center [929, 443] width 1841 height 1193
click at [345, 160] on div "**********" at bounding box center [355, 154] width 99 height 21
click at [347, 155] on div "**********" at bounding box center [355, 154] width 99 height 21
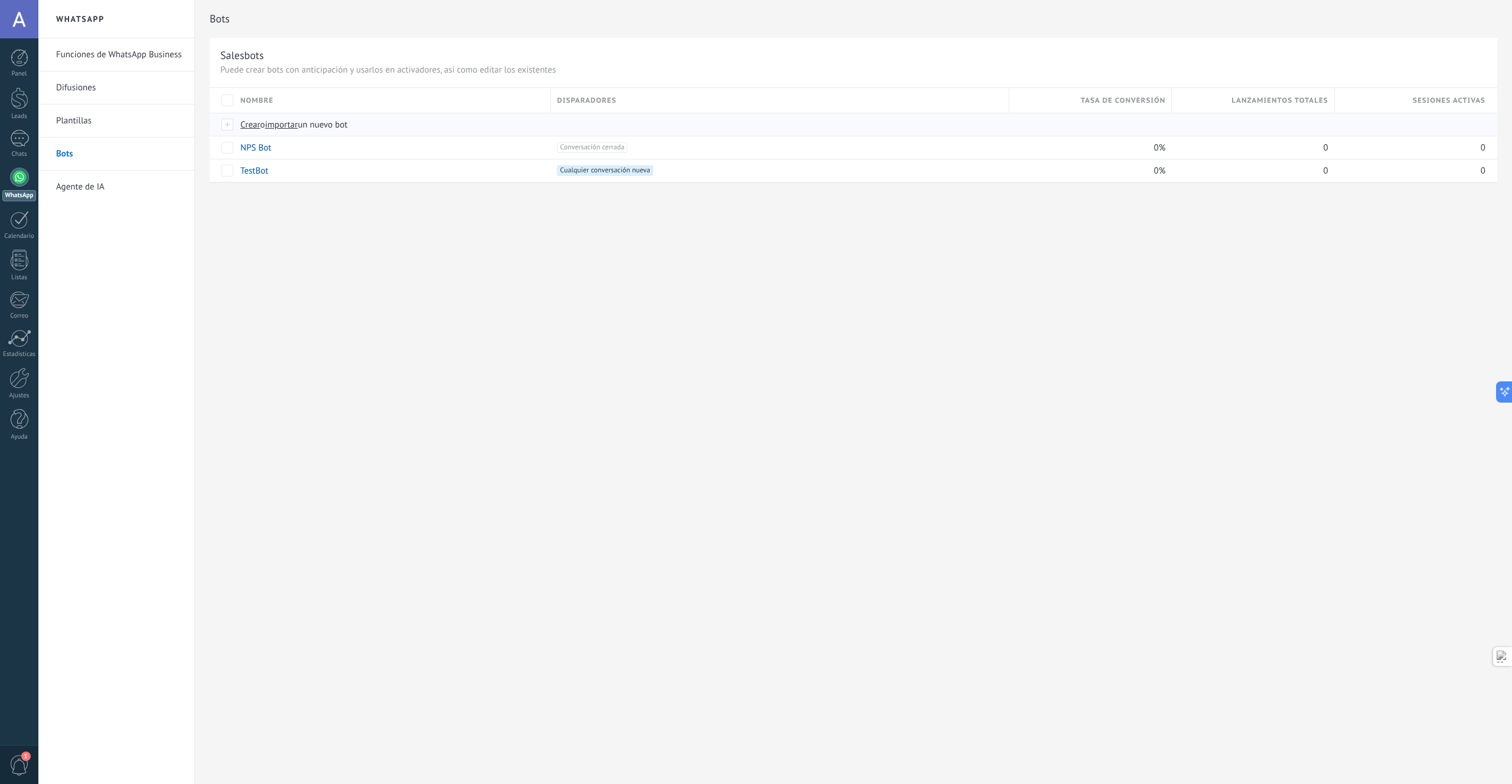
click at [247, 126] on span "Crear" at bounding box center [250, 124] width 20 height 11
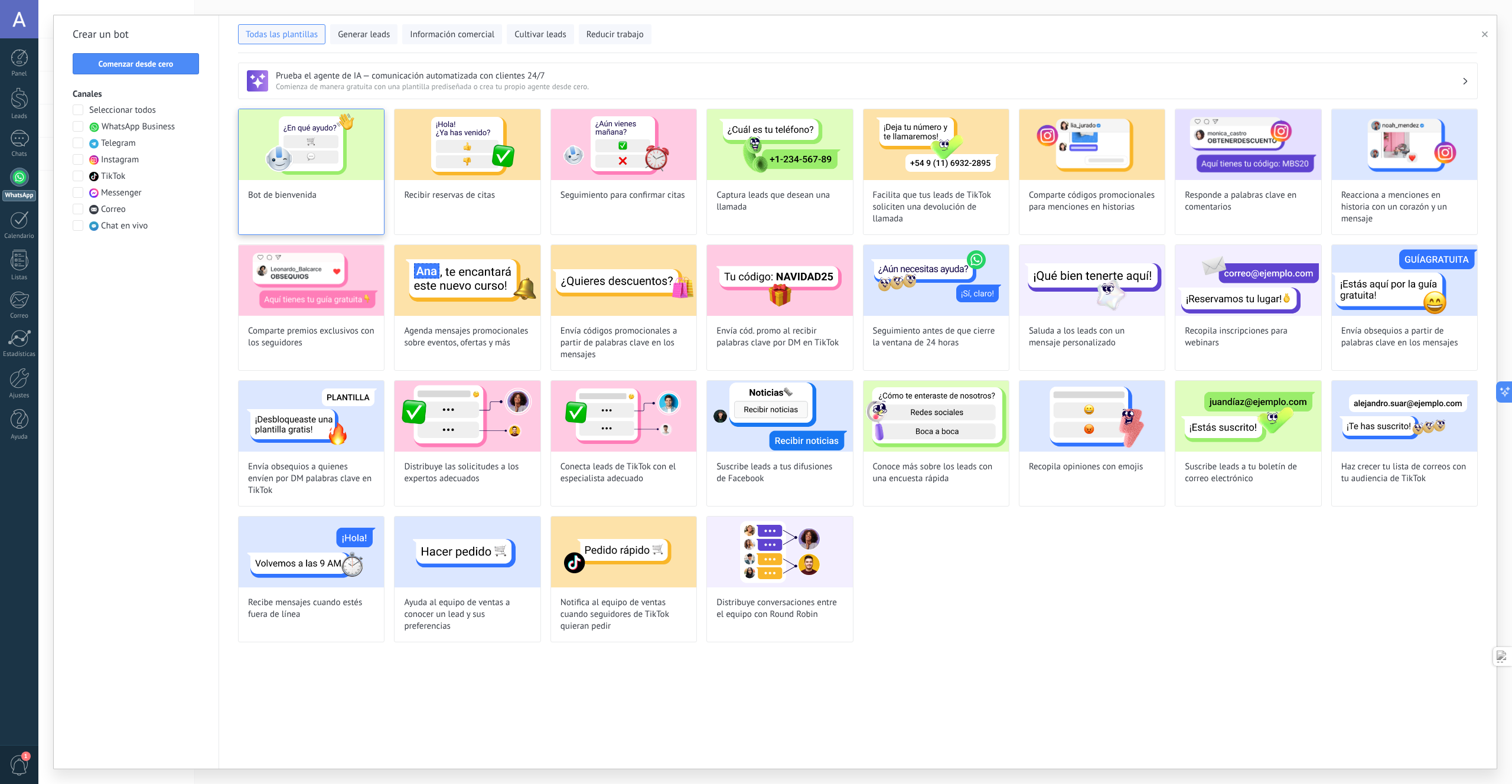
click at [317, 186] on div "Bot de bienvenida" at bounding box center [311, 171] width 146 height 127
type input "**********"
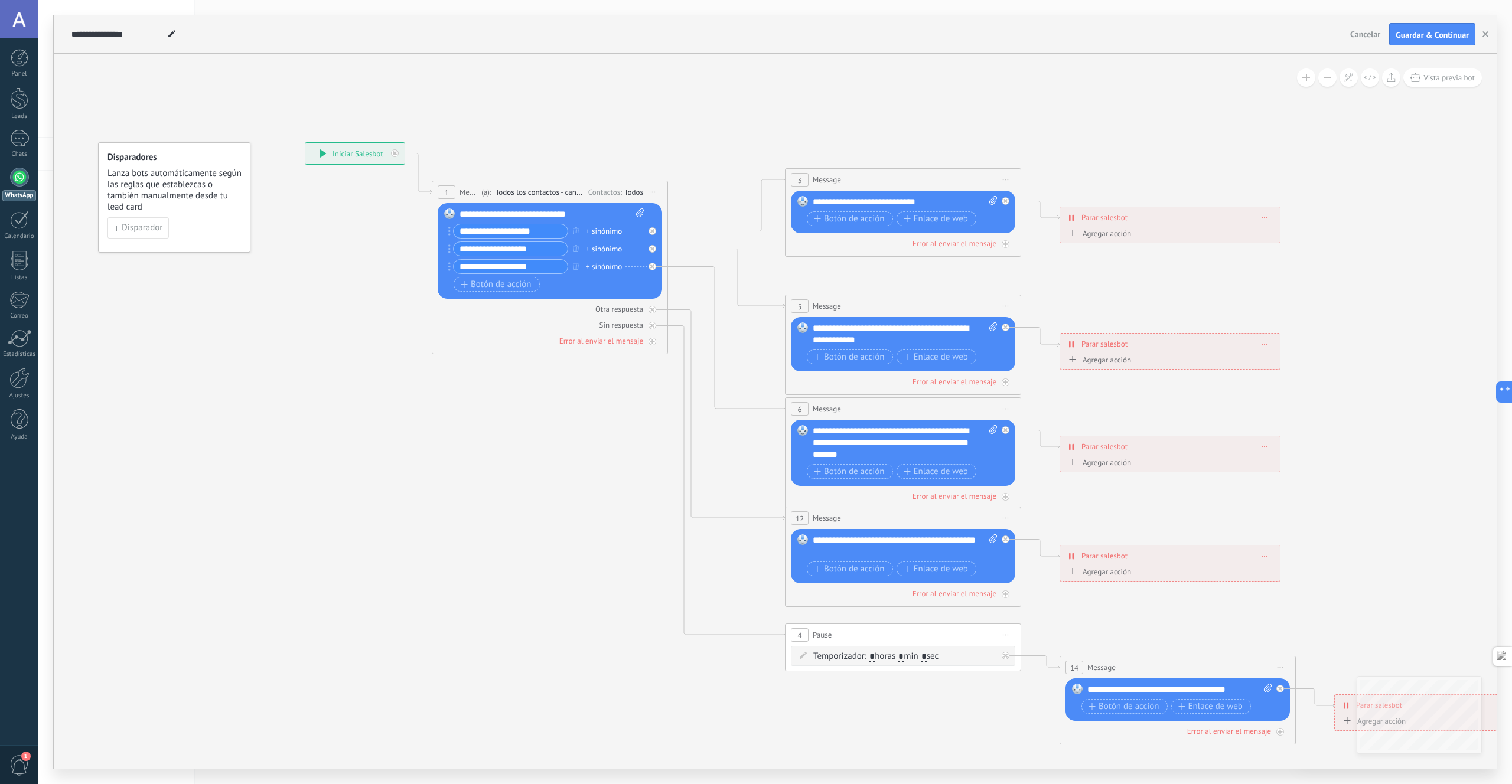
click at [354, 158] on div "**********" at bounding box center [355, 154] width 99 height 21
click at [355, 156] on div "**********" at bounding box center [355, 154] width 99 height 21
click at [337, 186] on div "**********" at bounding box center [329, 180] width 99 height 21
click at [343, 248] on icon at bounding box center [917, 456] width 1866 height 1167
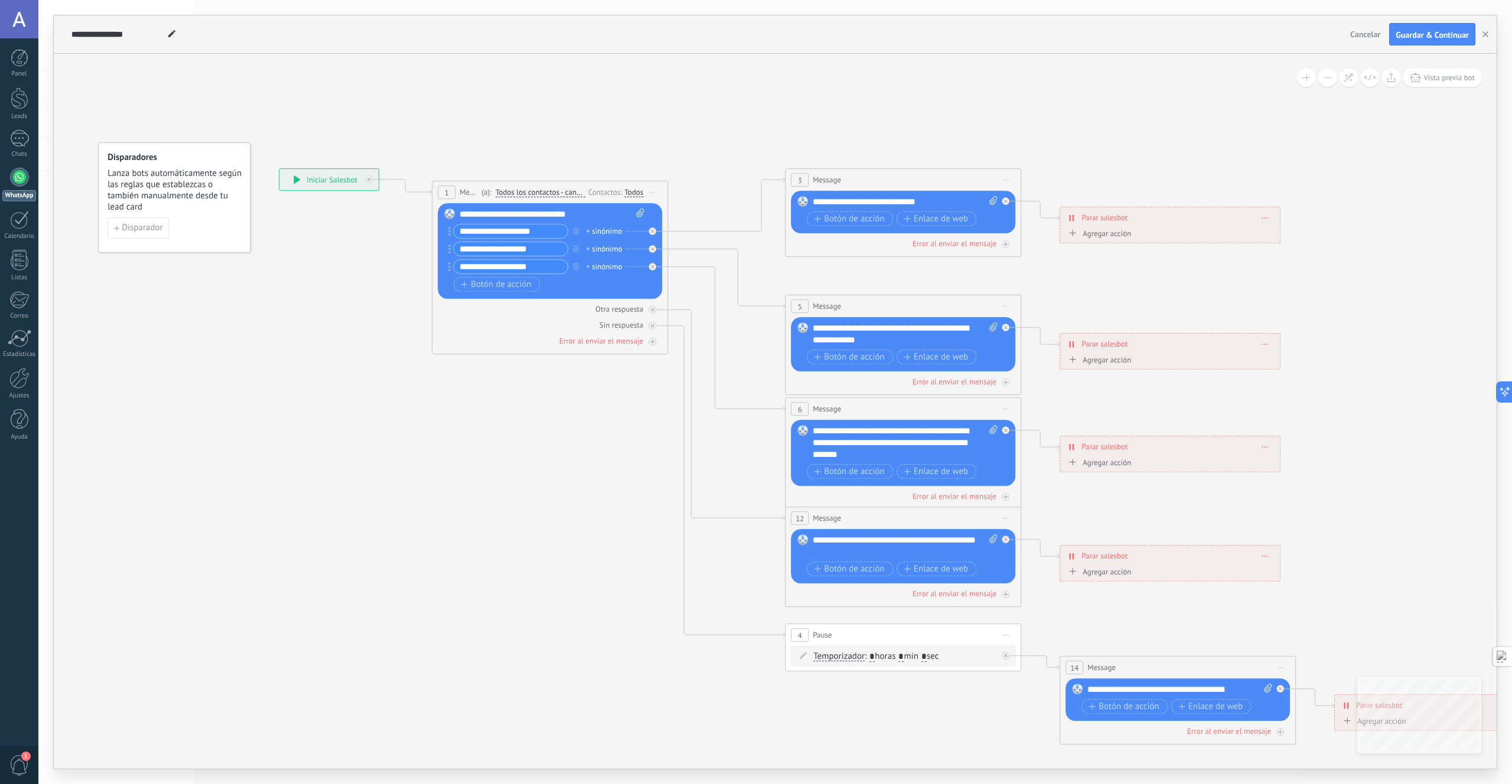
click at [343, 248] on icon at bounding box center [917, 456] width 1866 height 1167
click at [468, 317] on div "Otra respuesta Sin respuesta Error al enviar el mensaje" at bounding box center [550, 323] width 224 height 48
click at [554, 192] on span "Todos los contactos - canales seleccionados" at bounding box center [540, 192] width 90 height 9
click at [554, 192] on button "Todos los contactos - canales seleccionados" at bounding box center [563, 192] width 148 height 21
click at [369, 178] on icon at bounding box center [368, 179] width 4 height 4
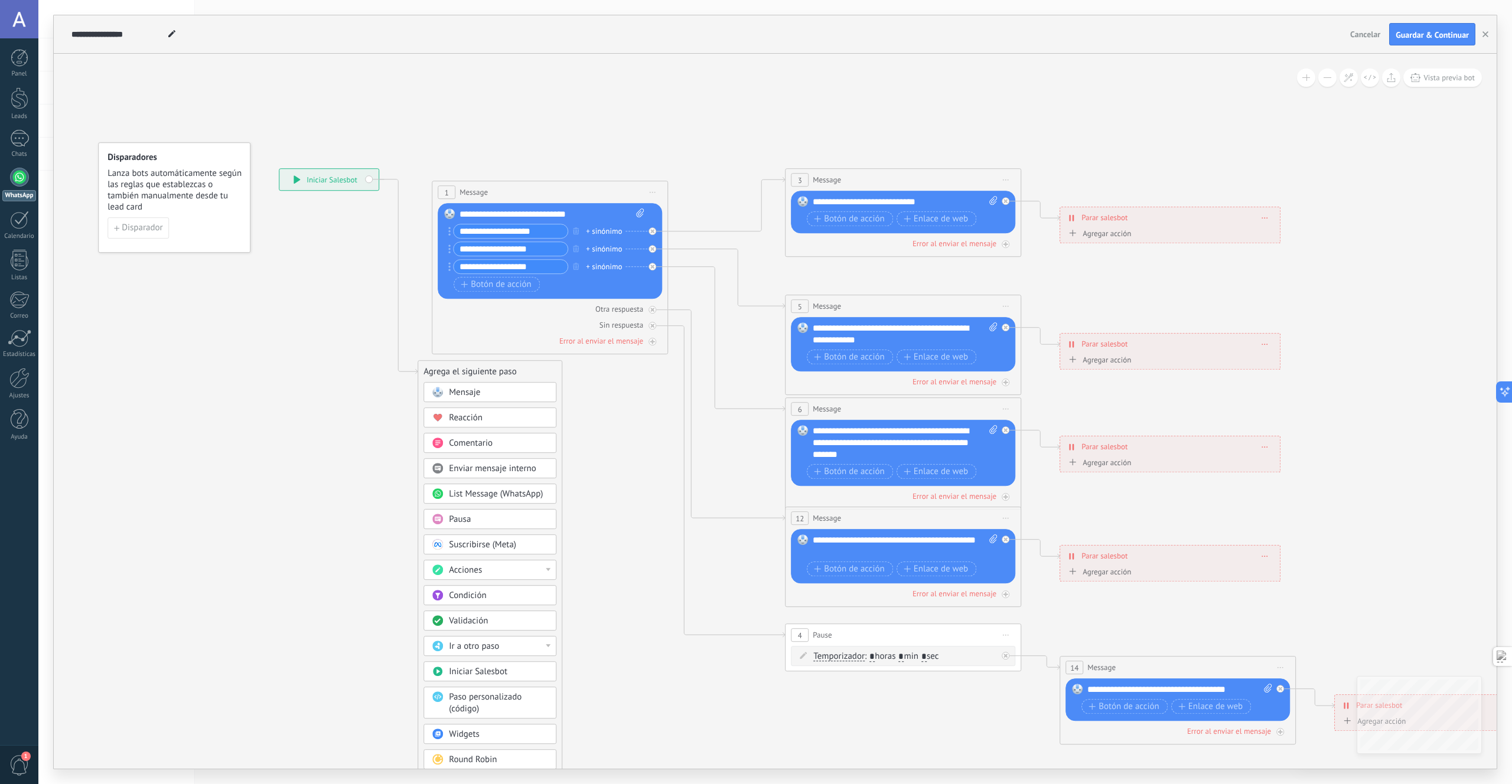
click at [480, 392] on span "Mensaje" at bounding box center [464, 392] width 31 height 11
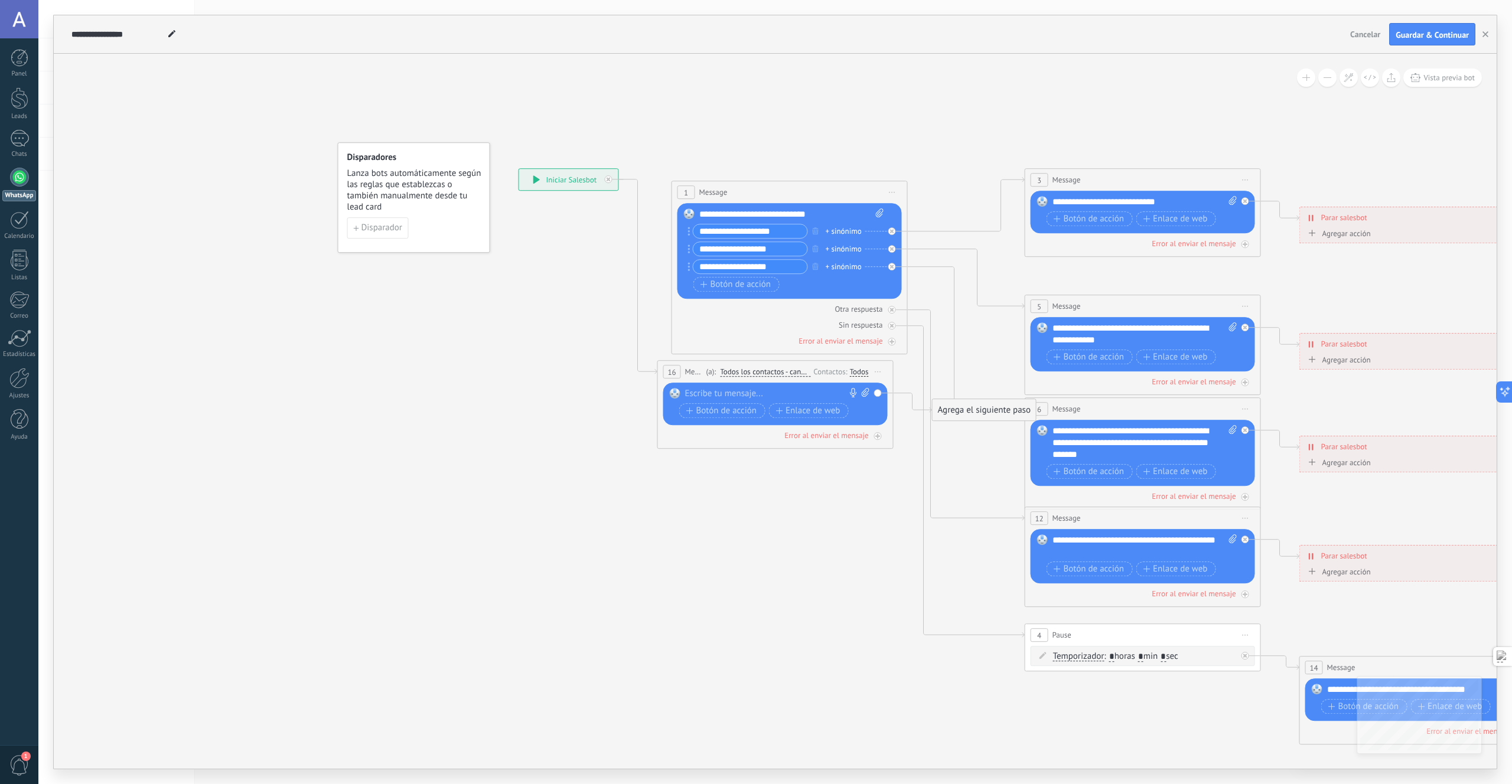
click at [879, 370] on span "Iniciar vista previa aquí Cambiar nombre Duplicar [GEOGRAPHIC_DATA]" at bounding box center [878, 371] width 19 height 17
click at [917, 446] on div "Borrar" at bounding box center [932, 448] width 117 height 20
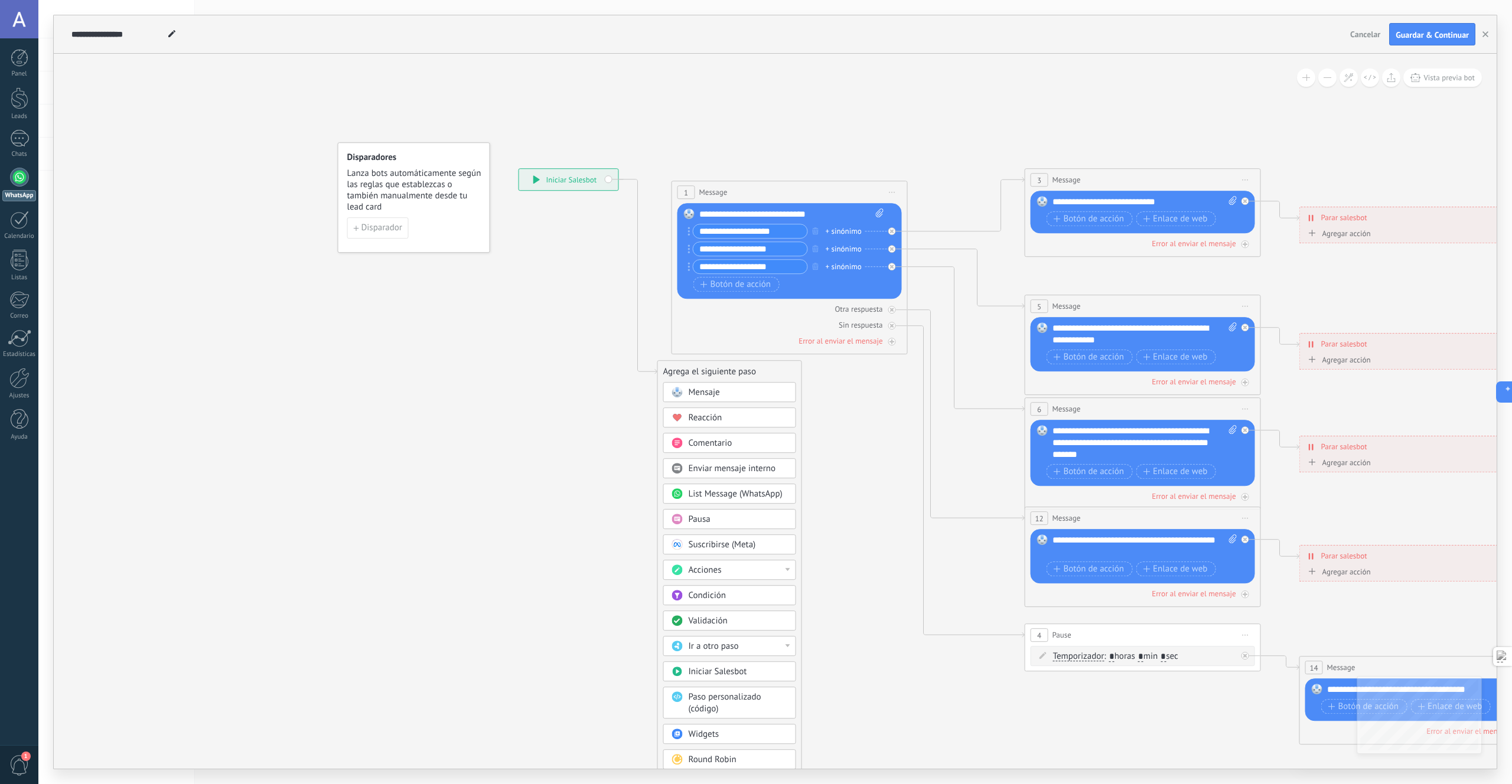
click at [862, 465] on icon at bounding box center [1157, 471] width 1867 height 1198
click at [751, 217] on div "**********" at bounding box center [792, 214] width 185 height 12
click at [742, 230] on input "**********" at bounding box center [750, 231] width 114 height 14
click at [811, 217] on div "**********" at bounding box center [792, 214] width 185 height 12
click at [856, 208] on div "**********" at bounding box center [792, 214] width 185 height 12
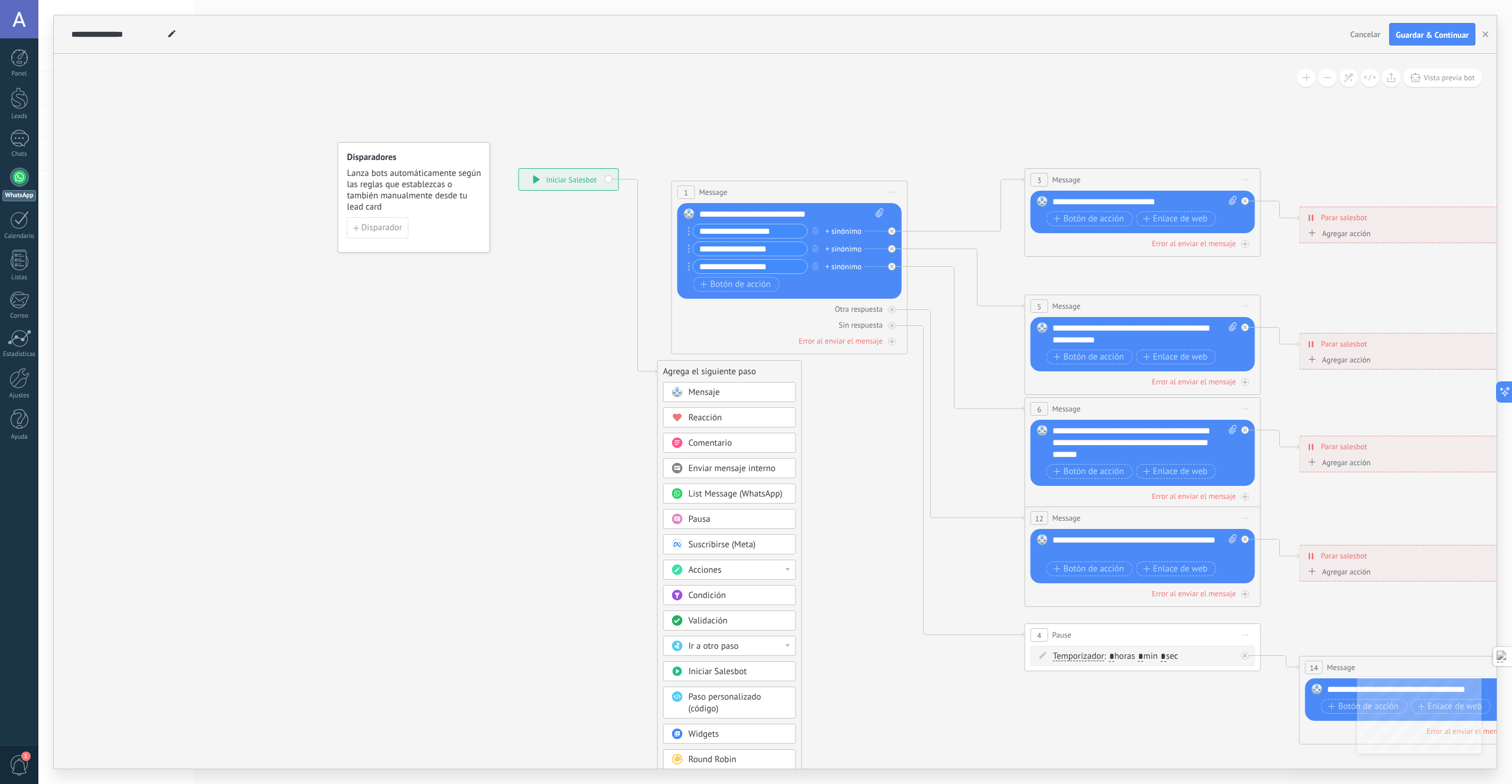
click at [856, 208] on div "**********" at bounding box center [792, 214] width 185 height 12
click at [883, 214] on icon at bounding box center [879, 213] width 8 height 9
click input "Subir" at bounding box center [0, 0] width 0 height 0
click at [895, 189] on span "Iniciar vista previa aquí Cambiar nombre Duplicar [GEOGRAPHIC_DATA]" at bounding box center [892, 192] width 19 height 17
click at [925, 211] on div "Iniciar vista previa aquí" at bounding box center [946, 209] width 117 height 20
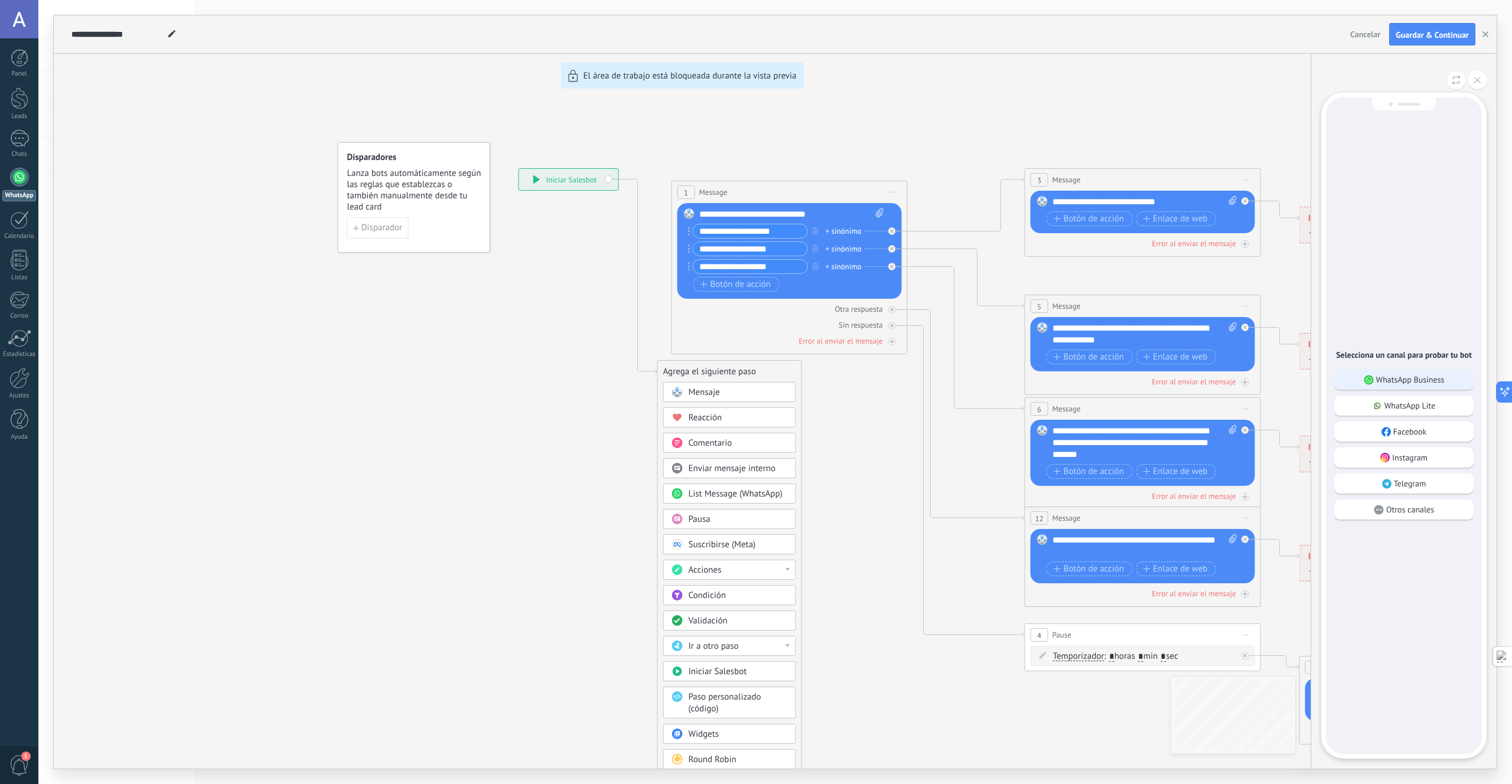
click at [1417, 376] on p "WhatsApp Business" at bounding box center [1410, 380] width 68 height 11
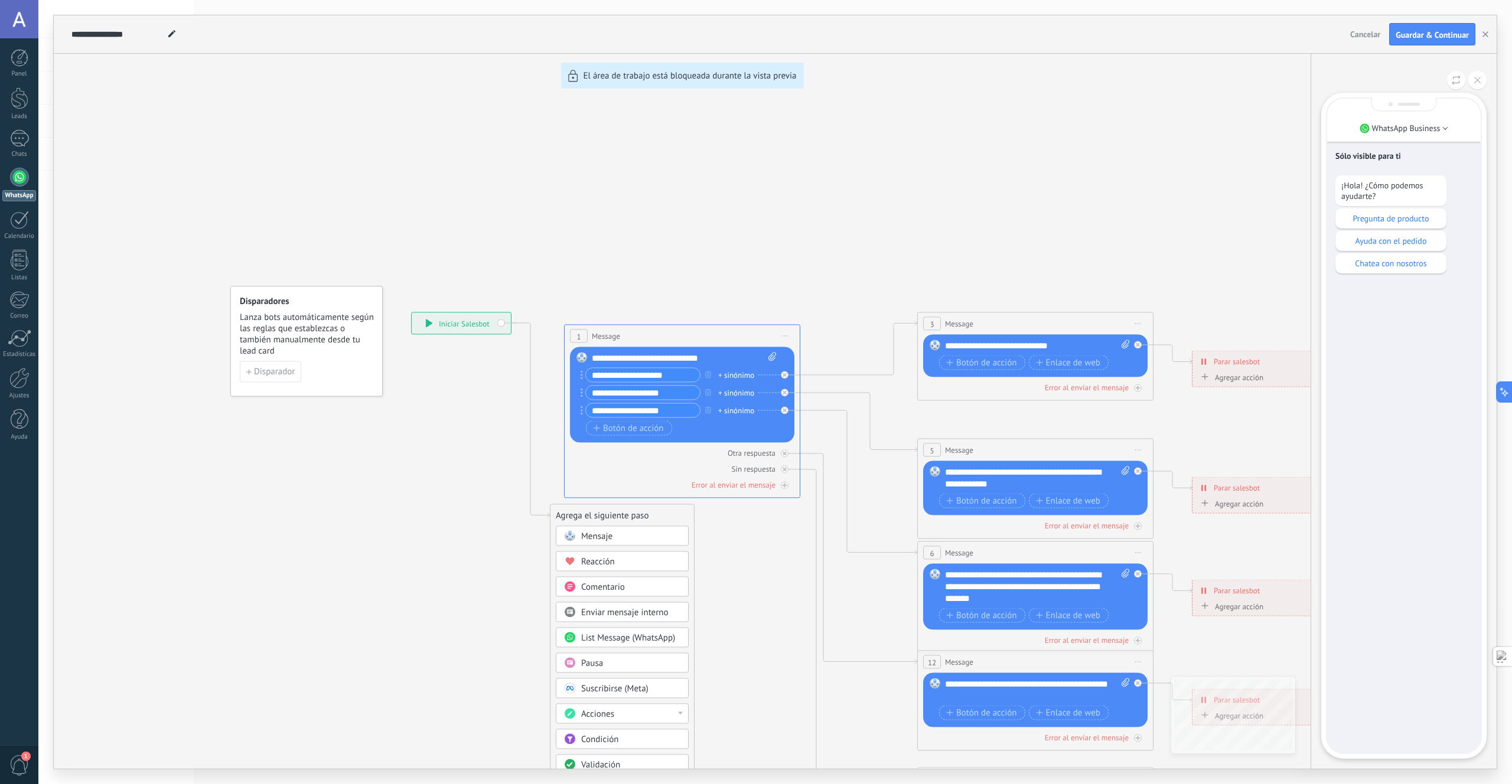
drag, startPoint x: 773, startPoint y: 255, endPoint x: 714, endPoint y: 216, distance: 70.7
click at [714, 216] on div "**********" at bounding box center [775, 392] width 1443 height 754
click at [262, 420] on div "**********" at bounding box center [775, 392] width 1443 height 754
click at [461, 326] on div "**********" at bounding box center [775, 392] width 1443 height 754
click at [476, 367] on div "**********" at bounding box center [775, 392] width 1443 height 754
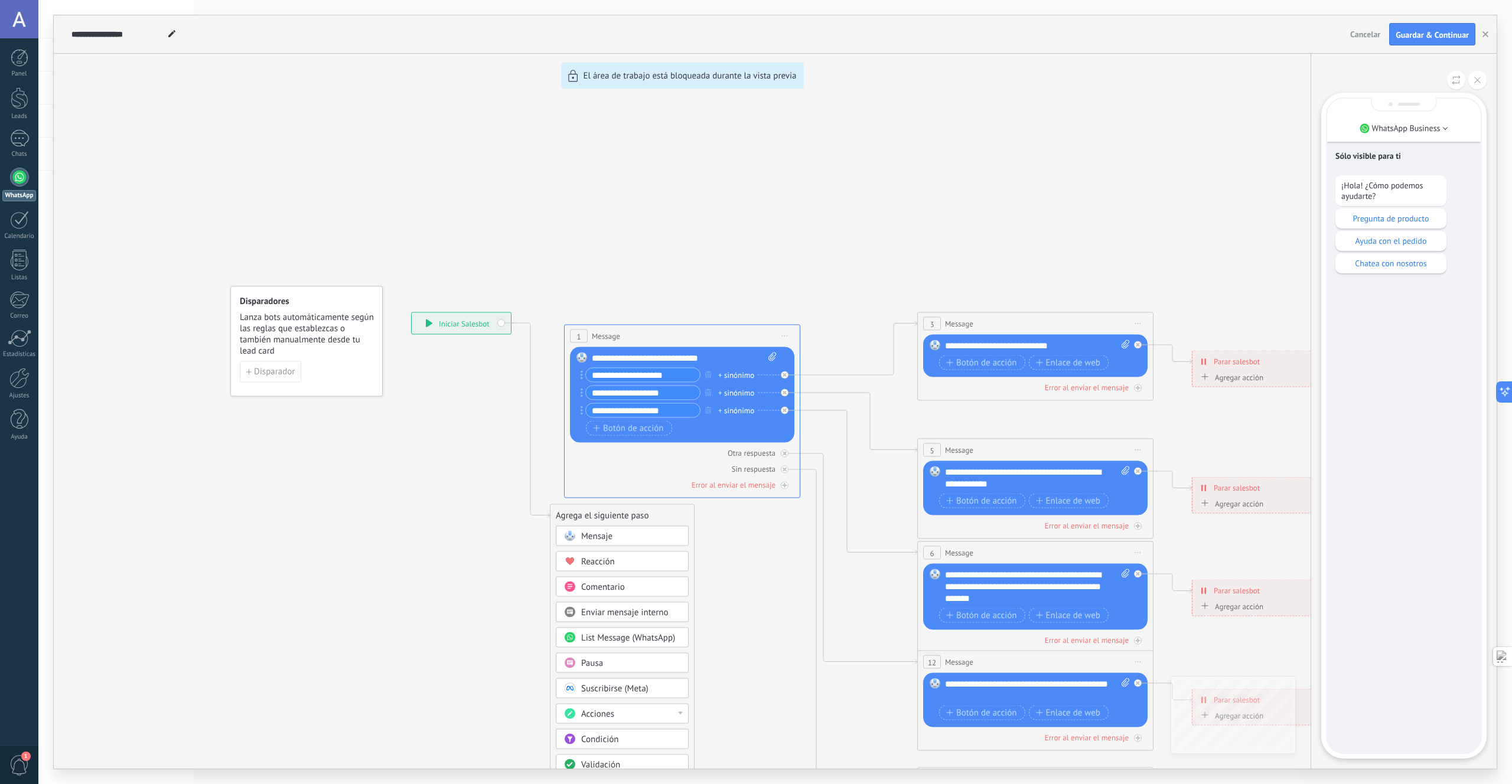
click at [508, 326] on div "**********" at bounding box center [775, 392] width 1443 height 754
click at [501, 323] on div "**********" at bounding box center [775, 392] width 1443 height 754
click at [480, 323] on div "**********" at bounding box center [775, 392] width 1443 height 754
click at [480, 386] on div "**********" at bounding box center [775, 392] width 1443 height 754
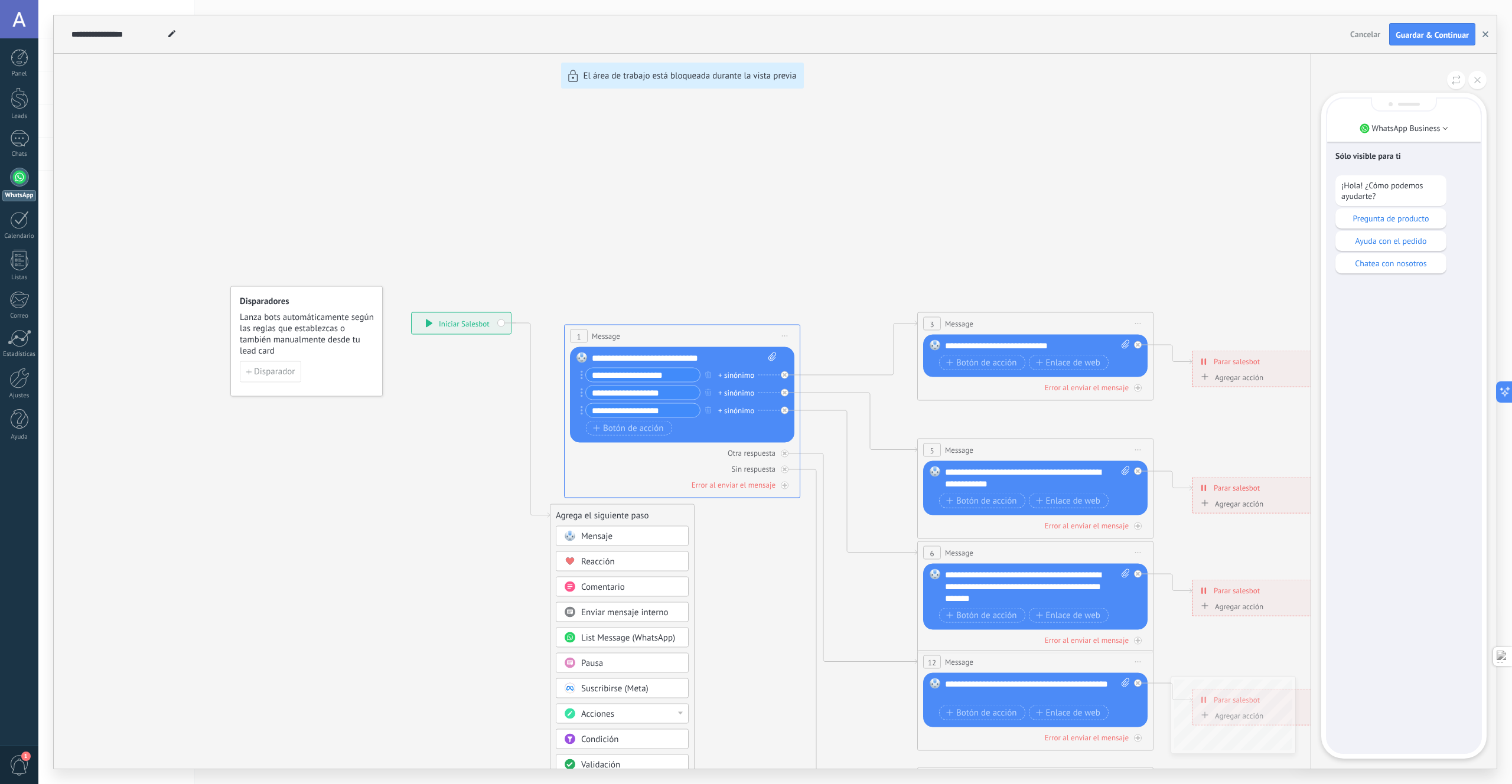
click at [1485, 42] on button "button" at bounding box center [1485, 34] width 17 height 23
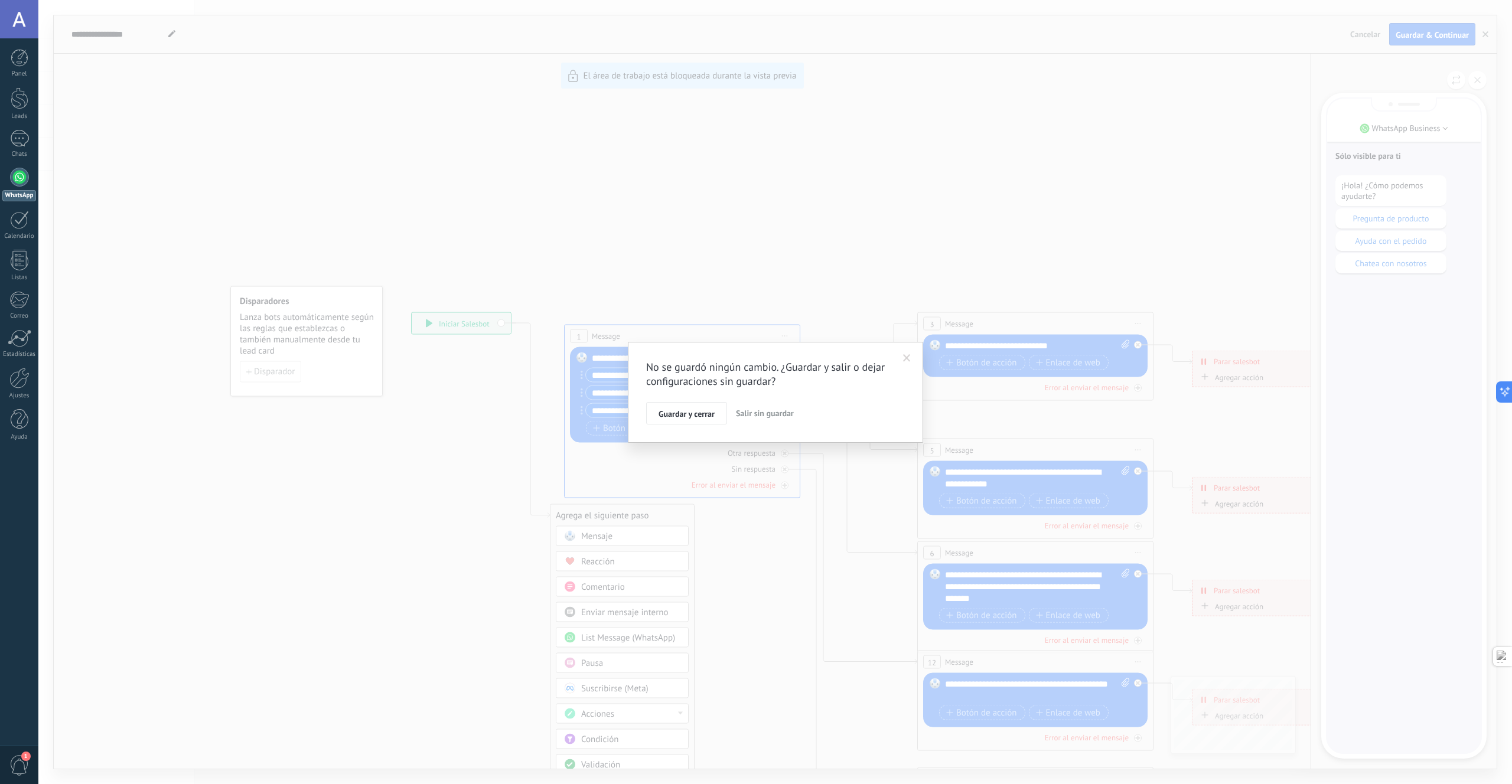
click at [764, 414] on span "Salir sin guardar" at bounding box center [764, 414] width 58 height 11
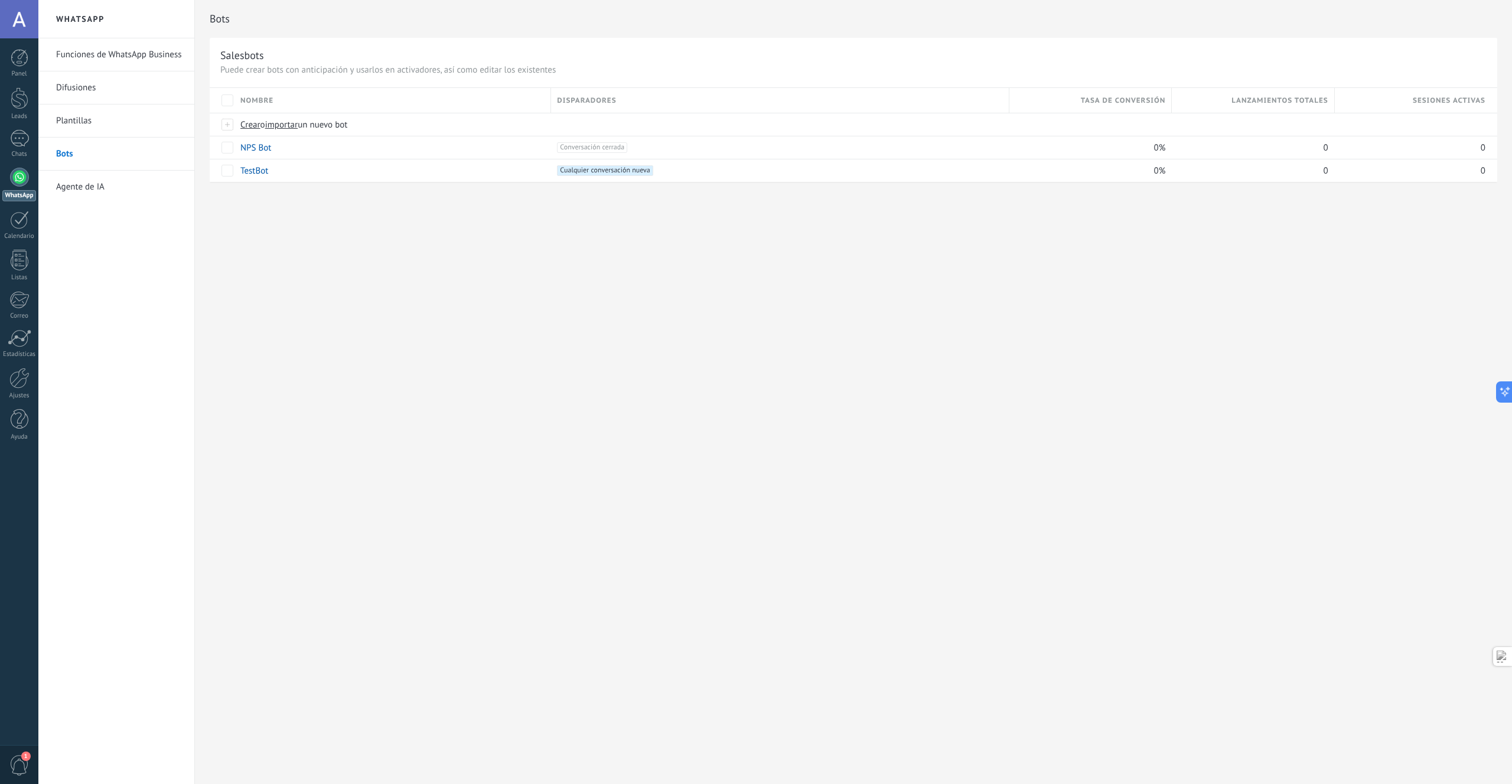
click at [446, 404] on div "Bots Salesbots Puede crear bots con anticipación y usarlos en activadores, así …" at bounding box center [853, 392] width 1317 height 784
click at [251, 125] on span "Crear" at bounding box center [250, 124] width 20 height 11
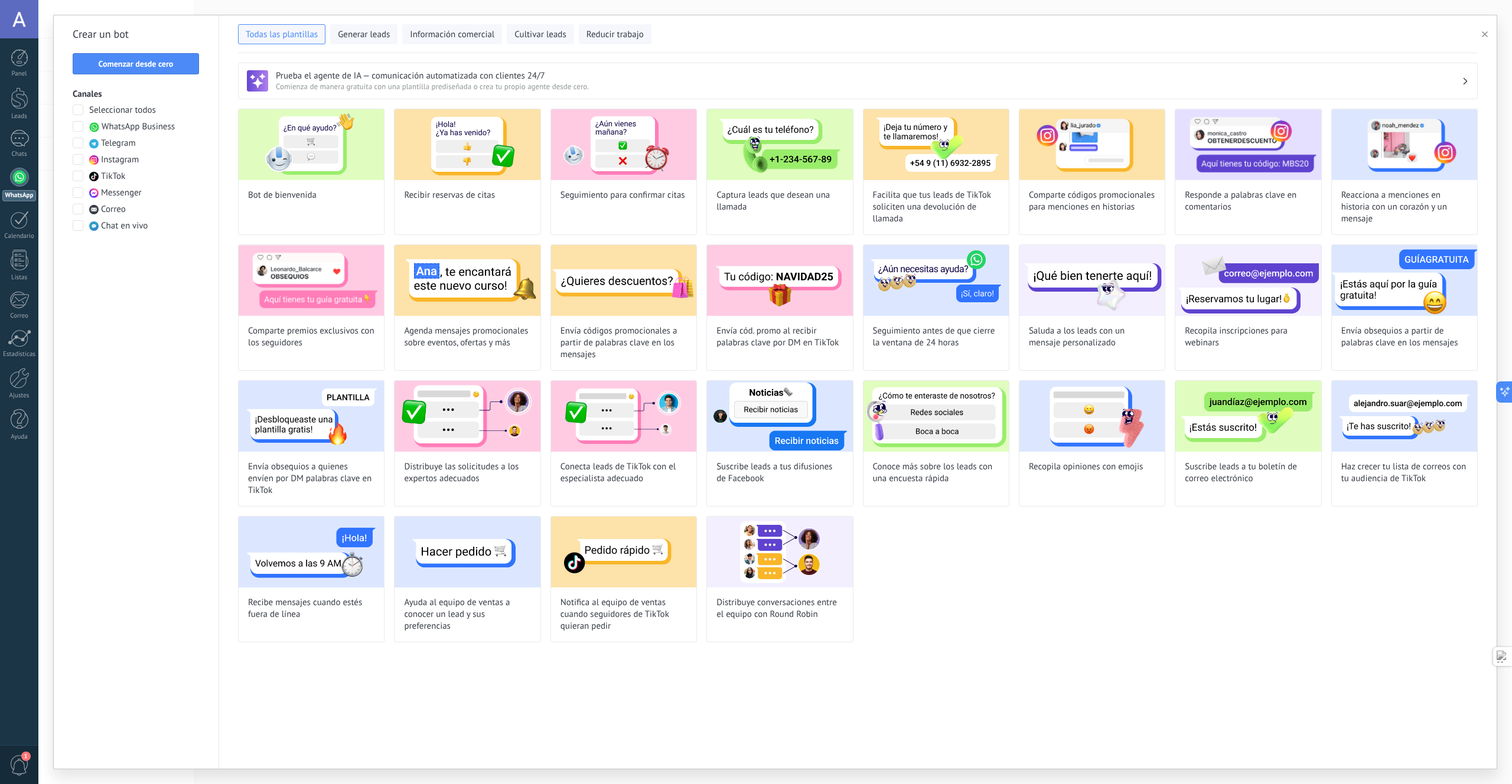
click at [269, 133] on img at bounding box center [311, 145] width 145 height 71
type input "**********"
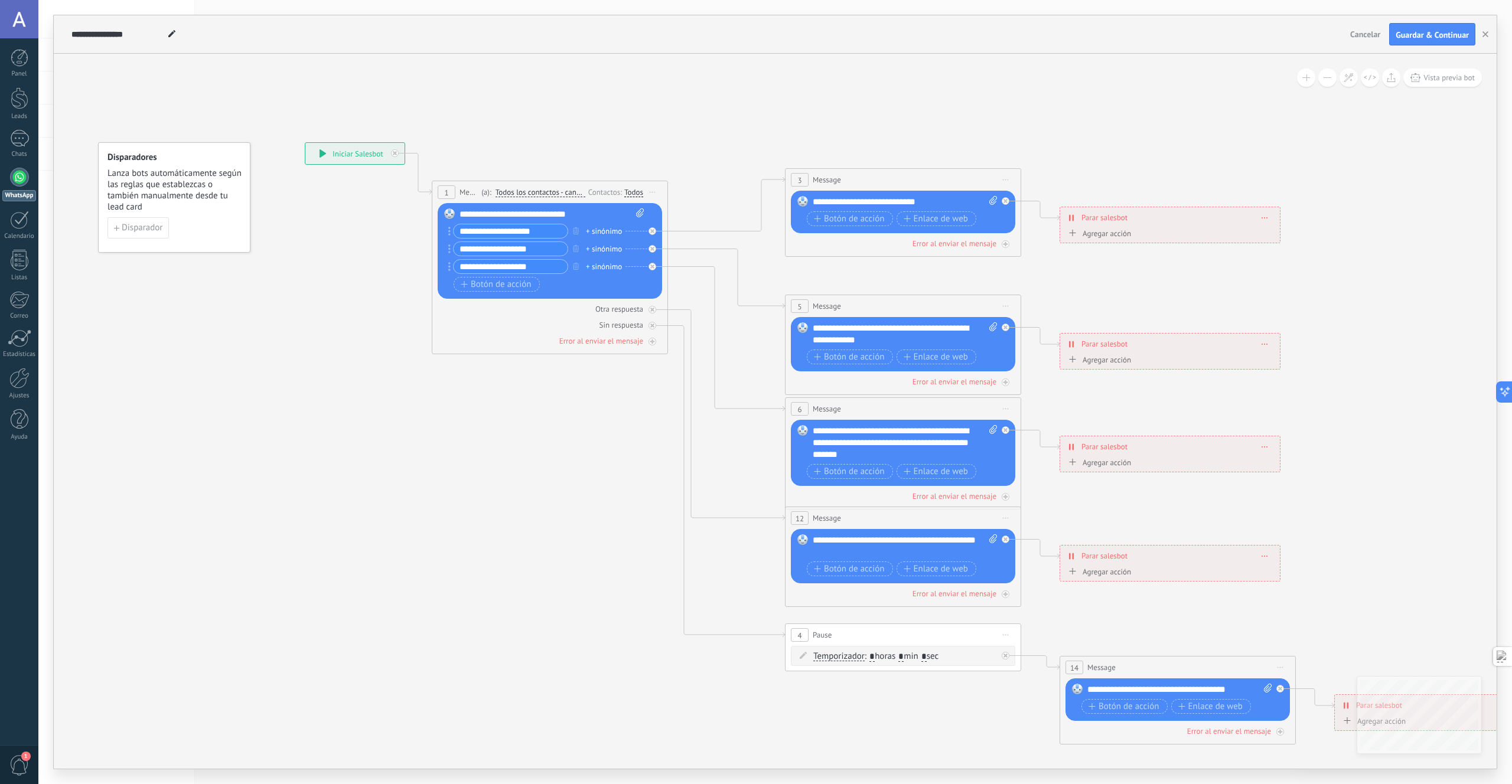
click at [376, 154] on div "**********" at bounding box center [355, 154] width 99 height 21
click at [465, 192] on span "Message" at bounding box center [469, 192] width 19 height 11
click at [448, 192] on span "1" at bounding box center [445, 192] width 4 height 10
click at [1356, 33] on span "Cancelar" at bounding box center [1365, 34] width 30 height 11
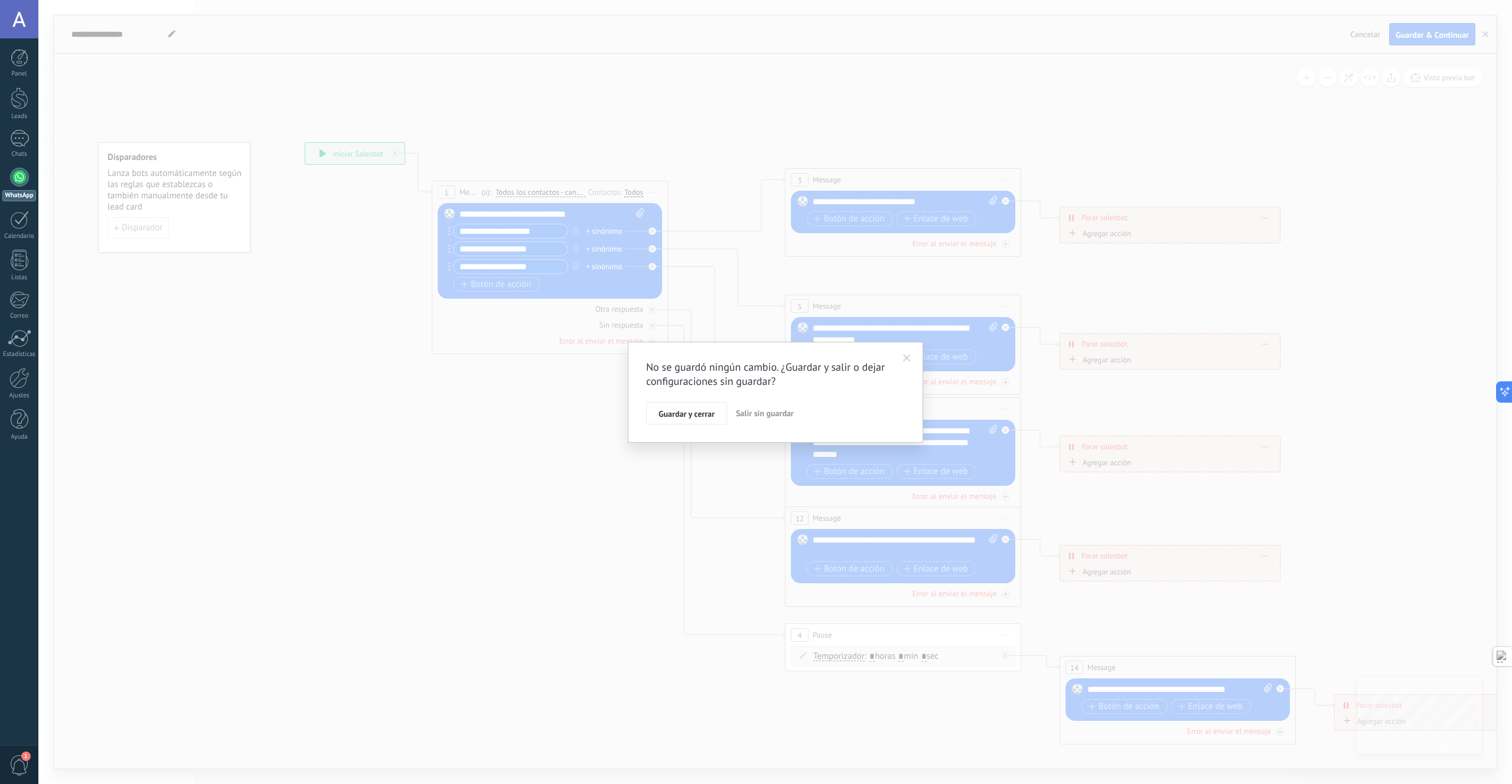
click at [808, 425] on div "No se guardó ningún cambio. ¿Guardar y salir o dejar configuraciones sin guarda…" at bounding box center [776, 392] width 295 height 101
click at [770, 418] on span "Salir sin guardar" at bounding box center [764, 414] width 58 height 11
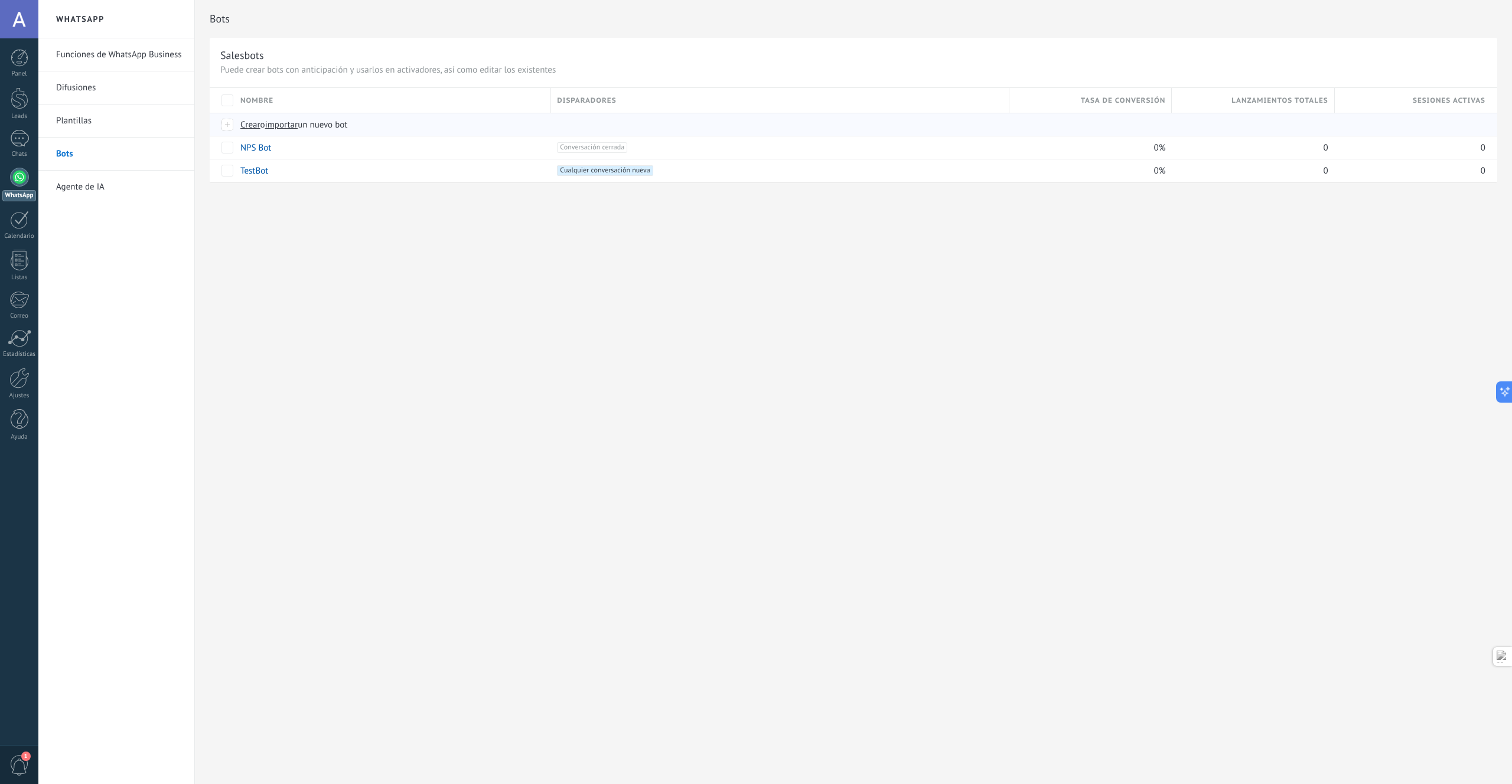
click at [243, 126] on span "Crear" at bounding box center [250, 124] width 20 height 11
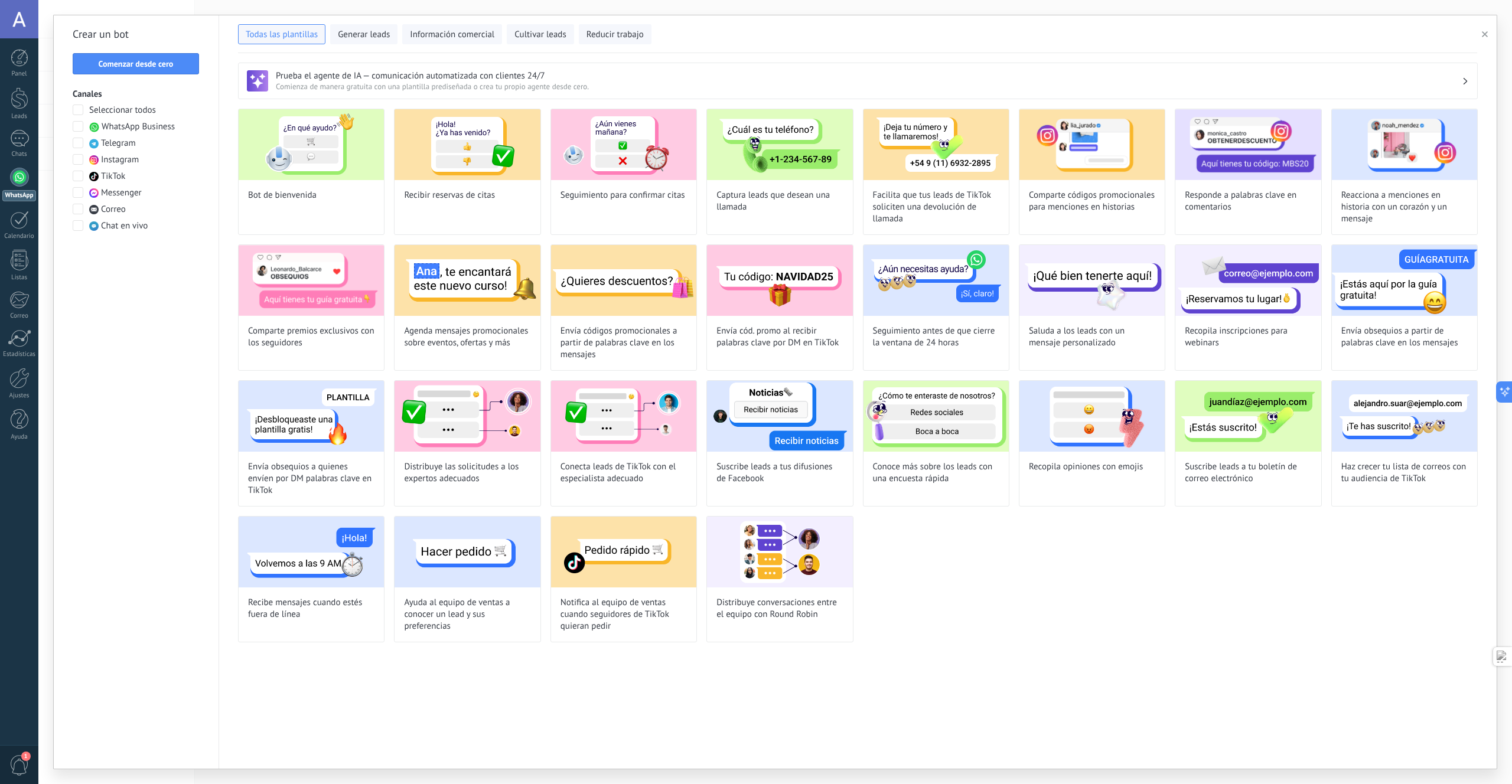
click at [136, 127] on span "WhatsApp Business" at bounding box center [138, 127] width 73 height 12
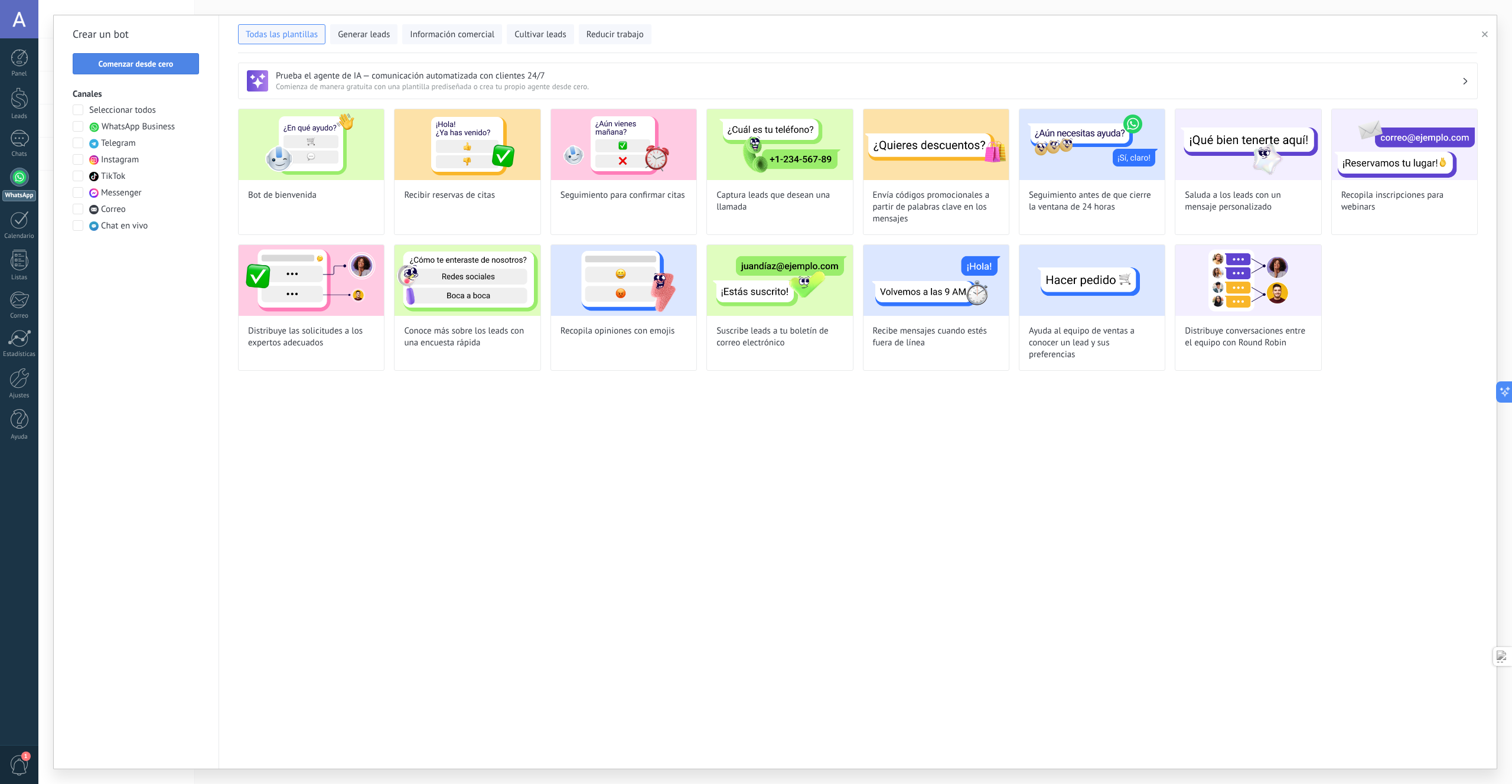
click at [138, 73] on button "Comenzar desde cero" at bounding box center [136, 64] width 127 height 21
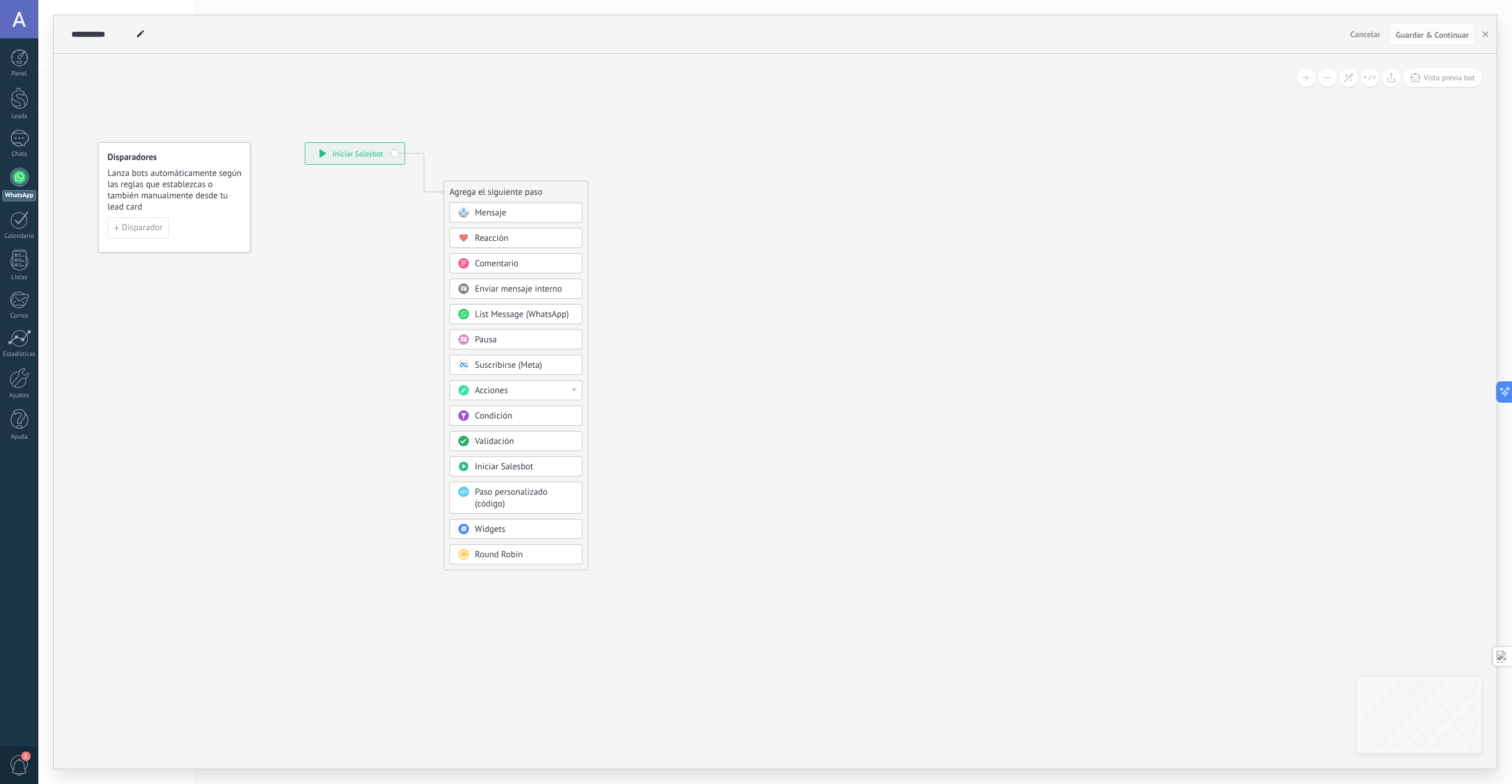
click at [509, 419] on span "Condición" at bounding box center [493, 416] width 37 height 11
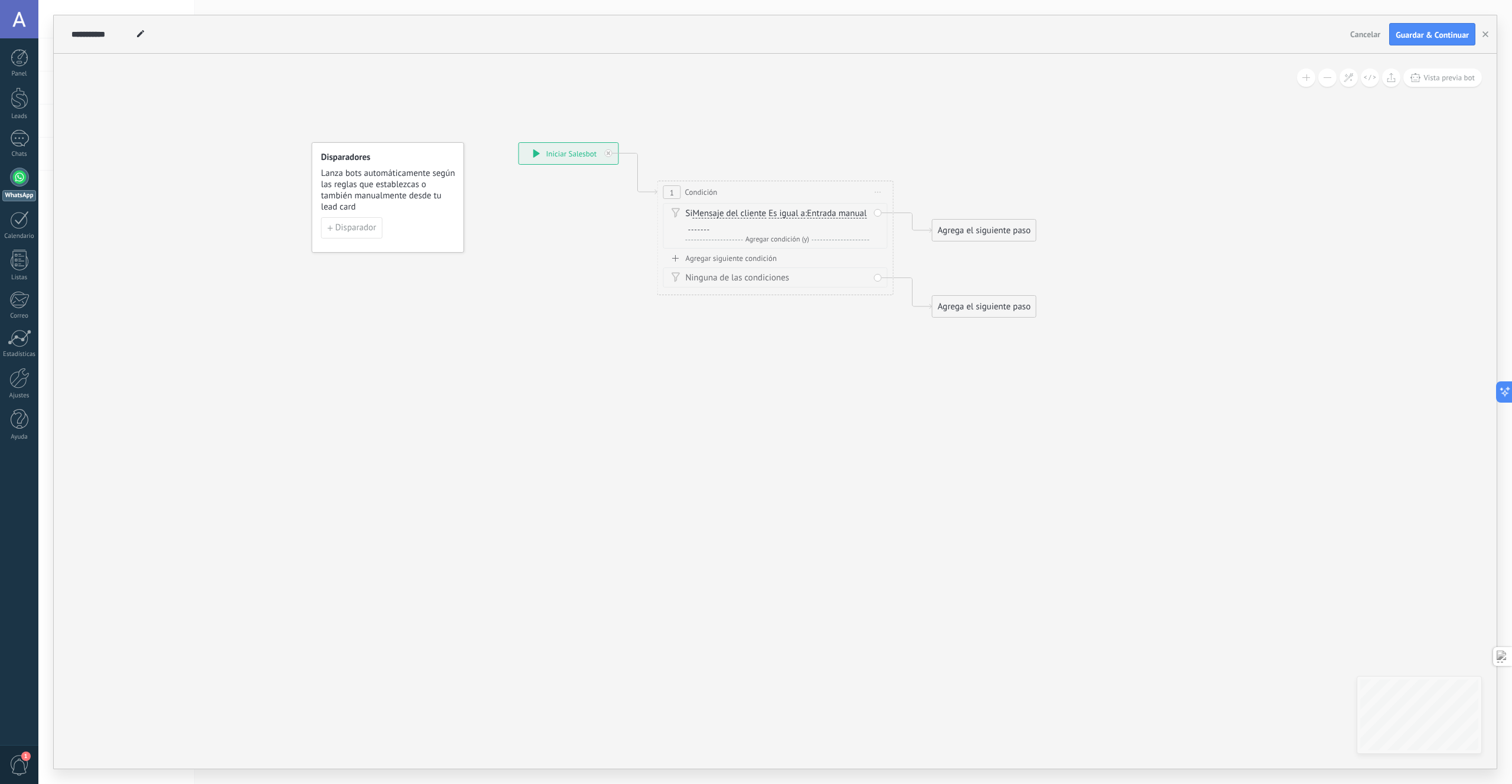
click at [754, 215] on span "Mensaje del cliente" at bounding box center [729, 214] width 73 height 9
click at [754, 215] on button "Mensaje del cliente" at bounding box center [761, 214] width 148 height 21
click at [836, 363] on icon at bounding box center [758, 230] width 1068 height 766
click at [773, 215] on span "Es igual a" at bounding box center [786, 214] width 36 height 9
click at [773, 215] on button "Es igual a" at bounding box center [836, 214] width 148 height 21
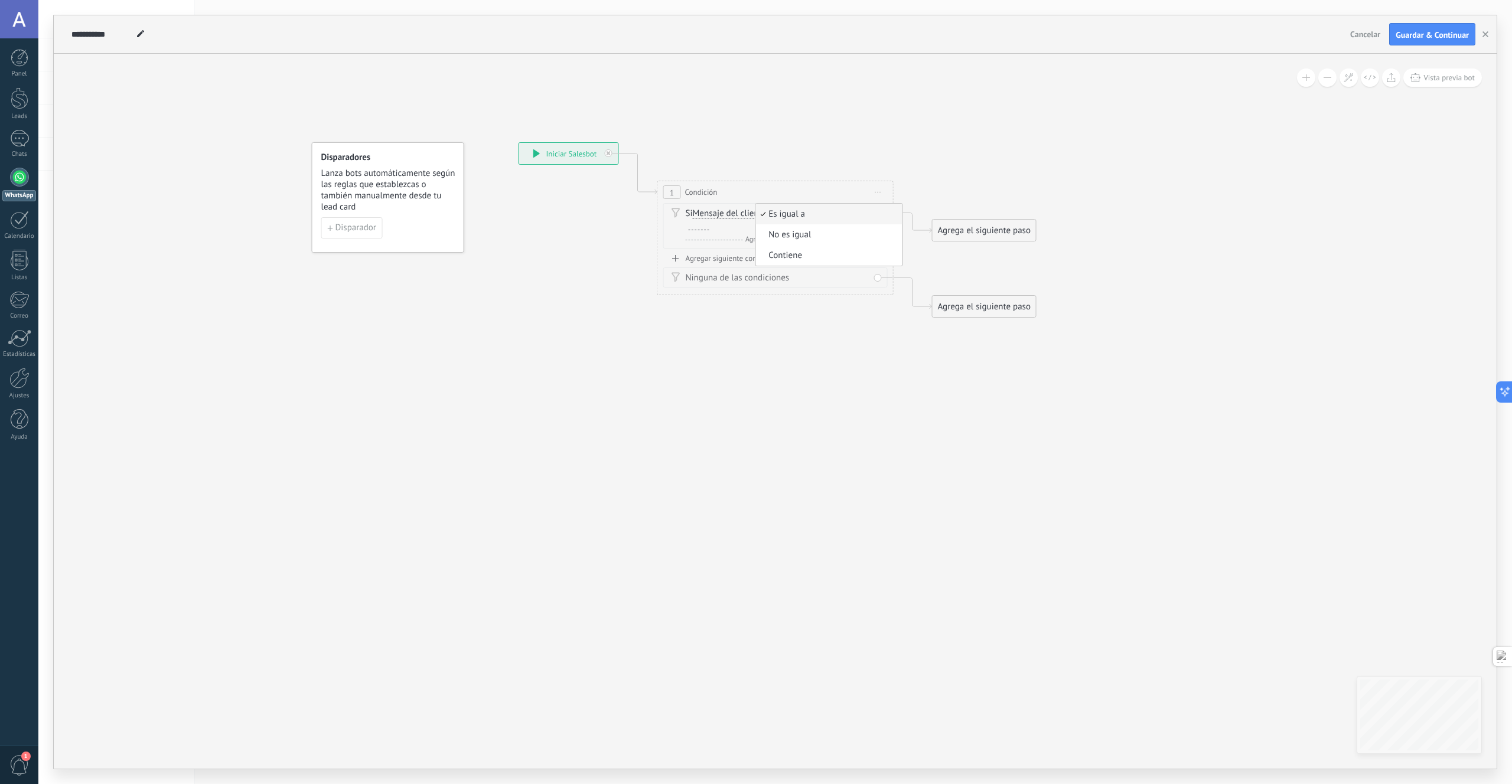
click at [714, 235] on div "Y Agregar condición (y)" at bounding box center [777, 240] width 183 height 12
click at [807, 218] on span "Entrada manual" at bounding box center [836, 214] width 60 height 9
click at [801, 224] on button "Entrada manual" at bounding box center [874, 214] width 148 height 21
click at [874, 251] on span at bounding box center [878, 249] width 12 height 13
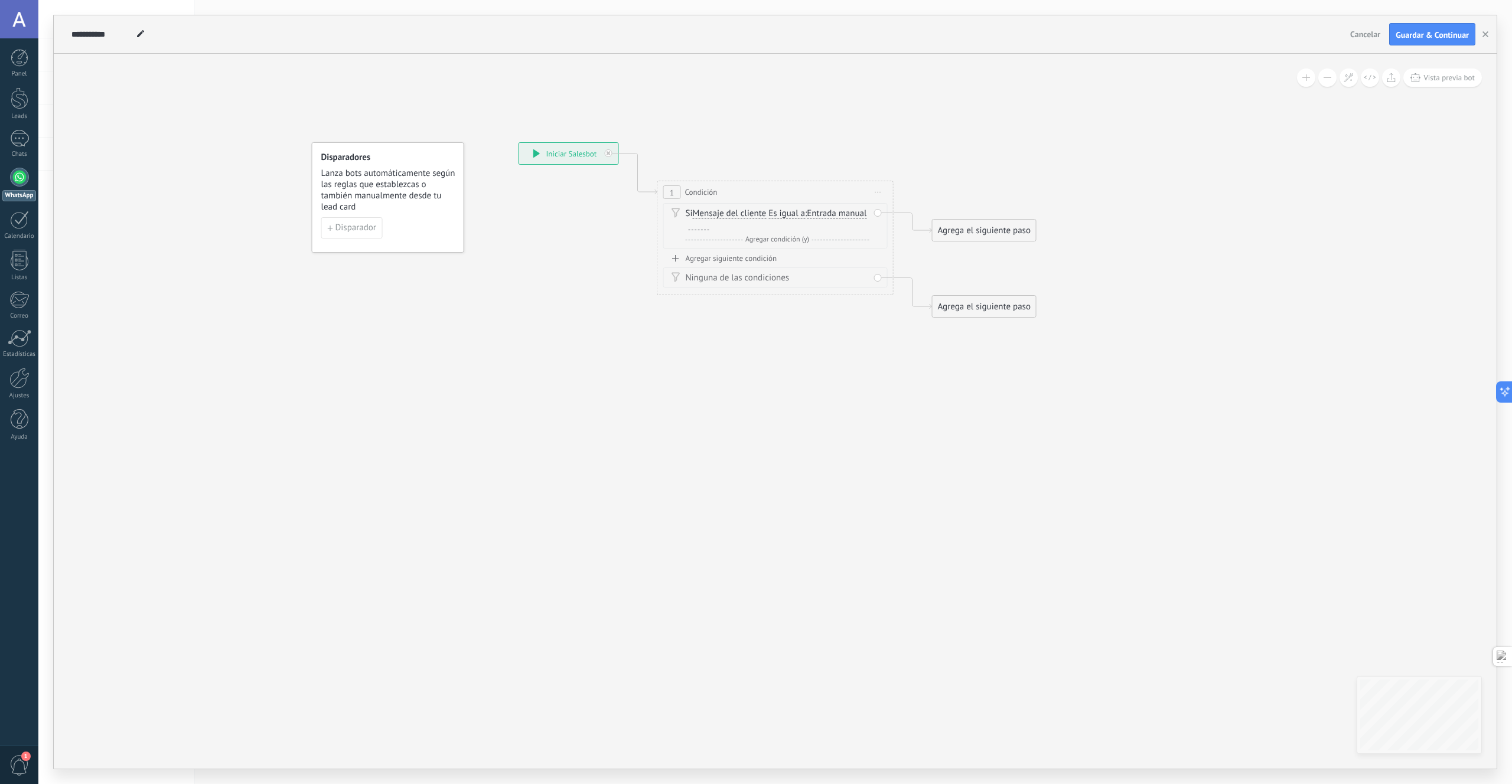
click at [793, 214] on span "Es igual a" at bounding box center [786, 214] width 36 height 9
click at [793, 214] on button "Es igual a" at bounding box center [836, 214] width 148 height 21
click at [714, 215] on span "Mensaje del cliente" at bounding box center [729, 214] width 73 height 9
click at [714, 215] on button "Mensaje del cliente" at bounding box center [761, 214] width 148 height 21
click at [725, 255] on span "Comentario del cliente" at bounding box center [751, 256] width 143 height 12
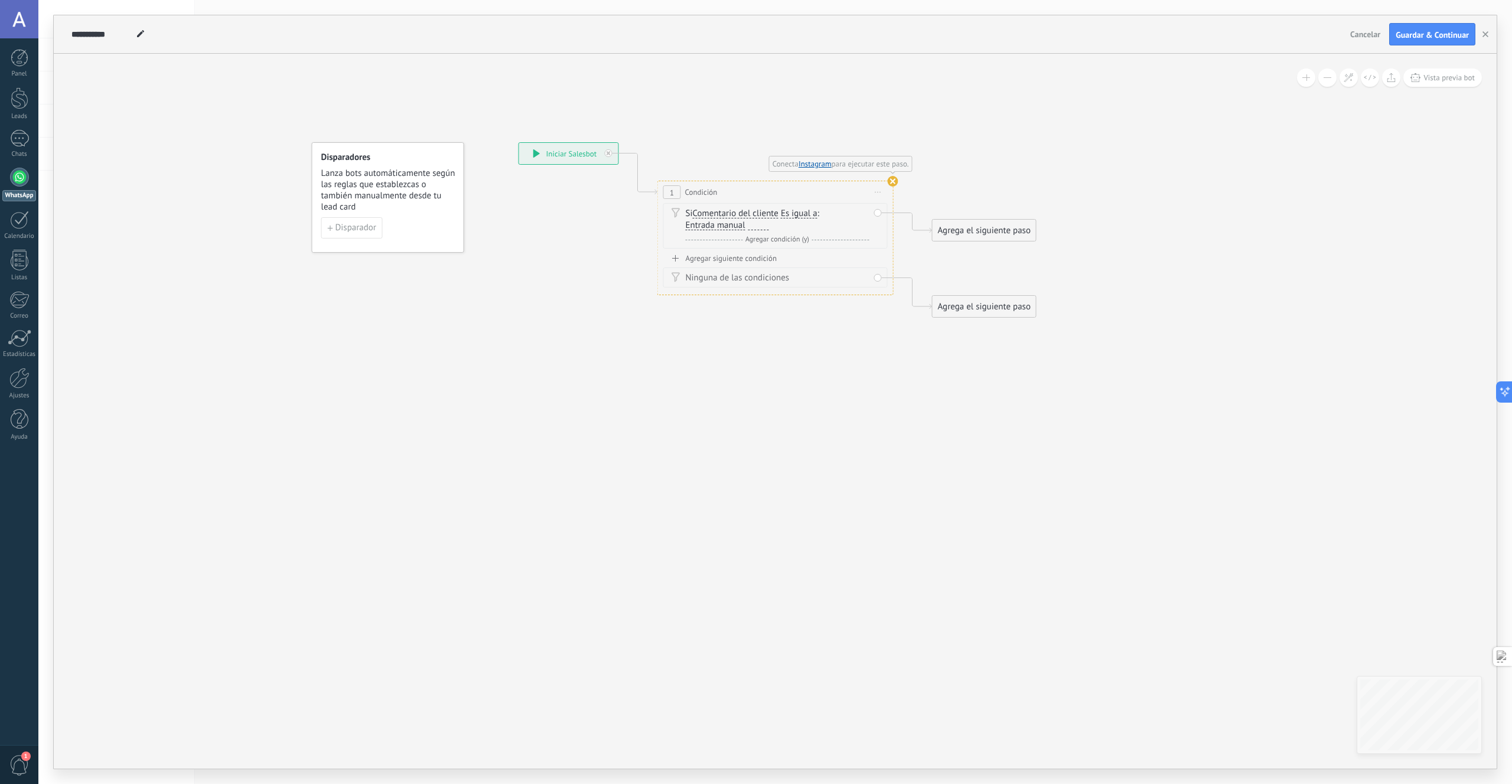
click at [893, 181] on use at bounding box center [893, 181] width 11 height 11
click at [730, 223] on span "Entrada manual" at bounding box center [715, 226] width 60 height 9
click at [730, 223] on button "Entrada manual" at bounding box center [753, 226] width 148 height 21
click at [740, 264] on span "Cadena aleatoria corta" at bounding box center [744, 267] width 143 height 12
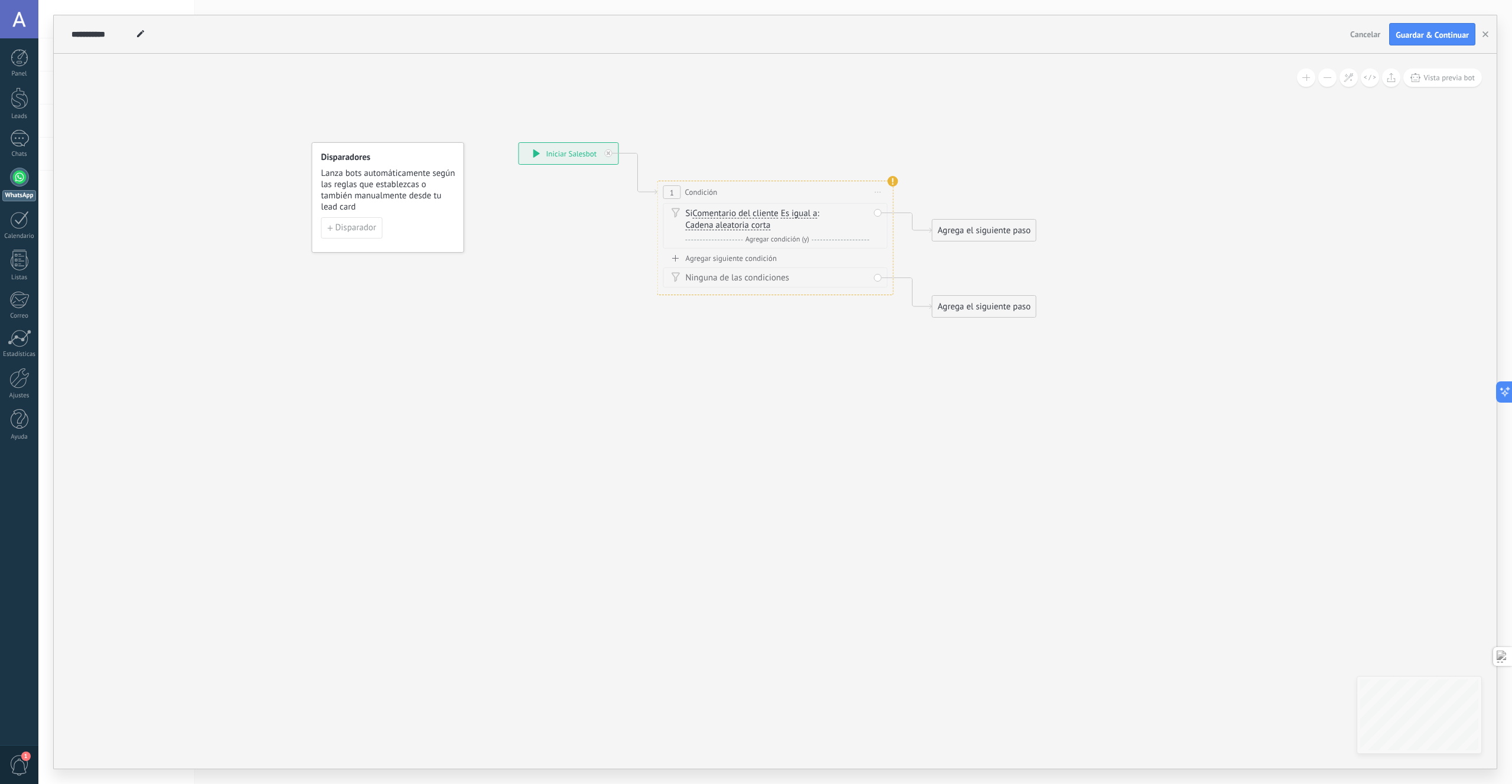
click at [730, 230] on span "Cadena aleatoria corta" at bounding box center [728, 226] width 85 height 9
click at [730, 230] on button "Cadena aleatoria corta" at bounding box center [753, 226] width 148 height 21
click at [730, 225] on span "Vacío" at bounding box center [744, 226] width 143 height 12
click at [729, 216] on span "Comentario del cliente" at bounding box center [736, 214] width 86 height 9
click at [729, 216] on button "Comentario del cliente" at bounding box center [761, 214] width 148 height 21
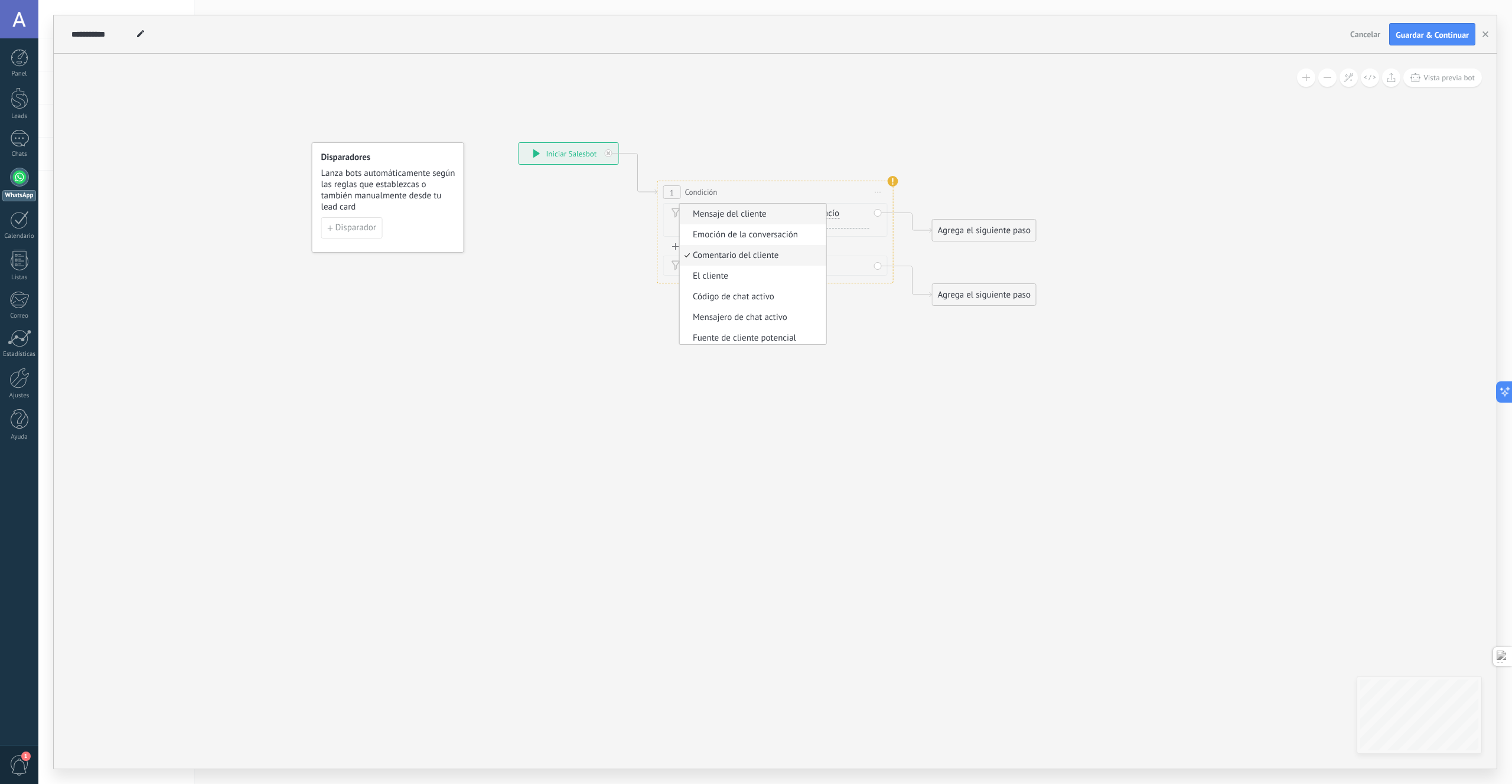
click at [752, 218] on span "Mensaje del cliente" at bounding box center [751, 214] width 143 height 12
click at [812, 212] on span "Vacío" at bounding box center [817, 214] width 20 height 9
click at [812, 212] on button "Vacío" at bounding box center [874, 214] width 148 height 21
click at [866, 280] on span "Entrada manual" at bounding box center [865, 276] width 143 height 12
click at [780, 226] on div "Si Mensaje del cliente Mensaje del cliente Emoción de la conversación Comentari…" at bounding box center [777, 219] width 183 height 23
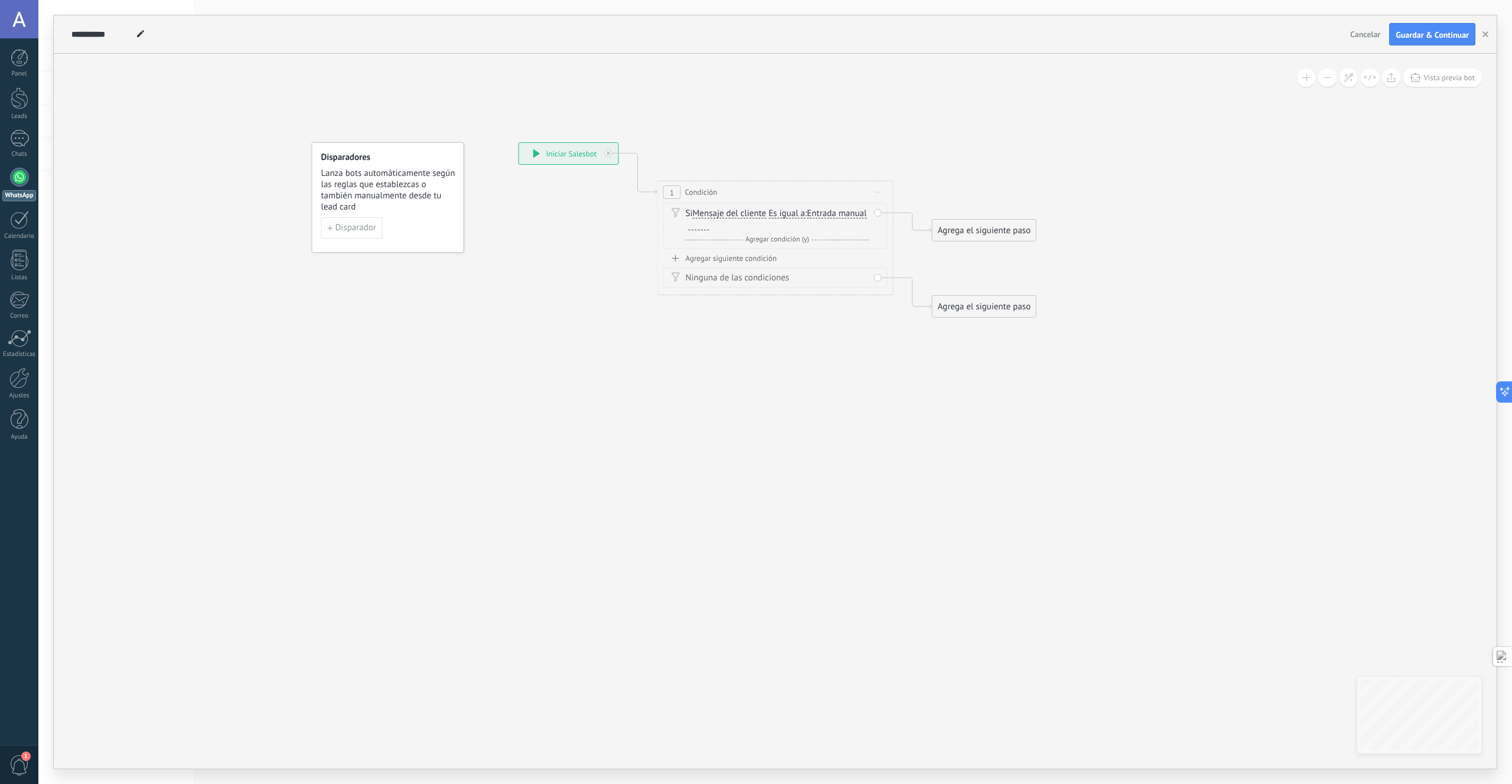
click at [709, 228] on div at bounding box center [698, 226] width 20 height 9
click at [858, 364] on icon at bounding box center [758, 230] width 1068 height 766
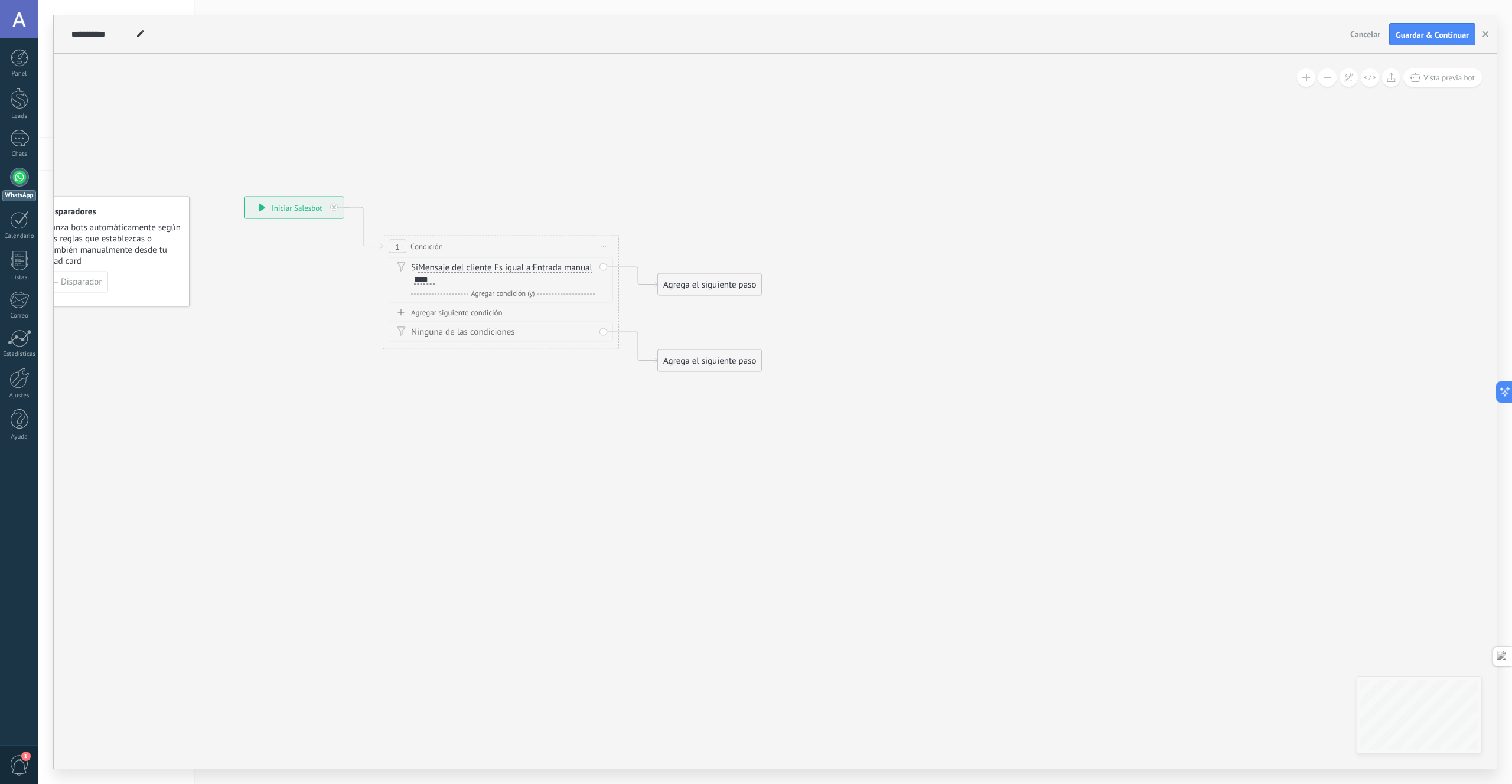
drag, startPoint x: 902, startPoint y: 358, endPoint x: 628, endPoint y: 411, distance: 279.1
click at [628, 411] on icon at bounding box center [483, 284] width 1068 height 766
click at [730, 286] on div "Agrega el siguiente paso" at bounding box center [710, 285] width 103 height 20
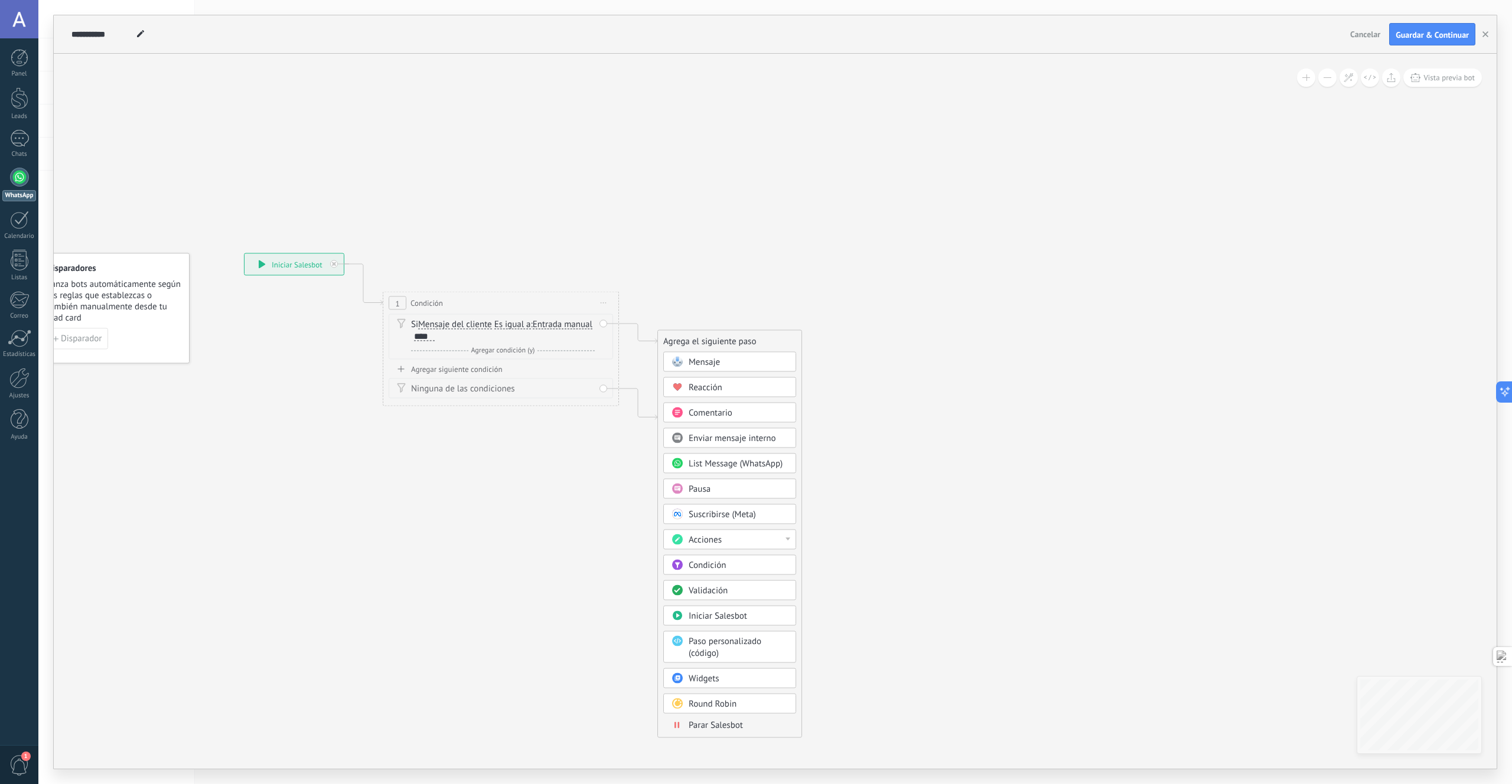
click at [786, 542] on div "Acciones" at bounding box center [738, 541] width 99 height 12
click at [714, 579] on div "Establecer campo" at bounding box center [729, 584] width 132 height 20
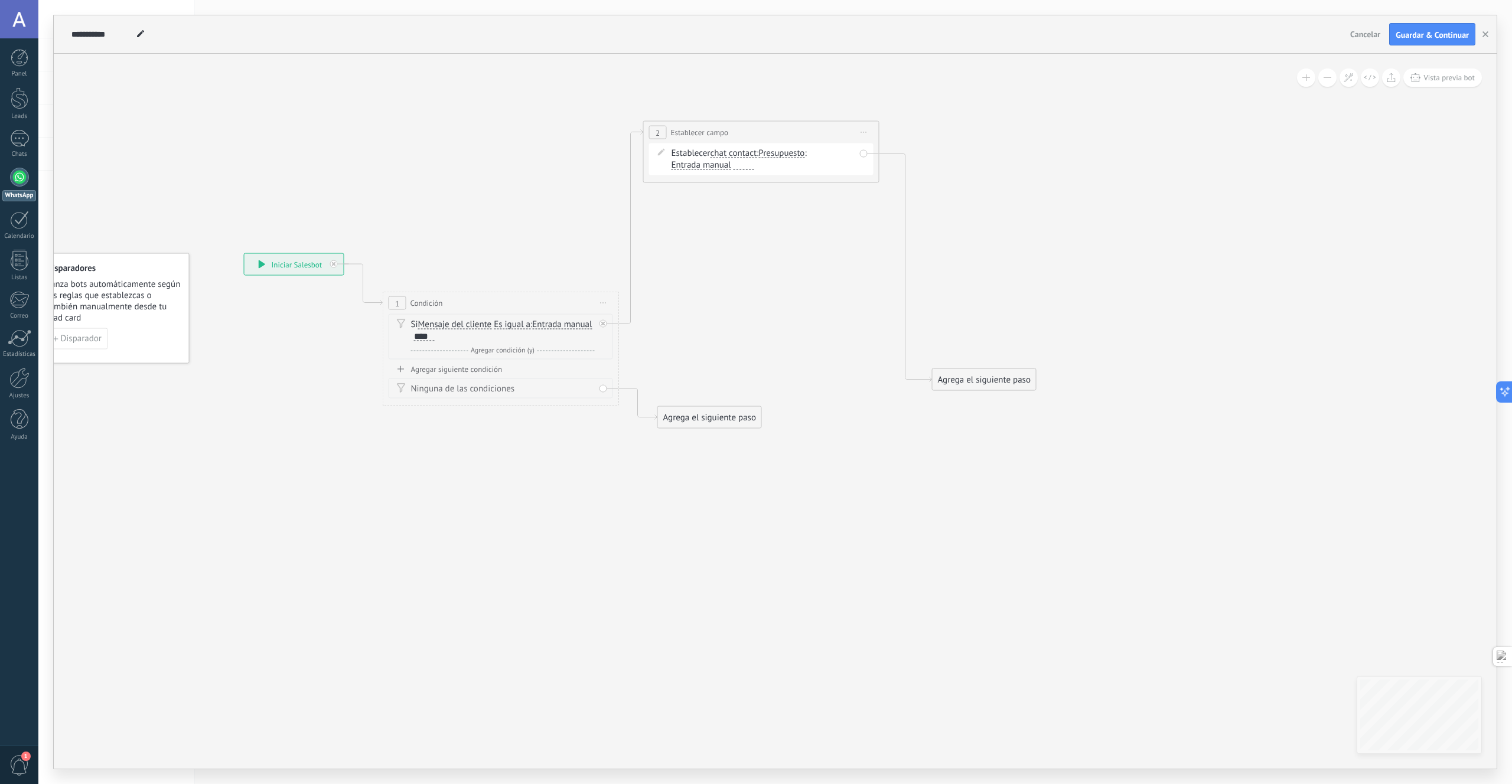
drag, startPoint x: 789, startPoint y: 339, endPoint x: 776, endPoint y: 130, distance: 209.4
click at [776, 130] on div "**********" at bounding box center [761, 133] width 235 height 22
click at [773, 157] on span "Presupuesto" at bounding box center [781, 153] width 46 height 9
click at [773, 157] on button "Presupuesto" at bounding box center [826, 154] width 148 height 21
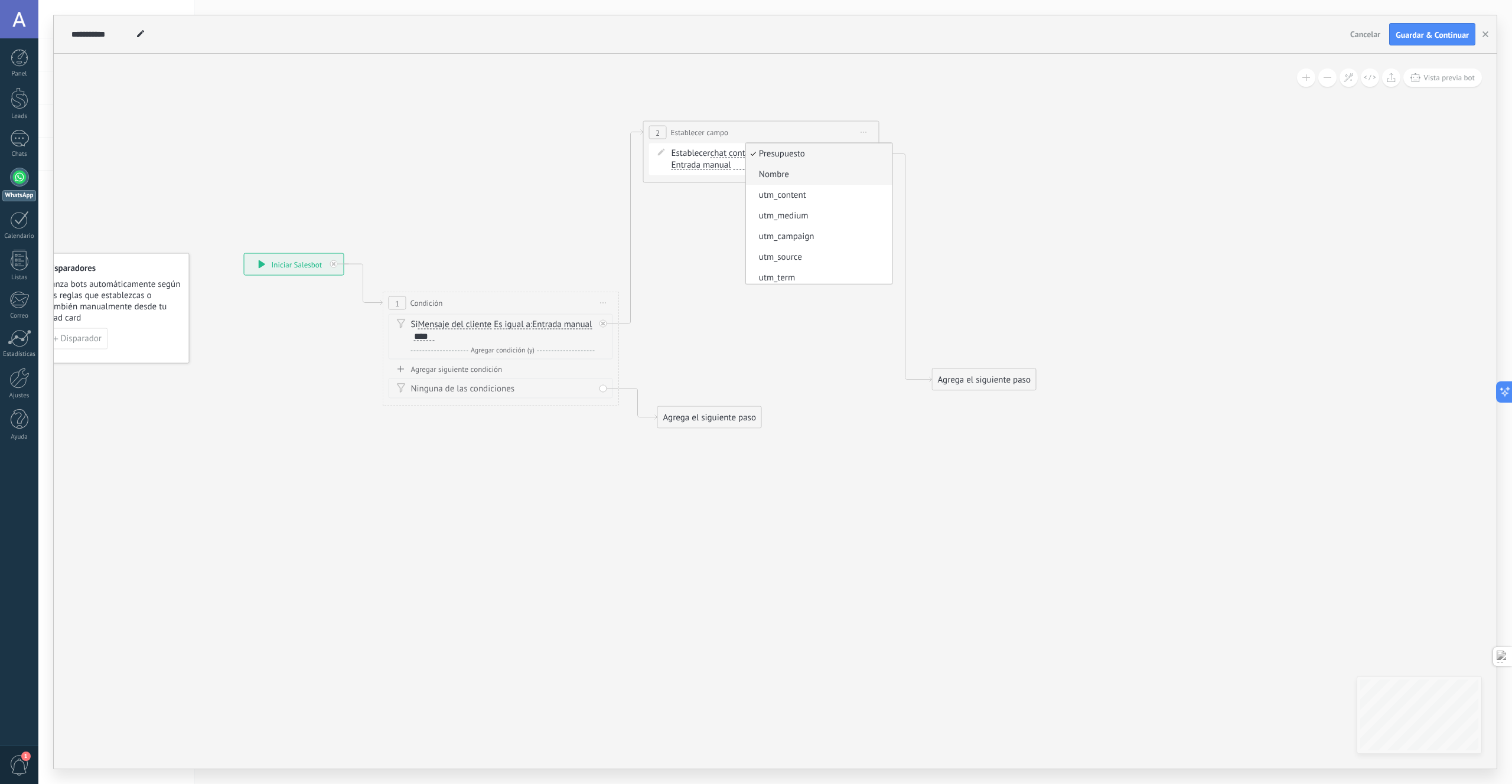
click at [770, 175] on span "Nombre" at bounding box center [817, 175] width 143 height 12
click at [781, 313] on icon at bounding box center [620, 275] width 1343 height 898
click at [769, 159] on div "Establecer chat contact chat contact all contacts main contact lead empresa con…" at bounding box center [763, 159] width 183 height 23
click at [866, 131] on div "**********" at bounding box center [823, 127] width 235 height 22
click at [899, 128] on div "**********" at bounding box center [823, 127] width 235 height 22
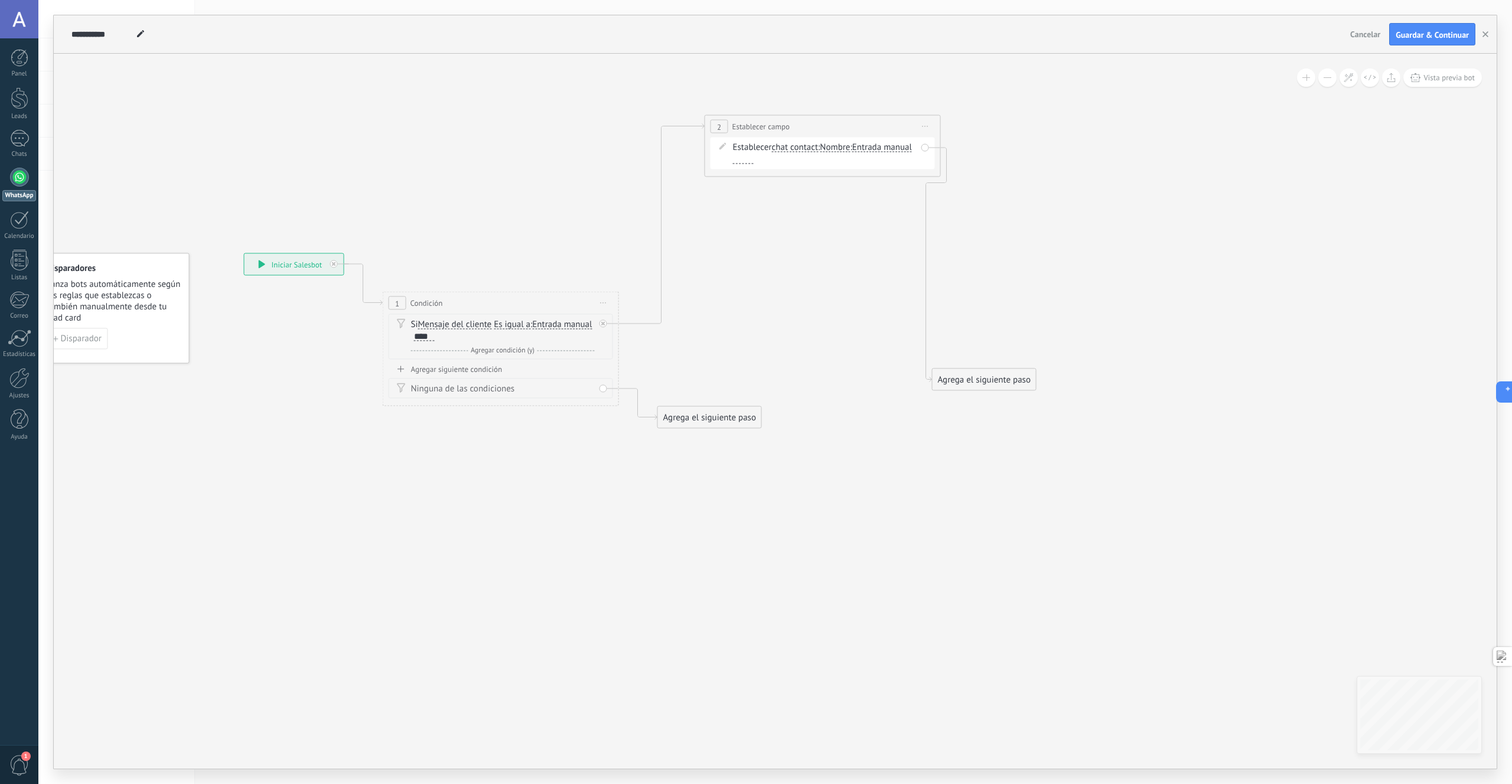
click at [928, 127] on icon at bounding box center [926, 127] width 6 height 2
click at [943, 204] on div "Borrar" at bounding box center [979, 204] width 117 height 20
click at [703, 336] on div "Agrega el siguiente paso" at bounding box center [710, 336] width 103 height 20
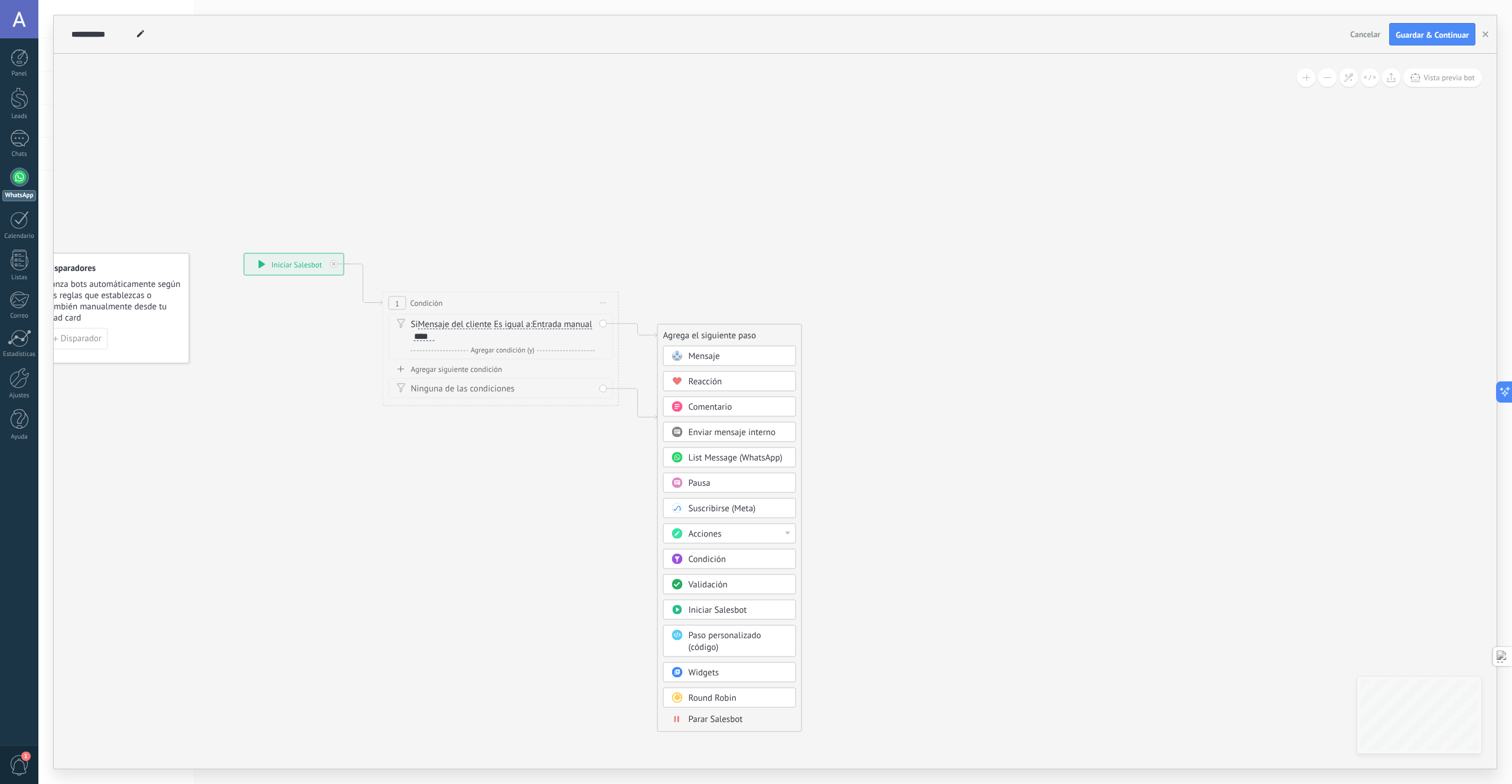
click at [786, 536] on div "Acciones" at bounding box center [738, 535] width 99 height 12
click at [798, 522] on div "Agrega el siguiente paso Mensaje Mensaje Mensaje Reacción Comentario Enviar men…" at bounding box center [729, 528] width 145 height 408
click at [720, 329] on div "Agrega el siguiente paso" at bounding box center [710, 336] width 103 height 20
click at [751, 609] on div "Iniciar Salesbot" at bounding box center [738, 611] width 99 height 12
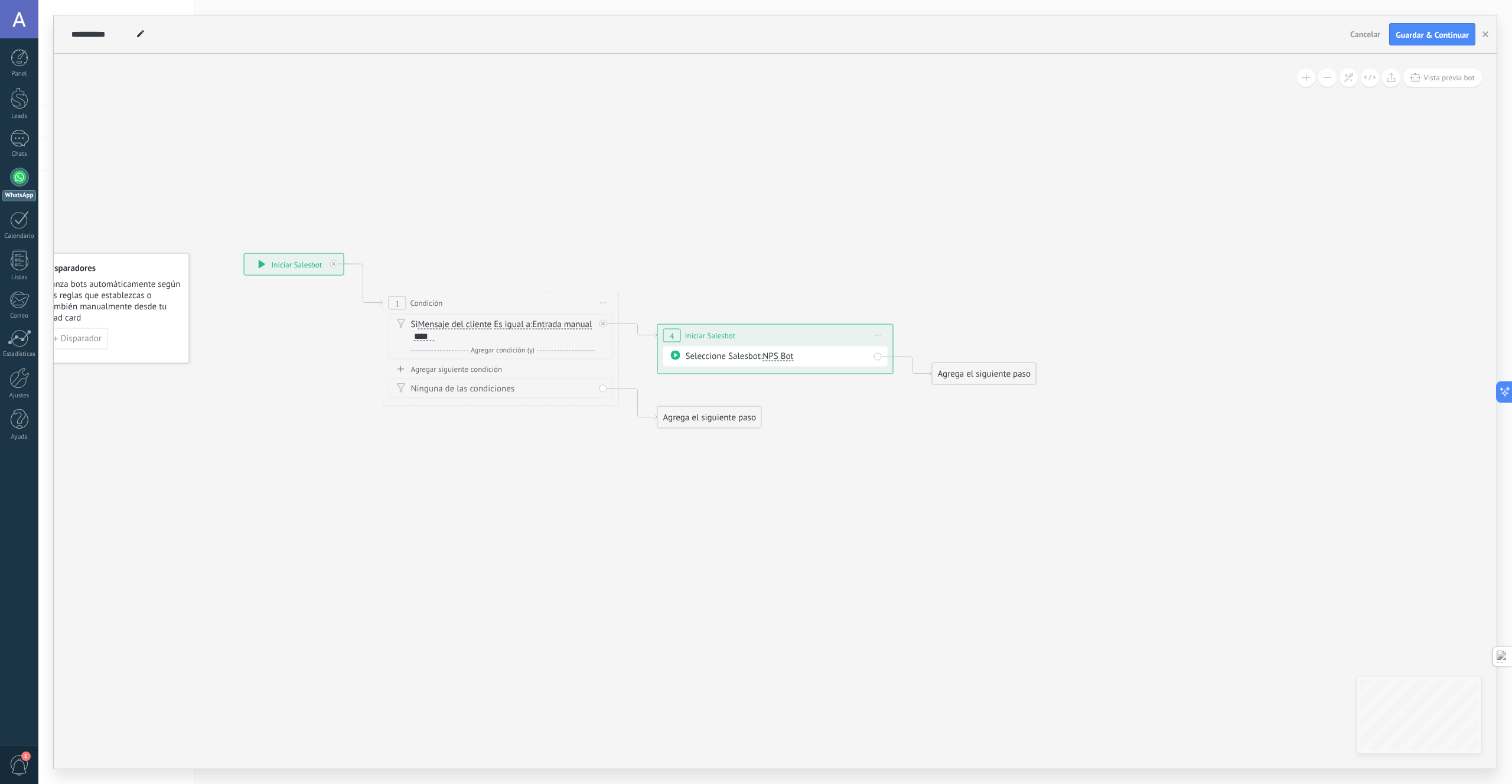
click at [789, 355] on span "NPS Bot" at bounding box center [778, 356] width 31 height 11
click at [780, 375] on span "TestBot" at bounding box center [820, 377] width 143 height 12
drag, startPoint x: 846, startPoint y: 331, endPoint x: 870, endPoint y: 299, distance: 40.0
click at [870, 299] on div "**********" at bounding box center [801, 303] width 235 height 22
click at [1479, 27] on button "button" at bounding box center [1485, 34] width 17 height 23
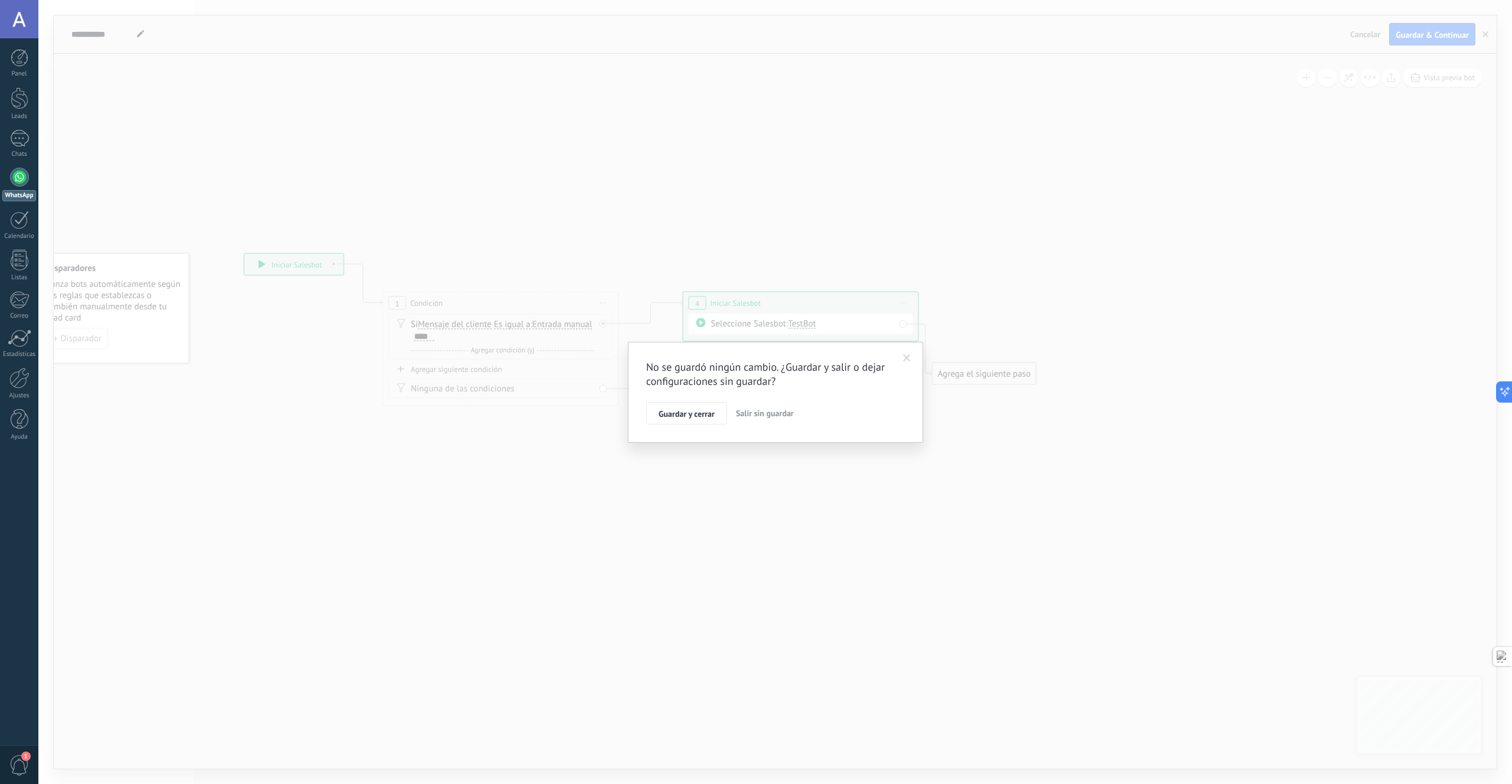
click at [782, 411] on span "Salir sin guardar" at bounding box center [764, 414] width 58 height 11
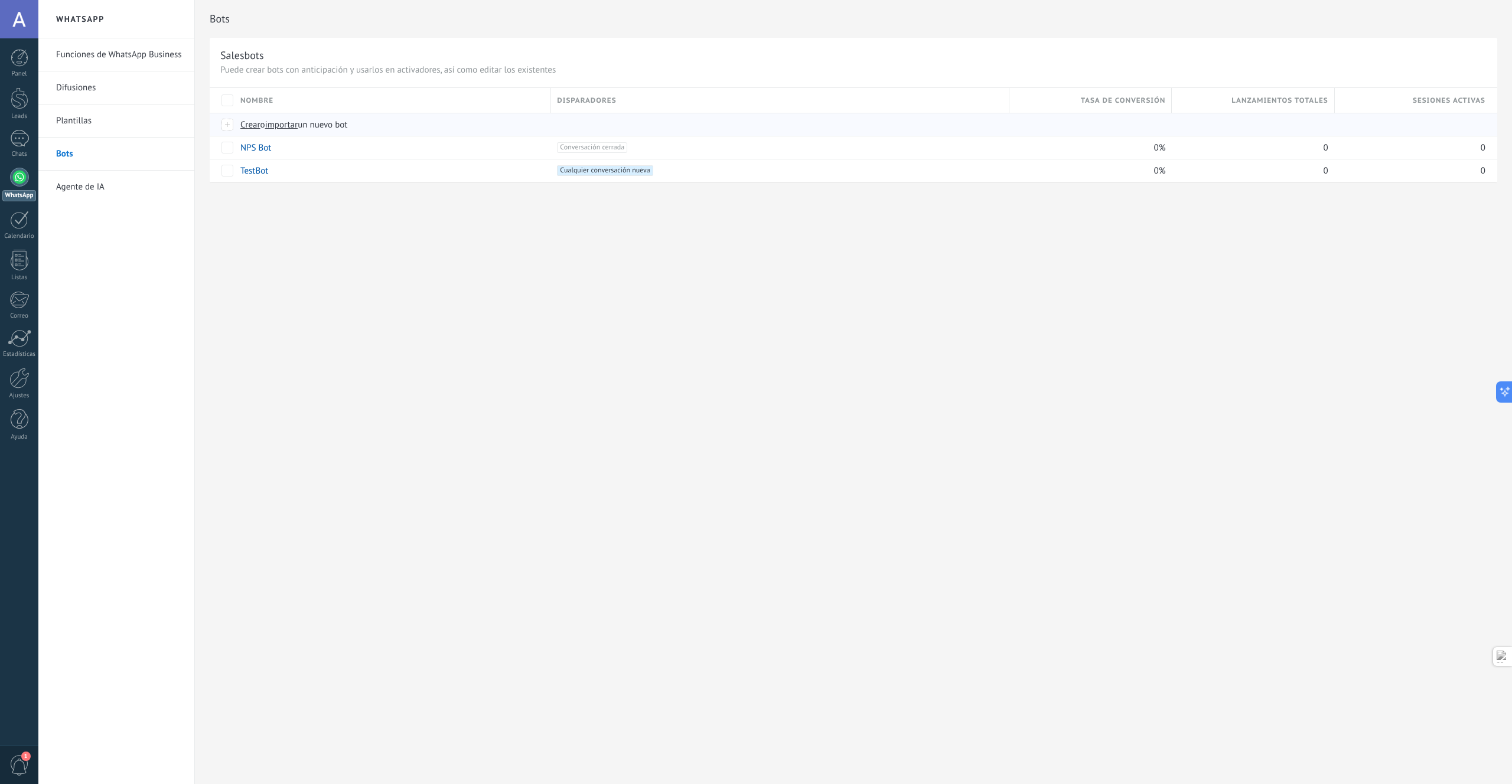
click at [251, 126] on span "Crear" at bounding box center [250, 124] width 20 height 11
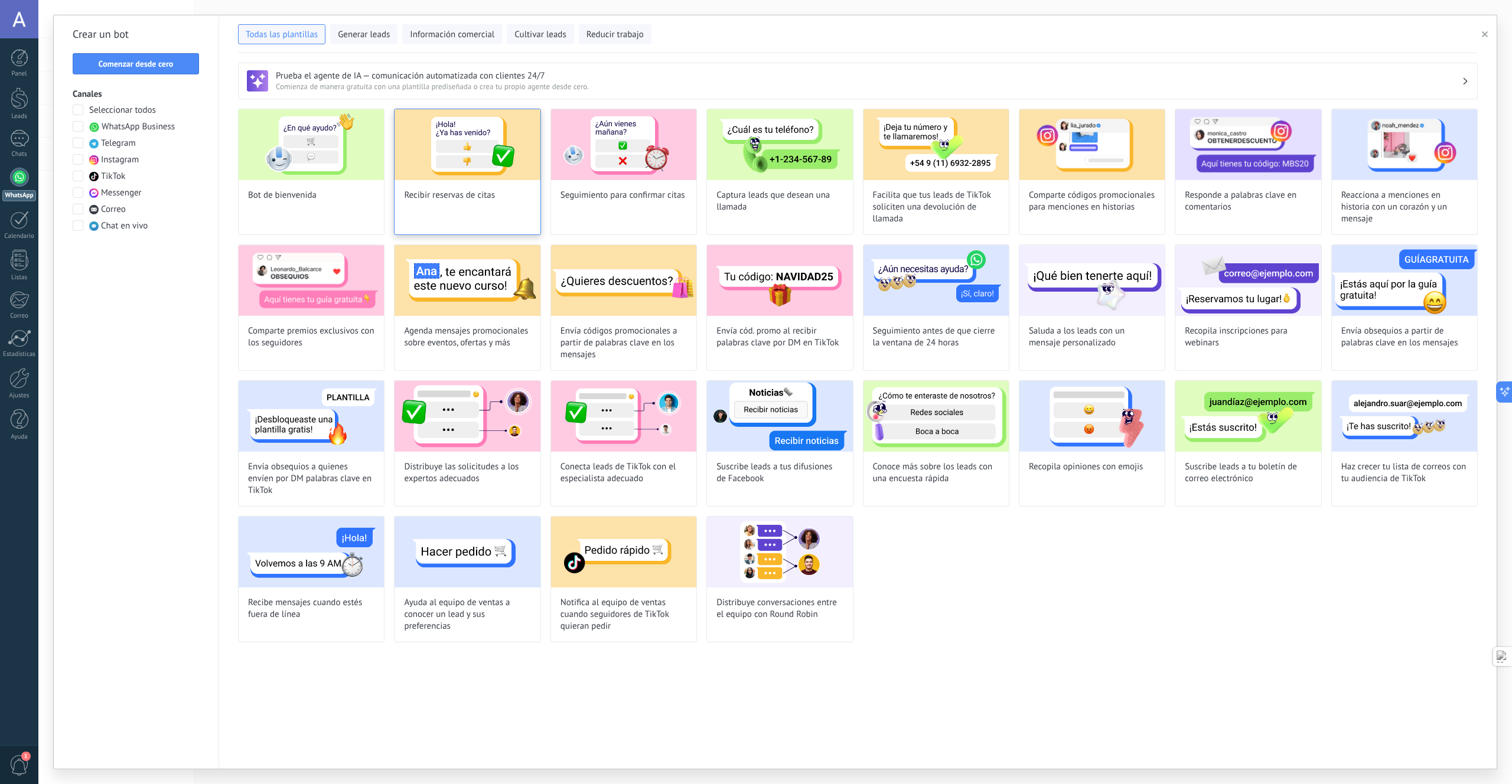
click at [450, 162] on img at bounding box center [467, 145] width 145 height 71
type input "**********"
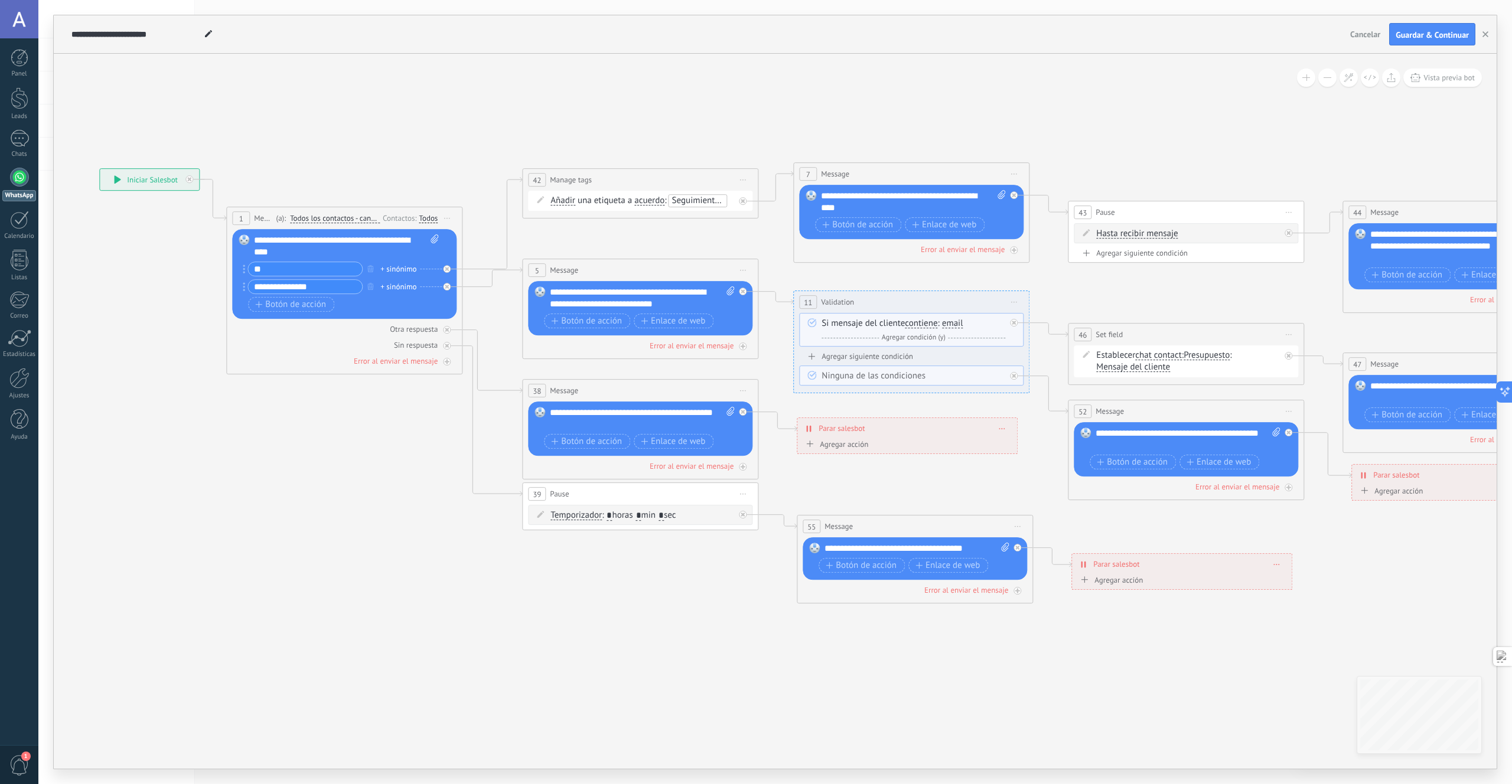
drag, startPoint x: 558, startPoint y: 441, endPoint x: 355, endPoint y: 463, distance: 204.2
click at [352, 467] on icon at bounding box center [1243, 383] width 2879 height 1032
drag, startPoint x: 608, startPoint y: 178, endPoint x: 604, endPoint y: 131, distance: 47.2
click at [604, 132] on div "**********" at bounding box center [640, 135] width 235 height 22
drag, startPoint x: 583, startPoint y: 270, endPoint x: 595, endPoint y: 270, distance: 12.0
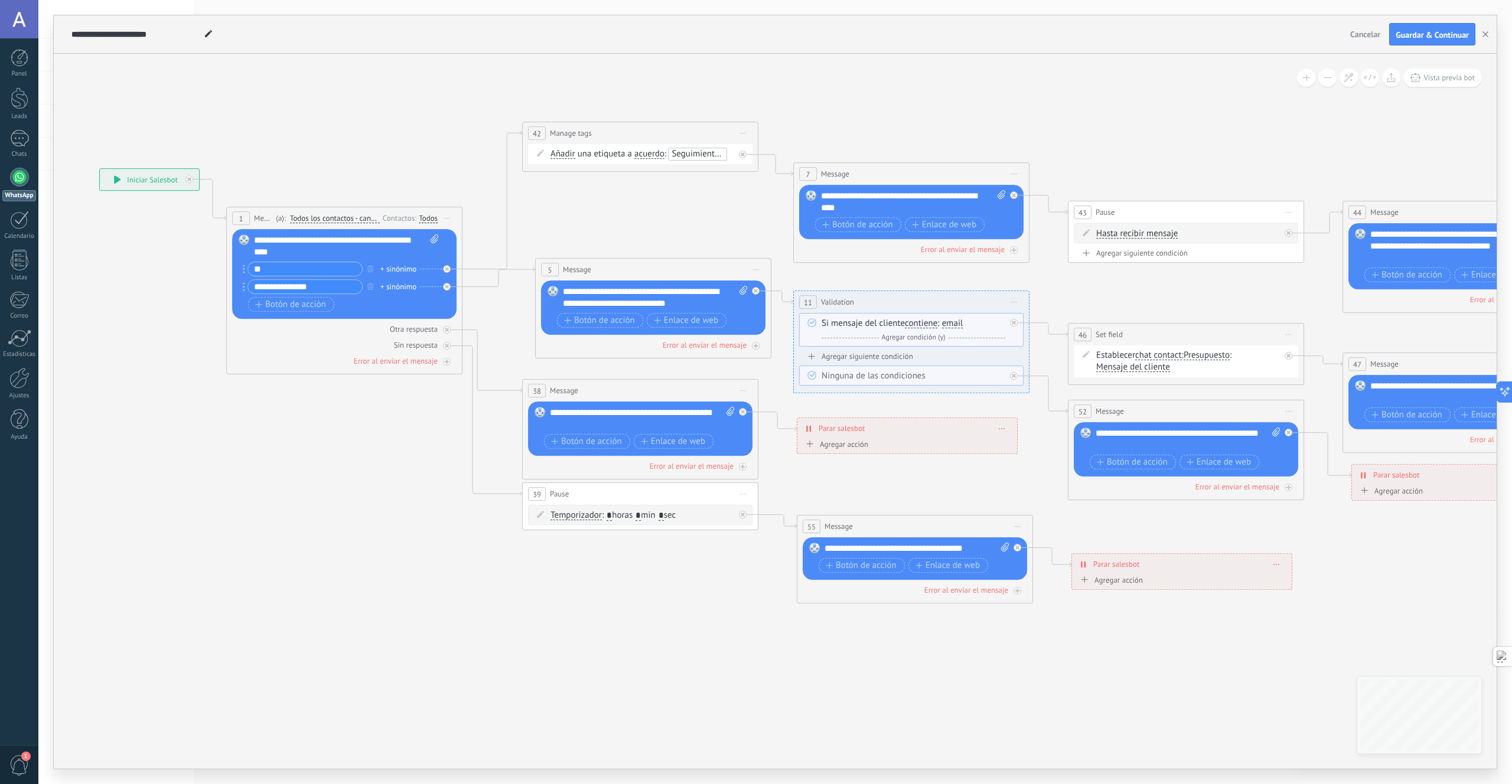
click at [595, 270] on div "5 Message ******* (a): Todos los contactos - canales seleccionados Todos los co…" at bounding box center [653, 269] width 235 height 22
drag, startPoint x: 883, startPoint y: 305, endPoint x: 894, endPoint y: 291, distance: 17.8
click at [894, 291] on div "**********" at bounding box center [923, 288] width 235 height 22
click at [15, 109] on link "Leads" at bounding box center [19, 104] width 39 height 33
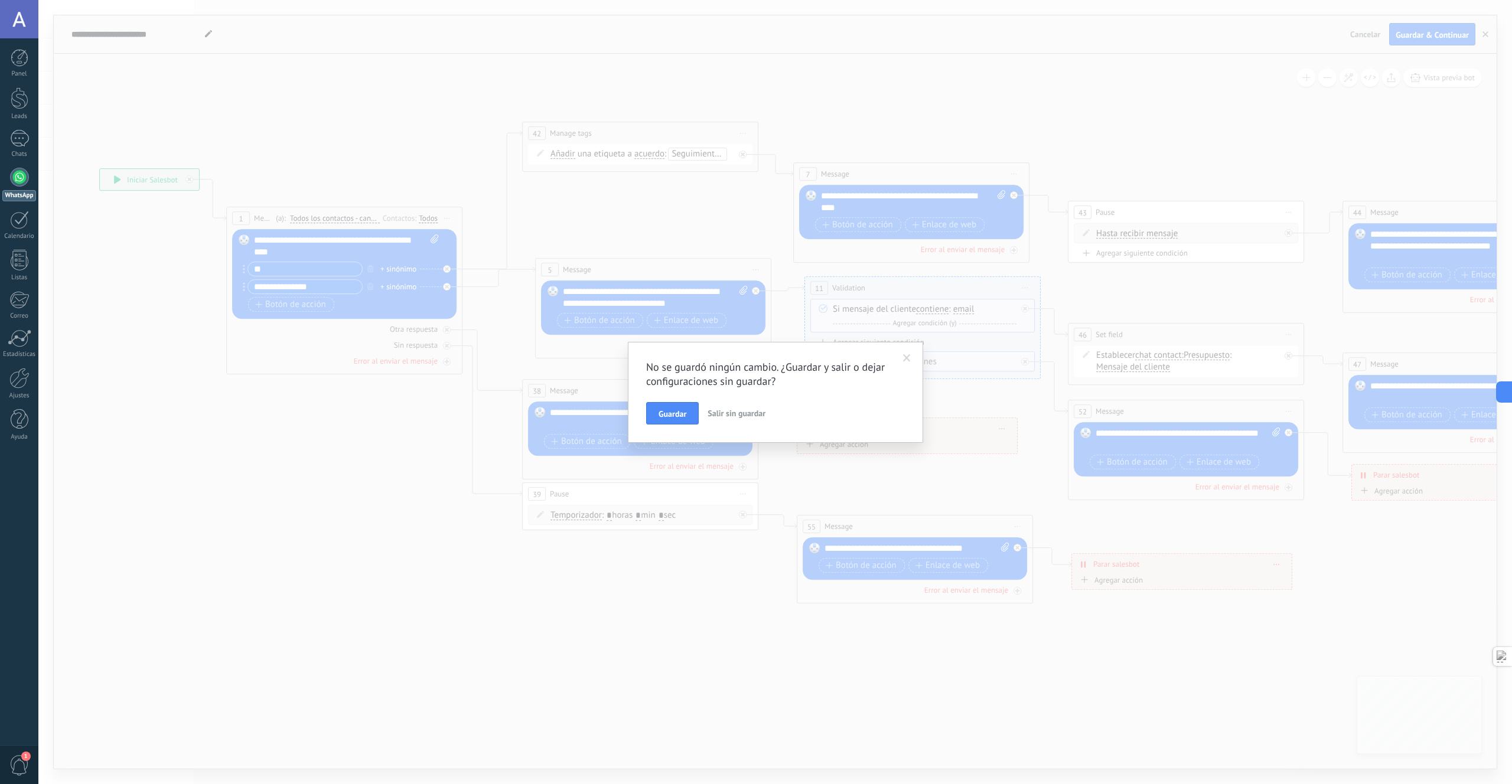
click at [734, 426] on div "No se guardó ningún cambio. ¿Guardar y salir o dejar configuraciones sin guarda…" at bounding box center [776, 392] width 295 height 101
click at [733, 423] on button "Salir sin guardar" at bounding box center [736, 414] width 67 height 23
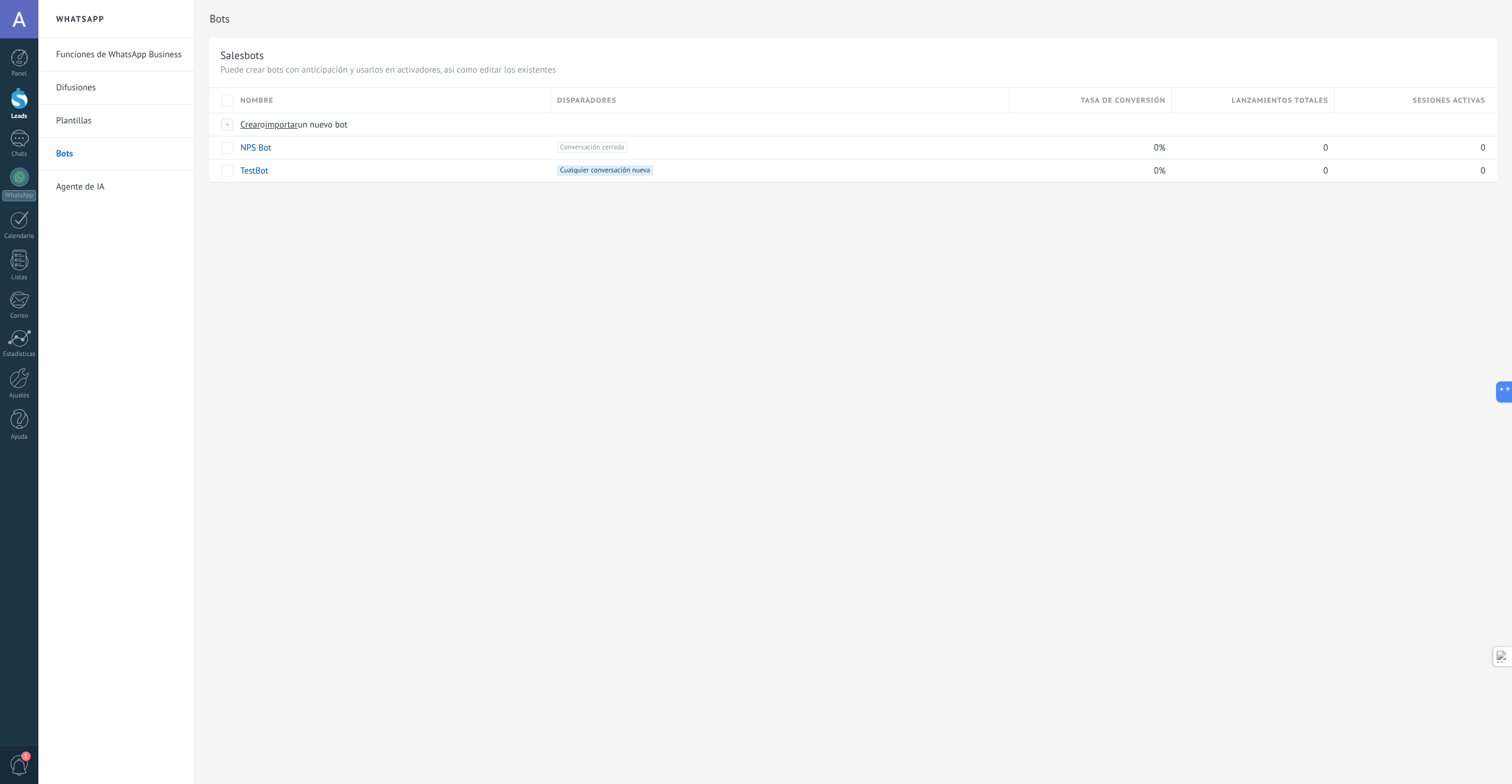
click at [732, 420] on body ".abccls-1,.abccls-2{fill-rule:evenodd}.abccls-2{fill:#fff} .abfcls-1{fill:none}…" at bounding box center [756, 392] width 1512 height 784
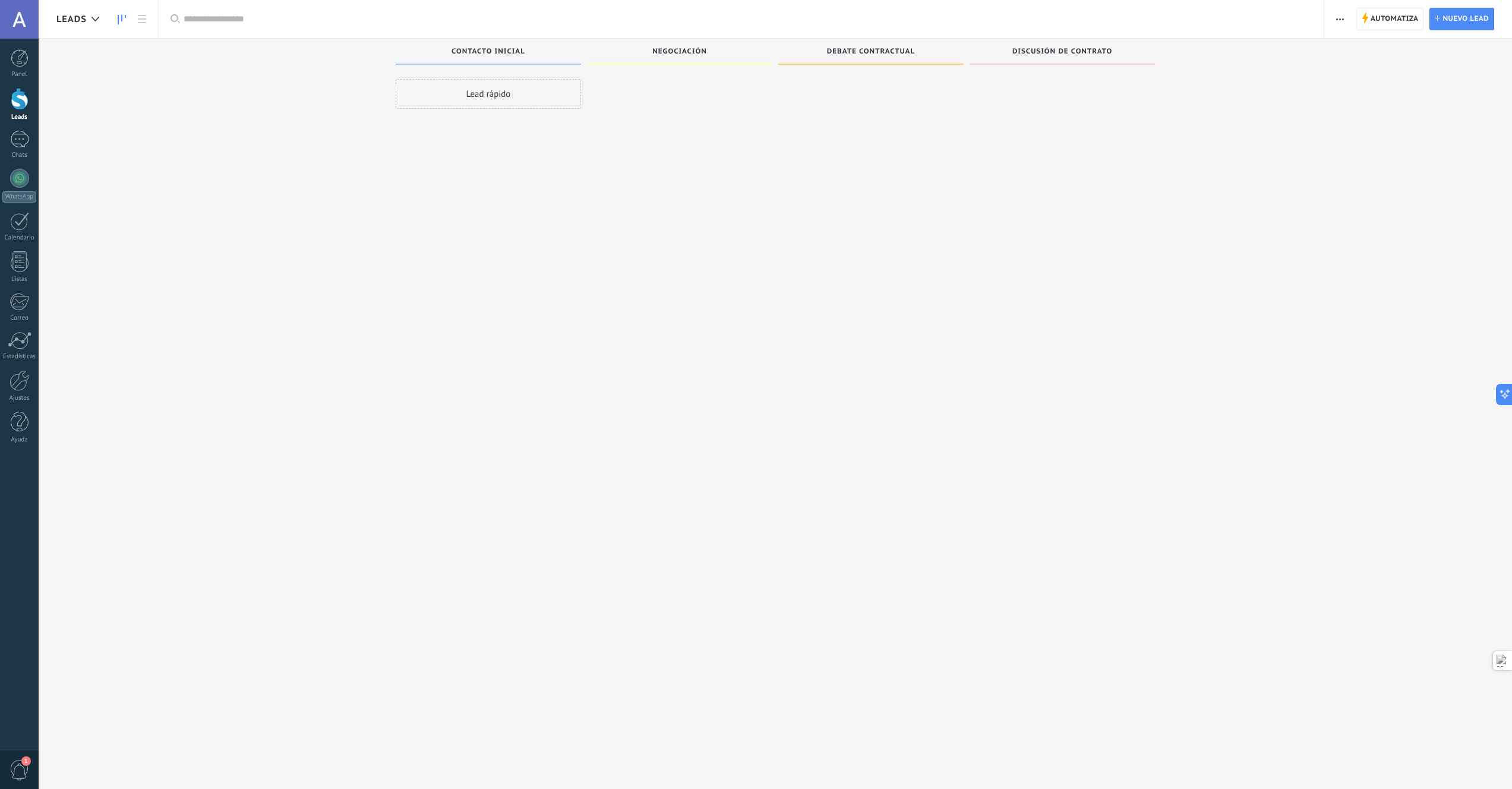
click at [339, 132] on div "Leads Entrantes Contacto inicial Lead rápido Negociación Debate contractual Dis…" at bounding box center [784, 376] width 1456 height 675
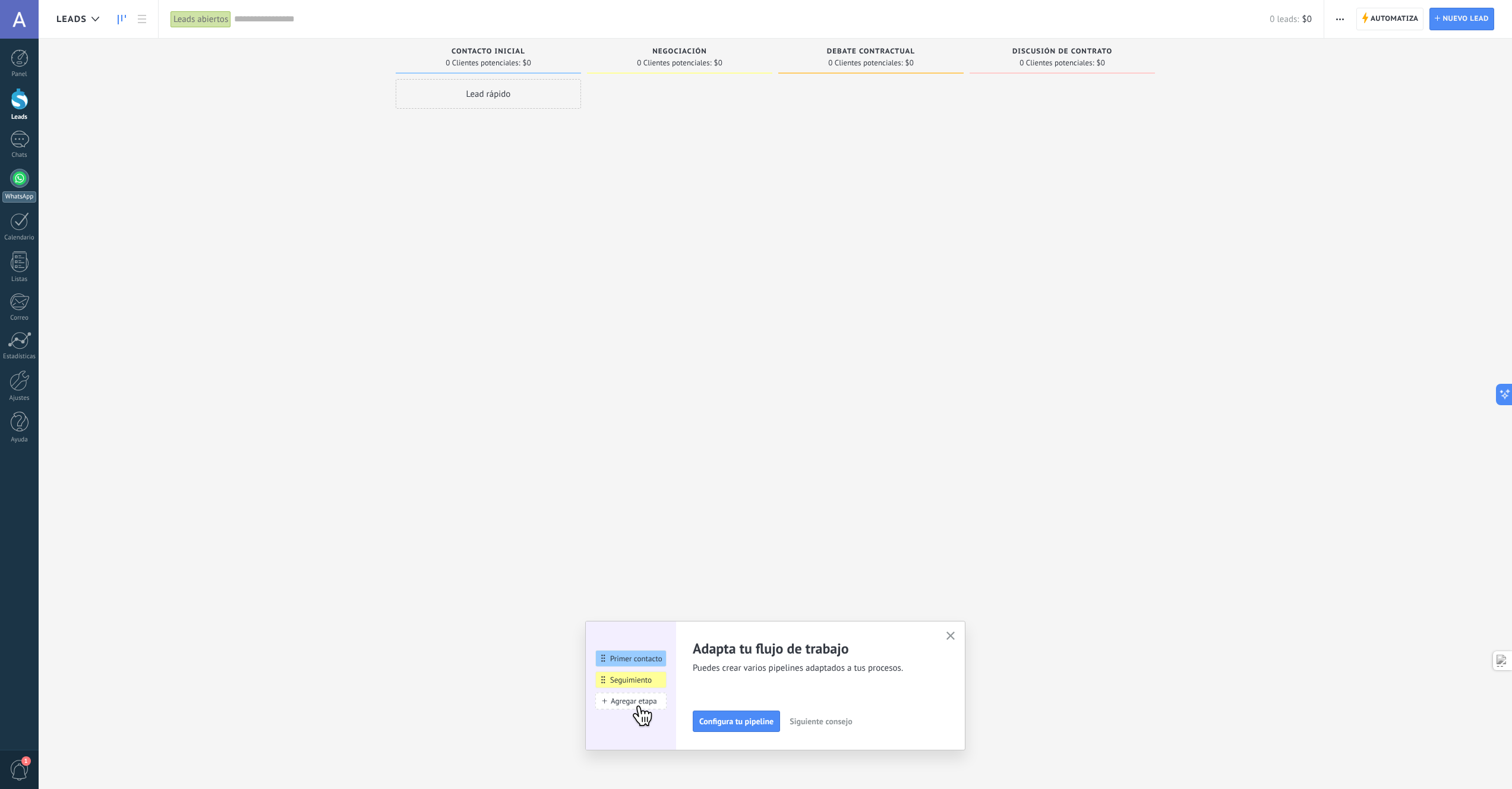
click at [17, 177] on div at bounding box center [19, 178] width 19 height 19
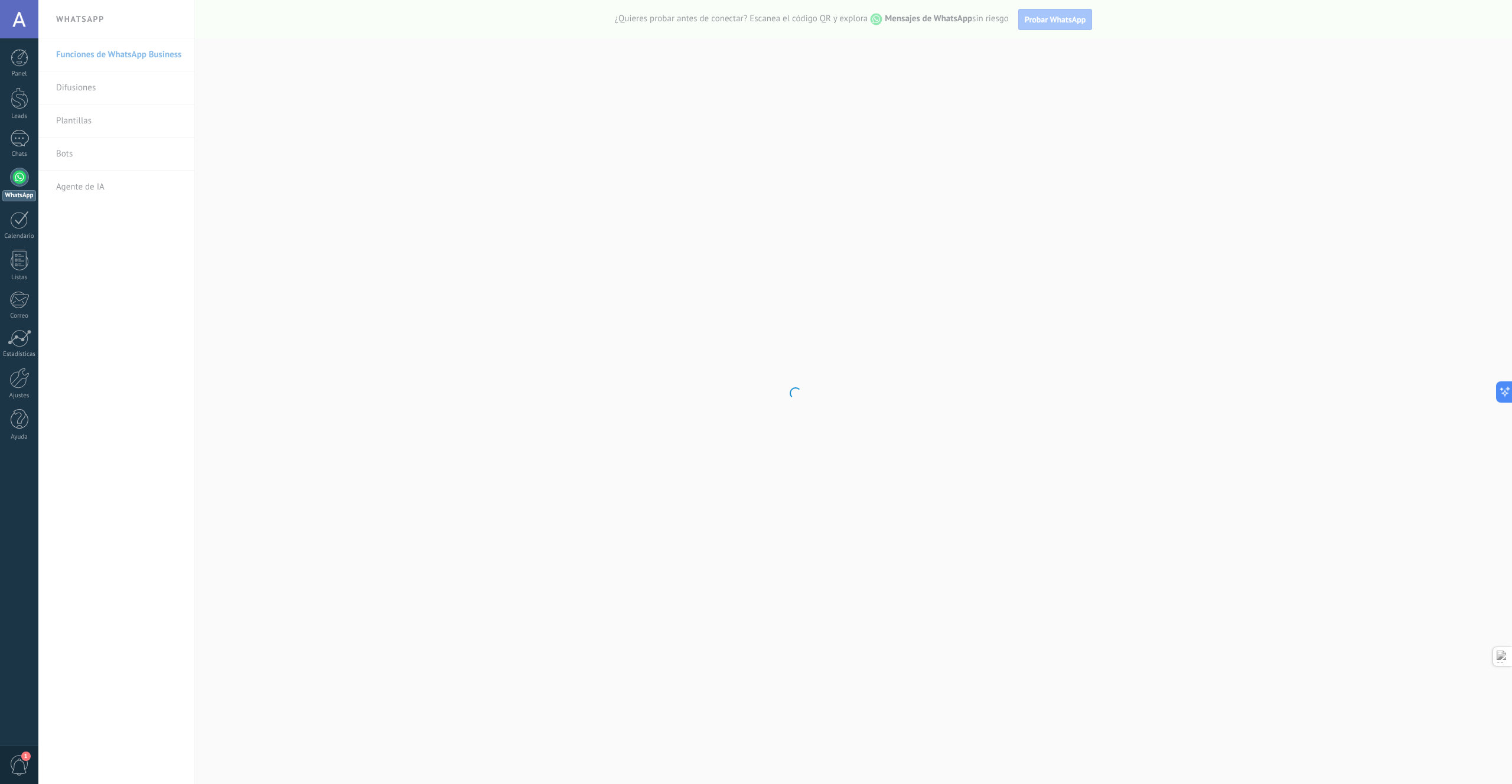
click at [259, 108] on body ".abccls-1,.abccls-2{fill-rule:evenodd}.abccls-2{fill:#fff} .abfcls-1{fill:none}…" at bounding box center [756, 392] width 1512 height 784
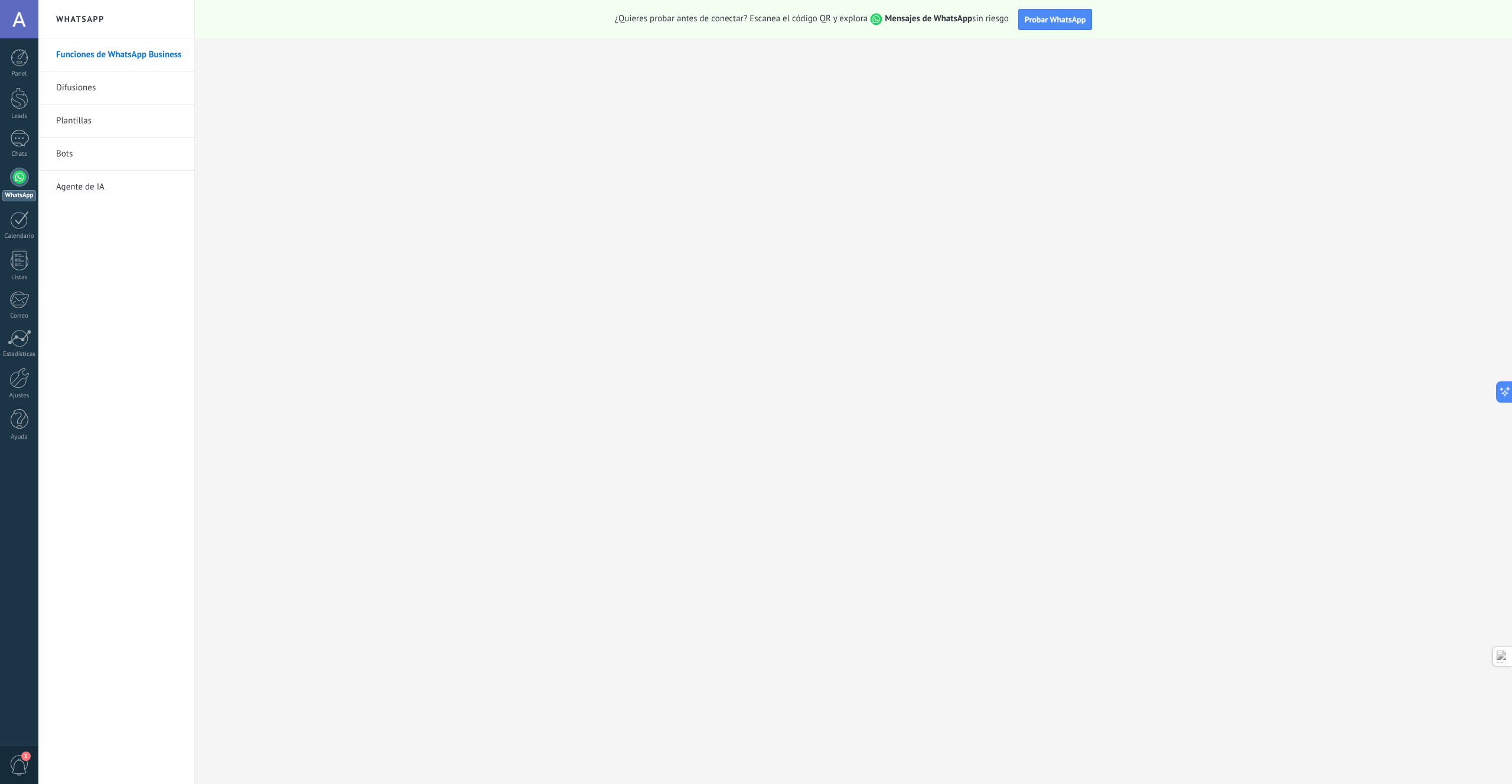
click at [86, 125] on link "Plantillas" at bounding box center [119, 121] width 127 height 33
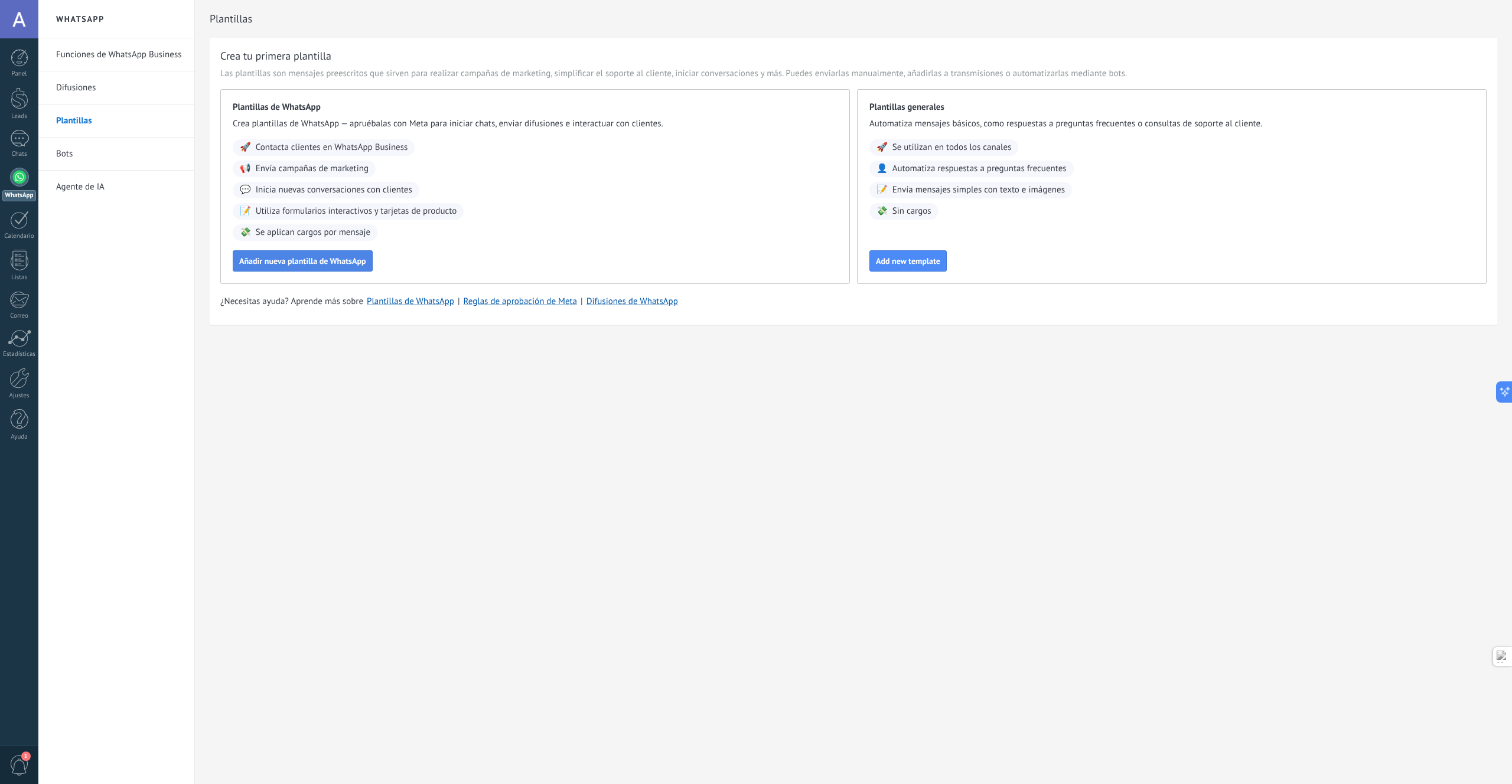
click at [310, 262] on span "Añadir nueva plantilla de WhatsApp" at bounding box center [303, 261] width 127 height 8
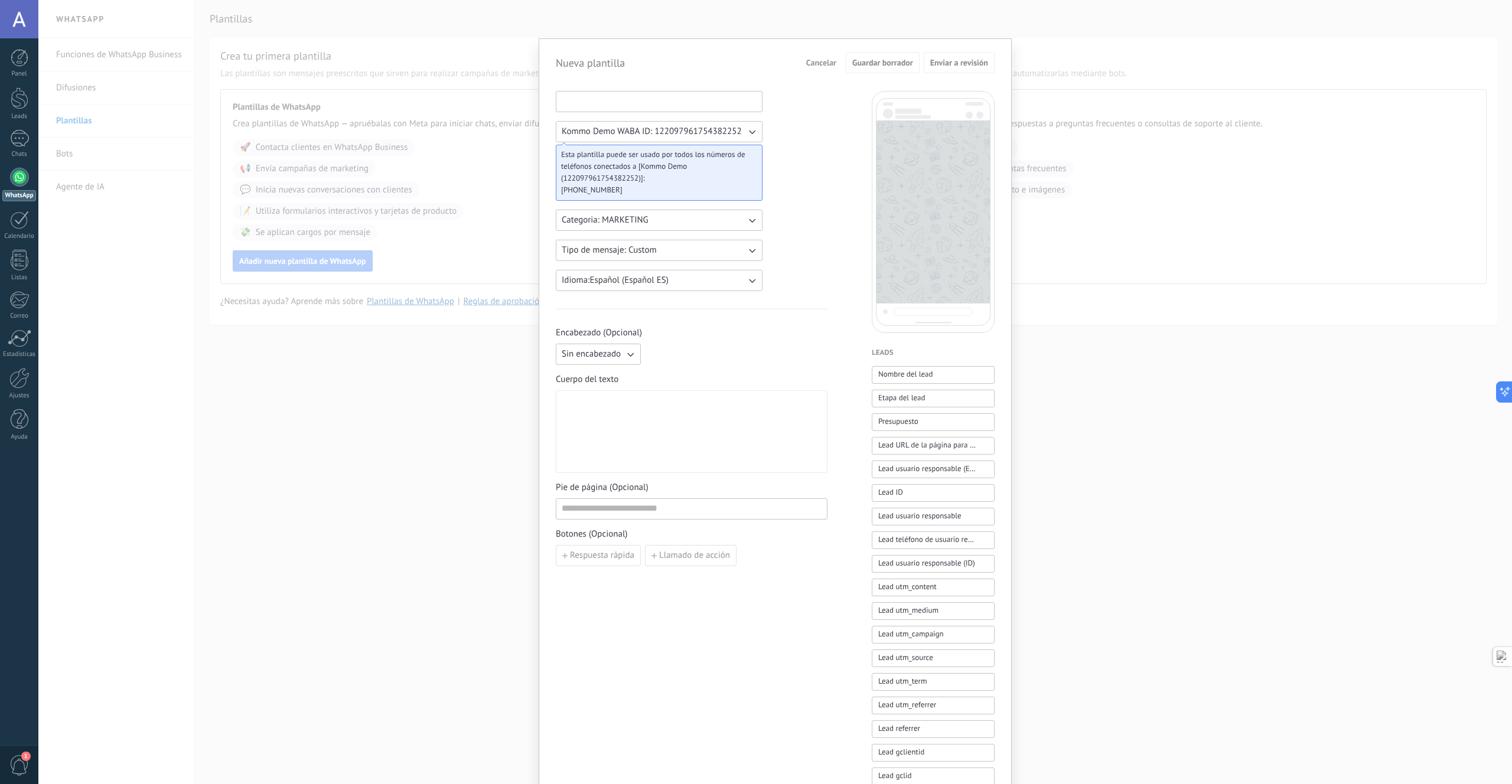
click at [636, 105] on input at bounding box center [658, 101] width 205 height 19
click at [701, 421] on div at bounding box center [691, 432] width 260 height 73
click at [343, 442] on div "Nueva plantilla Cancelar Guardar borrador Enviar a revisión Kommo Demo WABA ID:…" at bounding box center [775, 392] width 1473 height 784
